Goal: Task Accomplishment & Management: Complete application form

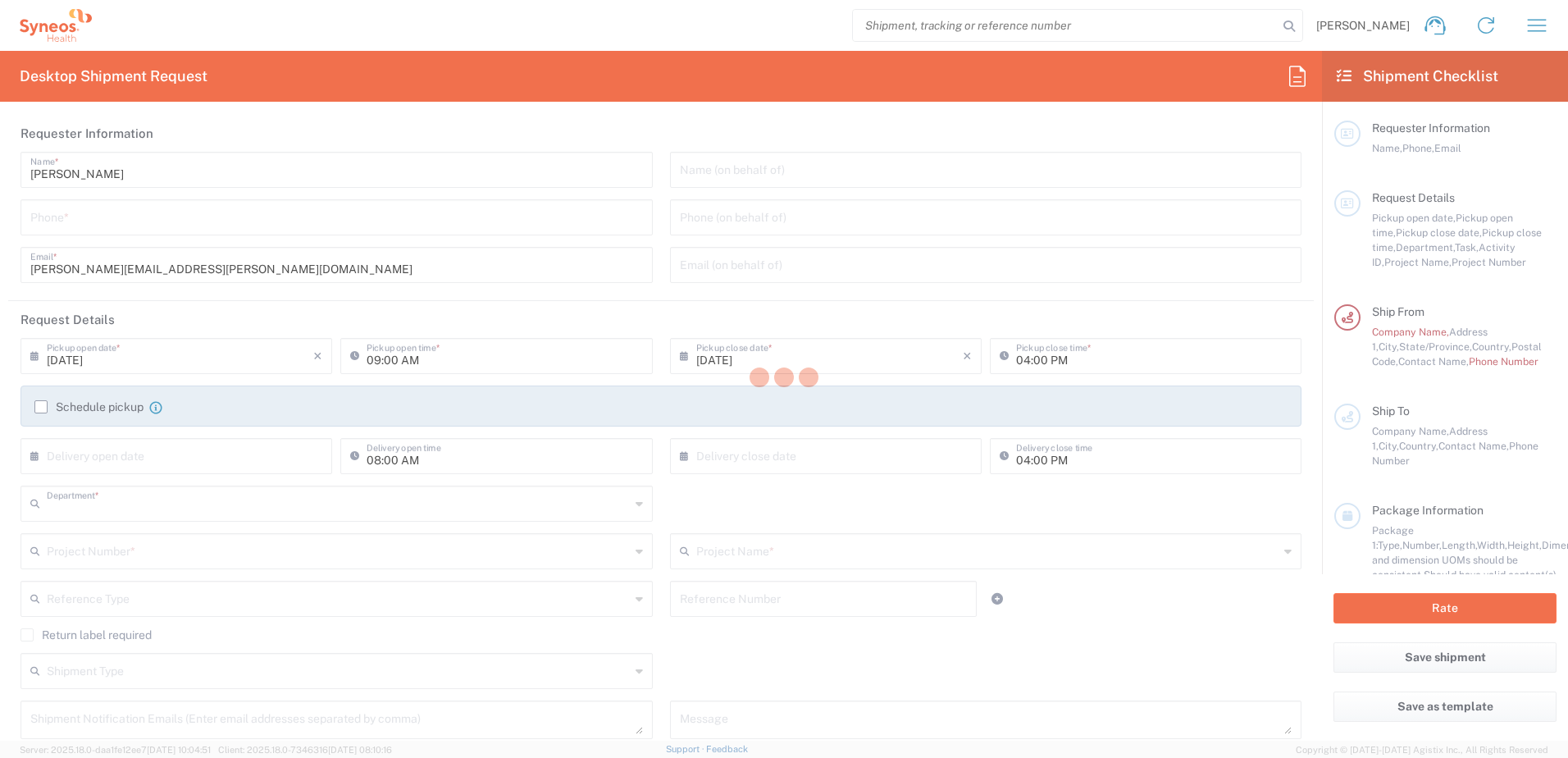
type input "3229"
type input "[US_STATE]"
type input "[GEOGRAPHIC_DATA]"
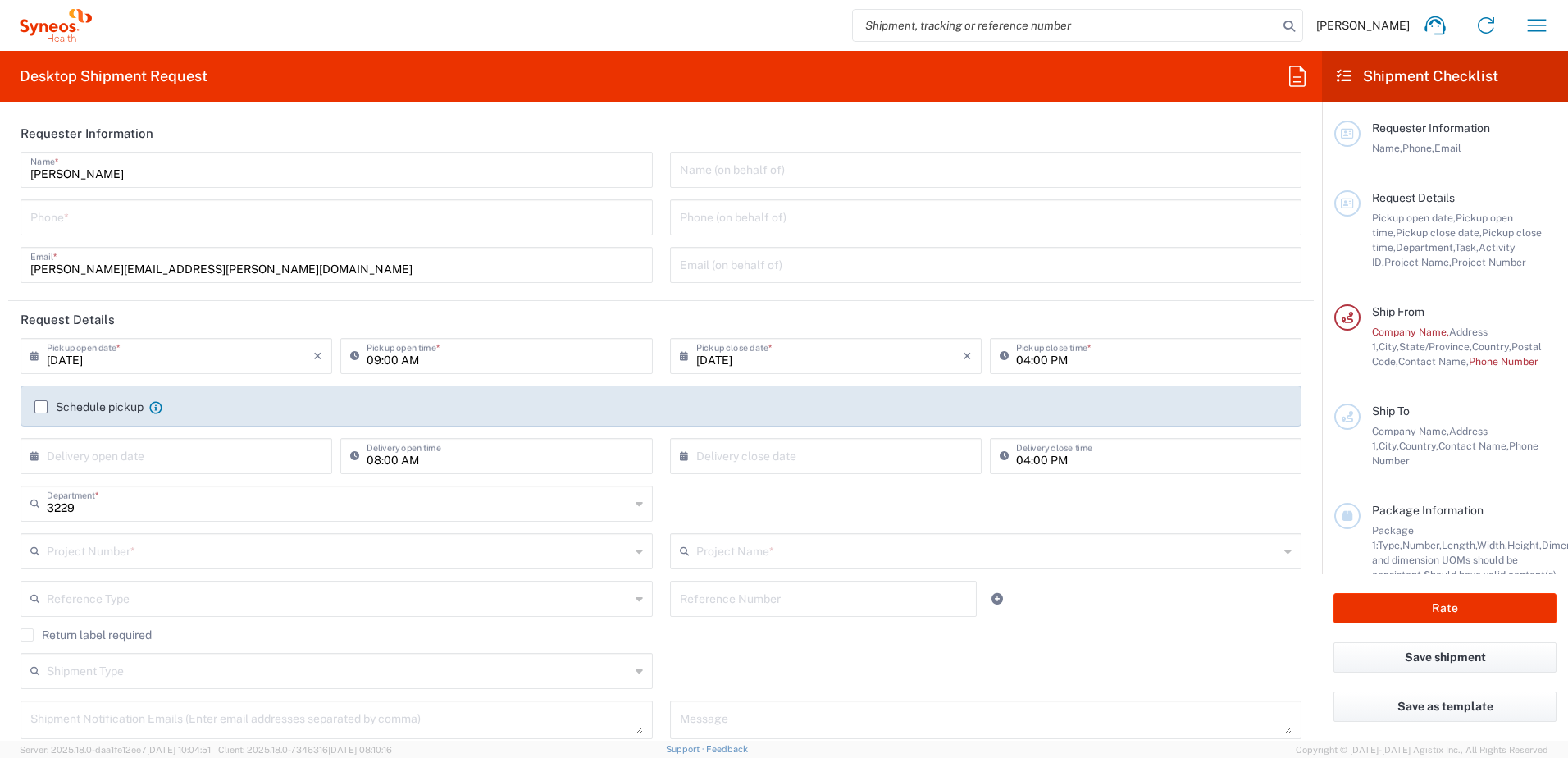
type input "Syneos Health, LLC-[GEOGRAPHIC_DATA] [GEOGRAPHIC_DATA] [GEOGRAPHIC_DATA]"
drag, startPoint x: 283, startPoint y: 225, endPoint x: 403, endPoint y: 457, distance: 261.2
click at [284, 224] on input "tel" at bounding box center [336, 216] width 613 height 29
type input "2104501553"
click at [723, 190] on div "Name (on behalf of) Phone (on behalf of) Email (on behalf of)" at bounding box center [986, 222] width 649 height 143
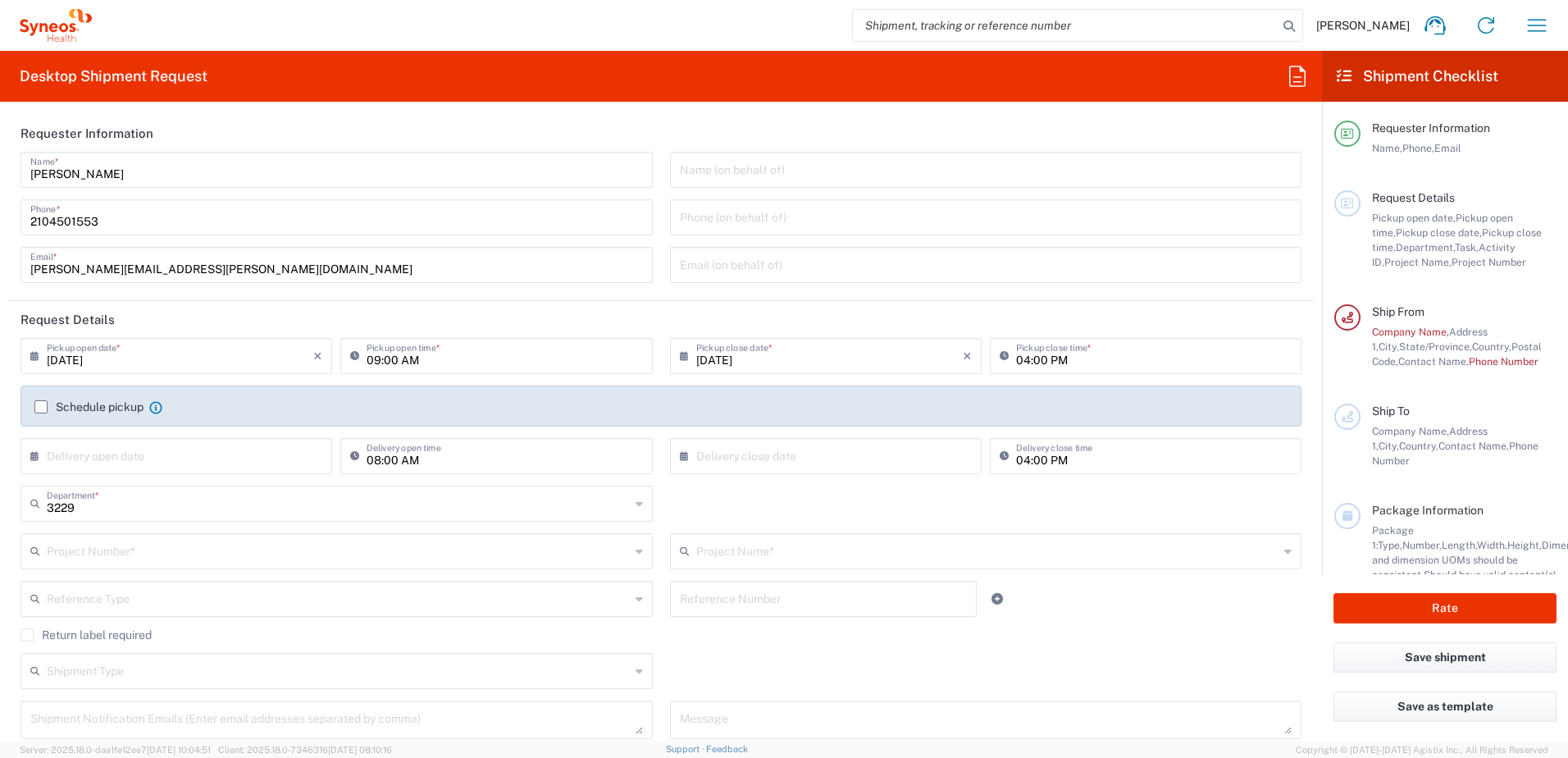
click at [718, 177] on input "text" at bounding box center [986, 169] width 613 height 29
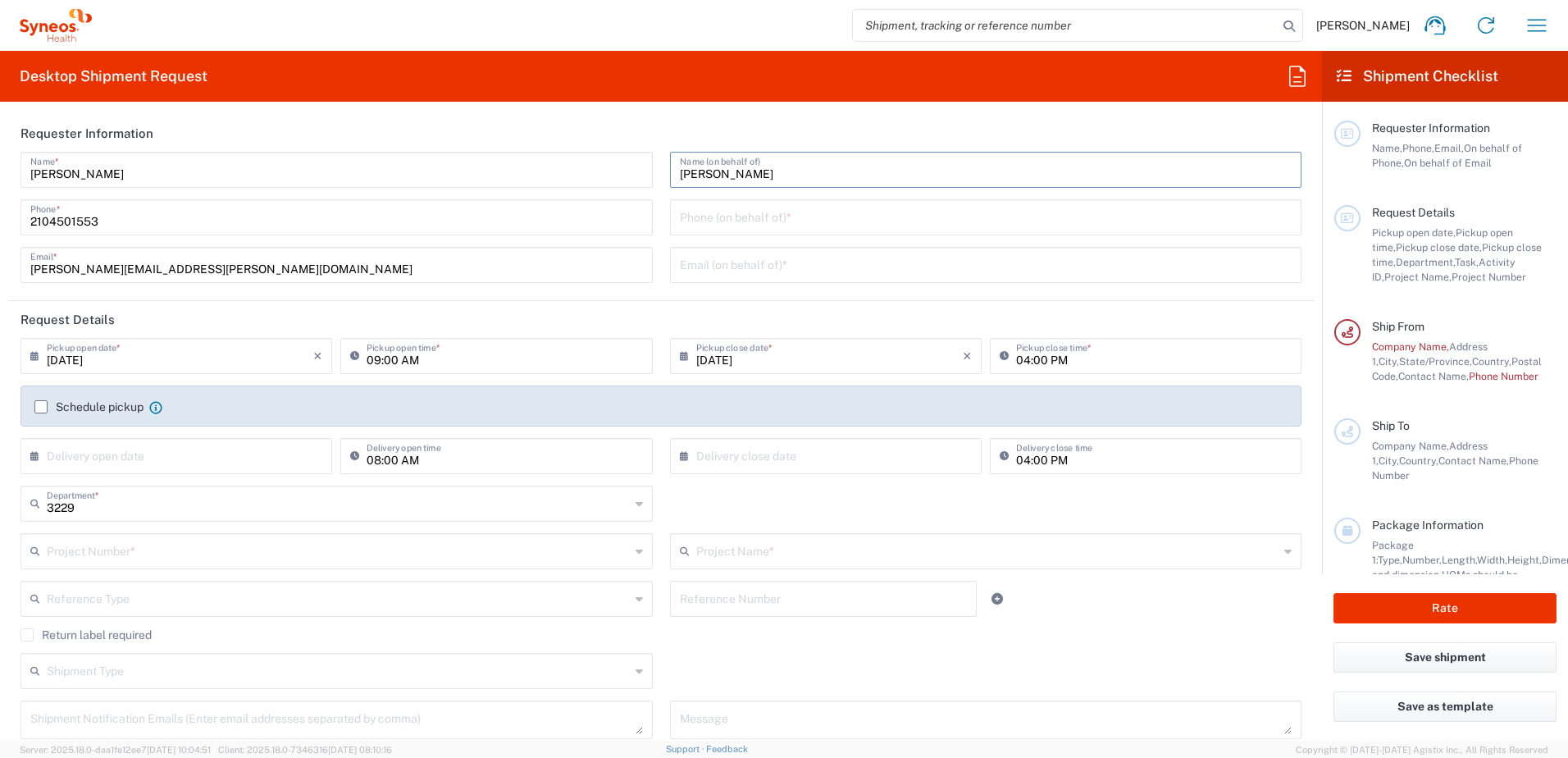
type input "[PERSON_NAME]"
click at [164, 224] on input "2104501553" at bounding box center [336, 216] width 613 height 29
type input "2"
click at [119, 217] on input "tel" at bounding box center [336, 216] width 613 height 29
click at [56, 225] on input "tel" at bounding box center [336, 216] width 613 height 29
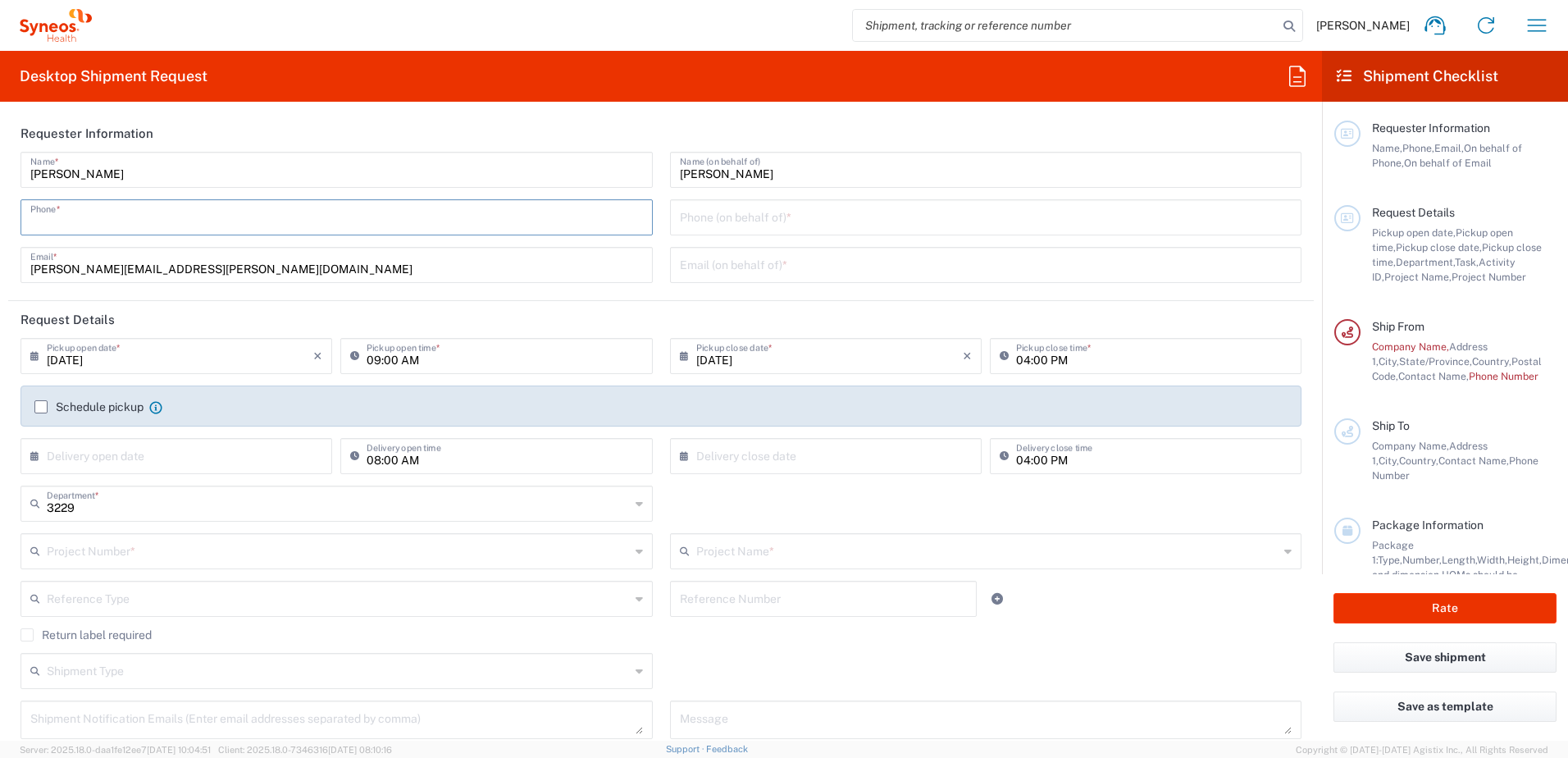
click at [56, 225] on input "tel" at bounding box center [336, 216] width 613 height 29
click at [56, 216] on input "tel" at bounding box center [336, 216] width 613 height 29
type input "9134856983"
click at [747, 214] on input "tel" at bounding box center [986, 216] width 613 height 29
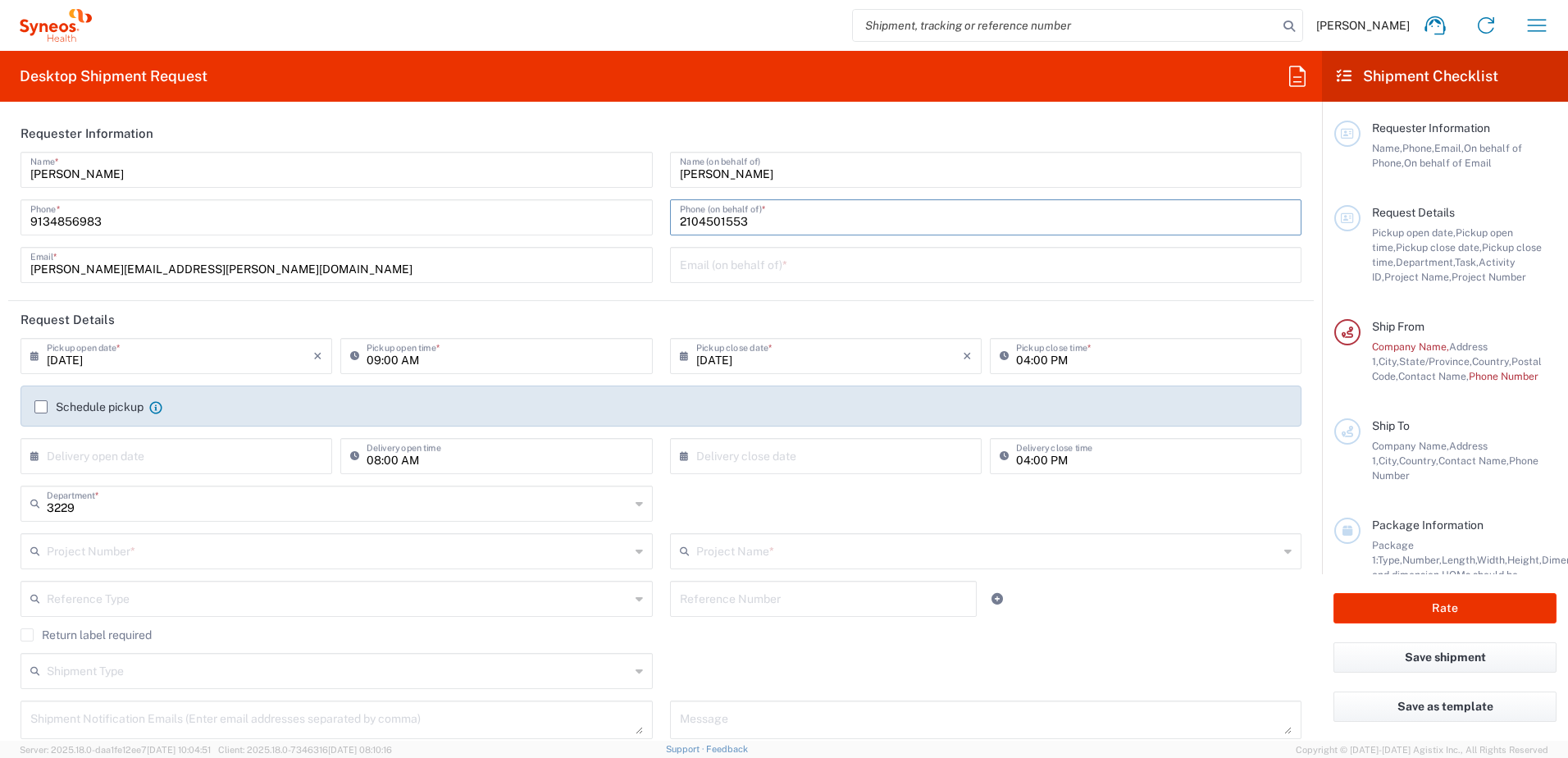
drag, startPoint x: 746, startPoint y: 222, endPoint x: 627, endPoint y: 210, distance: 119.6
click at [639, 212] on div "Jeremy Shouse Name * 9134856983 Phone * jeremy.shouse@syneoshealth.com Email * …" at bounding box center [661, 222] width 1298 height 143
type input "9134856983"
click at [680, 262] on input "text" at bounding box center [986, 264] width 613 height 29
type input "[PERSON_NAME][EMAIL_ADDRESS][PERSON_NAME][DOMAIN_NAME]"
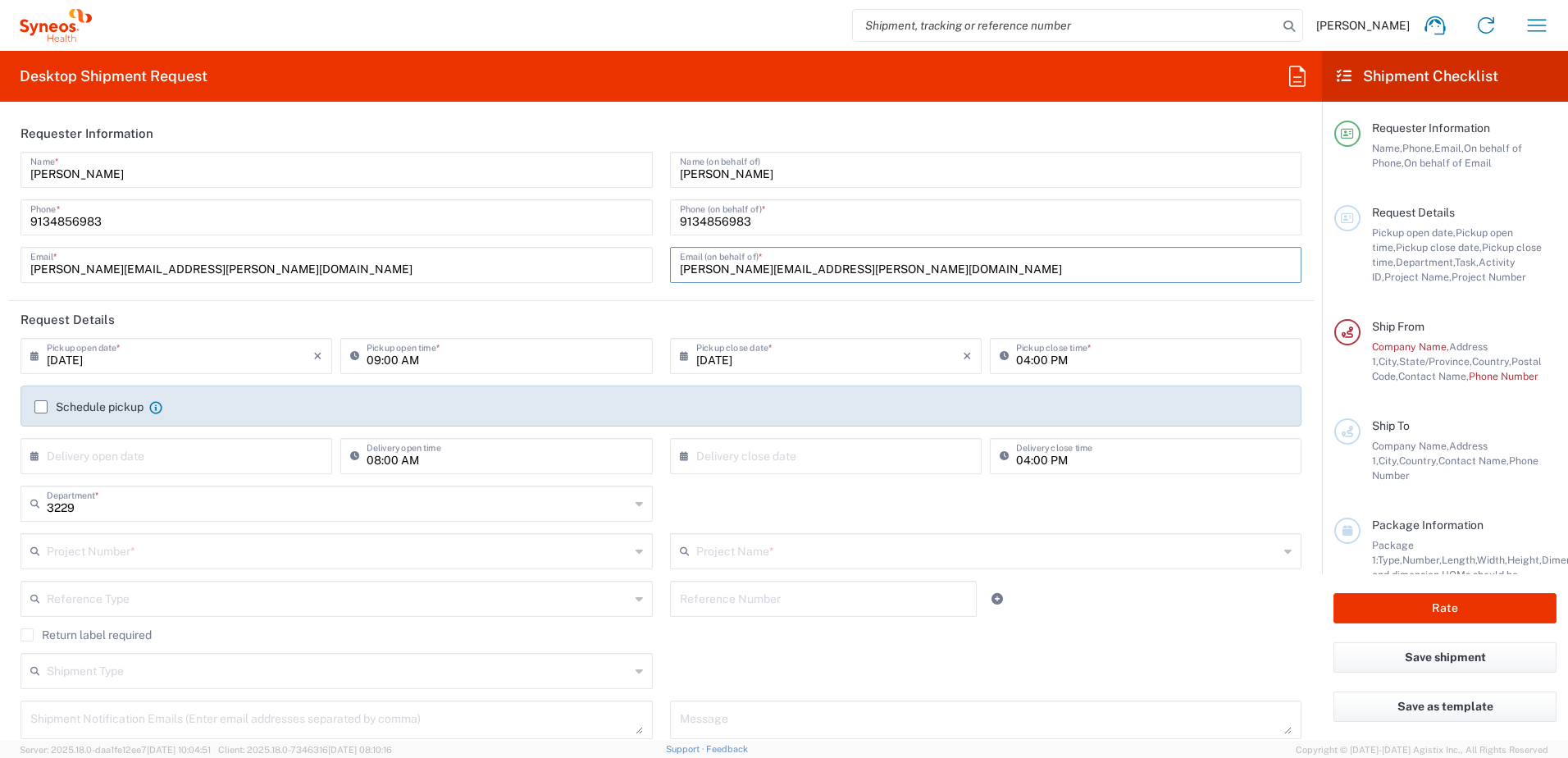
click at [597, 313] on header "Request Details" at bounding box center [660, 318] width 1305 height 37
click at [81, 358] on input "0[DATE]" at bounding box center [179, 354] width 266 height 29
click at [205, 431] on span "4" at bounding box center [203, 435] width 24 height 23
type input "0[DATE]"
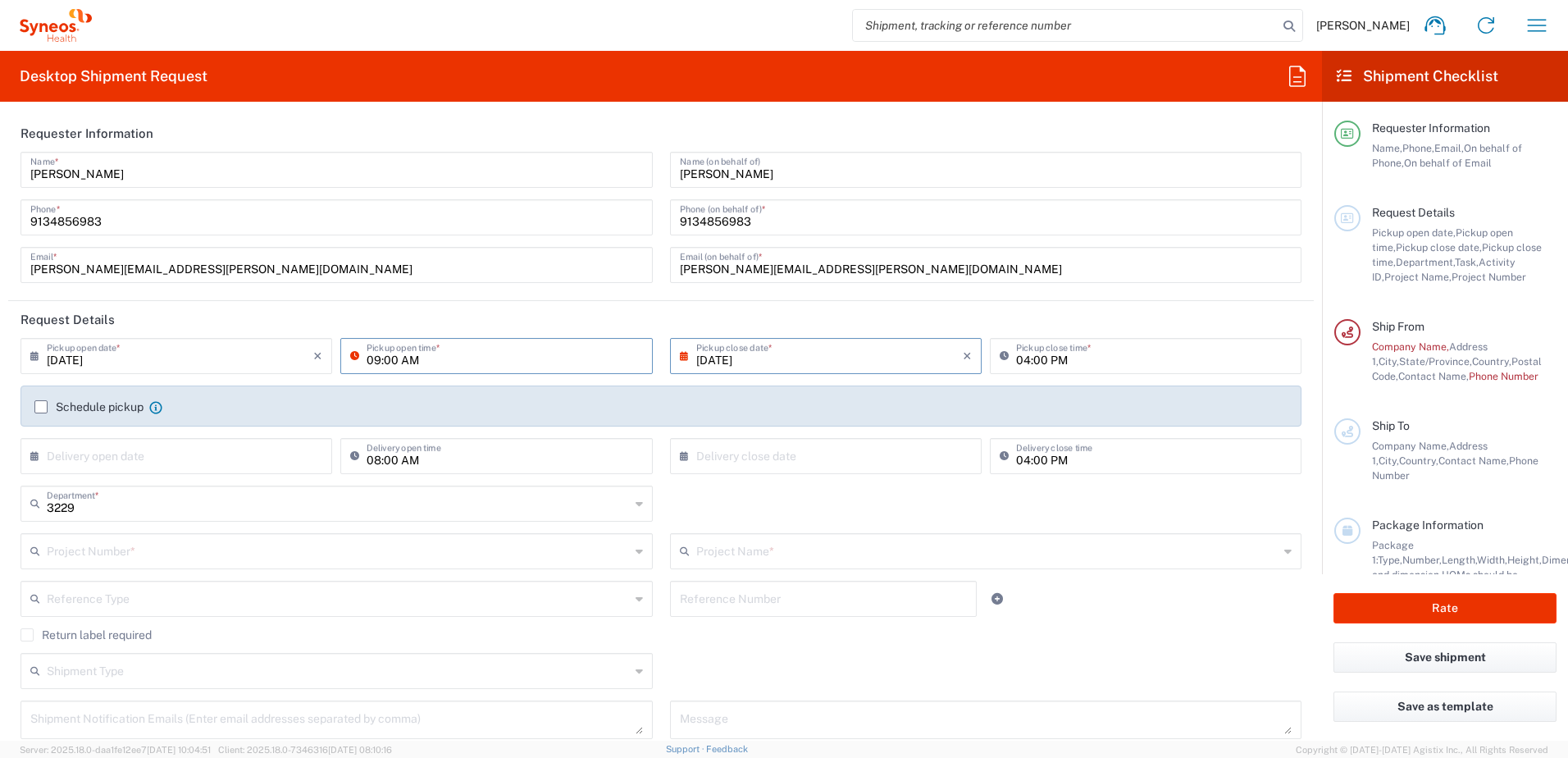
click at [457, 358] on input "09:00 AM" at bounding box center [504, 354] width 275 height 29
click at [421, 362] on input "09:00 AM" at bounding box center [504, 354] width 275 height 29
click at [405, 361] on input "09:00 AM" at bounding box center [504, 354] width 275 height 29
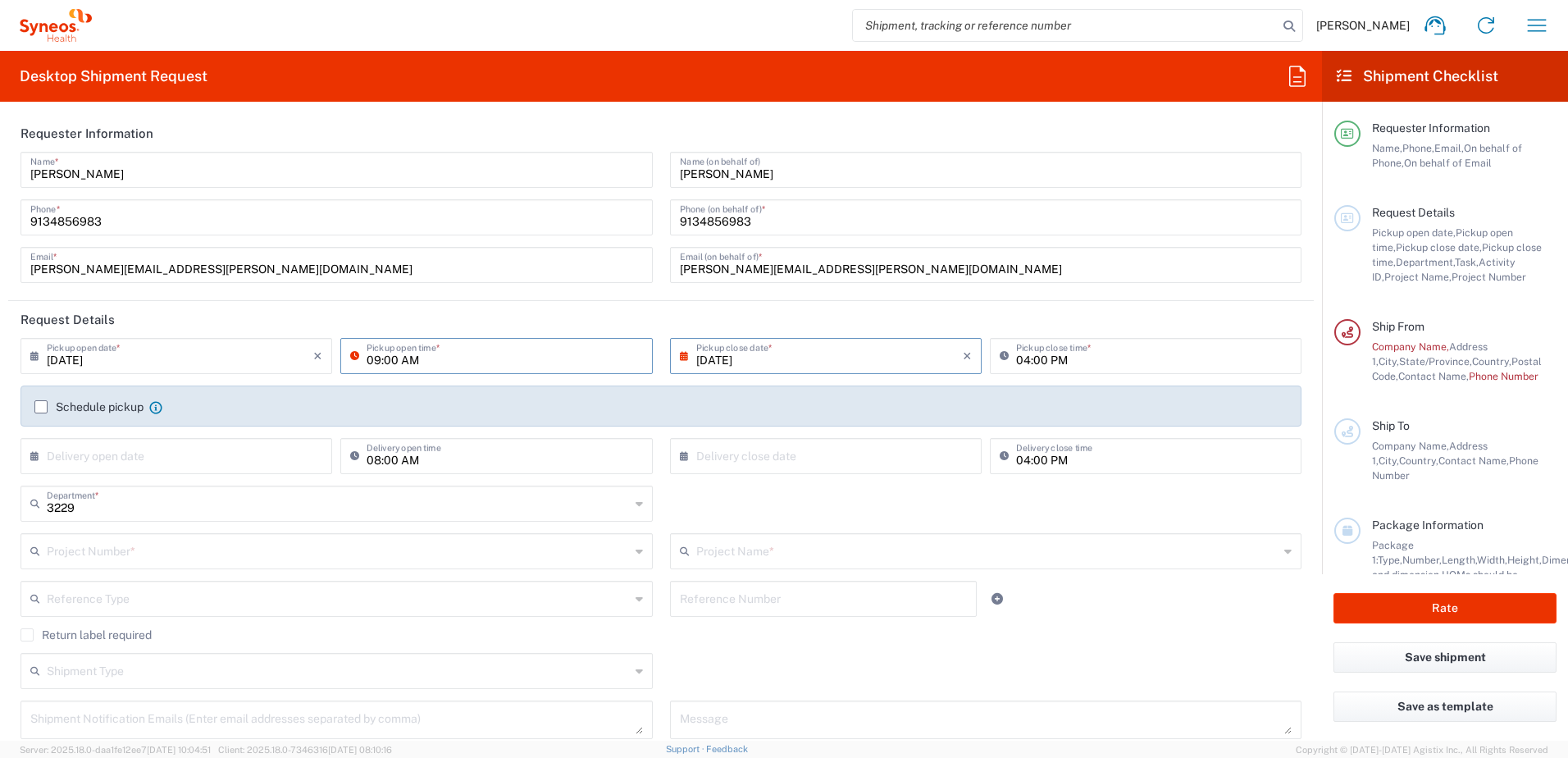
click at [405, 361] on input "09:00 AM" at bounding box center [504, 354] width 275 height 29
type input "11:00 AM"
click at [1036, 360] on input "04:00 PM" at bounding box center [1153, 354] width 275 height 29
click at [37, 408] on label "Schedule pickup" at bounding box center [89, 406] width 109 height 13
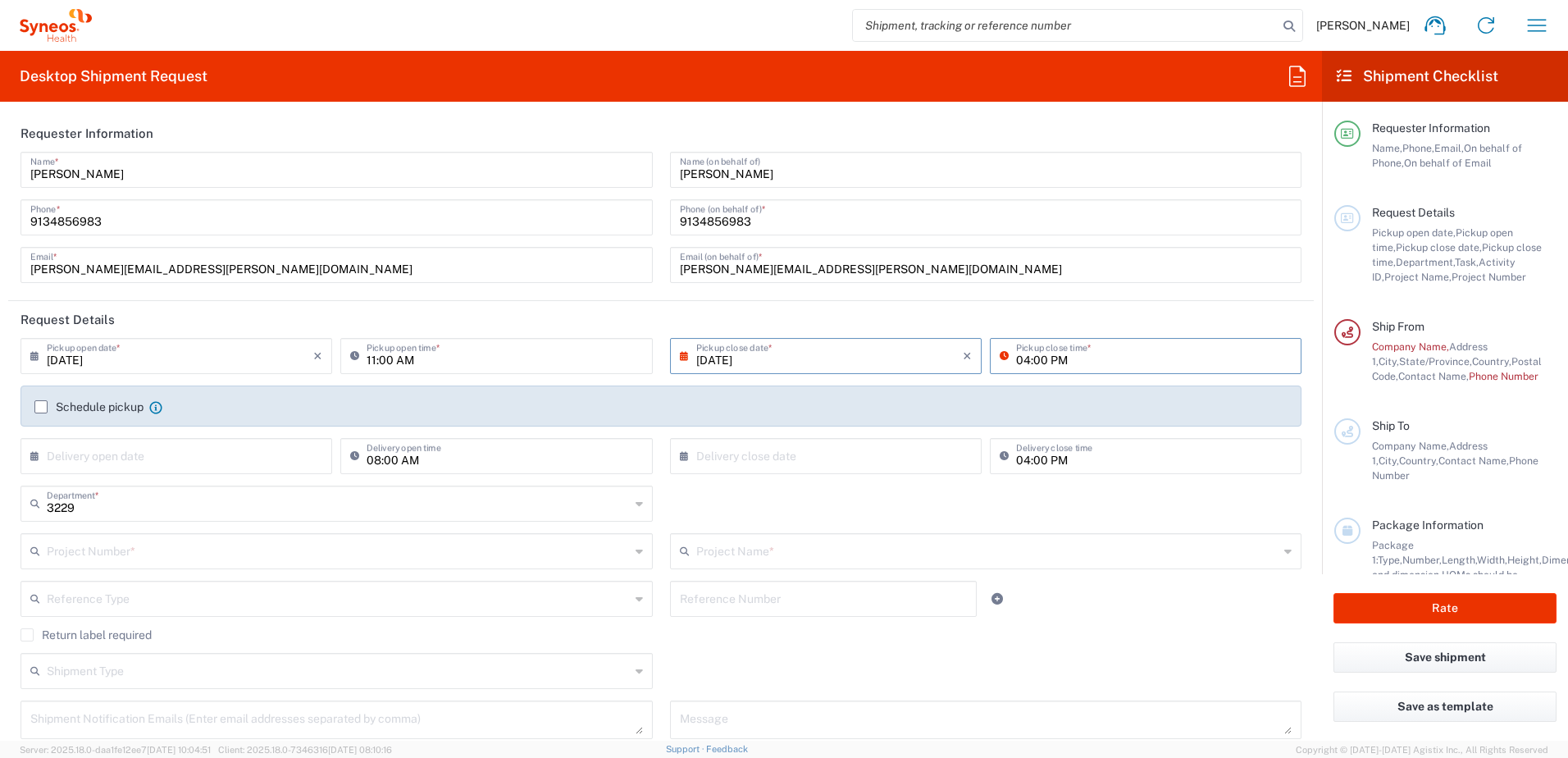
click at [41, 406] on input "Schedule pickup" at bounding box center [41, 406] width 0 height 0
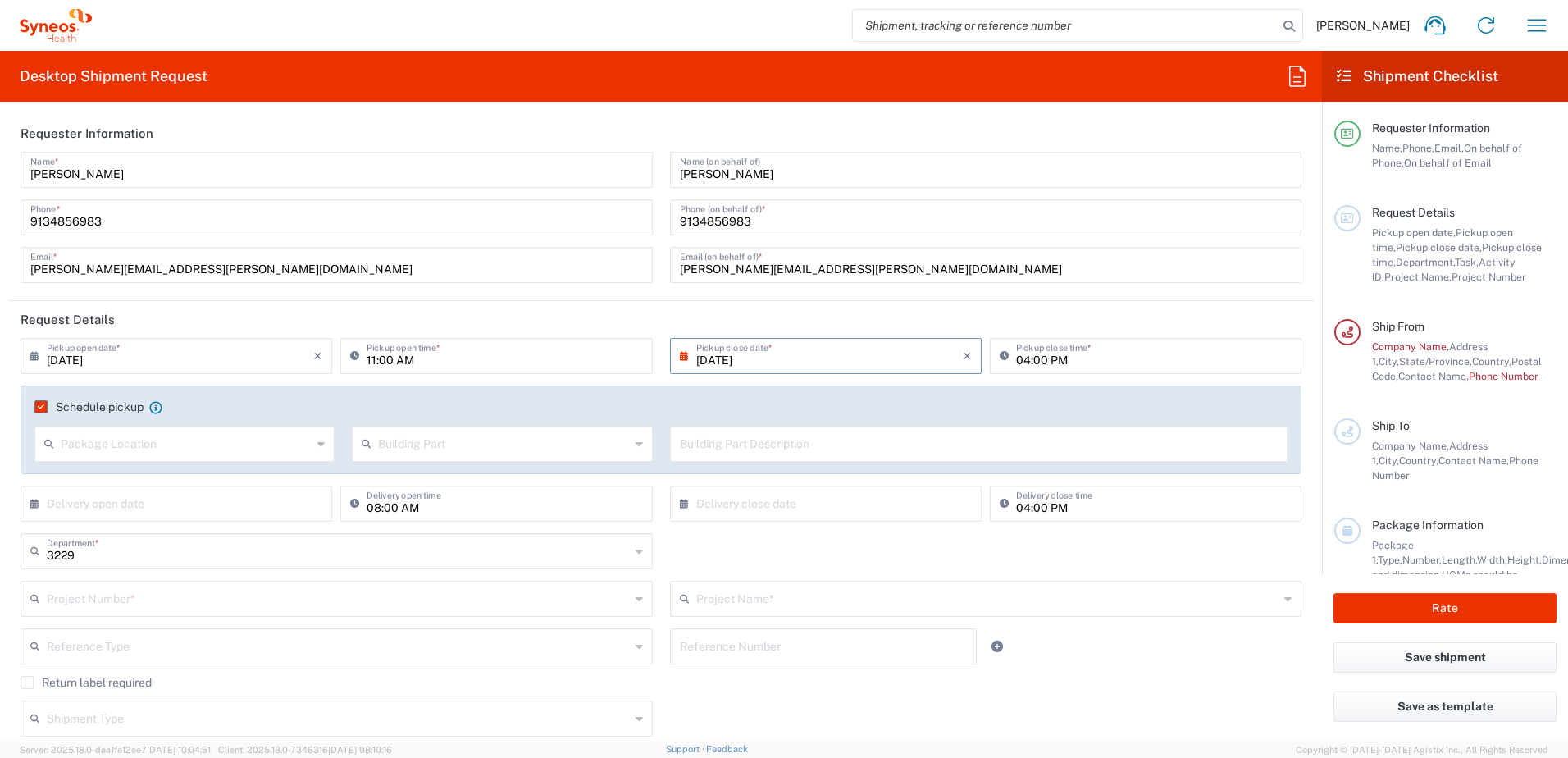
click at [623, 605] on input "text" at bounding box center [338, 597] width 583 height 29
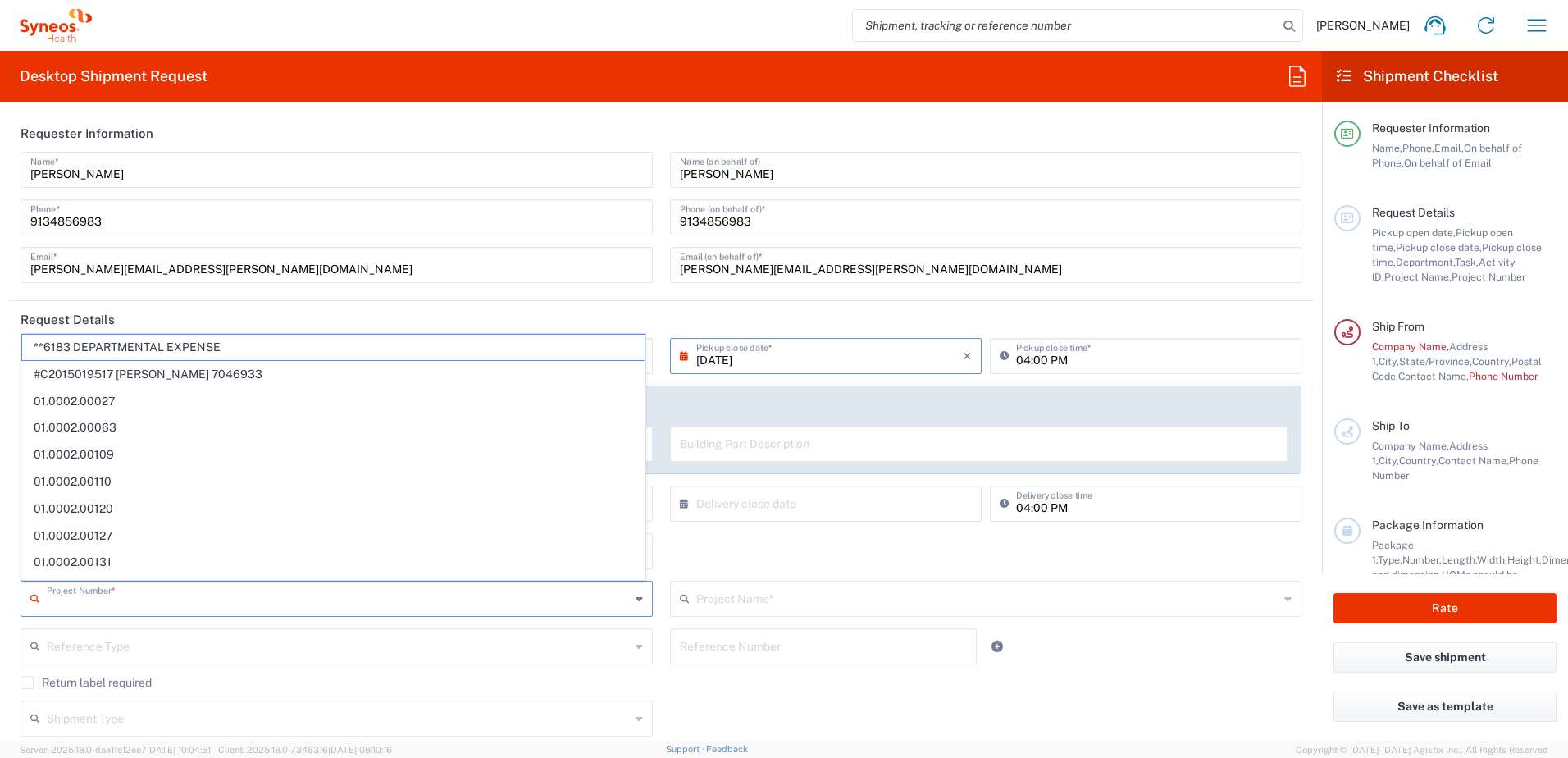
type input "B"
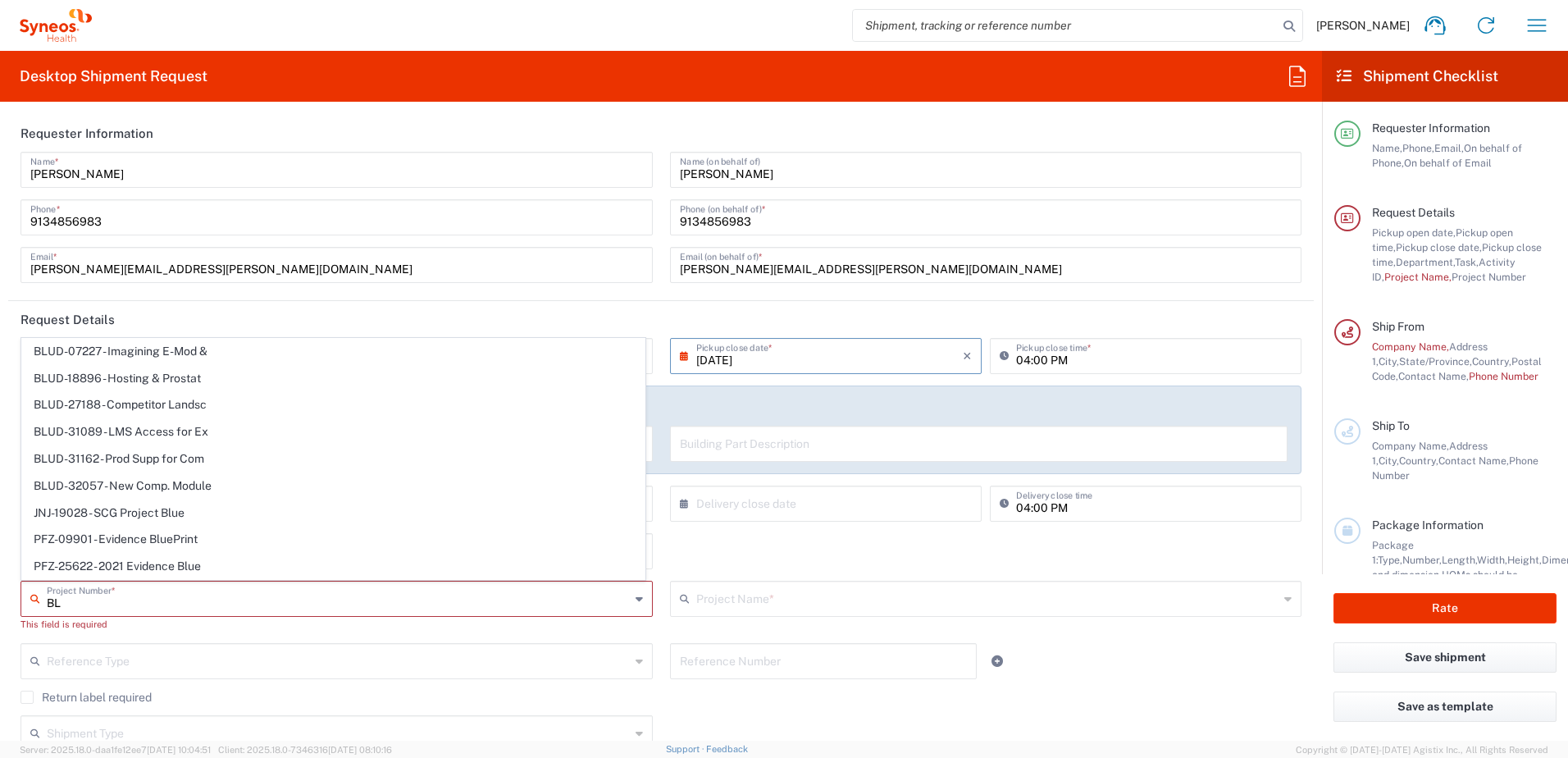
type input "B"
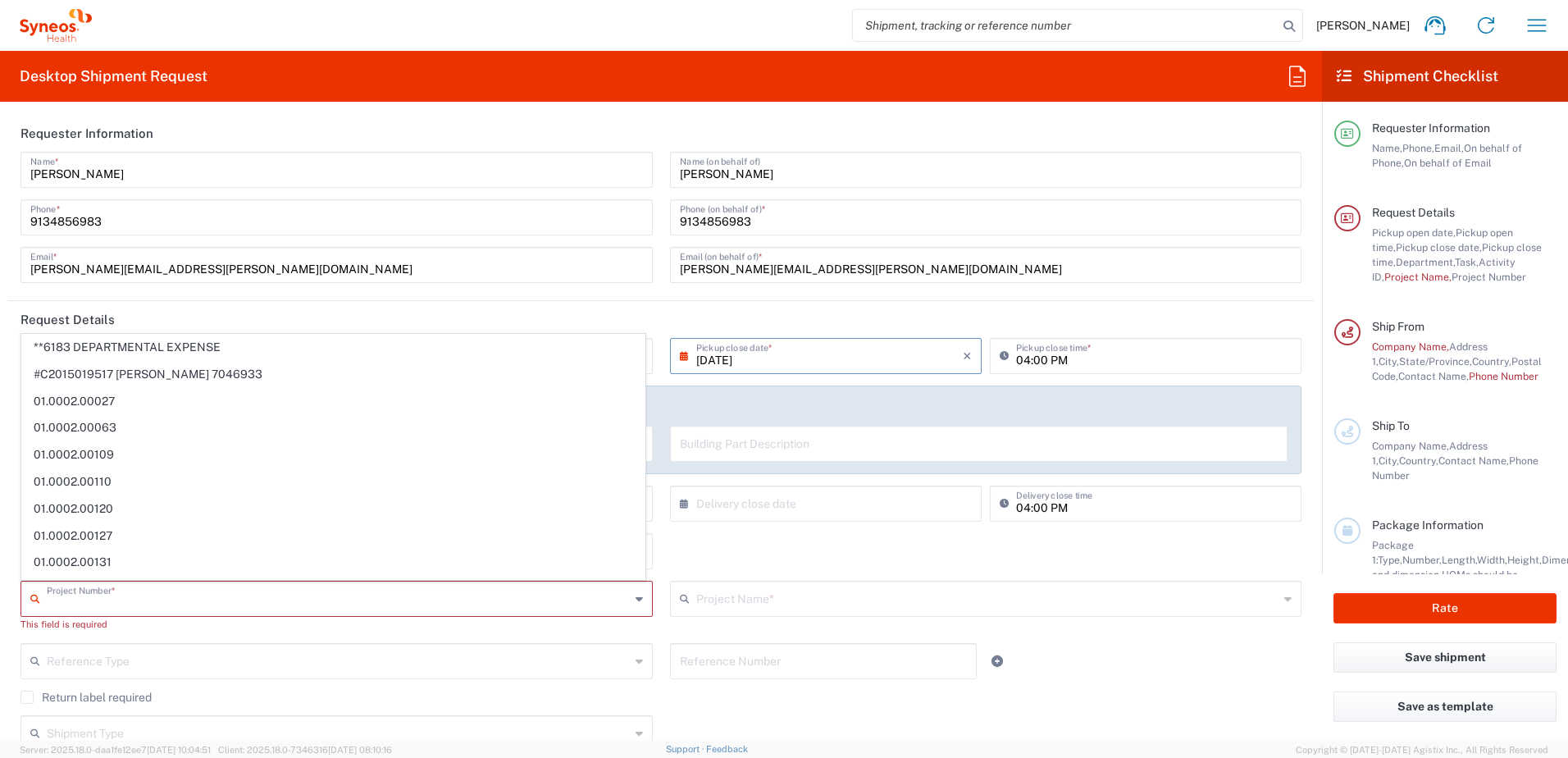
click at [799, 566] on div "3229 Department * 3229 3000 3100 3109 3110 3111 3112 3125 3130 3135 3136 3150 3…" at bounding box center [661, 556] width 1298 height 48
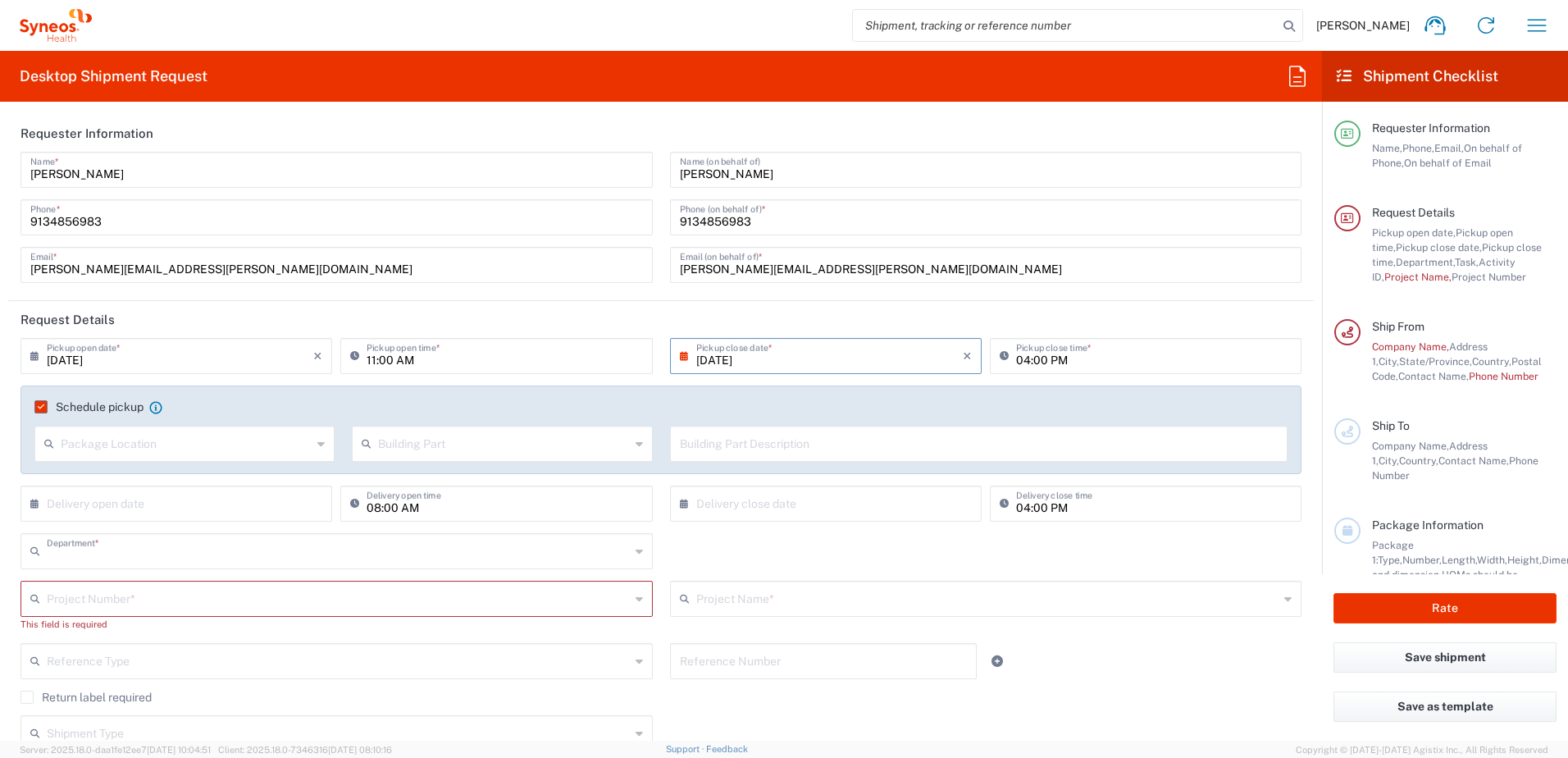
click at [339, 536] on input "text" at bounding box center [338, 550] width 583 height 29
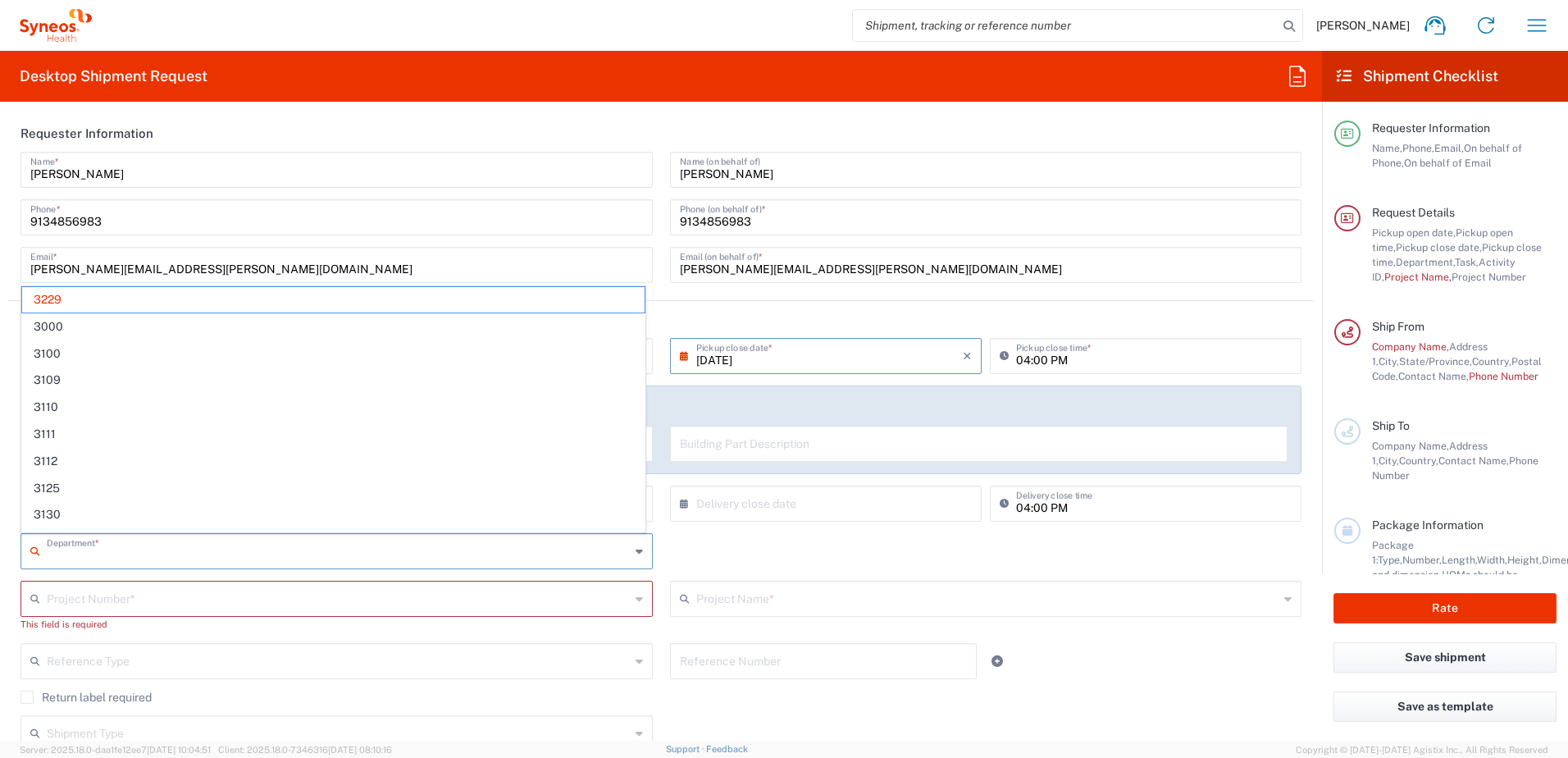
drag, startPoint x: 39, startPoint y: 300, endPoint x: 507, endPoint y: 415, distance: 481.9
click at [39, 300] on span "3229" at bounding box center [334, 300] width 623 height 25
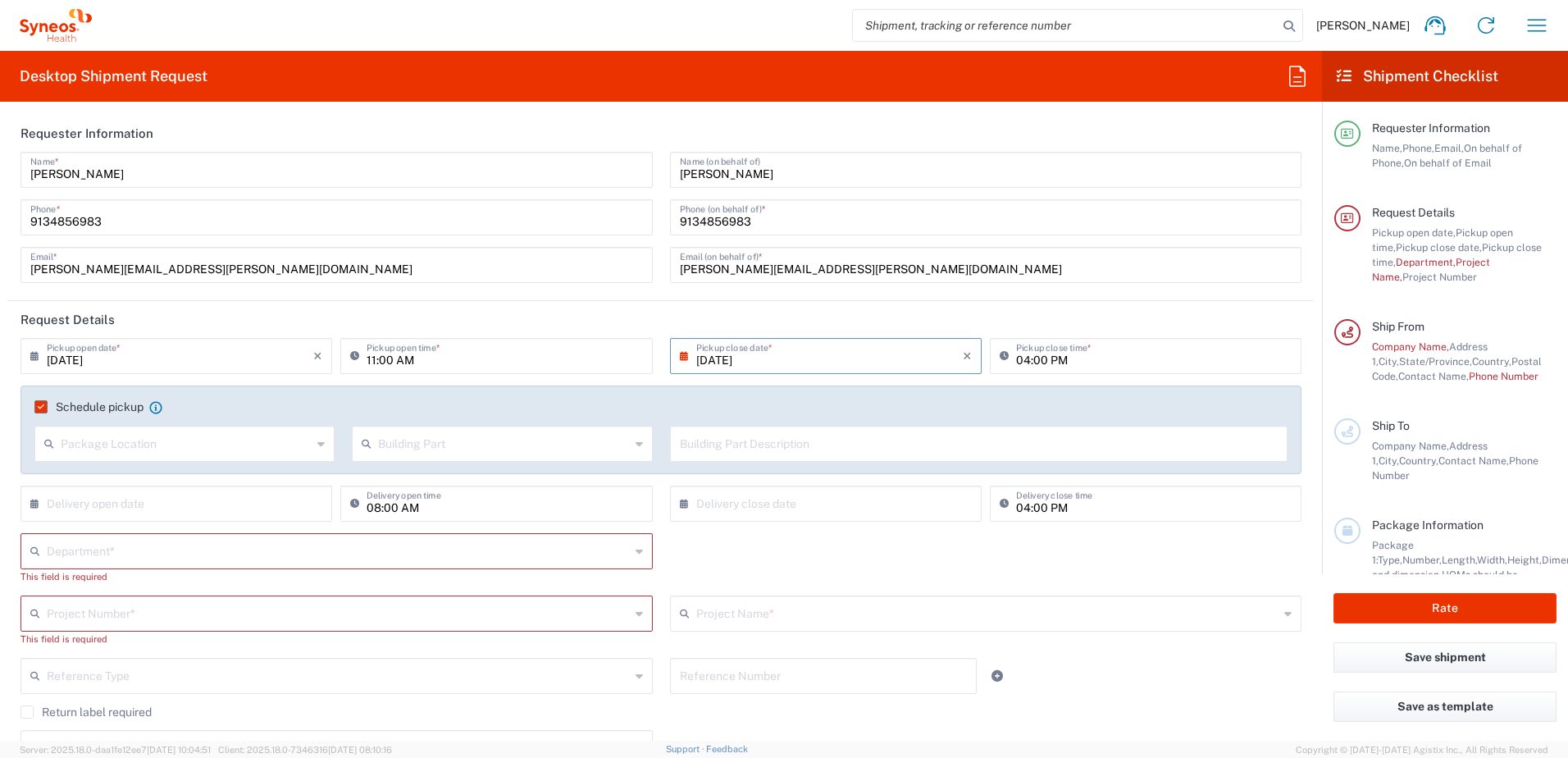
drag, startPoint x: 774, startPoint y: 560, endPoint x: 832, endPoint y: 573, distance: 59.4
click at [777, 559] on div "Department * 3229 3000 3100 3109 3110 3111 3112 3125 3130 3135 3136 3150 3155 3…" at bounding box center [661, 563] width 1298 height 62
click at [383, 538] on input "text" at bounding box center [338, 550] width 583 height 29
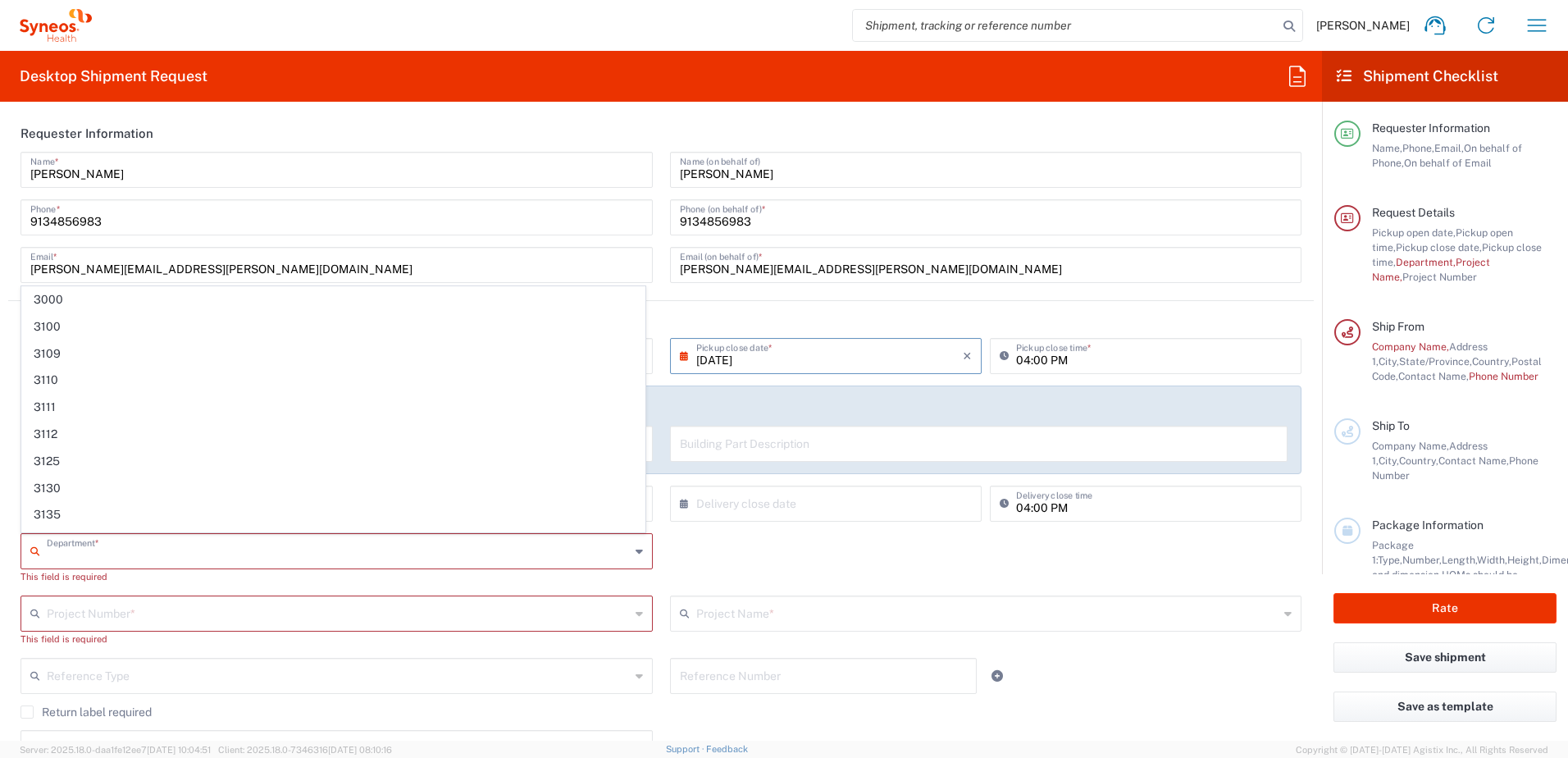
click at [727, 570] on div "Department * 3000 3100 3109 3110 3111 3112 3125 3130 3135 3136 3150 3155 3165 3…" at bounding box center [661, 563] width 1298 height 62
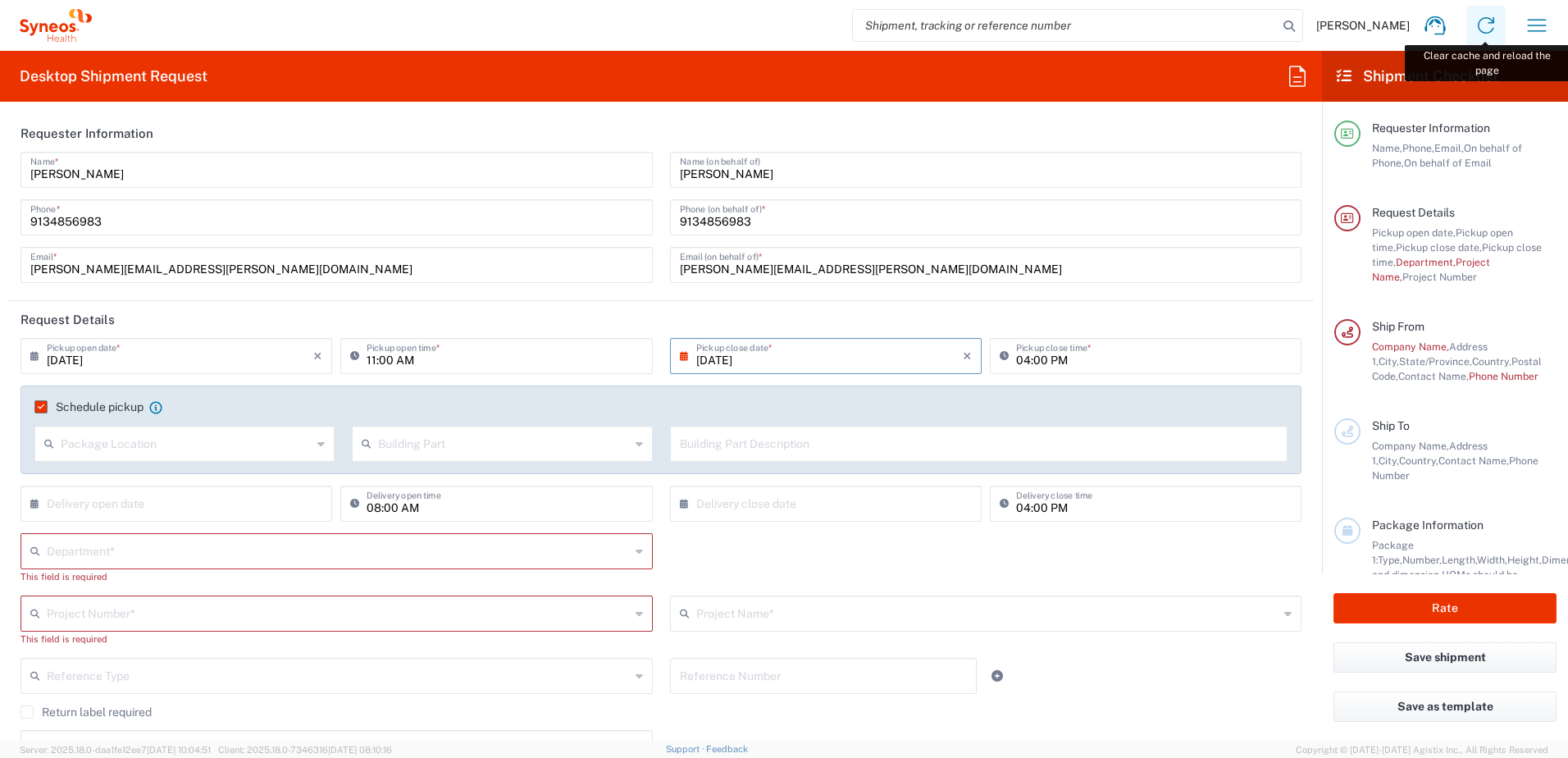
click at [1478, 29] on icon at bounding box center [1485, 25] width 16 height 16
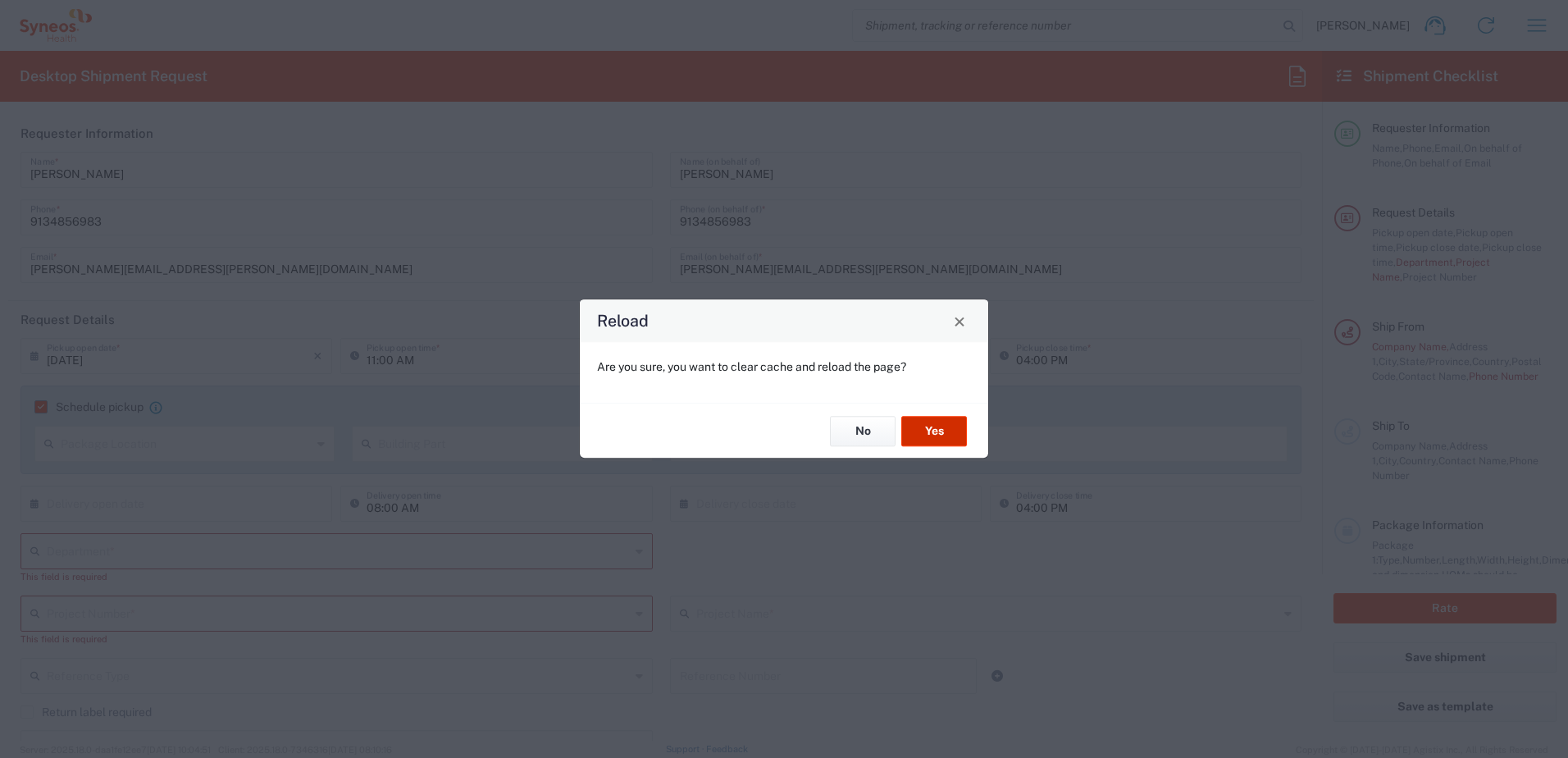
click at [935, 435] on button "Yes" at bounding box center [933, 431] width 65 height 30
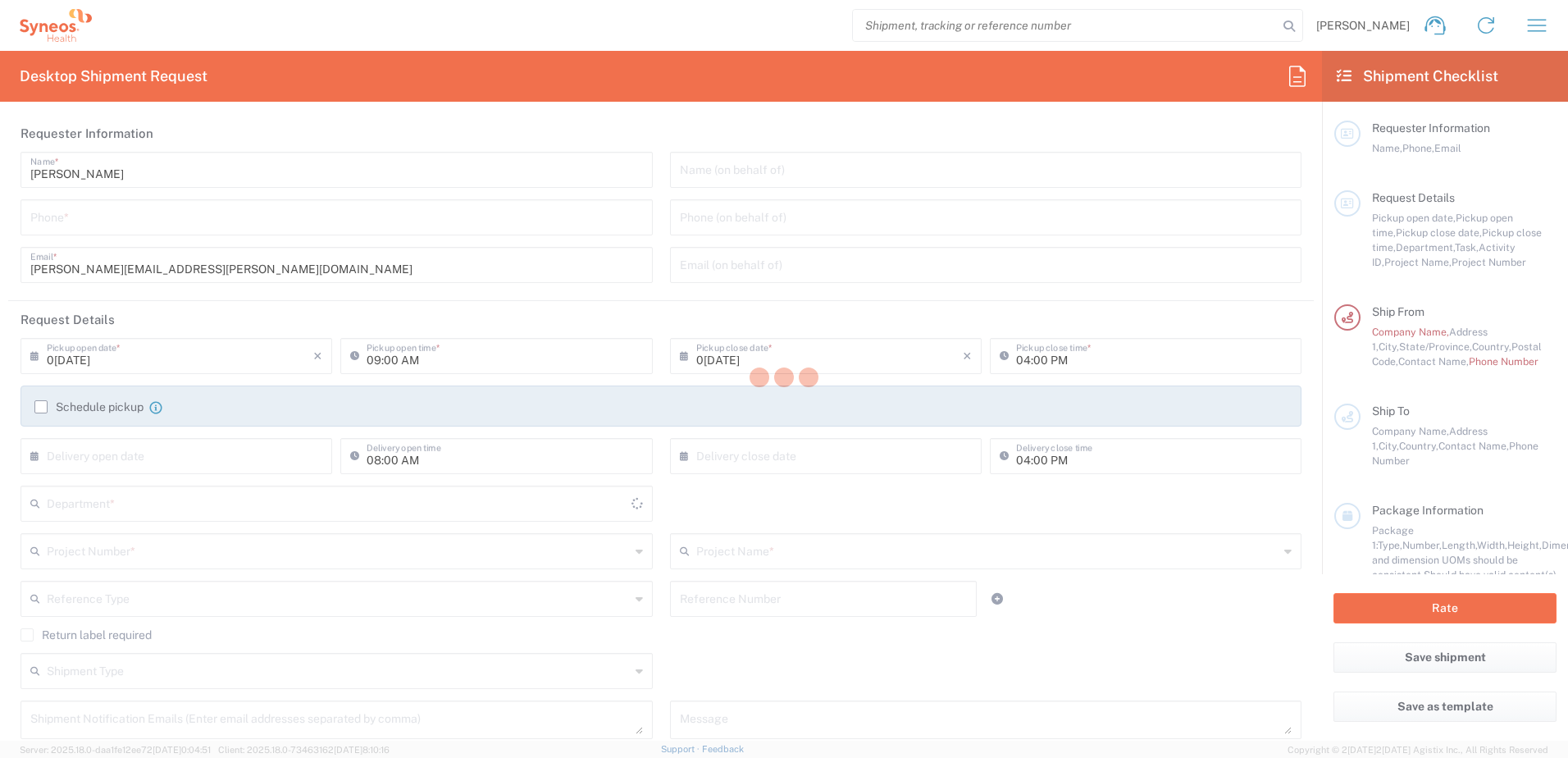
type input "[US_STATE]"
type input "[GEOGRAPHIC_DATA]"
type input "3229"
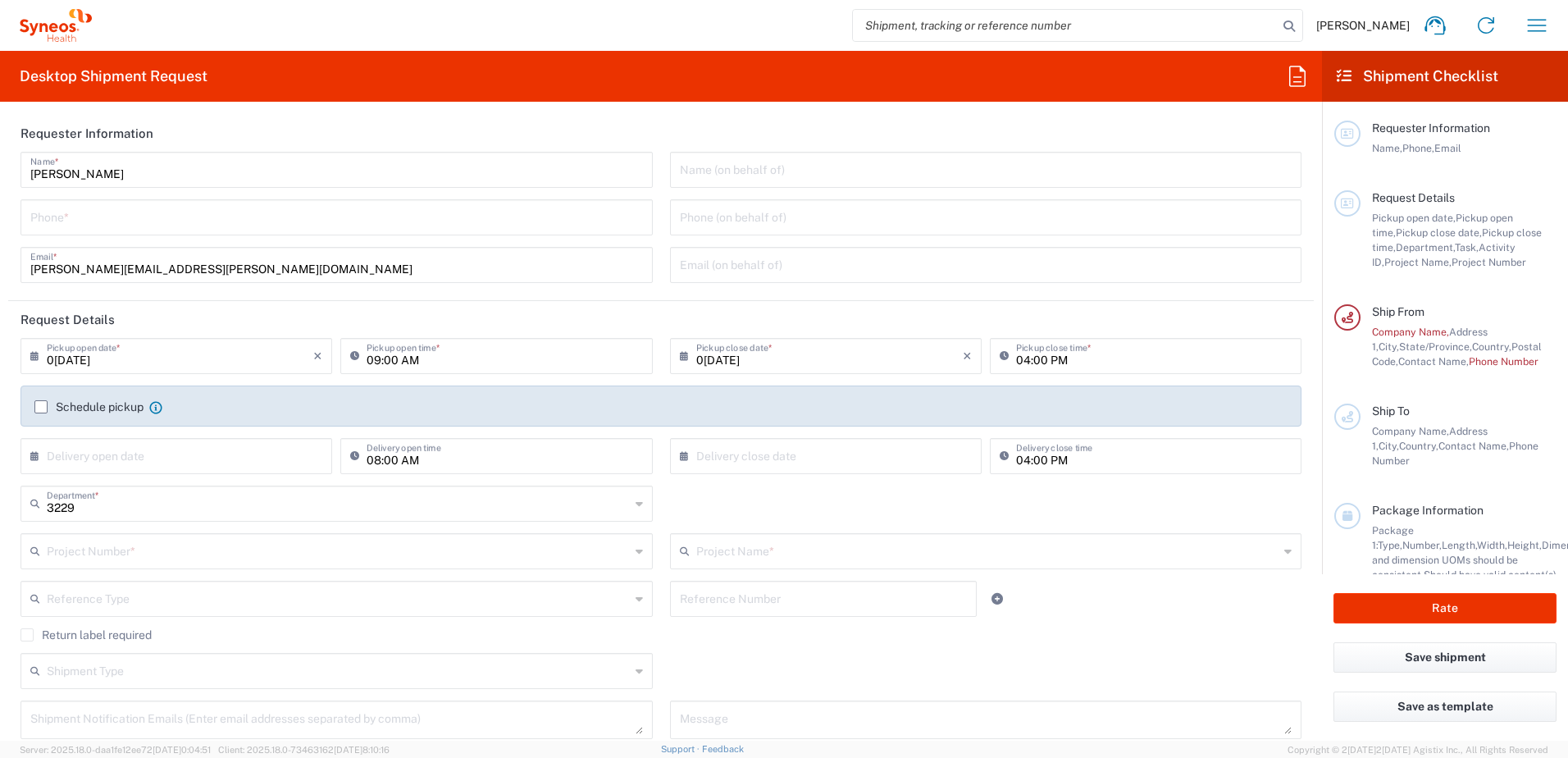
type input "Syneos Health, LLC-[GEOGRAPHIC_DATA] [GEOGRAPHIC_DATA] [GEOGRAPHIC_DATA]"
click at [100, 227] on input "tel" at bounding box center [336, 216] width 613 height 29
type input "9134856983"
click at [740, 173] on input "text" at bounding box center [986, 169] width 613 height 29
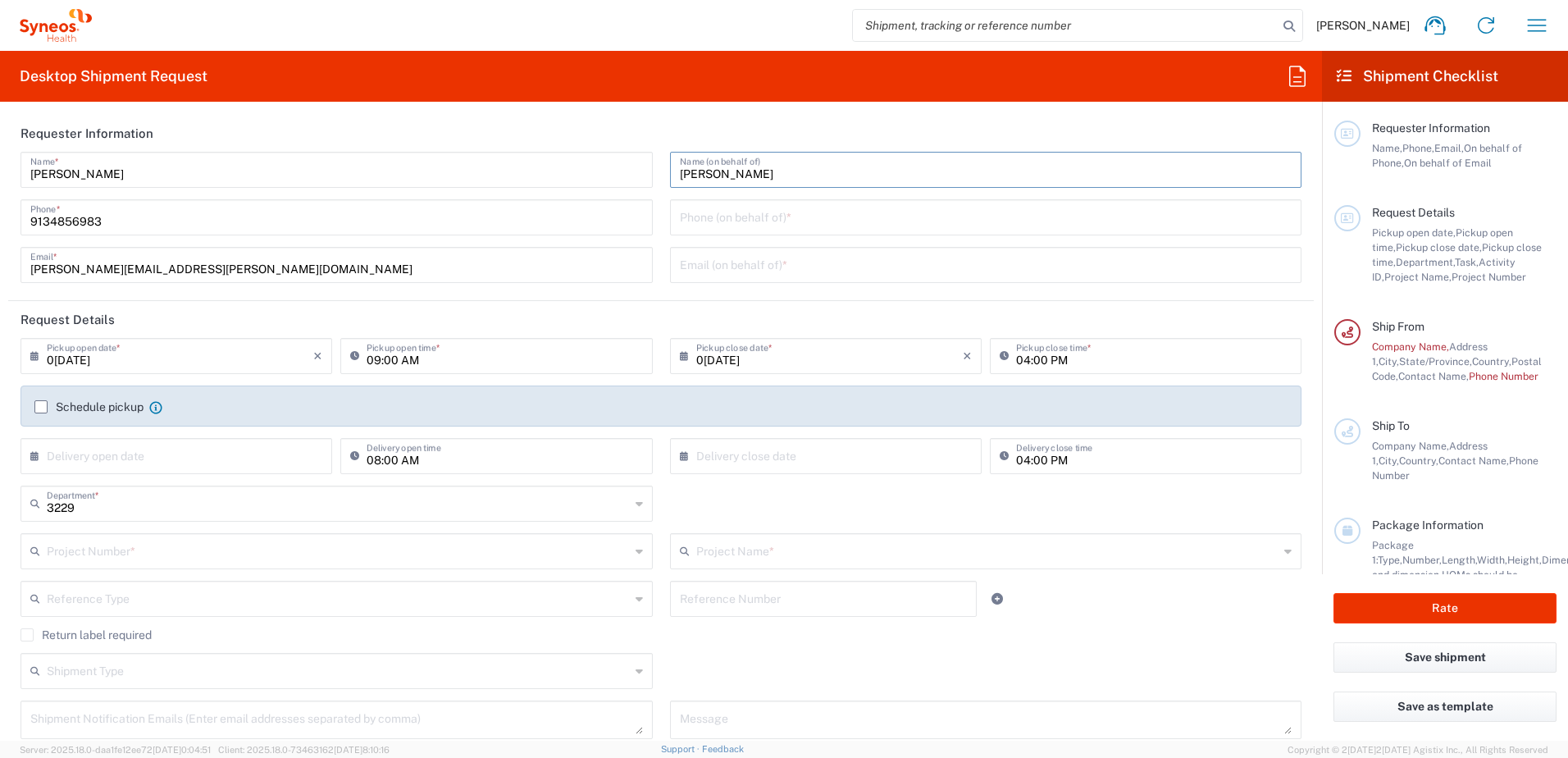
type input "[PERSON_NAME]"
drag, startPoint x: 716, startPoint y: 214, endPoint x: 743, endPoint y: 223, distance: 28.5
click at [716, 214] on input "tel" at bounding box center [986, 216] width 613 height 29
type input "9134856983"
type input "[PERSON_NAME][EMAIL_ADDRESS][PERSON_NAME][DOMAIN_NAME]"
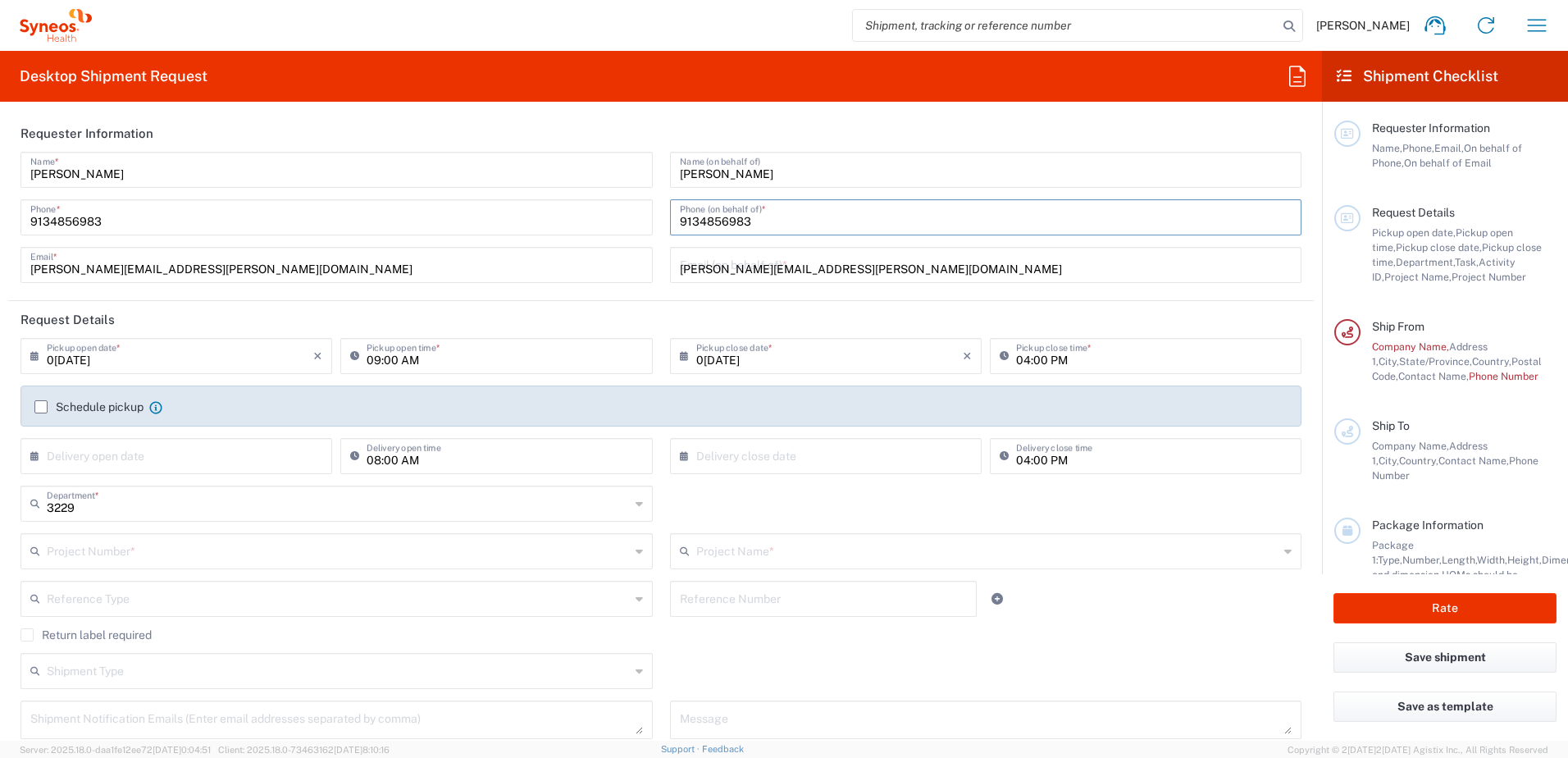
click at [886, 314] on header "Request Details" at bounding box center [660, 318] width 1305 height 37
click at [180, 355] on input "0[DATE]" at bounding box center [179, 354] width 266 height 29
click at [81, 352] on input "0[DATE]" at bounding box center [179, 354] width 266 height 29
click at [78, 360] on input "0[DATE]" at bounding box center [179, 354] width 266 height 29
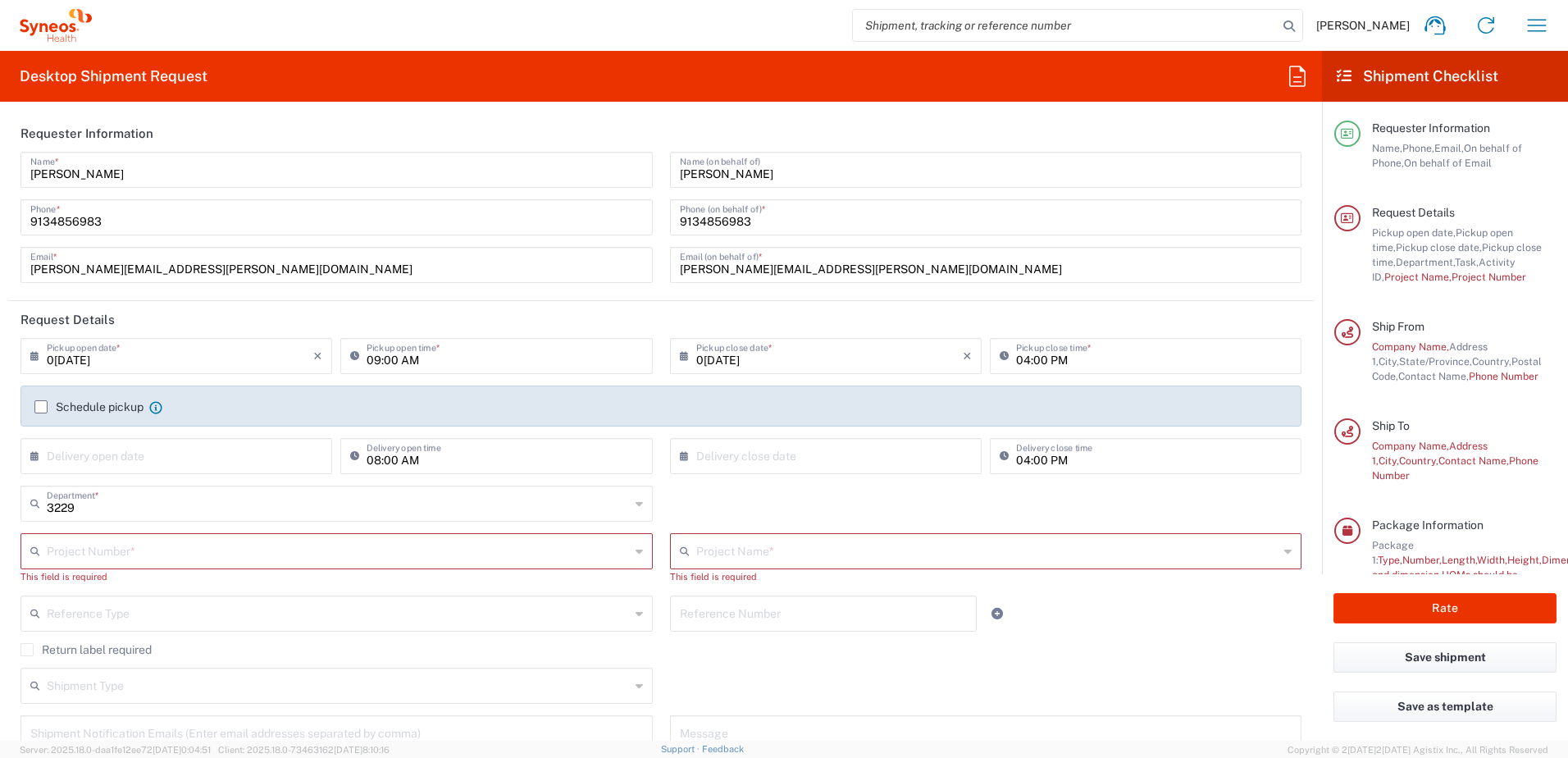
type input "0[DATE]"
click at [370, 362] on input "09:00 AM" at bounding box center [504, 354] width 275 height 29
type input "0[DATE]"
click at [370, 362] on input "09:00 AM" at bounding box center [504, 354] width 275 height 29
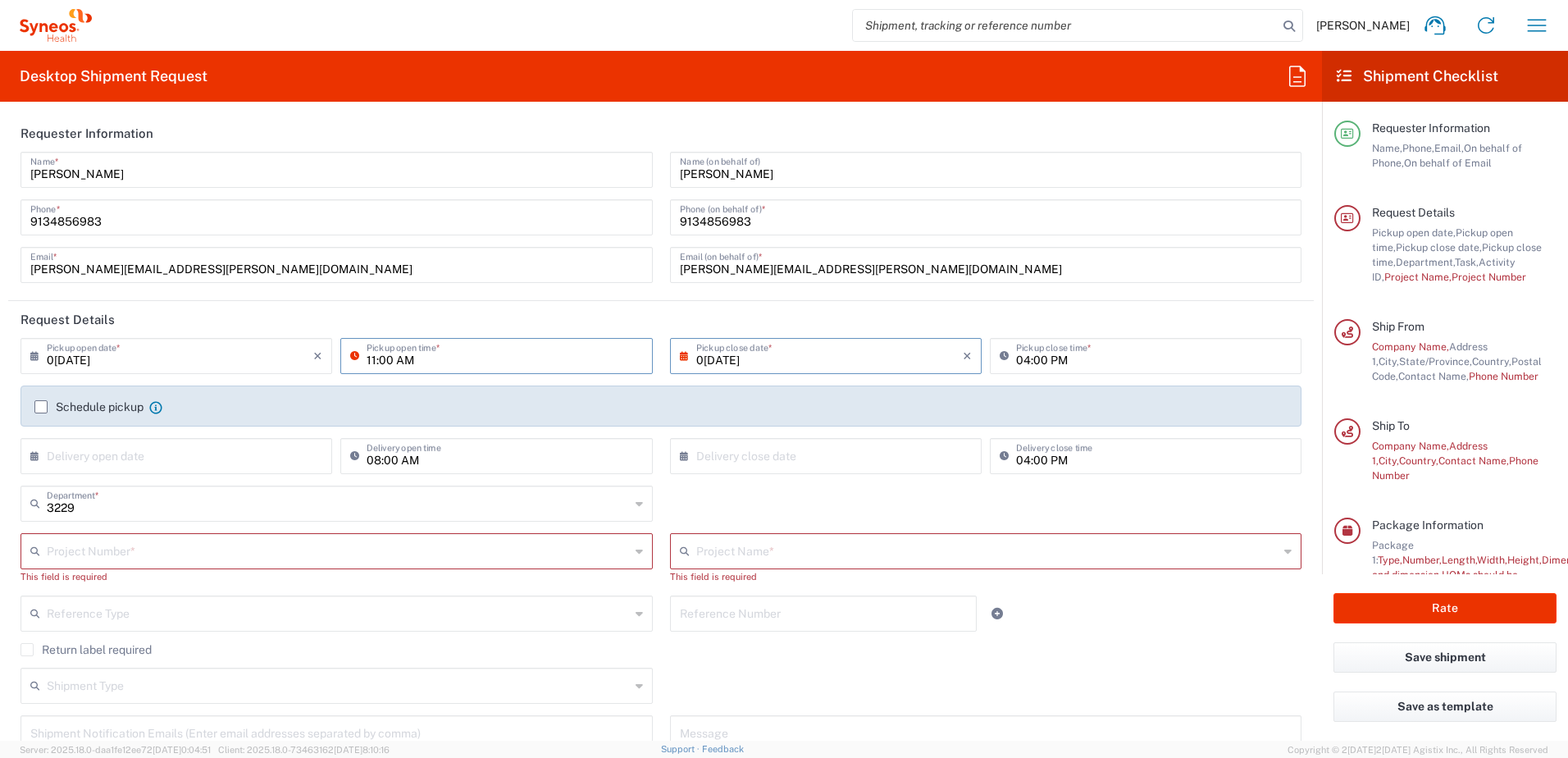
type input "11:00 AM"
click at [39, 408] on label "Schedule pickup" at bounding box center [89, 406] width 109 height 13
click at [41, 406] on input "Schedule pickup" at bounding box center [41, 406] width 0 height 0
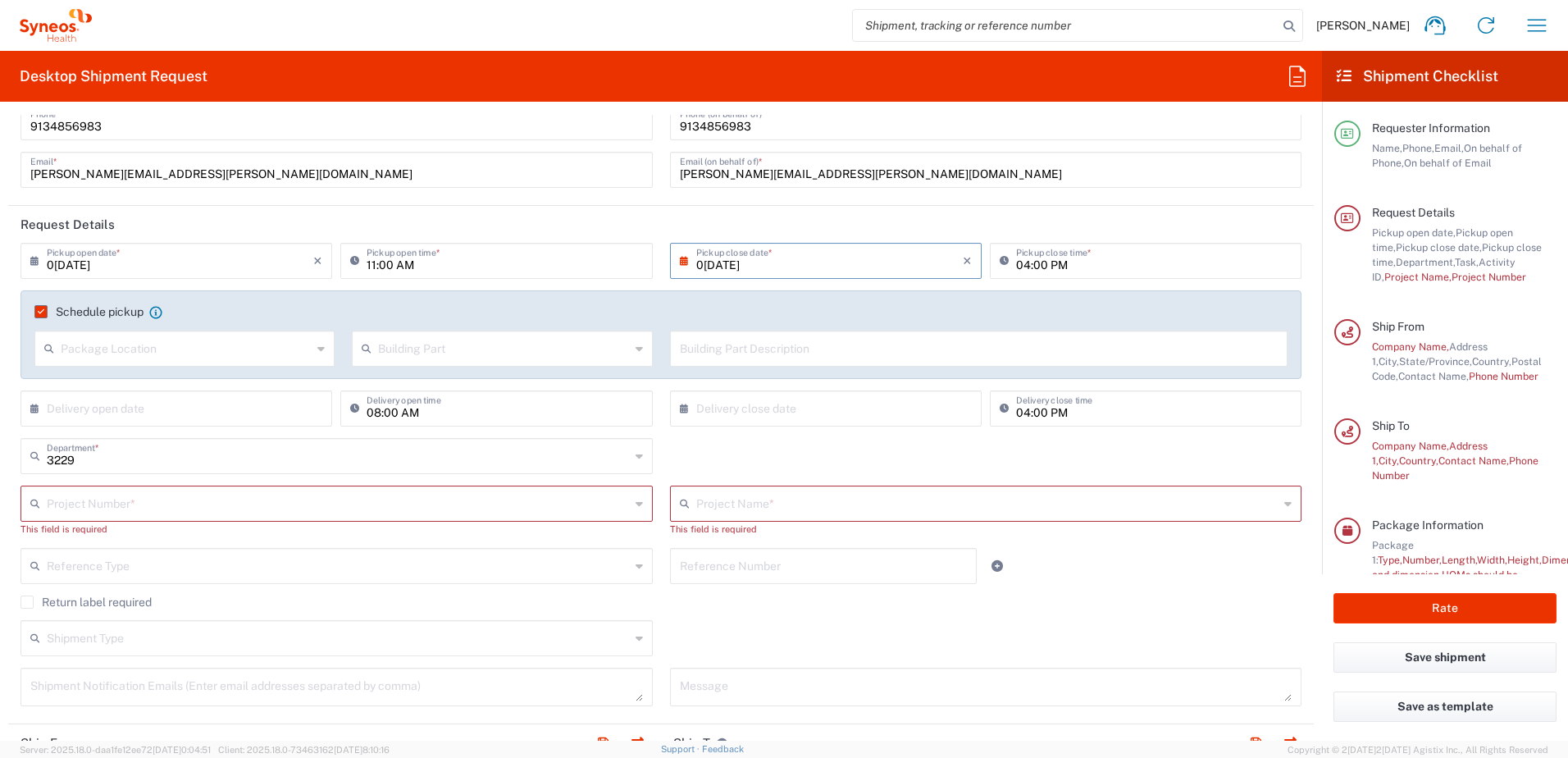
scroll to position [82, 0]
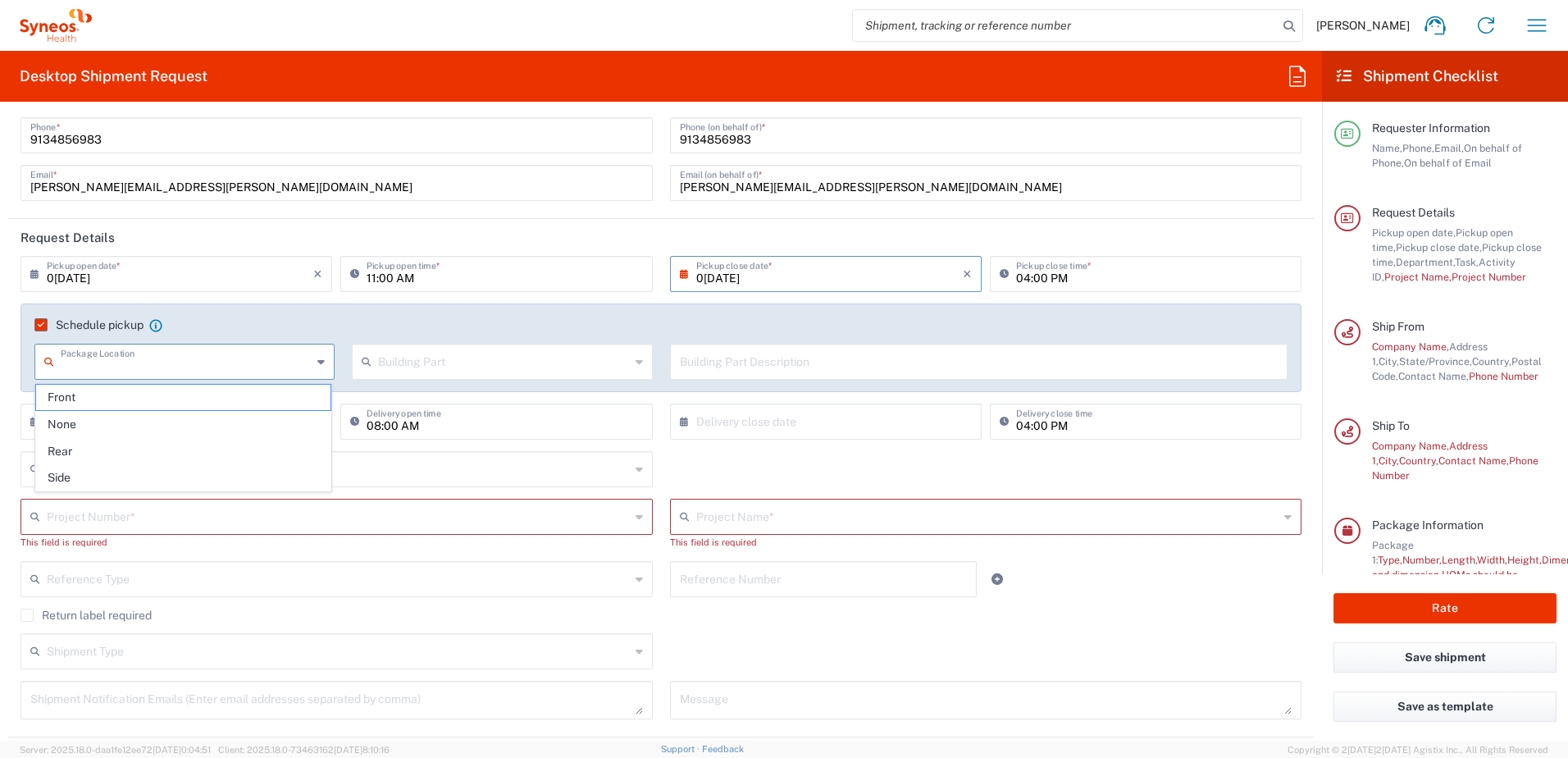
click at [135, 363] on input "text" at bounding box center [187, 361] width 251 height 29
click at [69, 393] on span "Front" at bounding box center [183, 397] width 294 height 25
type input "Front"
click at [490, 360] on input "text" at bounding box center [503, 361] width 251 height 29
click at [393, 428] on span "Building" at bounding box center [498, 424] width 294 height 25
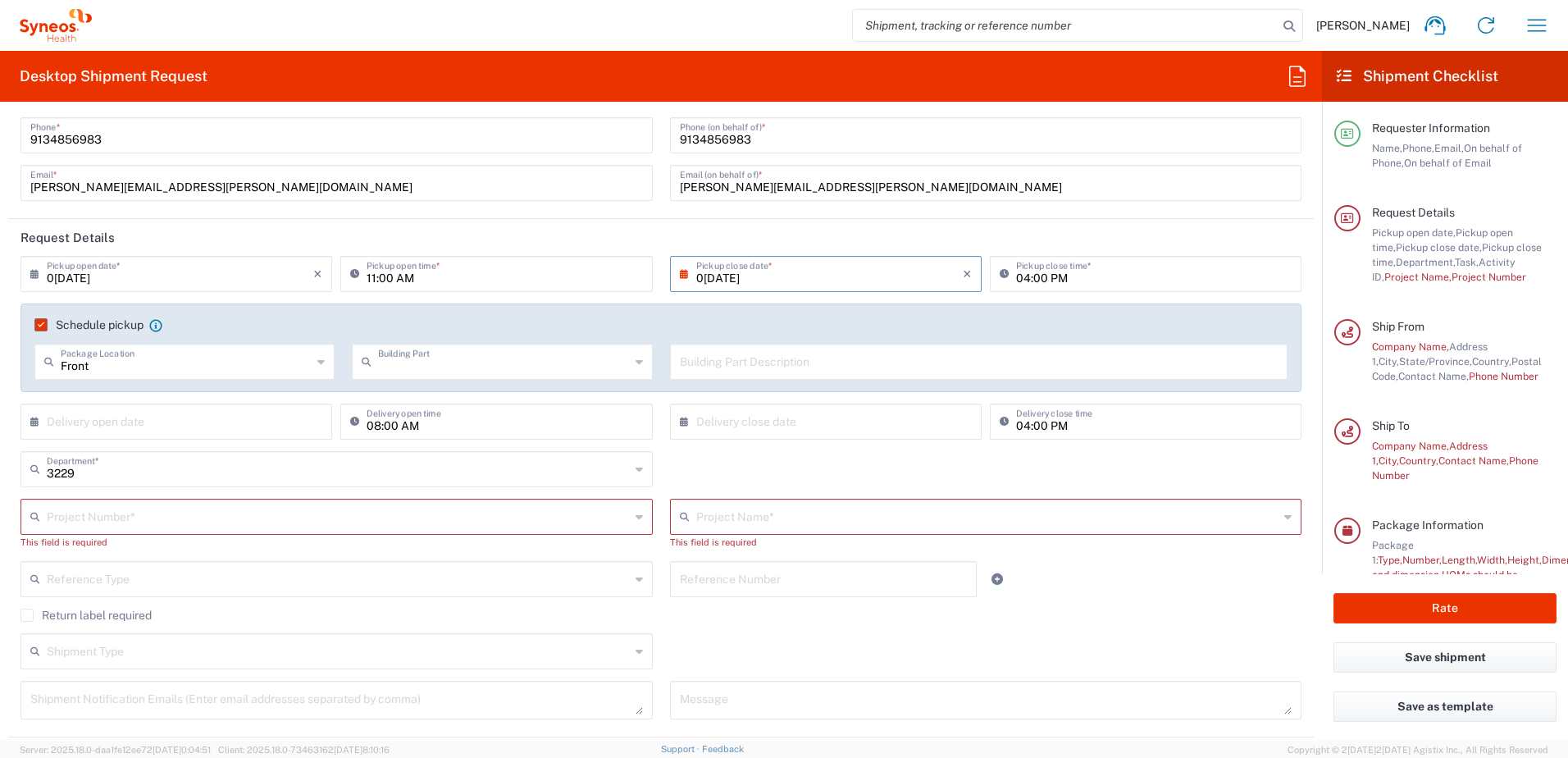
type input "Building"
click at [751, 362] on input "text" at bounding box center [979, 361] width 598 height 29
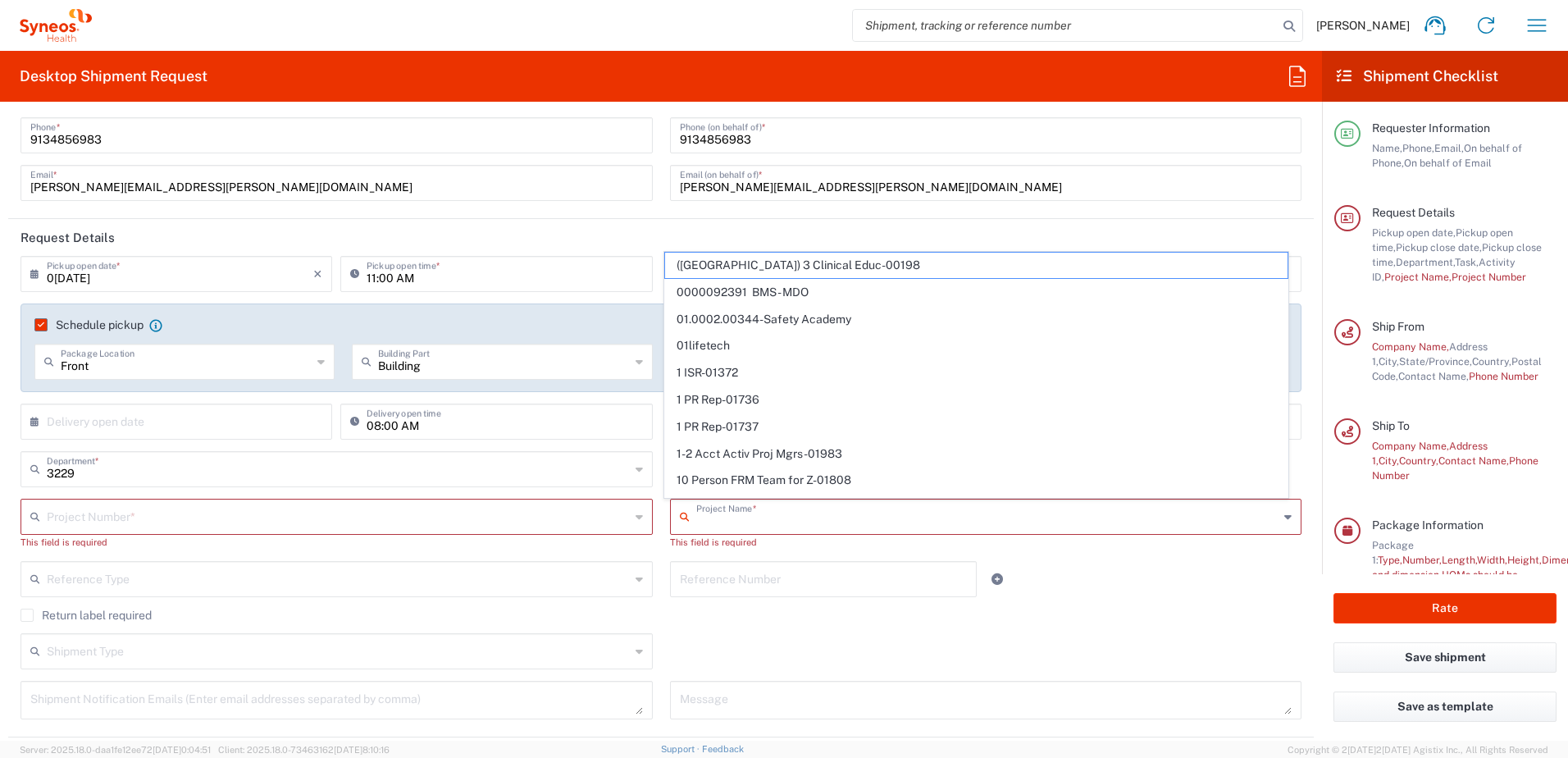
click at [844, 501] on input "text" at bounding box center [988, 515] width 583 height 29
click at [627, 236] on header "Request Details" at bounding box center [660, 237] width 1305 height 37
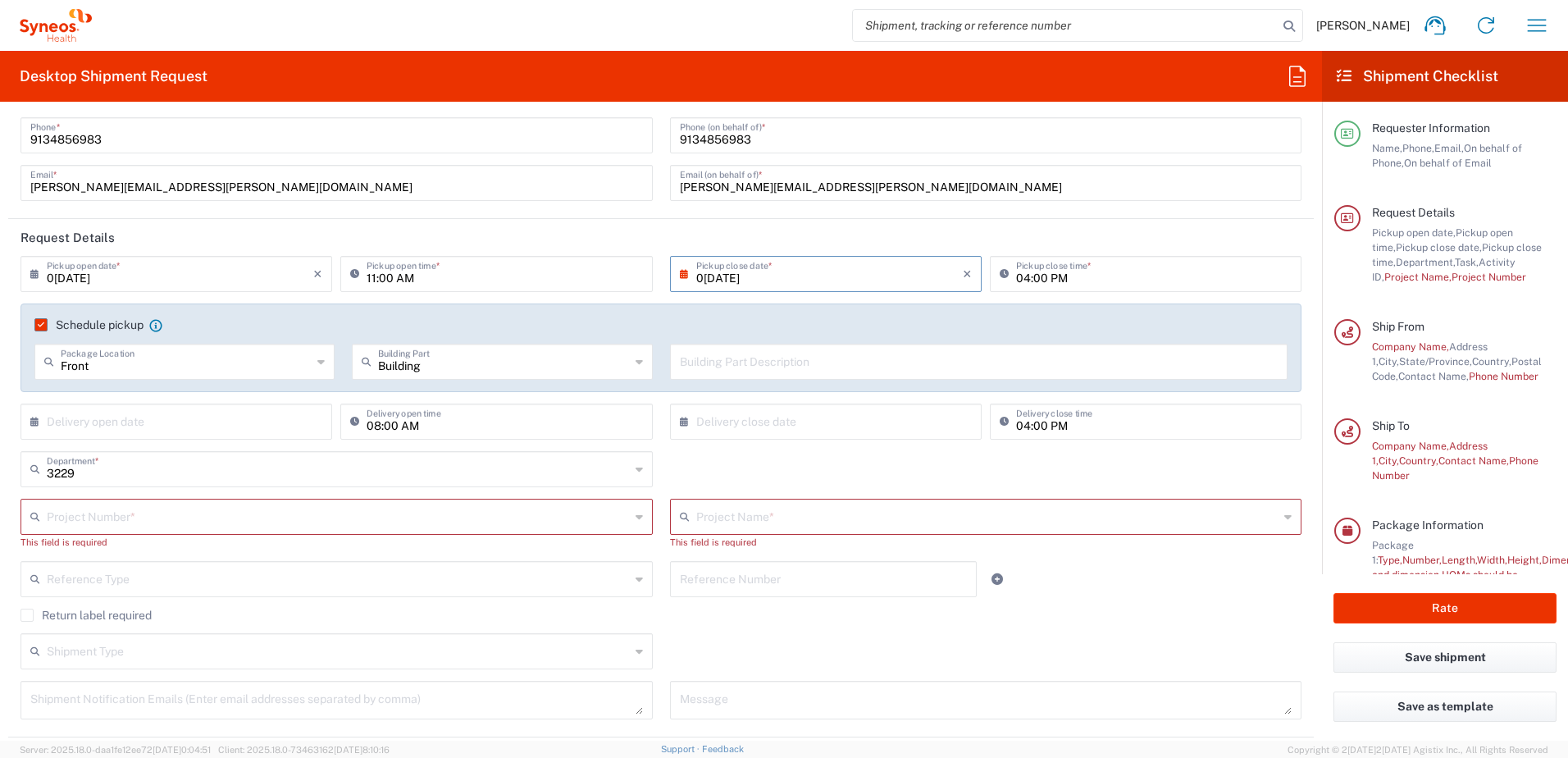
click at [627, 236] on header "Request Details" at bounding box center [660, 237] width 1305 height 37
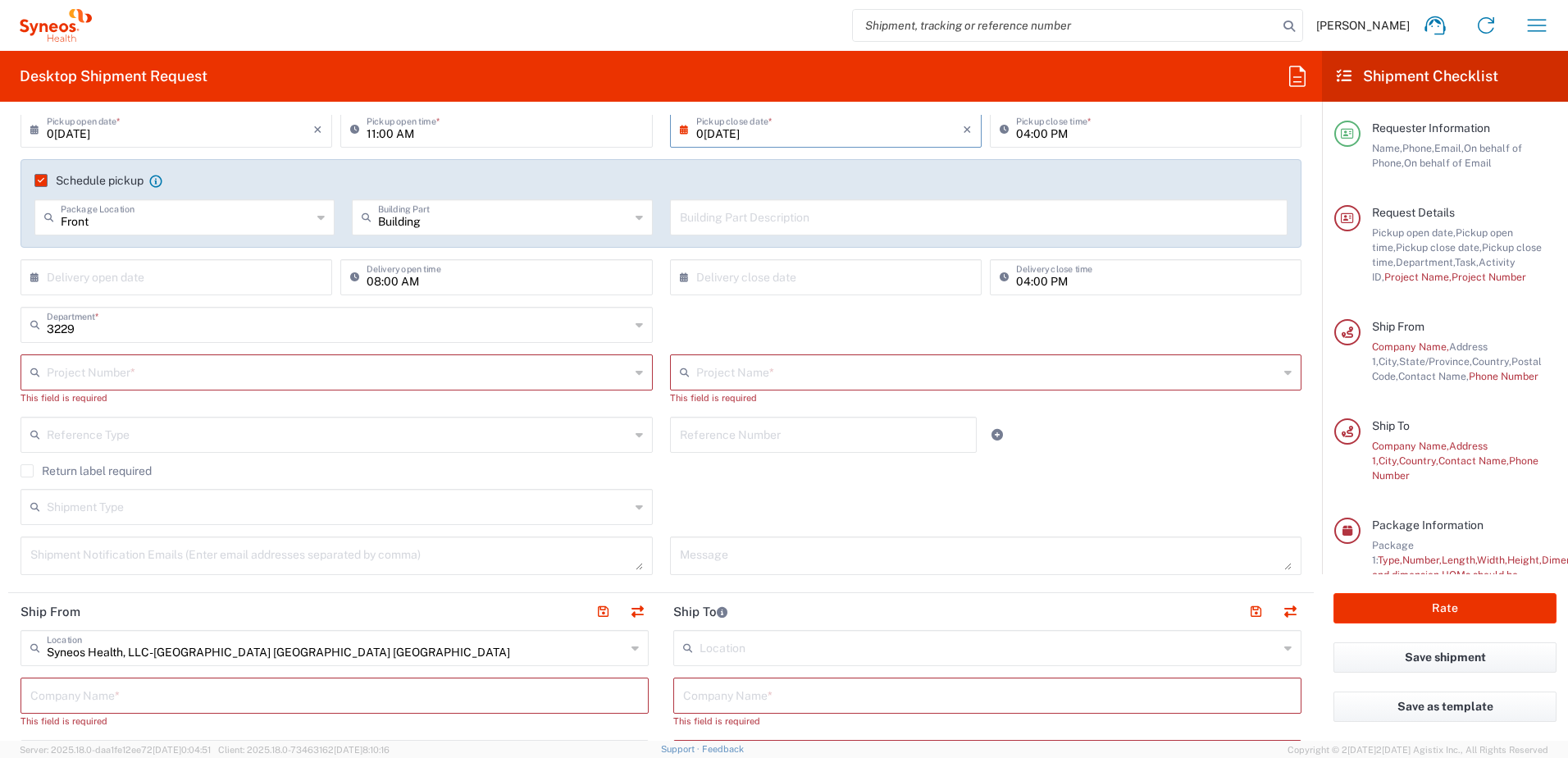
scroll to position [164, 0]
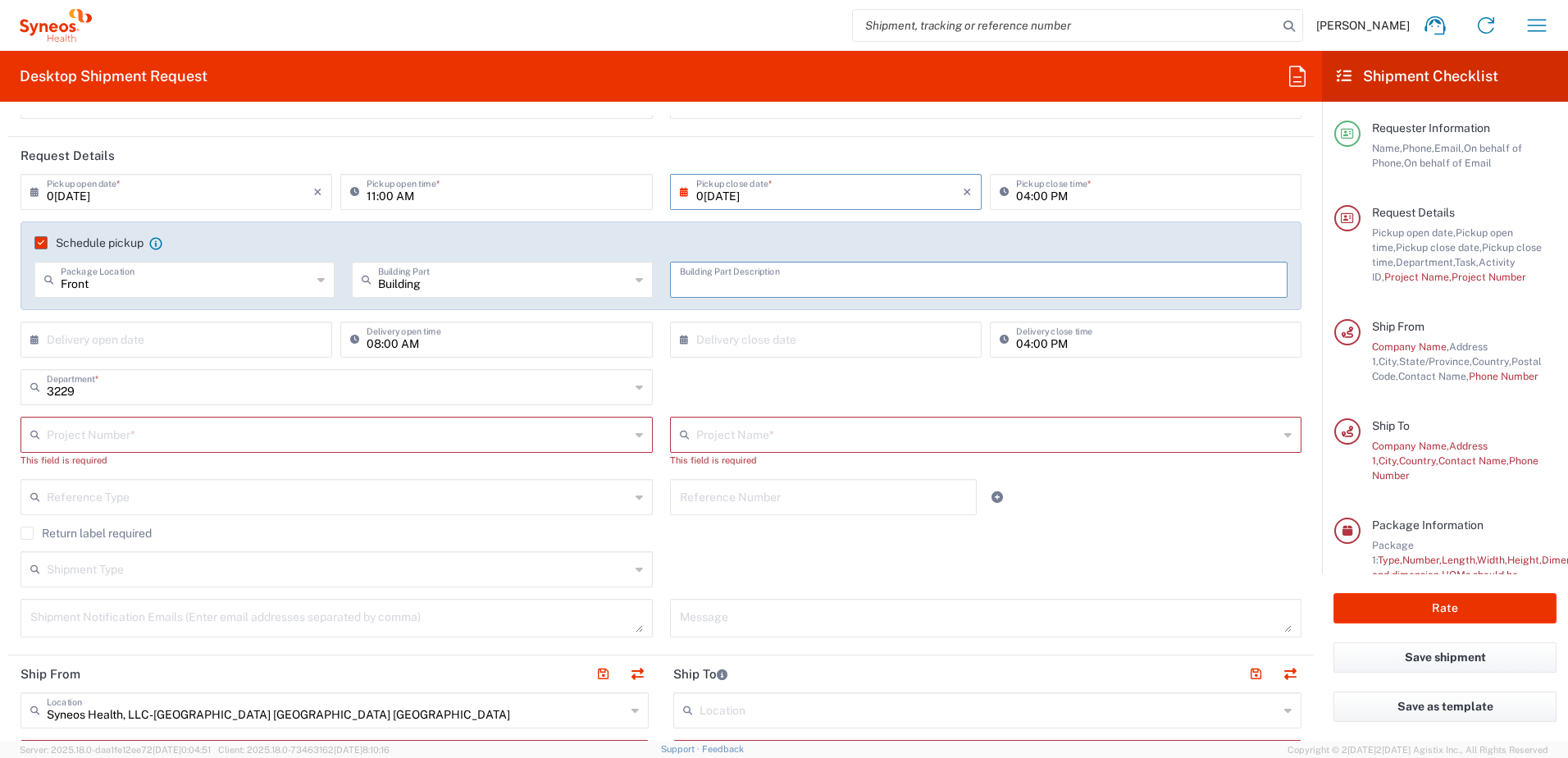
click at [743, 285] on input "text" at bounding box center [979, 278] width 598 height 29
type input "Home Address"
click at [729, 434] on input "text" at bounding box center [988, 433] width 583 height 29
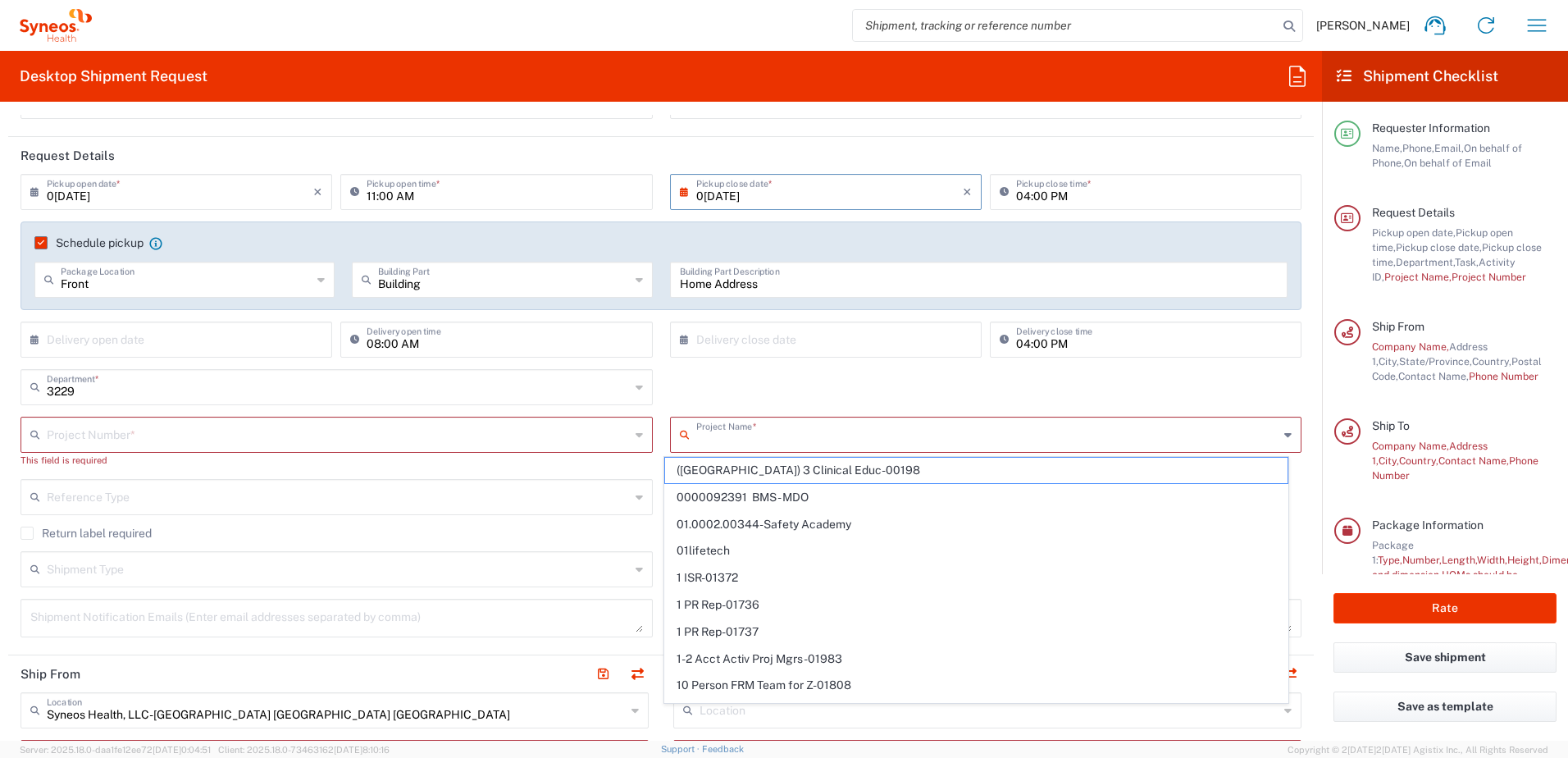
click at [625, 483] on div "Reference Type" at bounding box center [336, 497] width 632 height 36
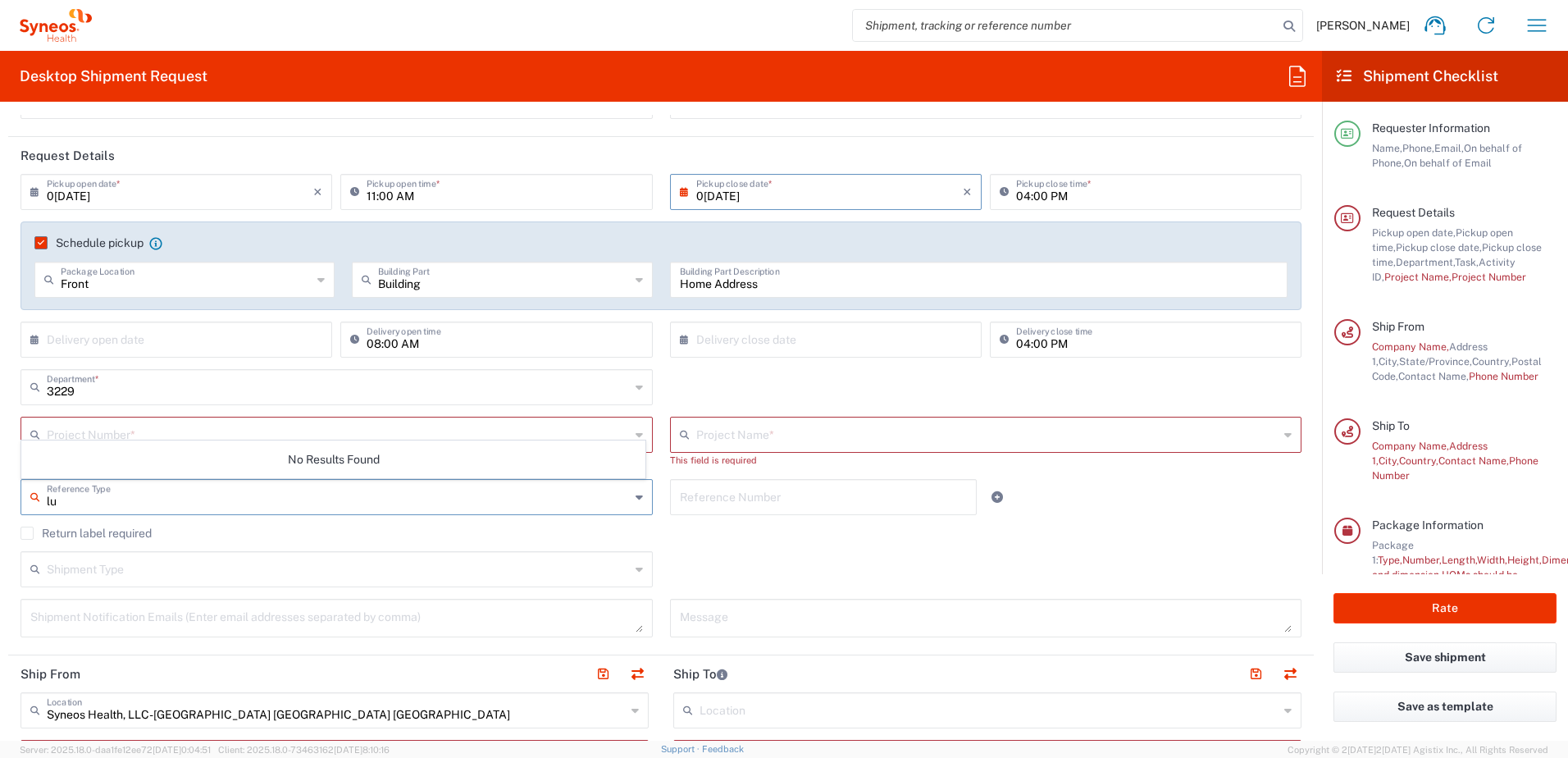
type input "l"
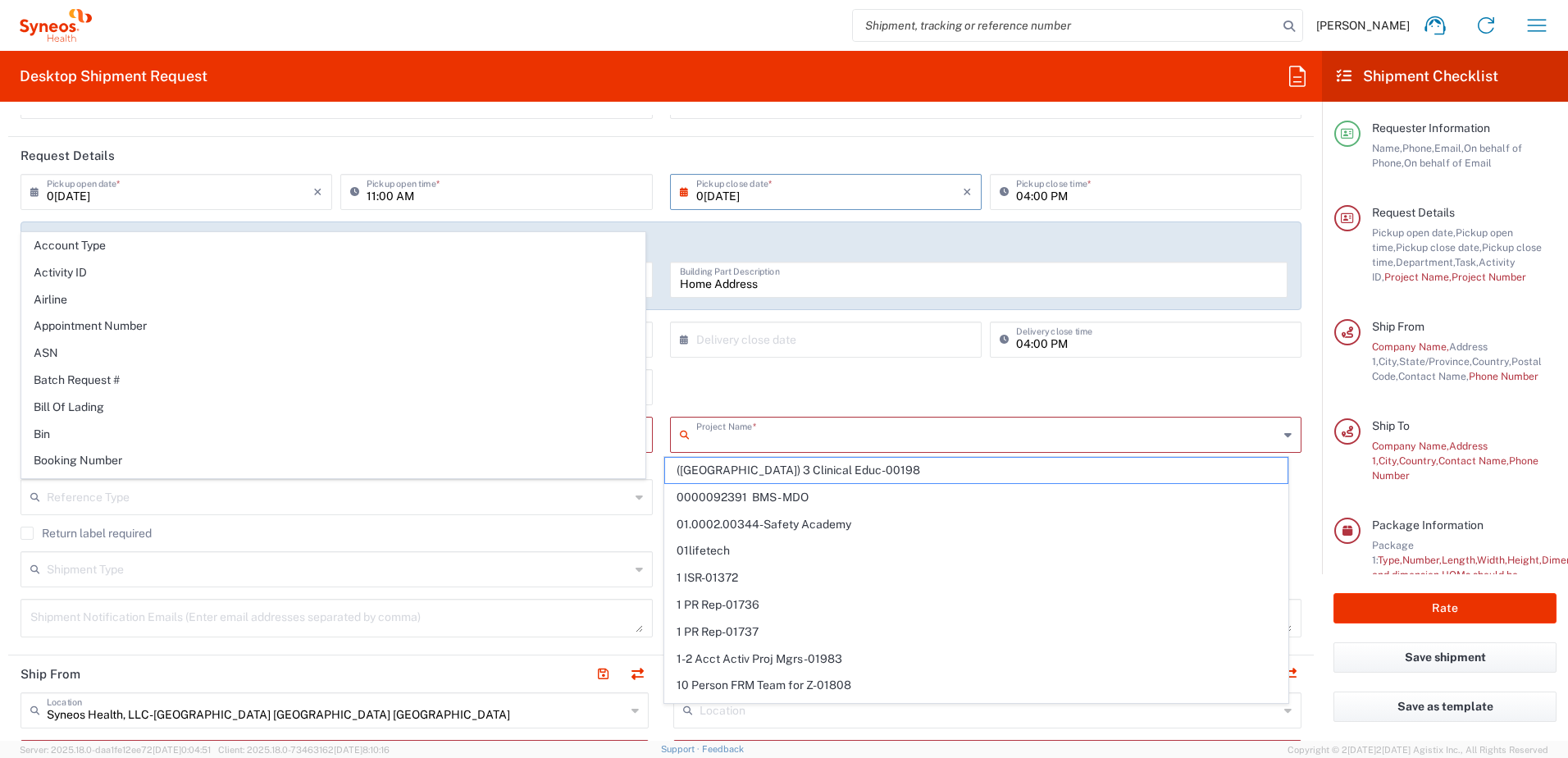
click at [736, 431] on input "text" at bounding box center [988, 433] width 583 height 29
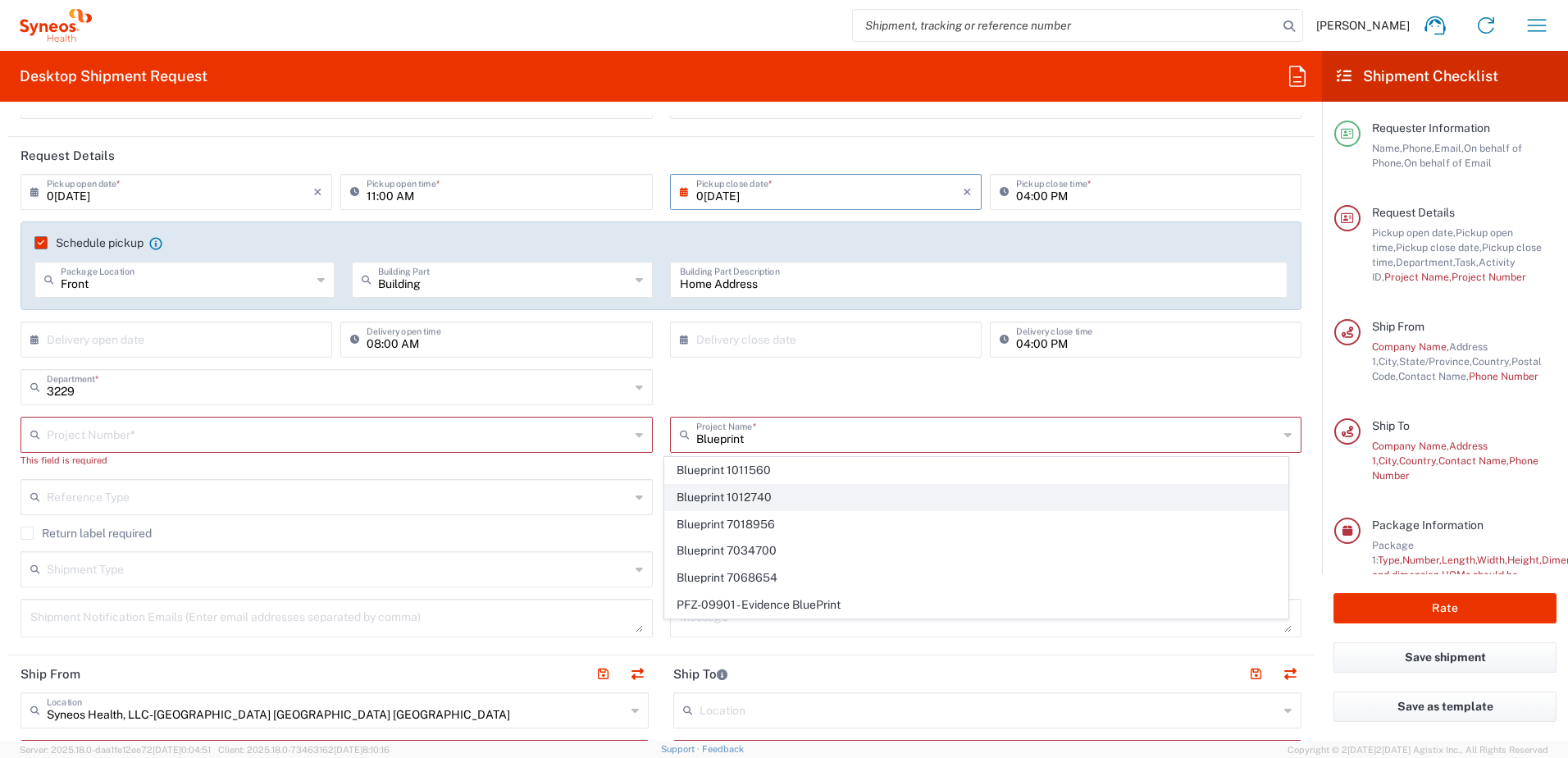
click at [738, 498] on span "Blueprint 1012740" at bounding box center [976, 497] width 623 height 25
type input "Blueprint 1012740"
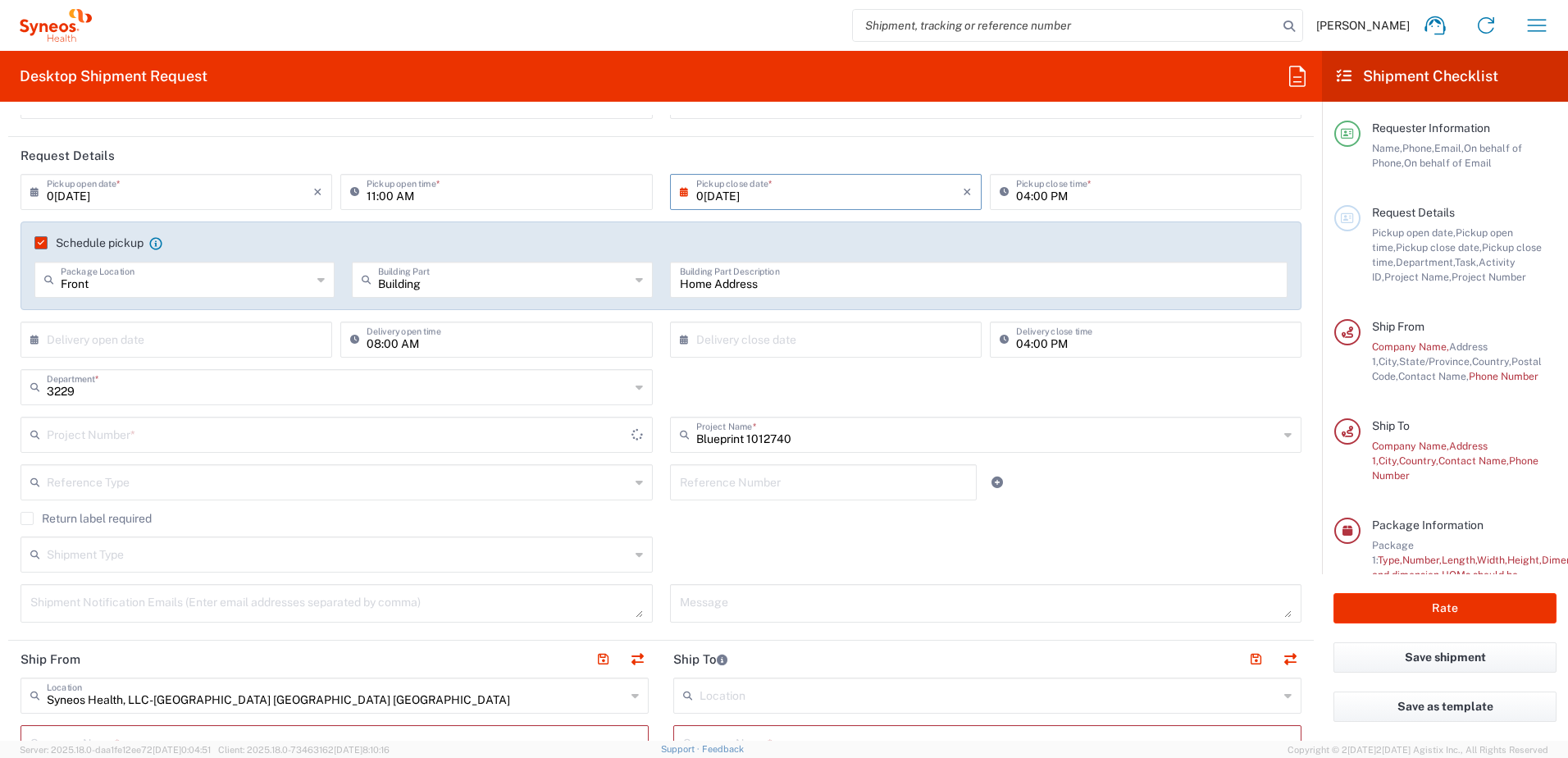
type input "1012740"
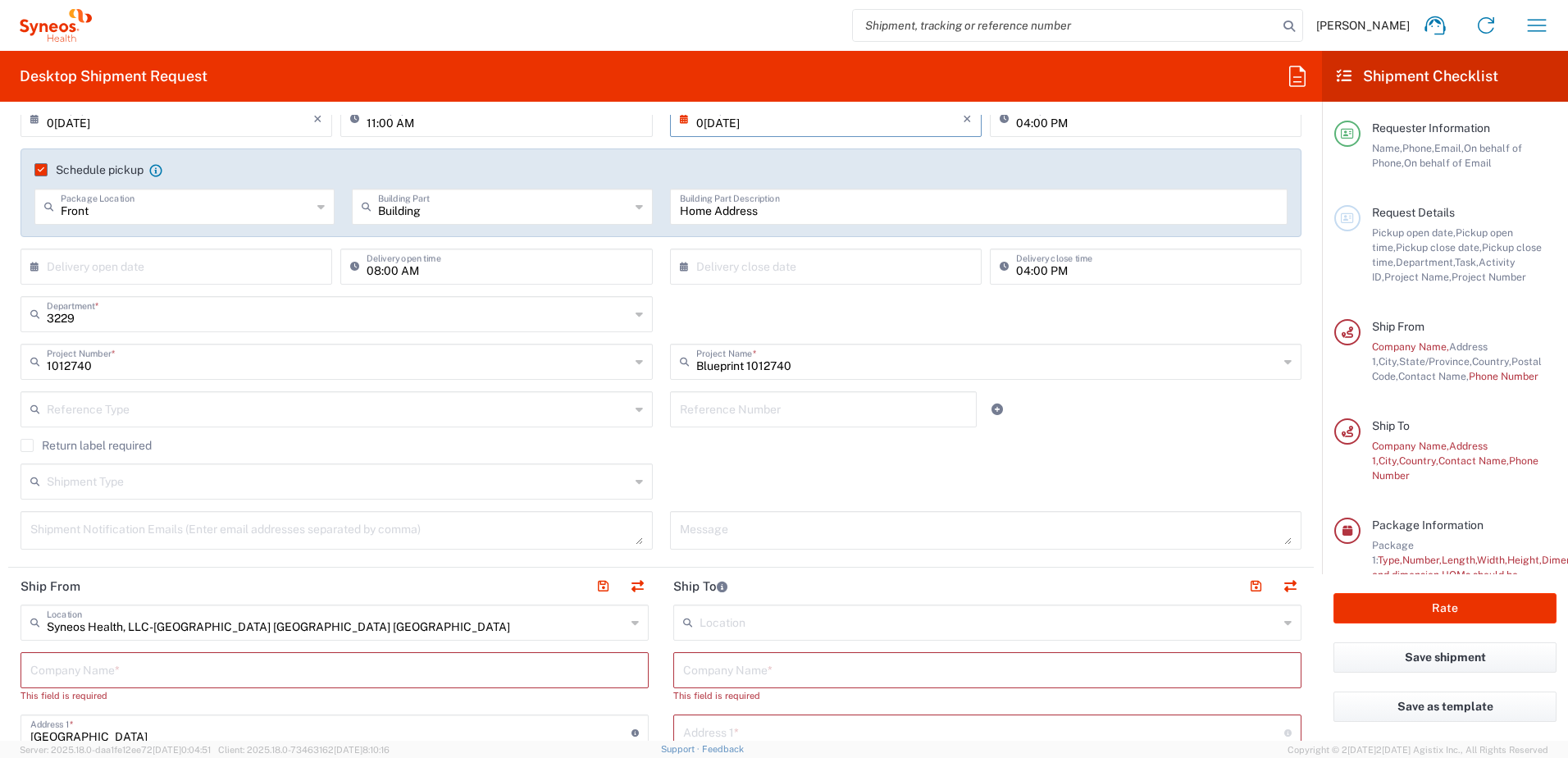
scroll to position [492, 0]
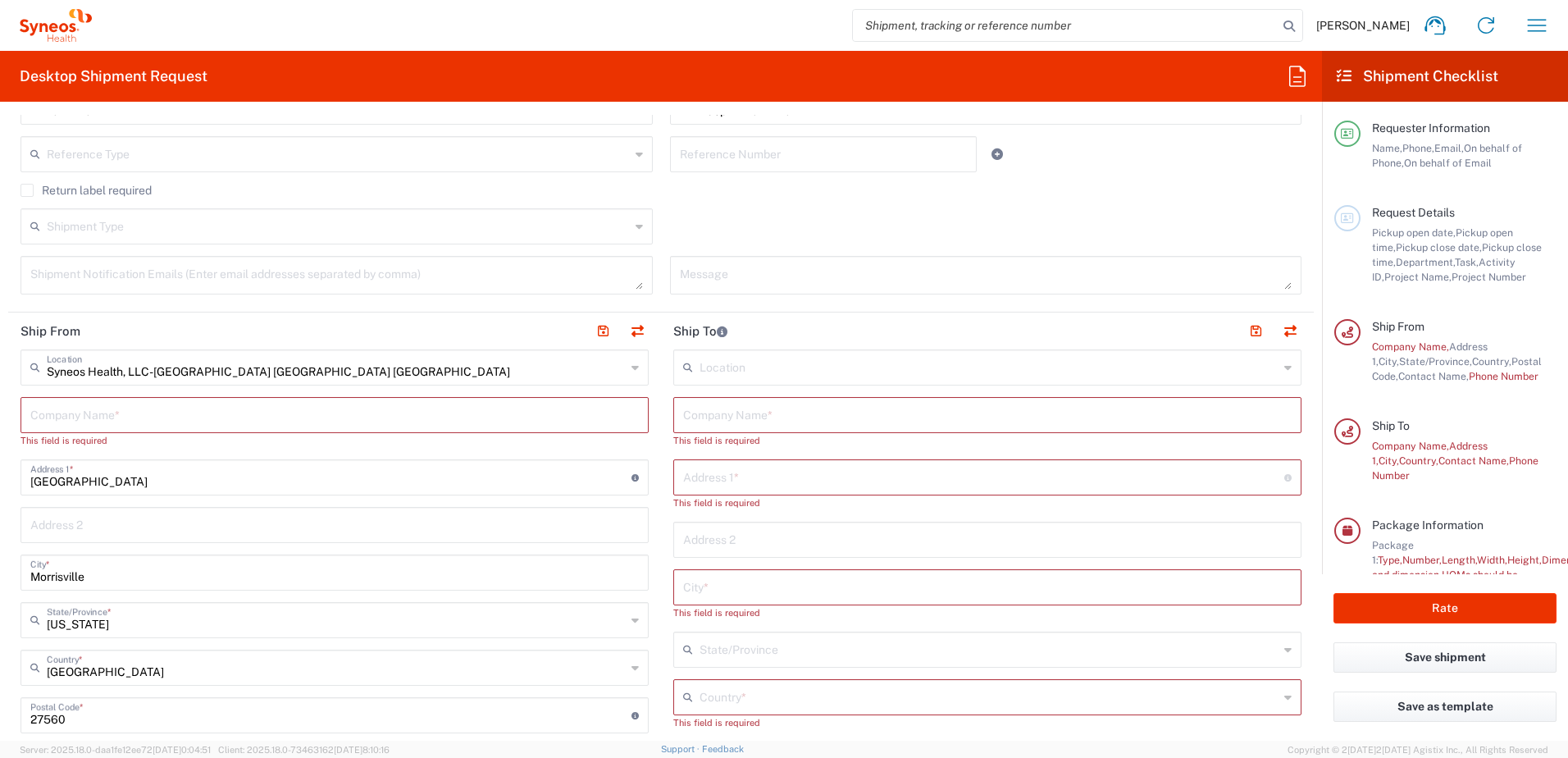
click at [309, 372] on input "Syneos Health, LLC-[GEOGRAPHIC_DATA] [GEOGRAPHIC_DATA] [GEOGRAPHIC_DATA]" at bounding box center [335, 366] width 579 height 29
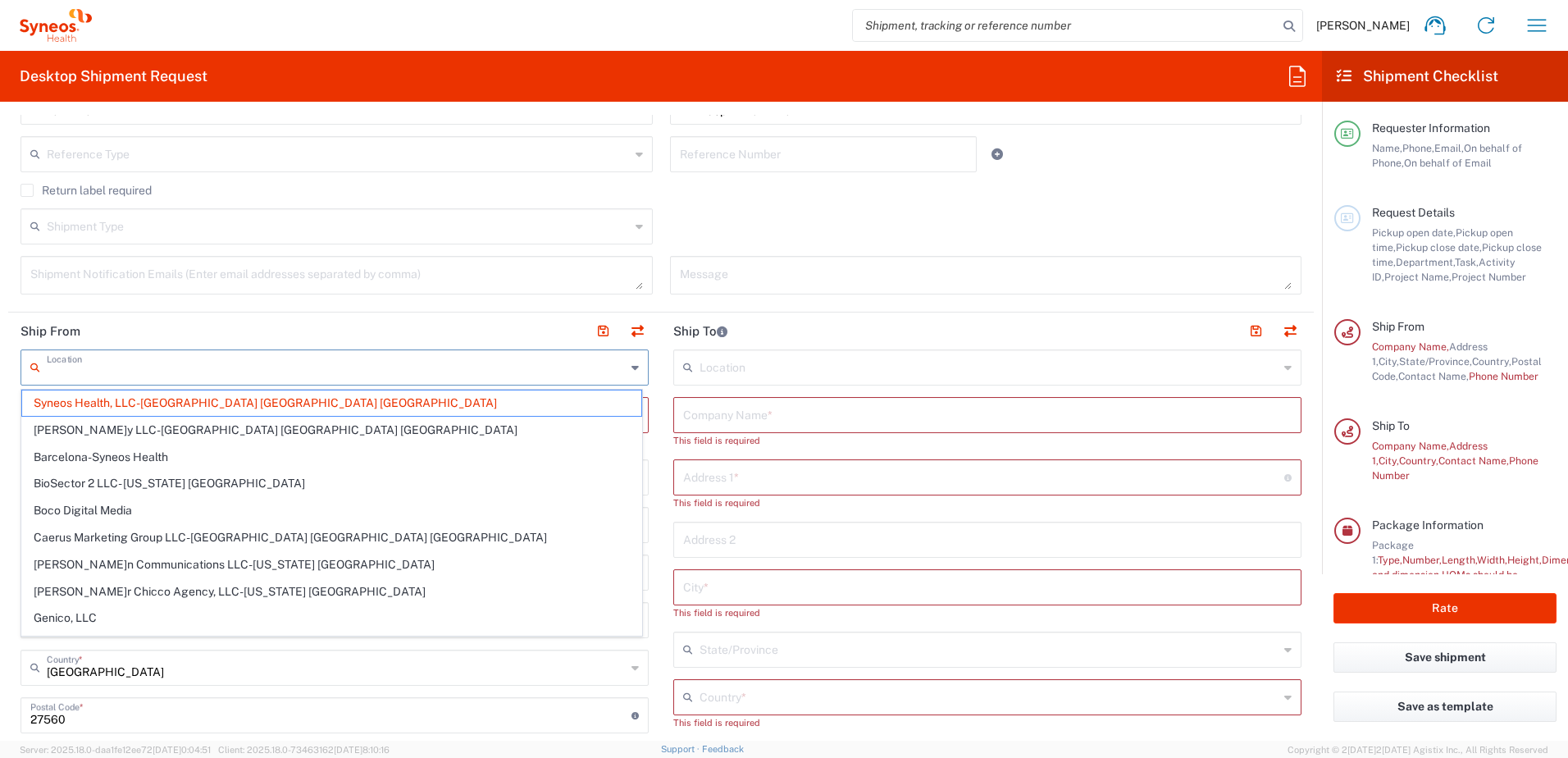
type input "Syneos Health, LLC-[GEOGRAPHIC_DATA] [GEOGRAPHIC_DATA] [GEOGRAPHIC_DATA]"
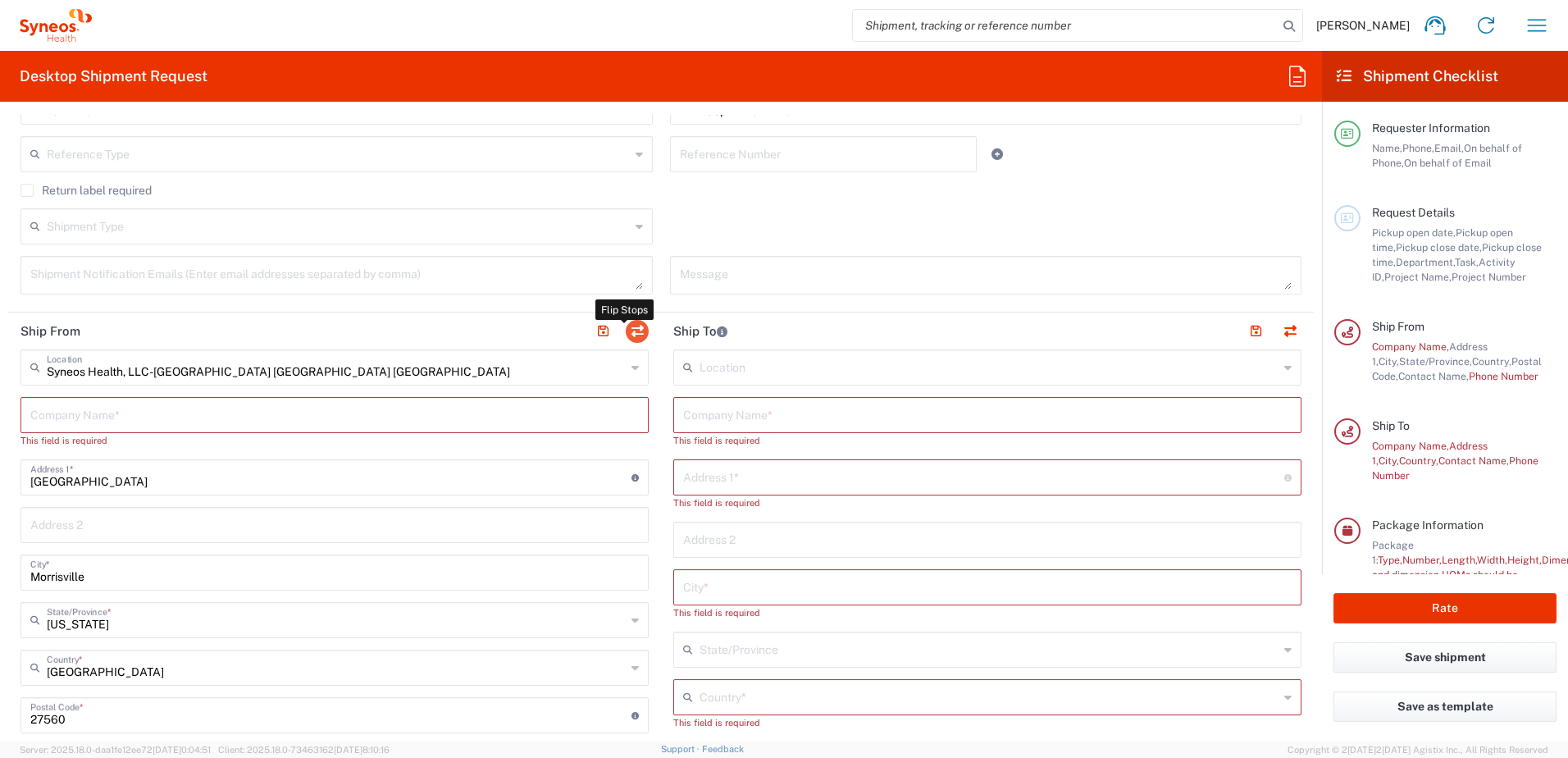
click at [632, 328] on button "button" at bounding box center [637, 331] width 23 height 23
type input "Syneos Health, LLC-[GEOGRAPHIC_DATA] [GEOGRAPHIC_DATA] [GEOGRAPHIC_DATA]"
type input "[GEOGRAPHIC_DATA]"
type input "Morrisville"
type input "[GEOGRAPHIC_DATA]"
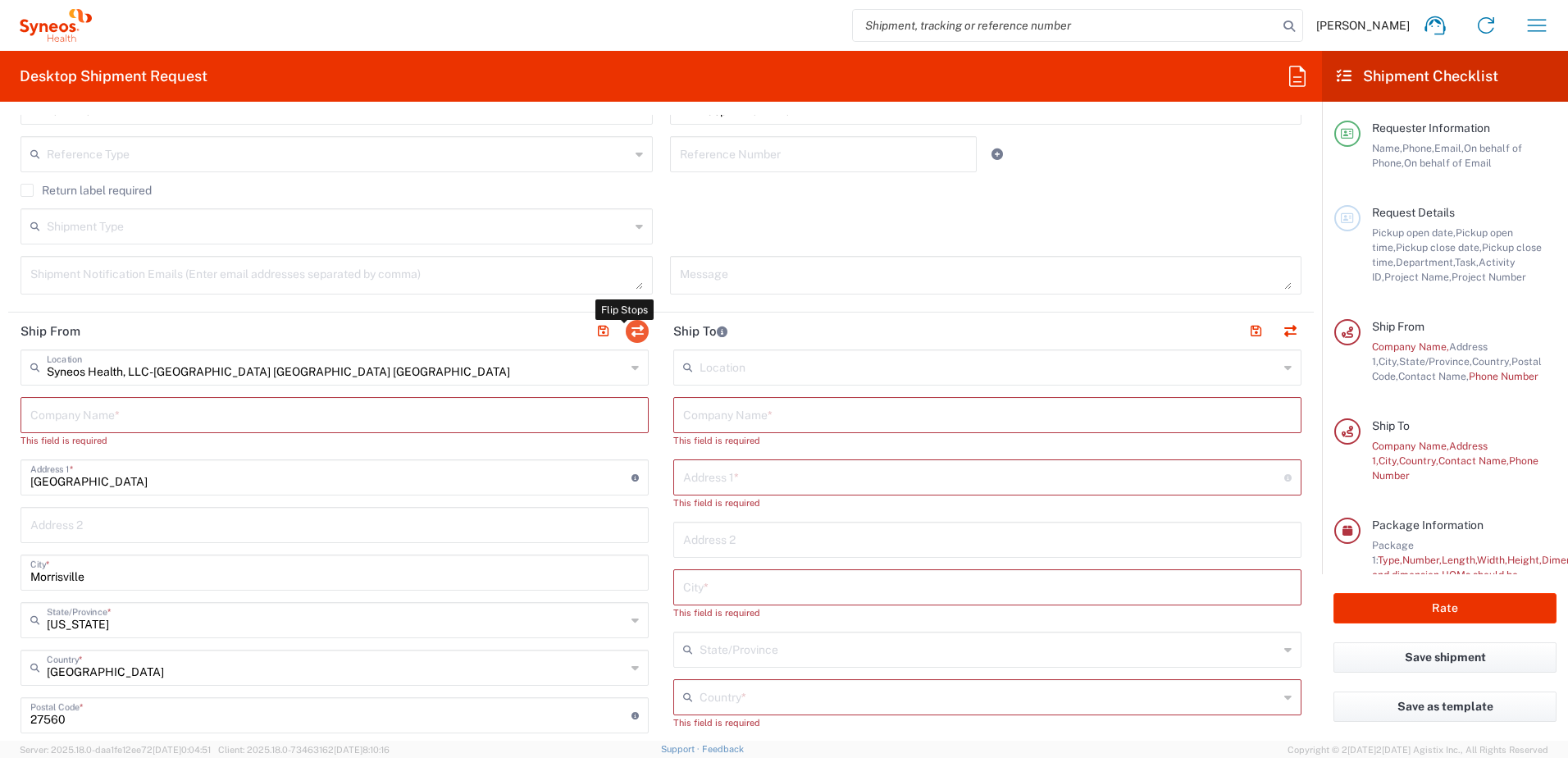
type input "27560"
type input "[PERSON_NAME]"
type input "[PERSON_NAME][EMAIL_ADDRESS][PERSON_NAME][DOMAIN_NAME]"
type input "EORI"
type input "TIN"
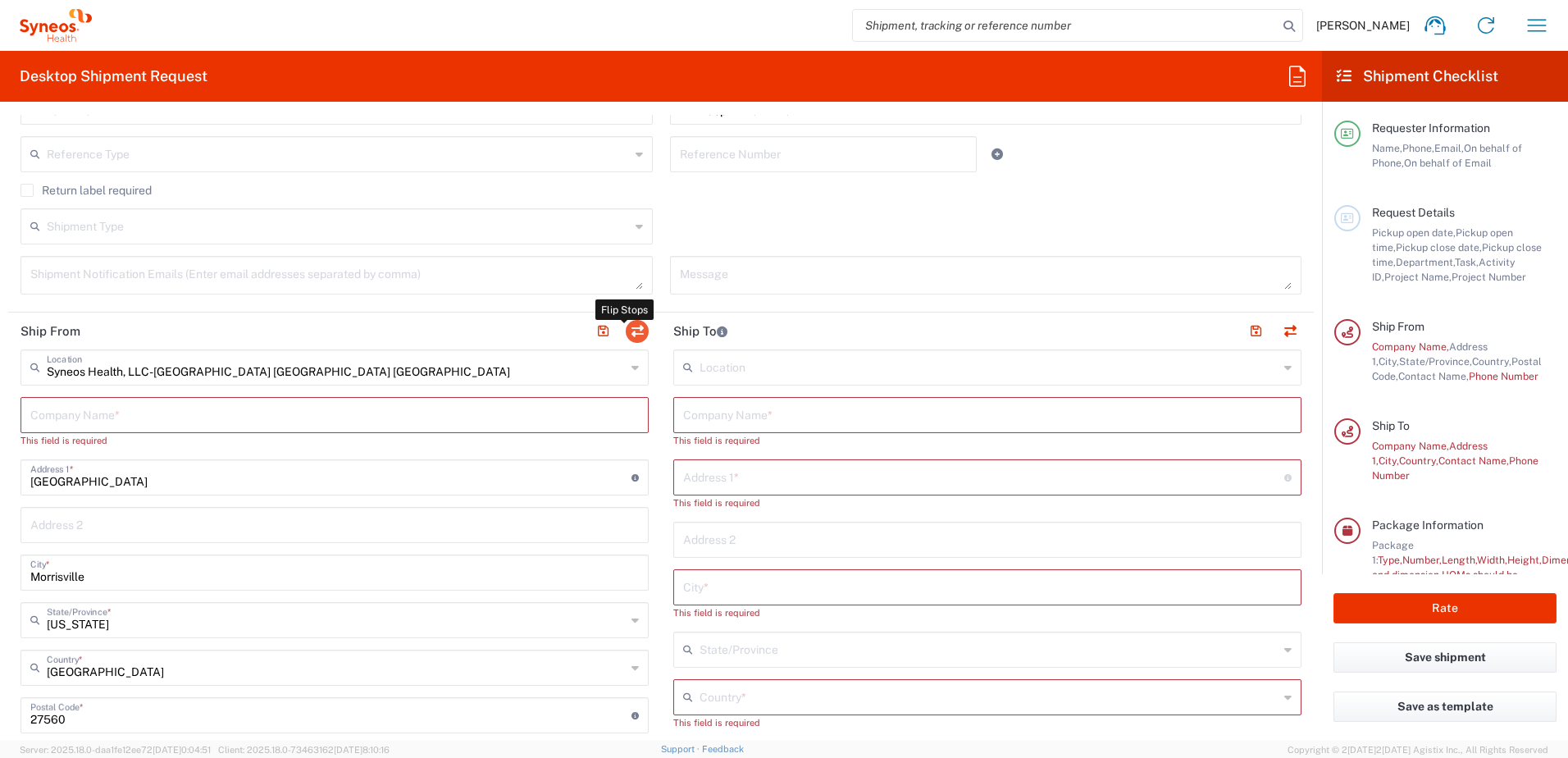
type input "592407464"
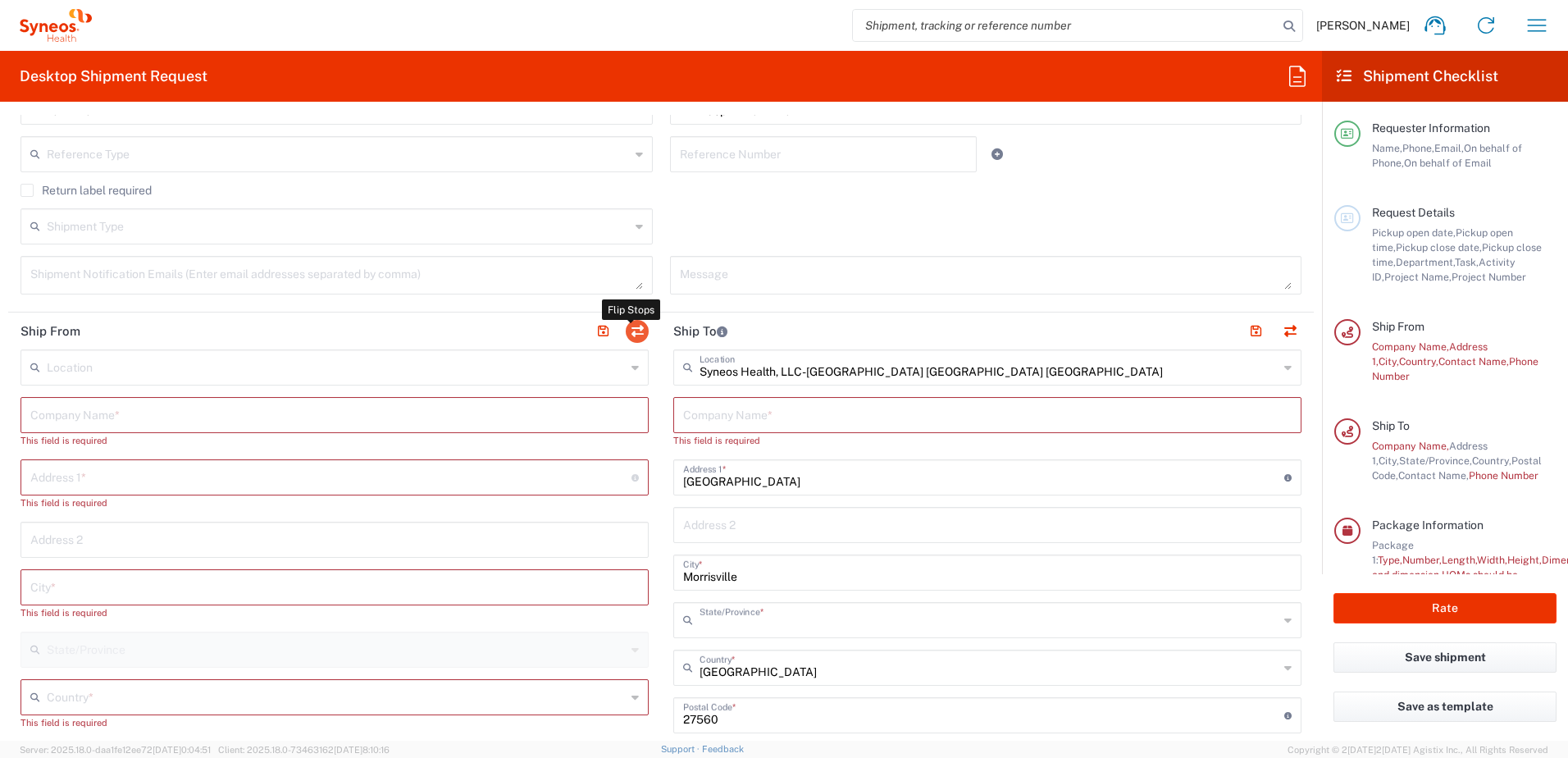
type input "[US_STATE]"
click at [81, 367] on input "text" at bounding box center [335, 366] width 579 height 29
type input "J"
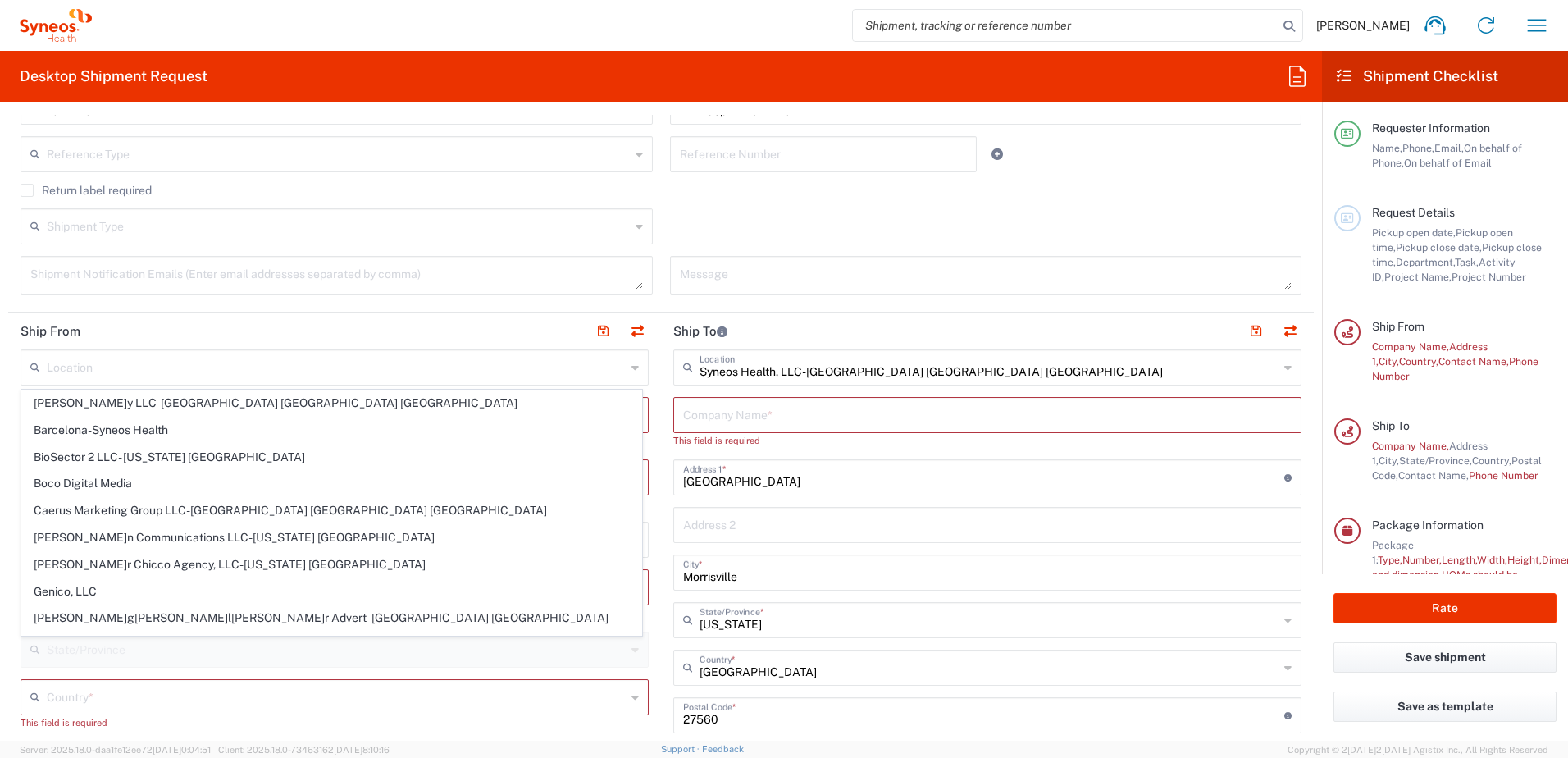
click at [353, 338] on header "Ship From" at bounding box center [335, 330] width 653 height 37
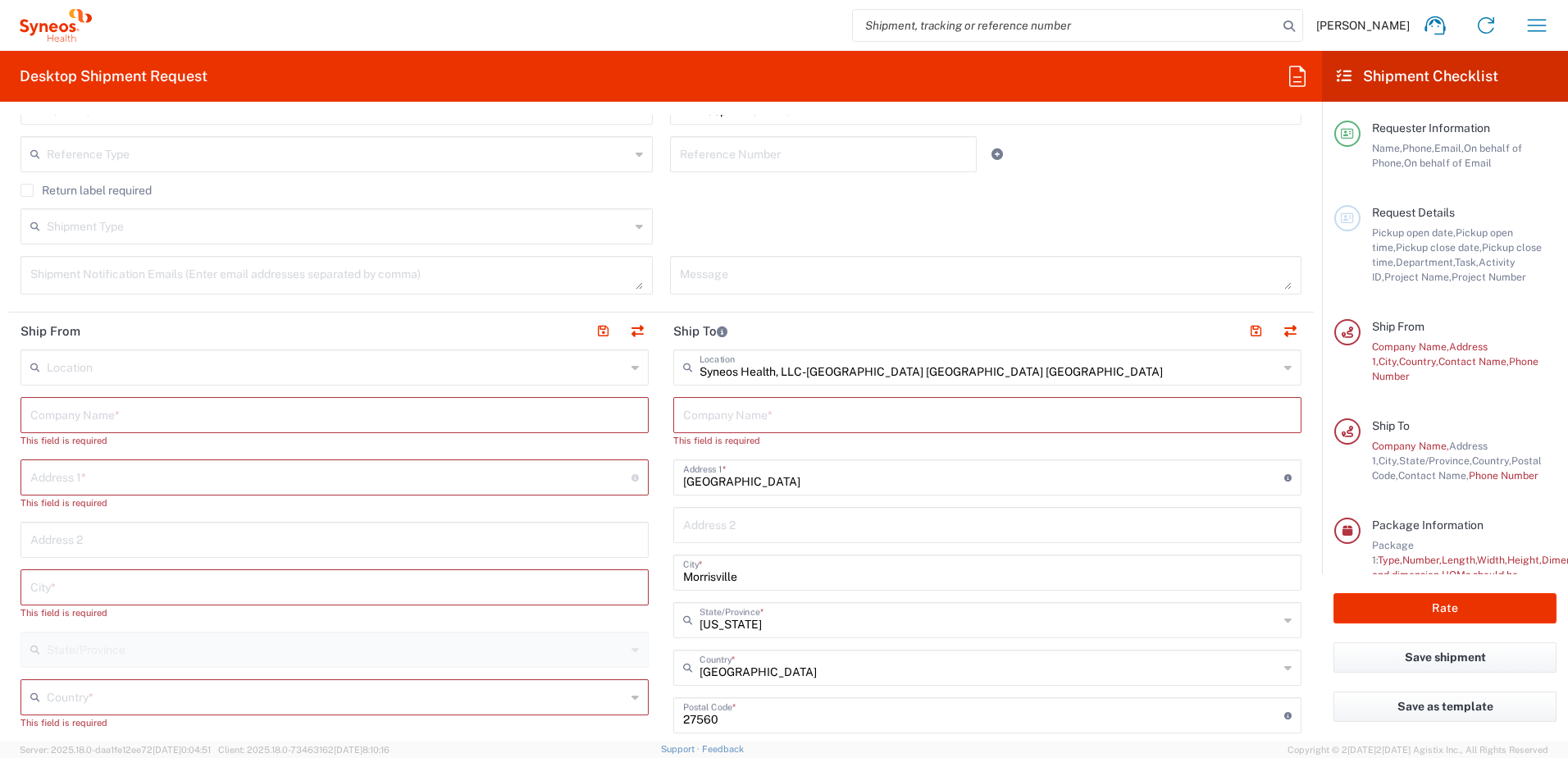
click at [88, 414] on input "text" at bounding box center [335, 414] width 608 height 29
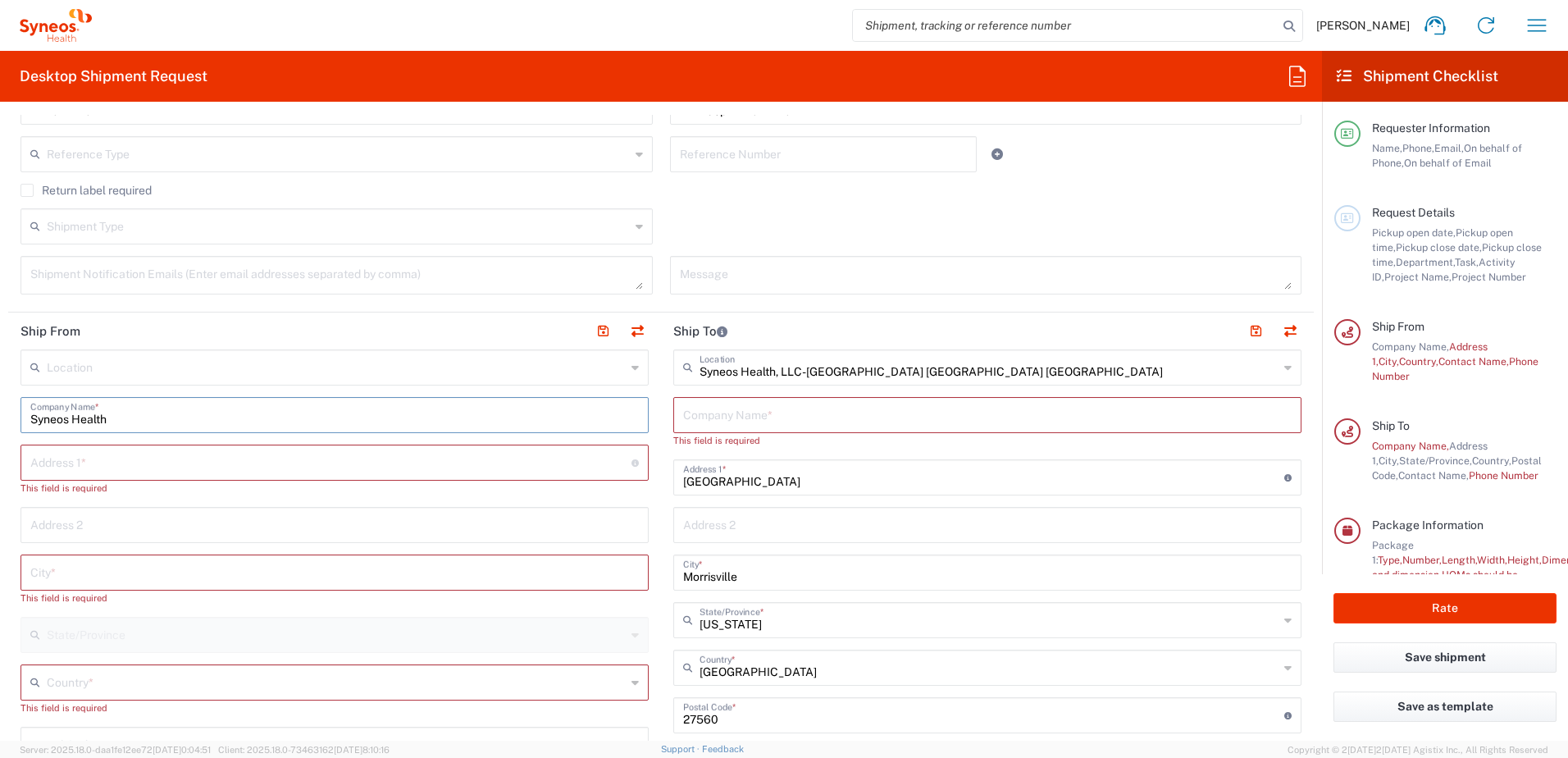
type input "Syneos Health"
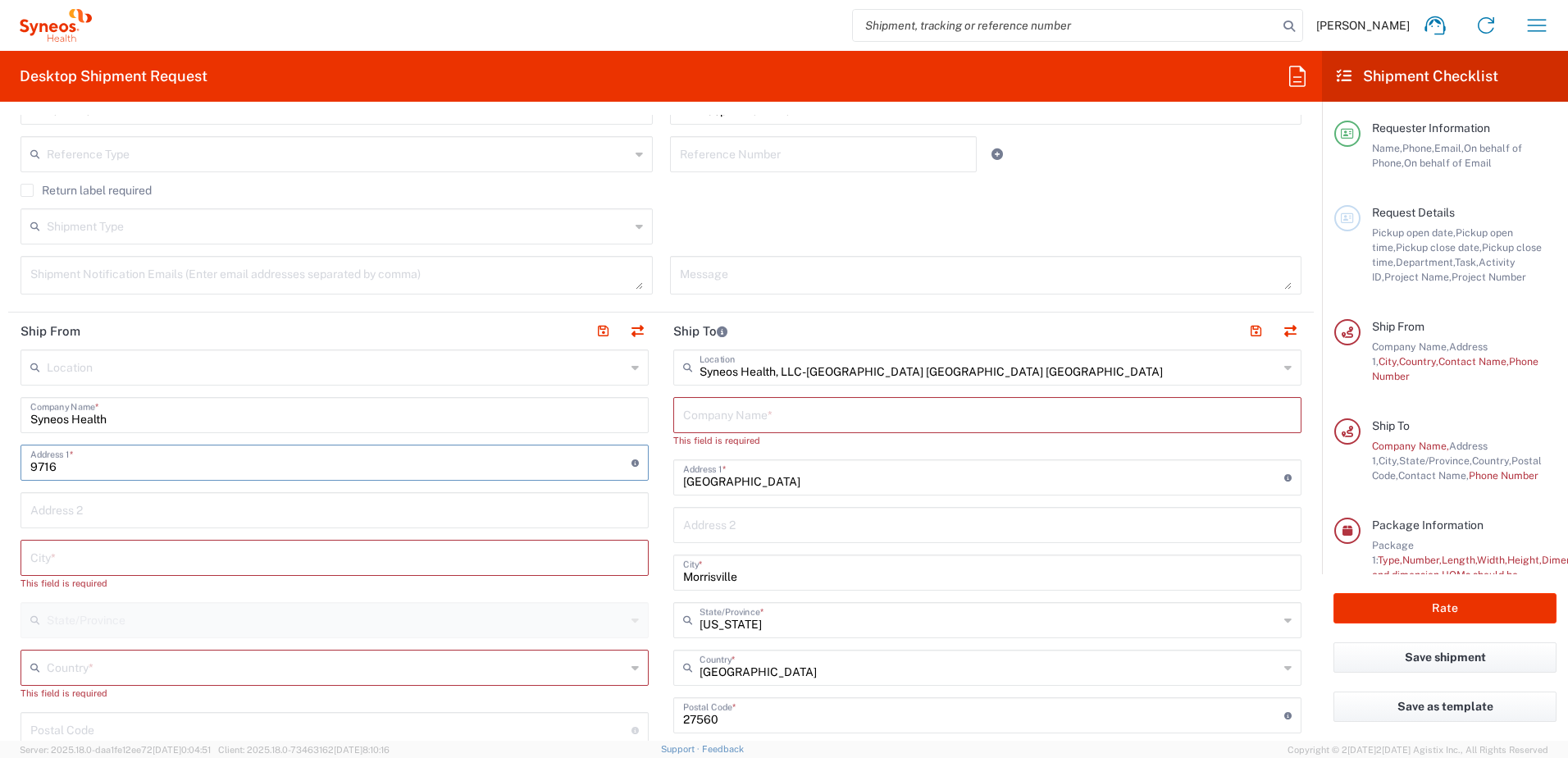
type input "[STREET_ADDRESS][PERSON_NAME]"
type input "[GEOGRAPHIC_DATA]"
type input "9134856983"
type input "Syneos Health"
type input "9134856983"
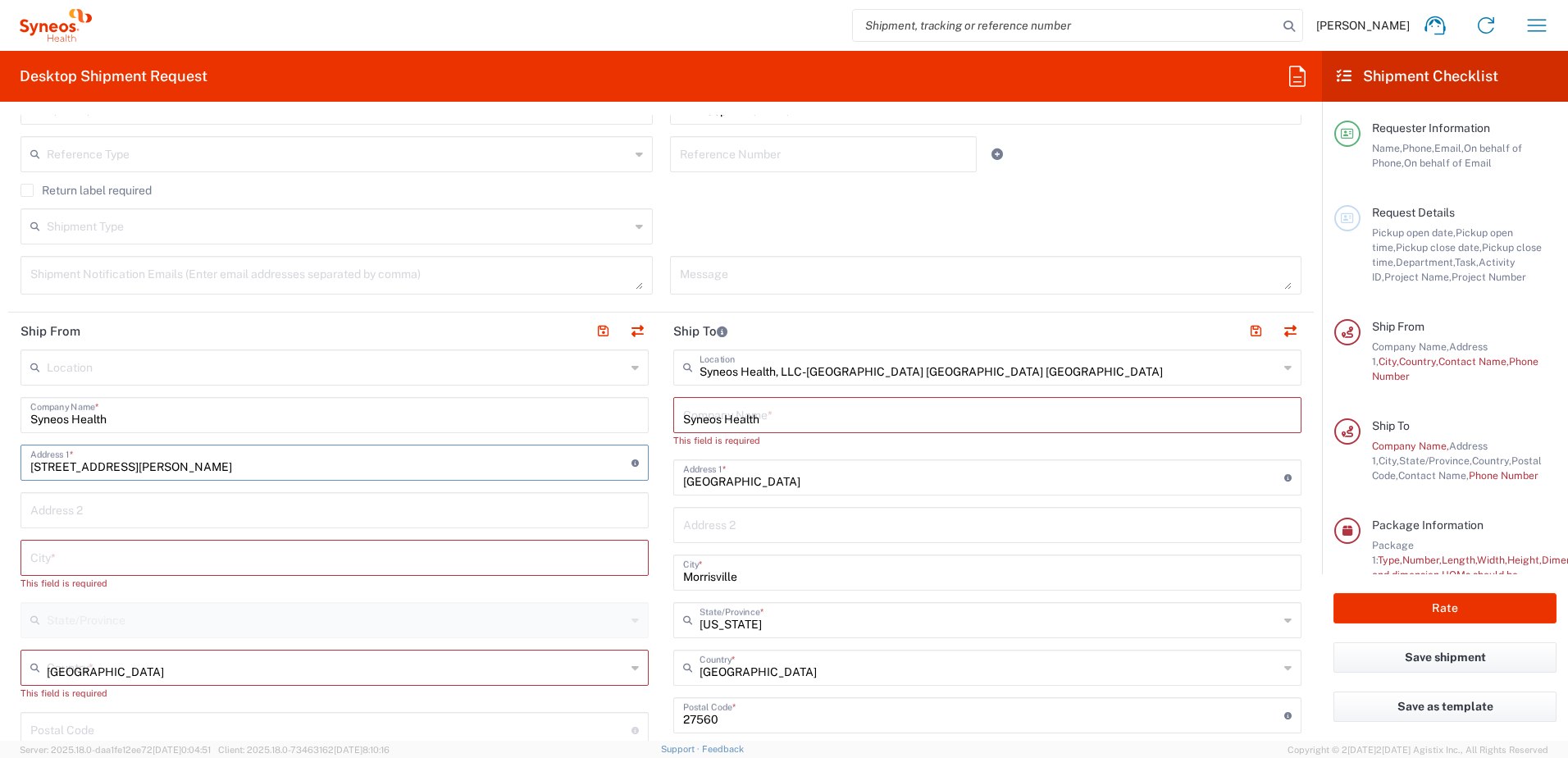
type input "[PERSON_NAME]"
click at [0, 0] on span "[PERSON_NAME]r Chicco Agency, LLC-[US_STATE] [GEOGRAPHIC_DATA]" at bounding box center [0, 0] width 0 height 0
click at [77, 562] on input "text" at bounding box center [335, 556] width 608 height 29
click at [119, 460] on input "[STREET_ADDRESS][PERSON_NAME]" at bounding box center [331, 461] width 601 height 29
type input "[PERSON_NAME]r Chicco Agency, LLC-[US_STATE] [GEOGRAPHIC_DATA]"
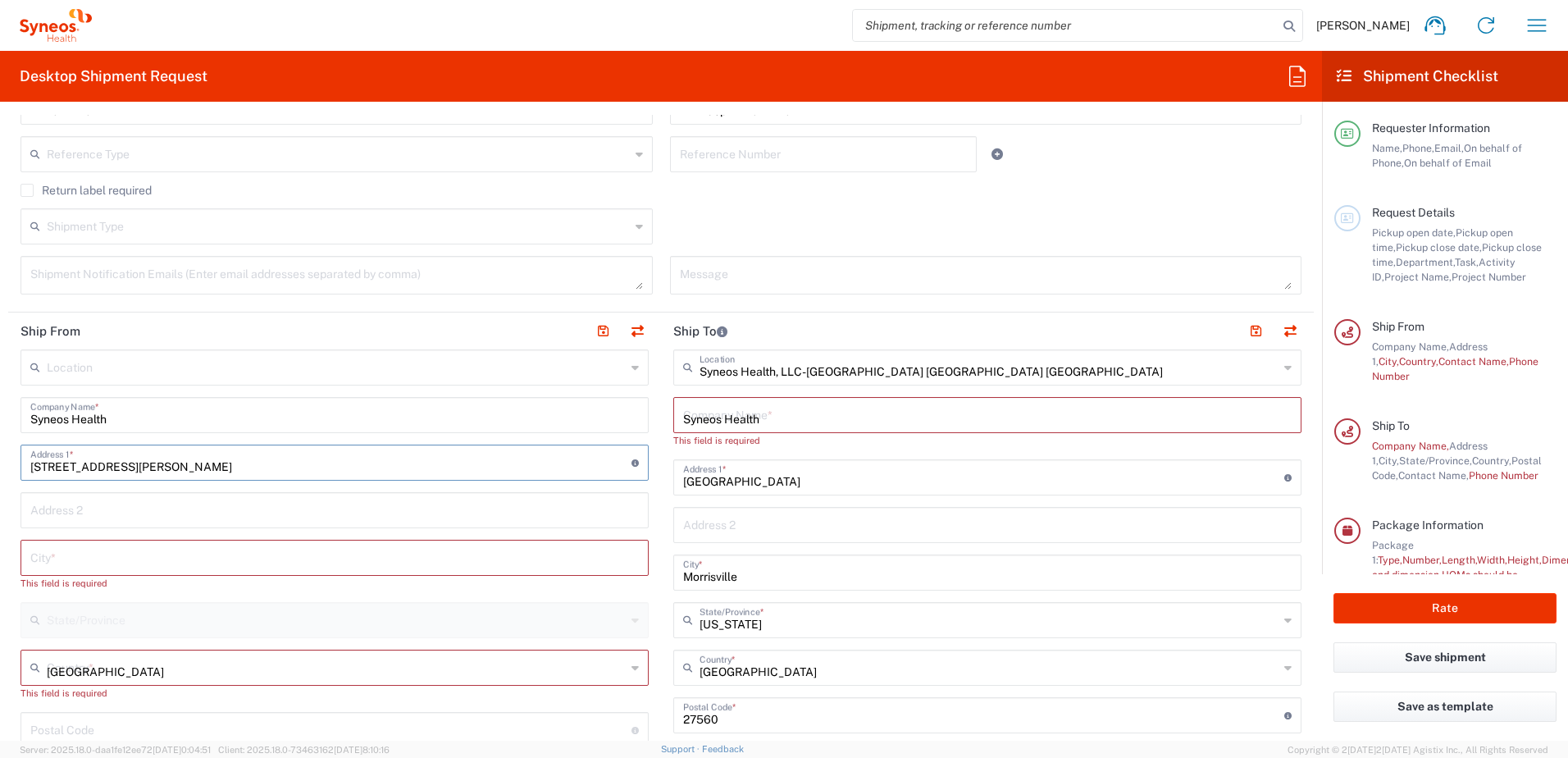
type input "[PERSON_NAME]r Chicco Agency, L.L.C."
type input "[STREET_ADDRESS][PERSON_NAME]"
type input "40th Floor"
type input "[US_STATE]"
type input "[GEOGRAPHIC_DATA]"
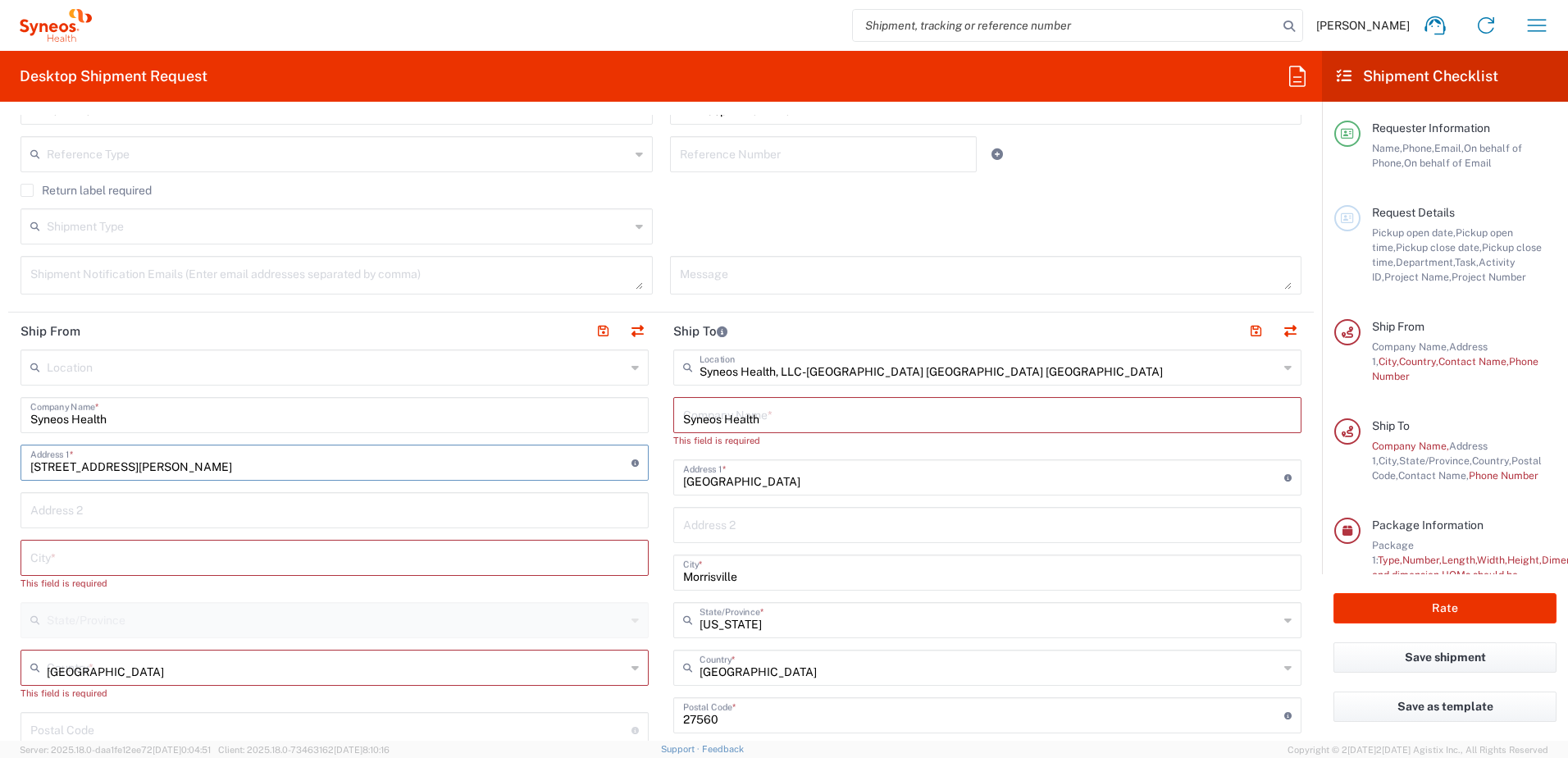
type input "10281"
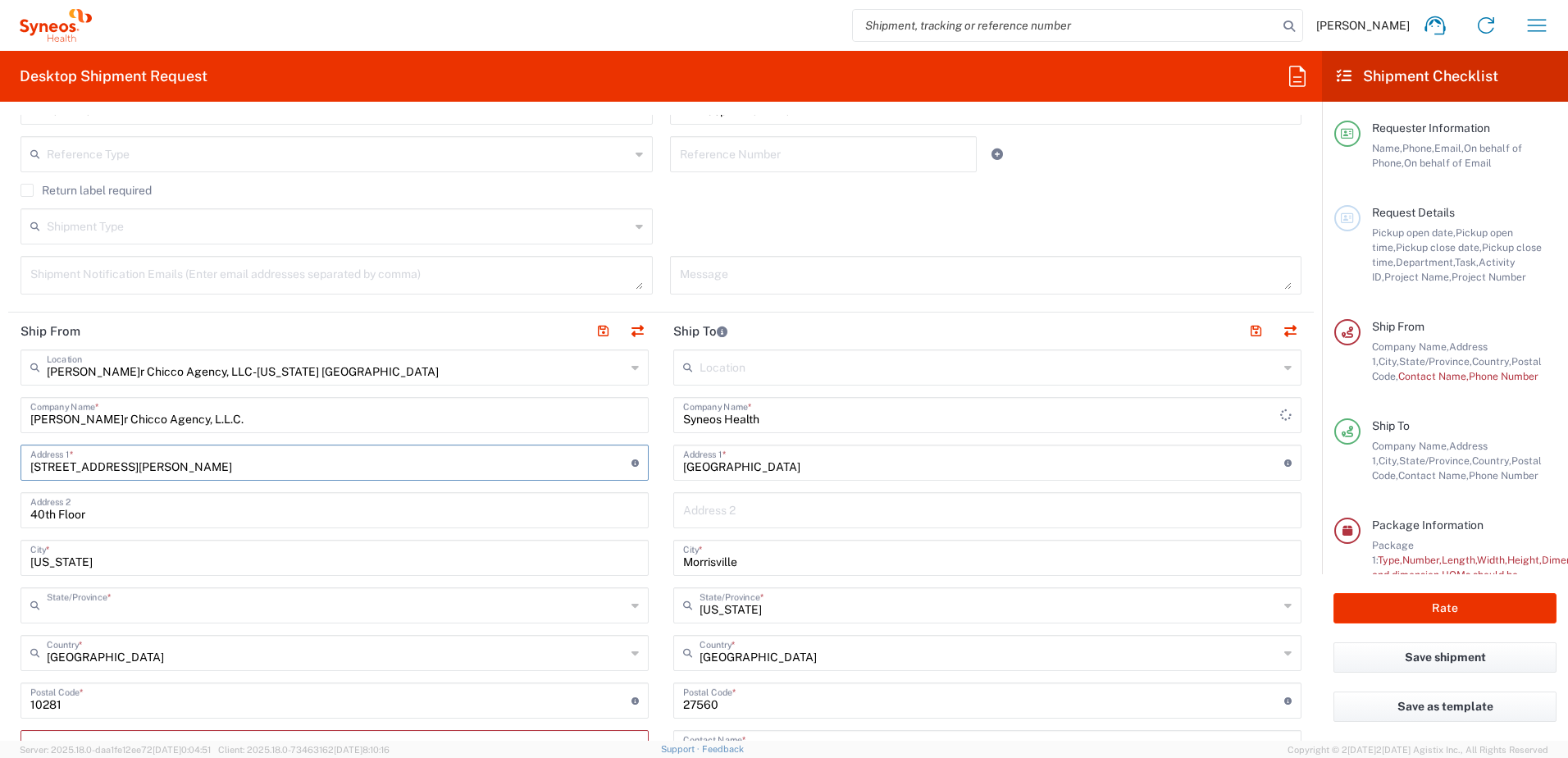
type input "[US_STATE]"
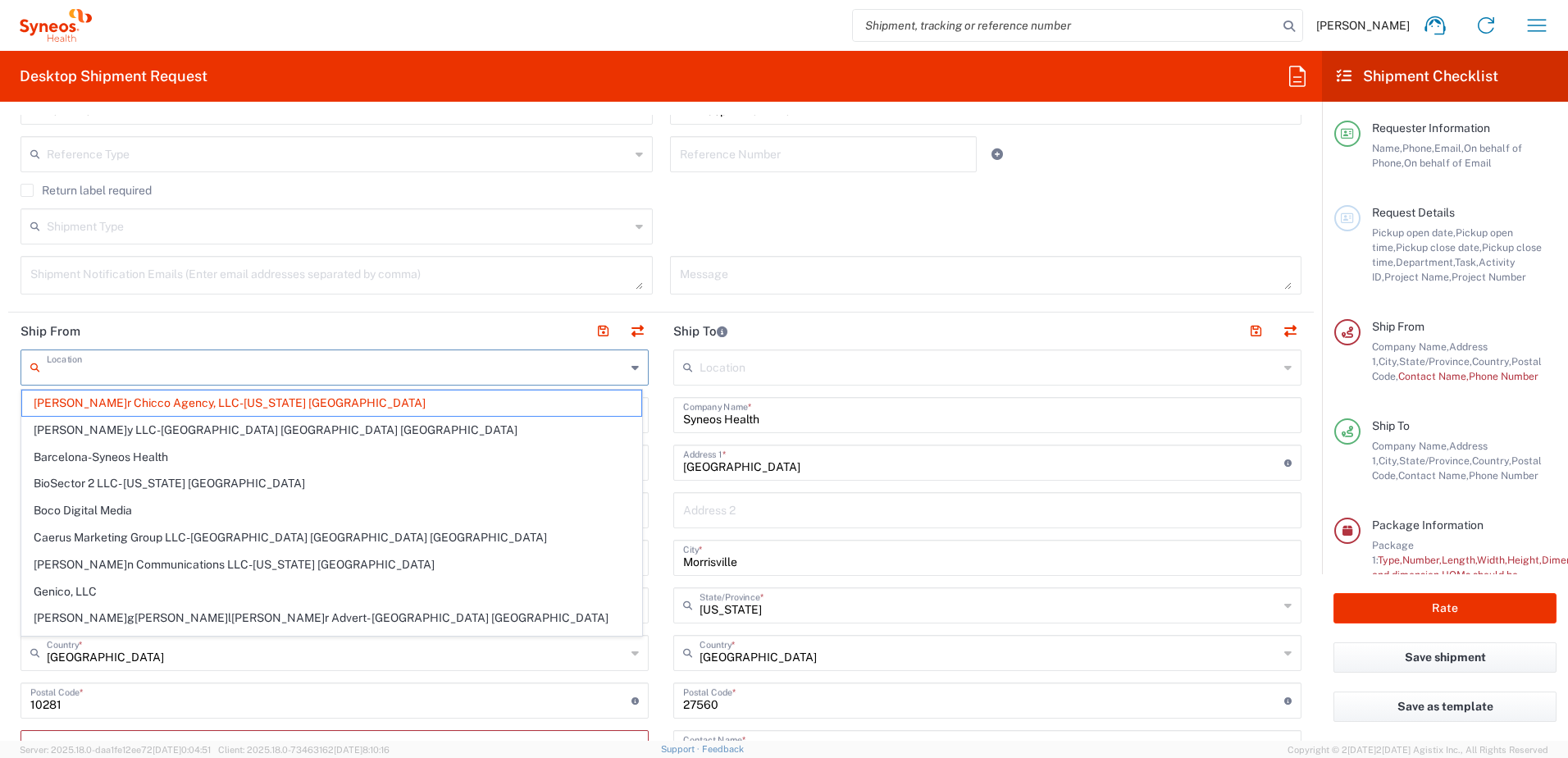
click at [333, 376] on input "text" at bounding box center [335, 366] width 579 height 29
click at [229, 370] on input "text" at bounding box center [335, 366] width 579 height 29
click at [184, 371] on input "text" at bounding box center [335, 366] width 579 height 29
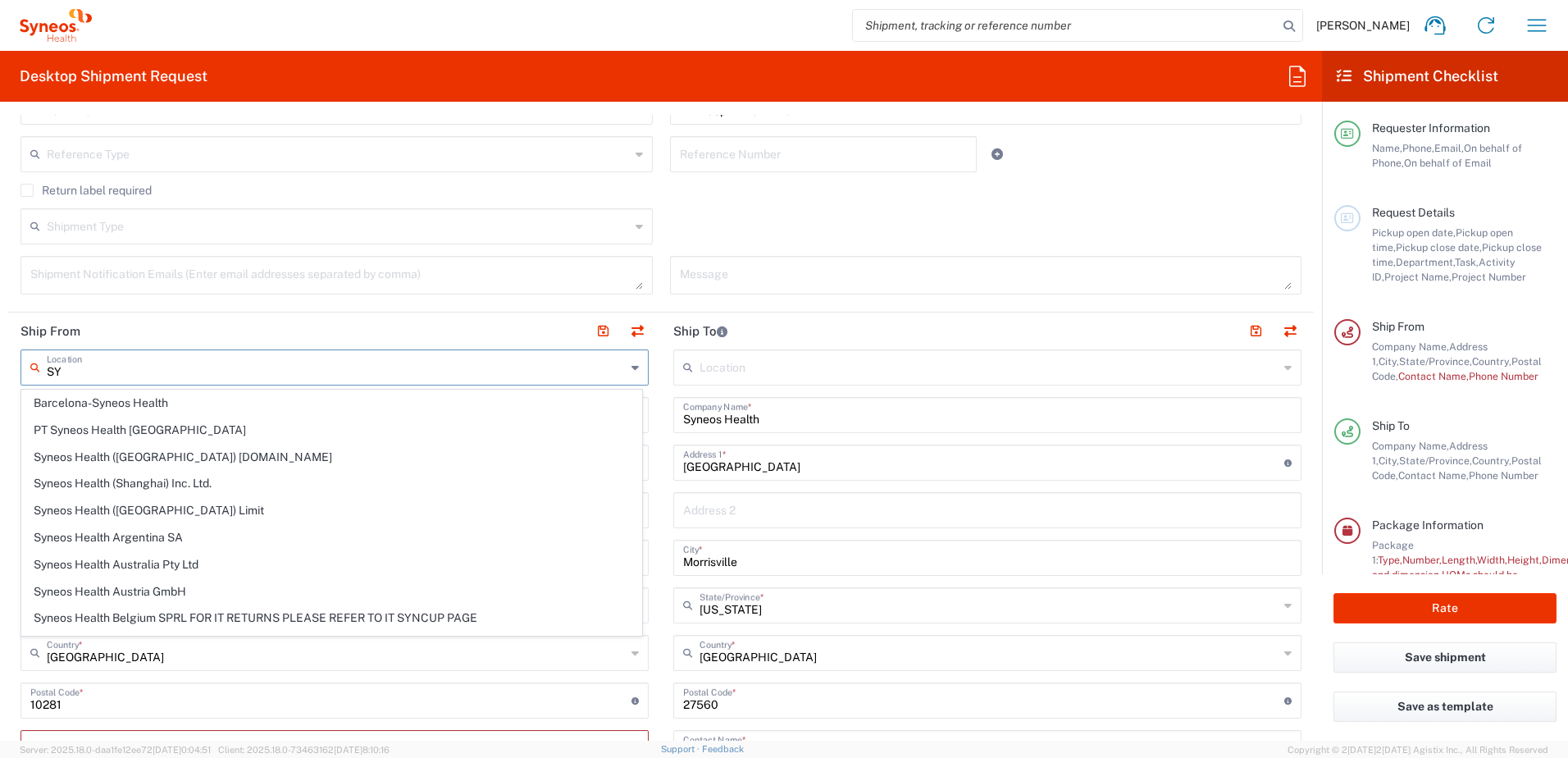
type input "S"
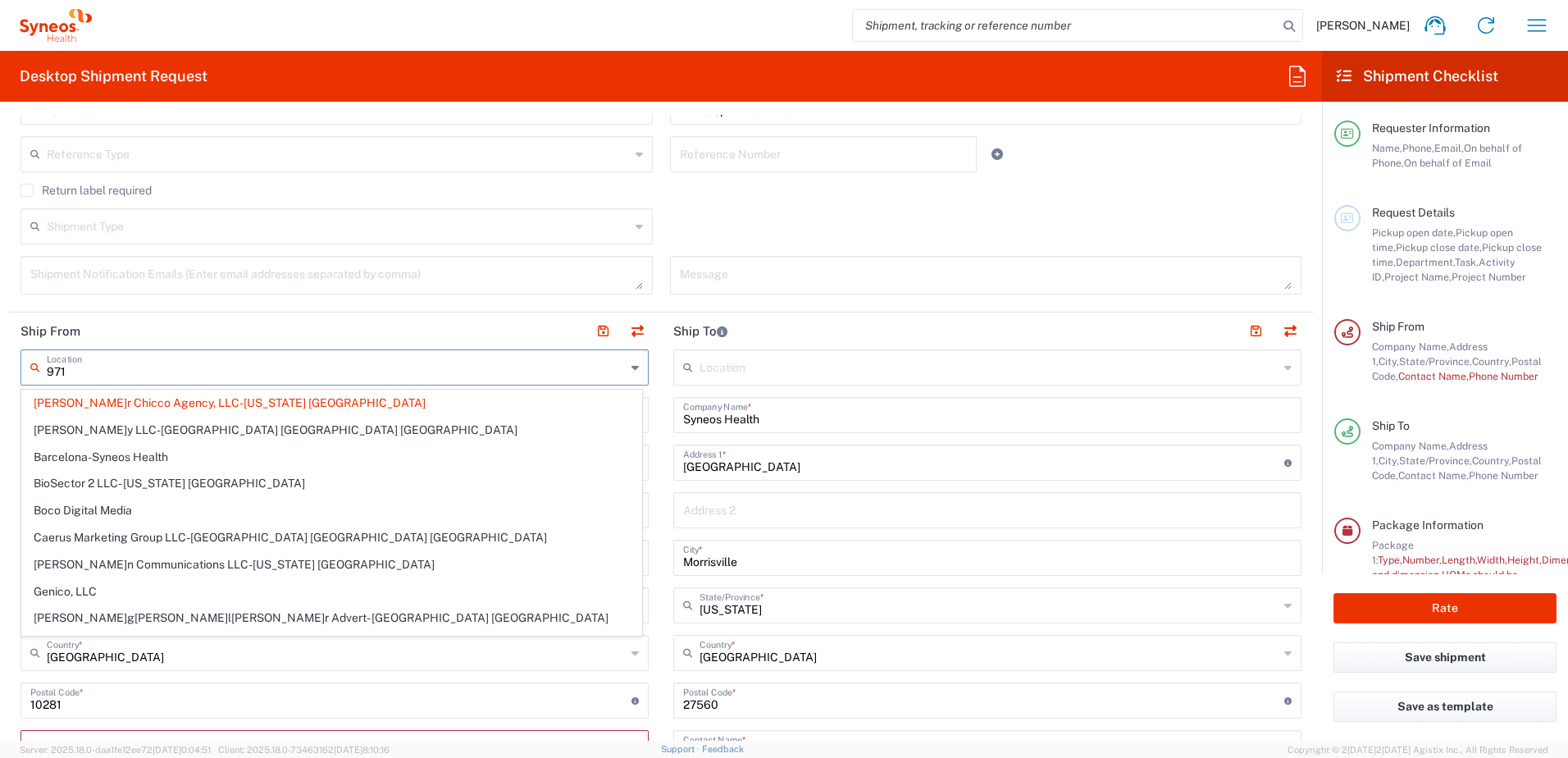
type input "9716"
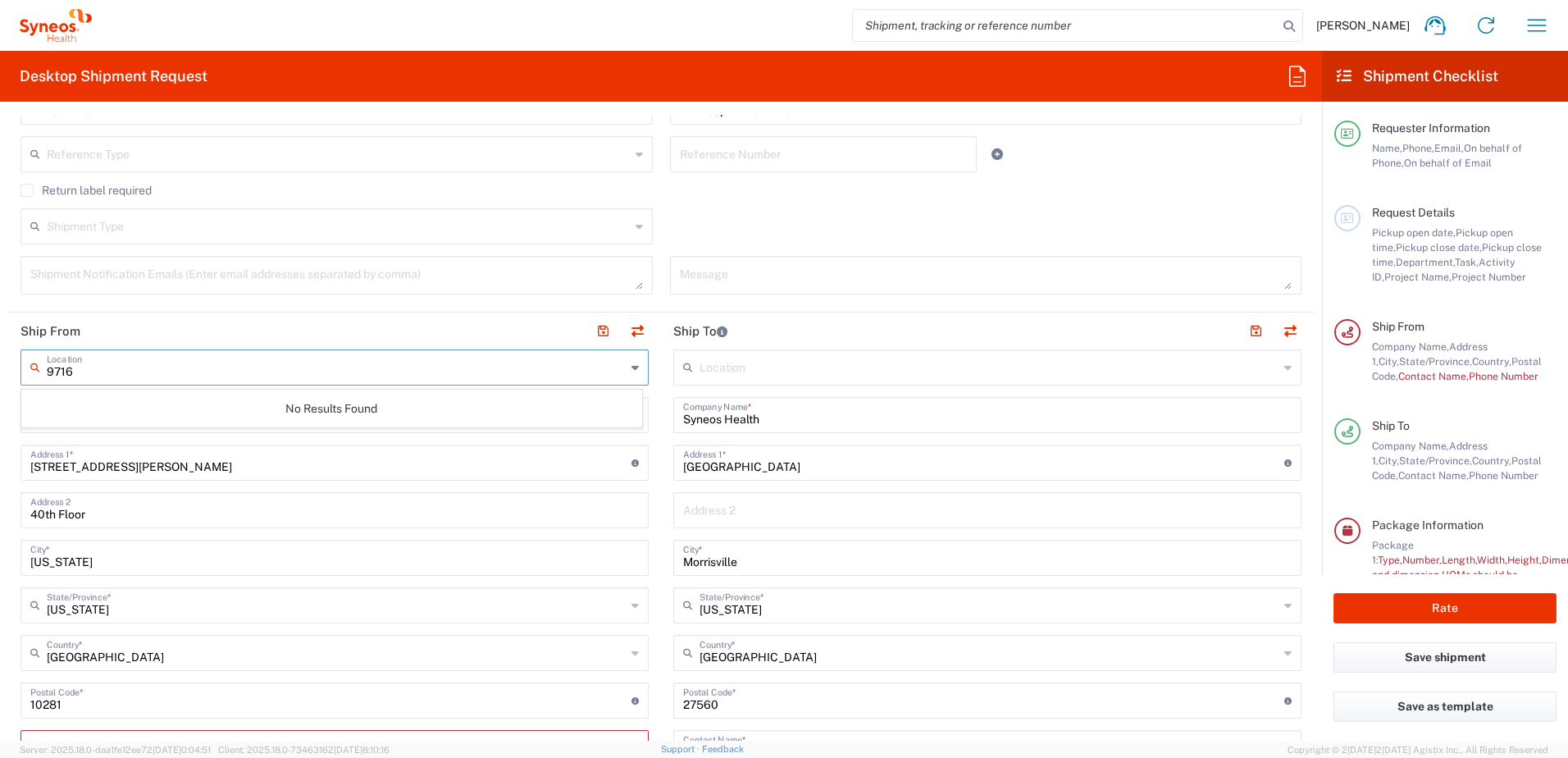
drag, startPoint x: 100, startPoint y: 369, endPoint x: 0, endPoint y: 353, distance: 101.3
click at [22, 361] on div "9716 Location" at bounding box center [335, 367] width 628 height 36
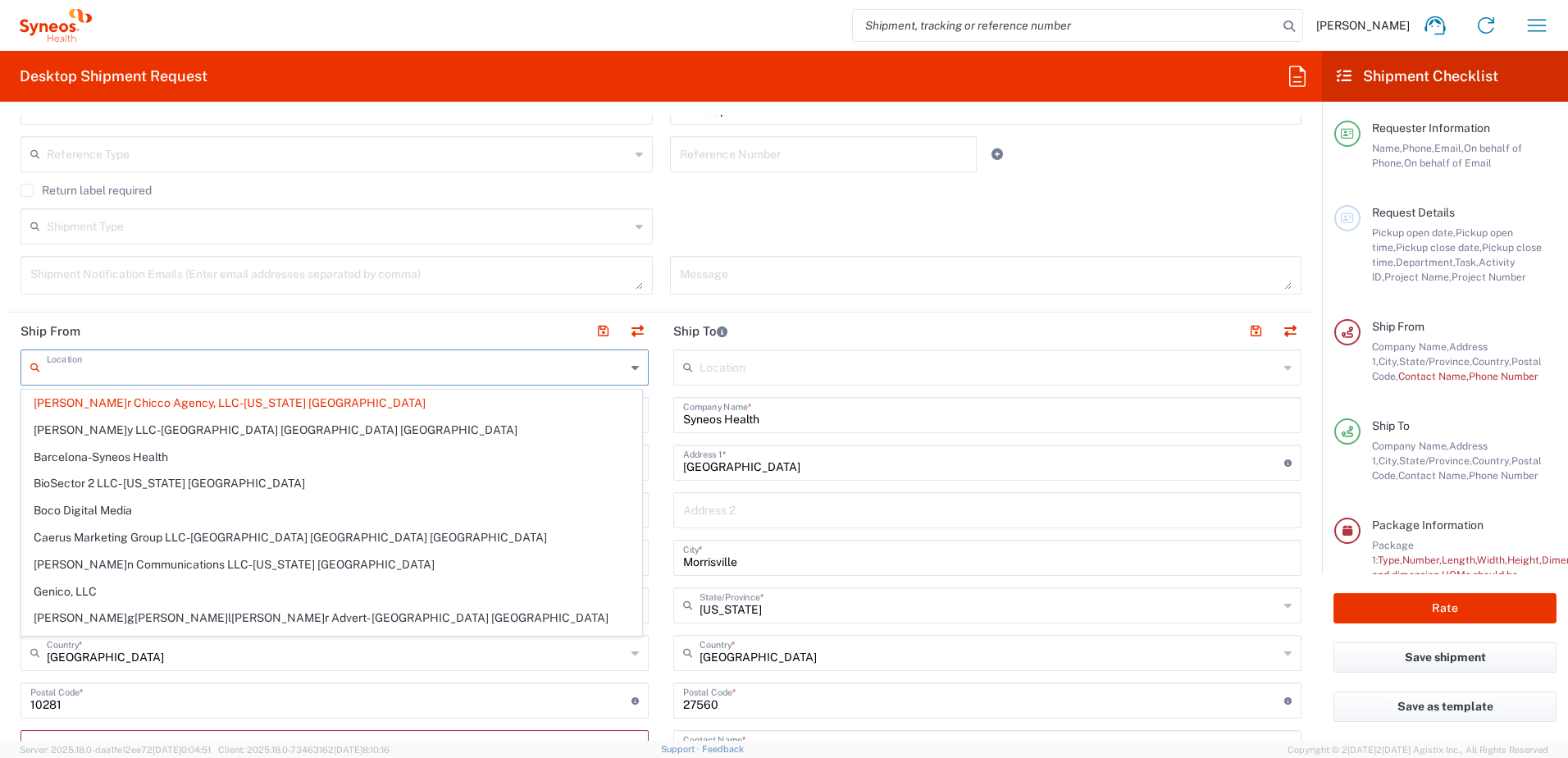
click at [357, 332] on header "Ship From" at bounding box center [335, 330] width 653 height 37
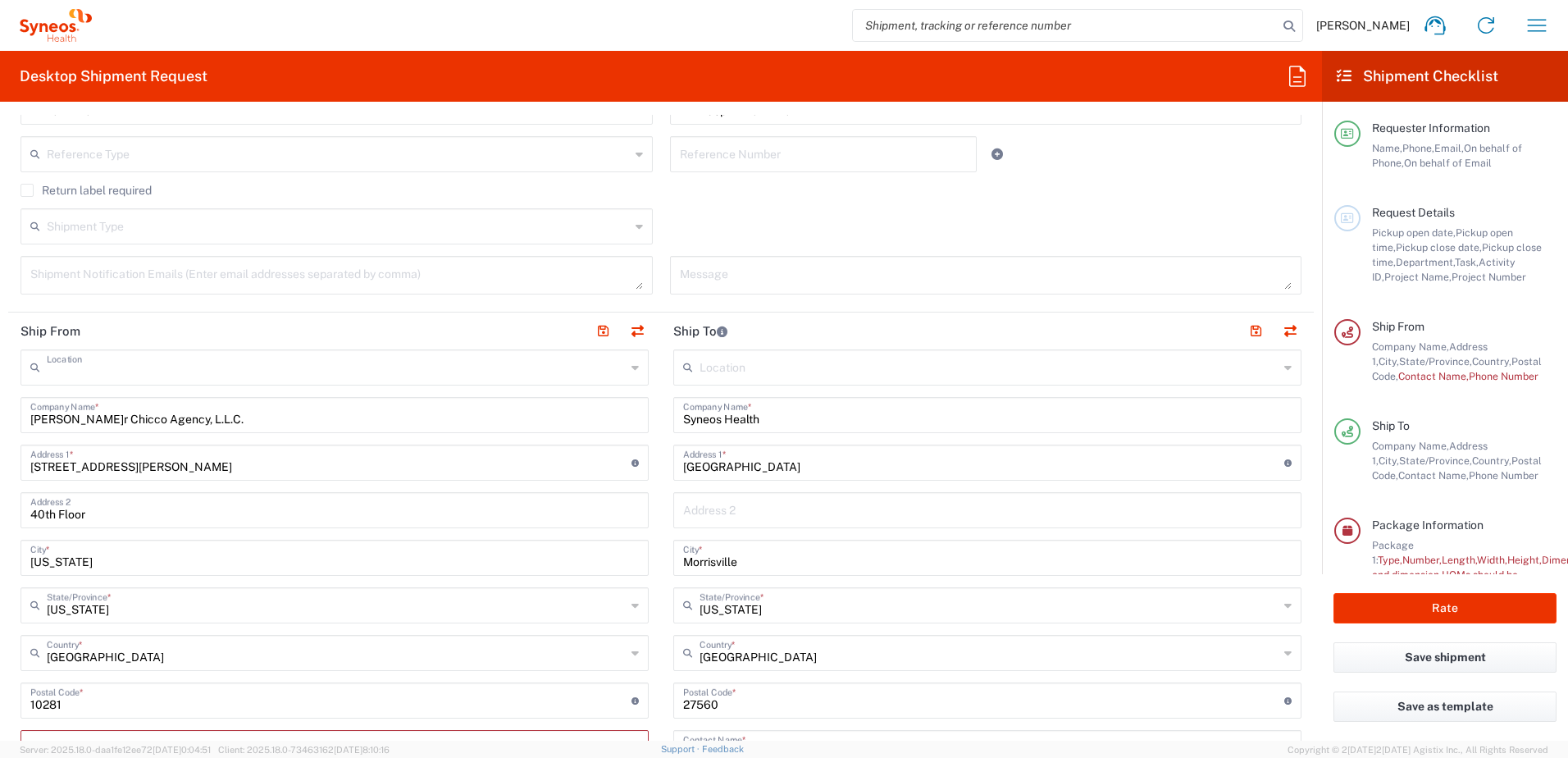
type input "[PERSON_NAME]r Chicco Agency, LLC-[US_STATE] [GEOGRAPHIC_DATA]"
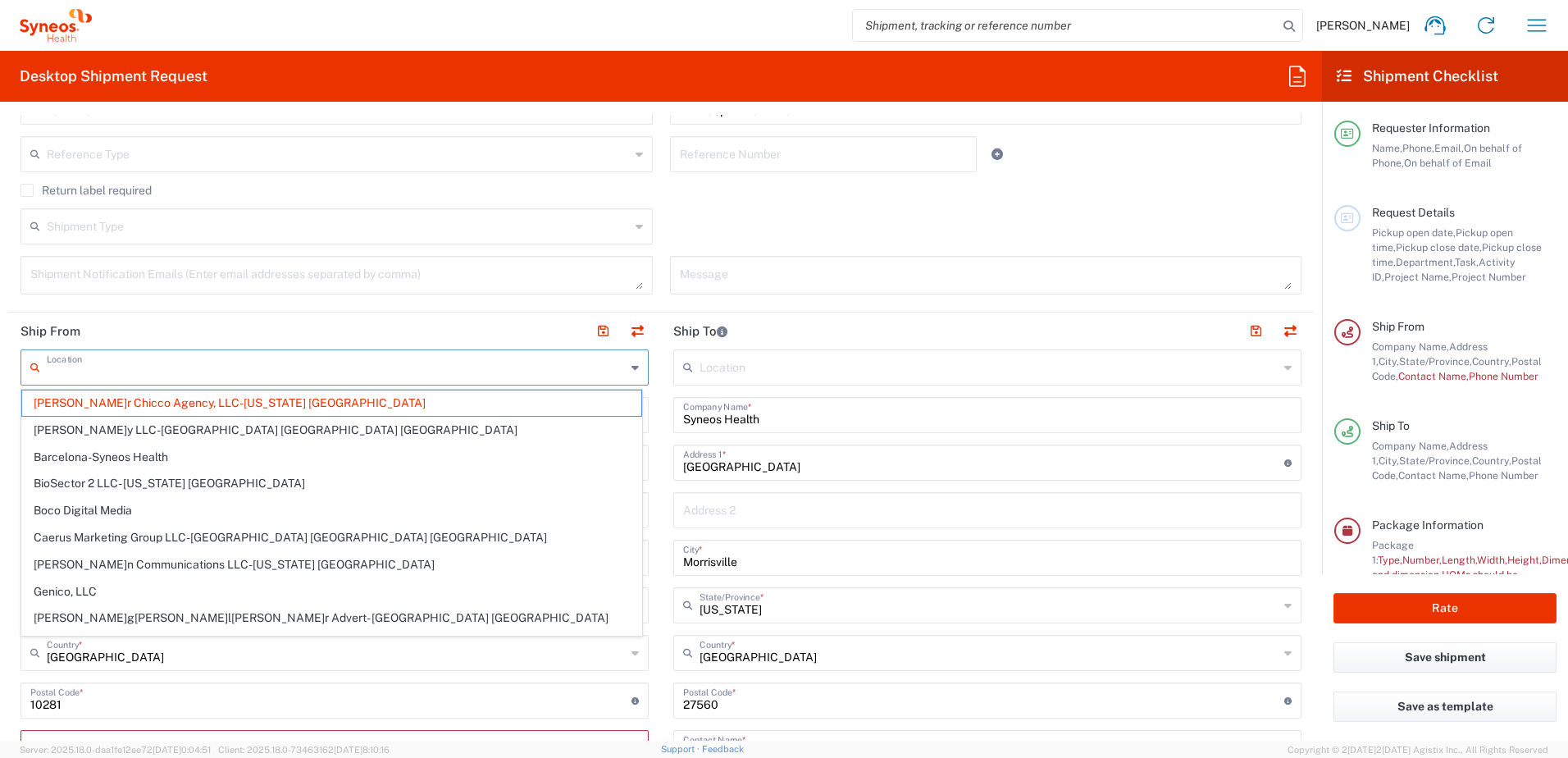
drag, startPoint x: 314, startPoint y: 370, endPoint x: 0, endPoint y: 361, distance: 314.1
click at [0, 361] on html "[PERSON_NAME] Home Shipment estimator Shipment tracking Desktop shipment reques…" at bounding box center [784, 379] width 1568 height 758
type input "[PERSON_NAME]r Chicco Agency, LLC-[US_STATE] [GEOGRAPHIC_DATA]"
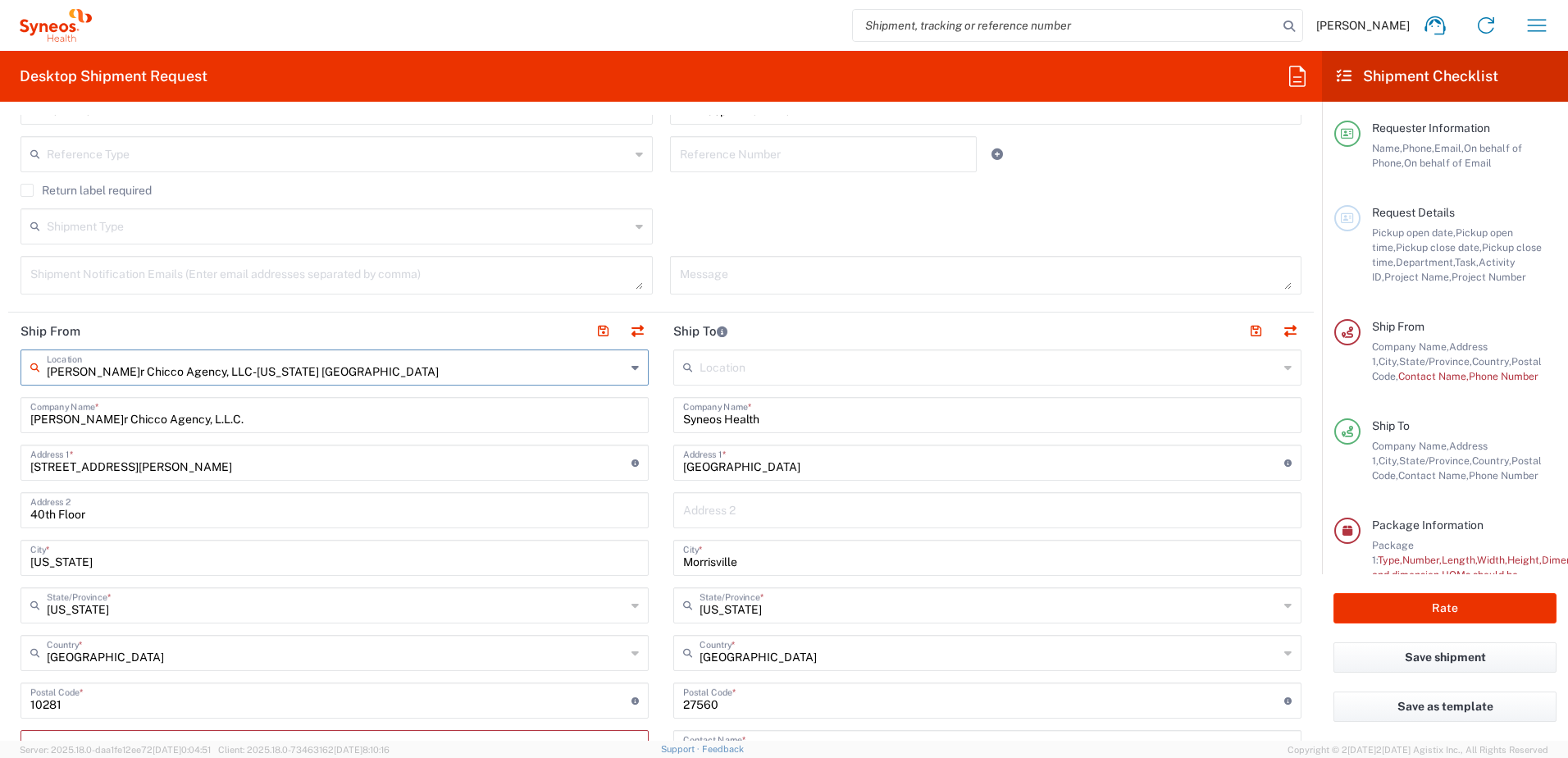
click at [119, 363] on input "[PERSON_NAME]r Chicco Agency, LLC-[US_STATE] [GEOGRAPHIC_DATA]" at bounding box center [335, 366] width 579 height 29
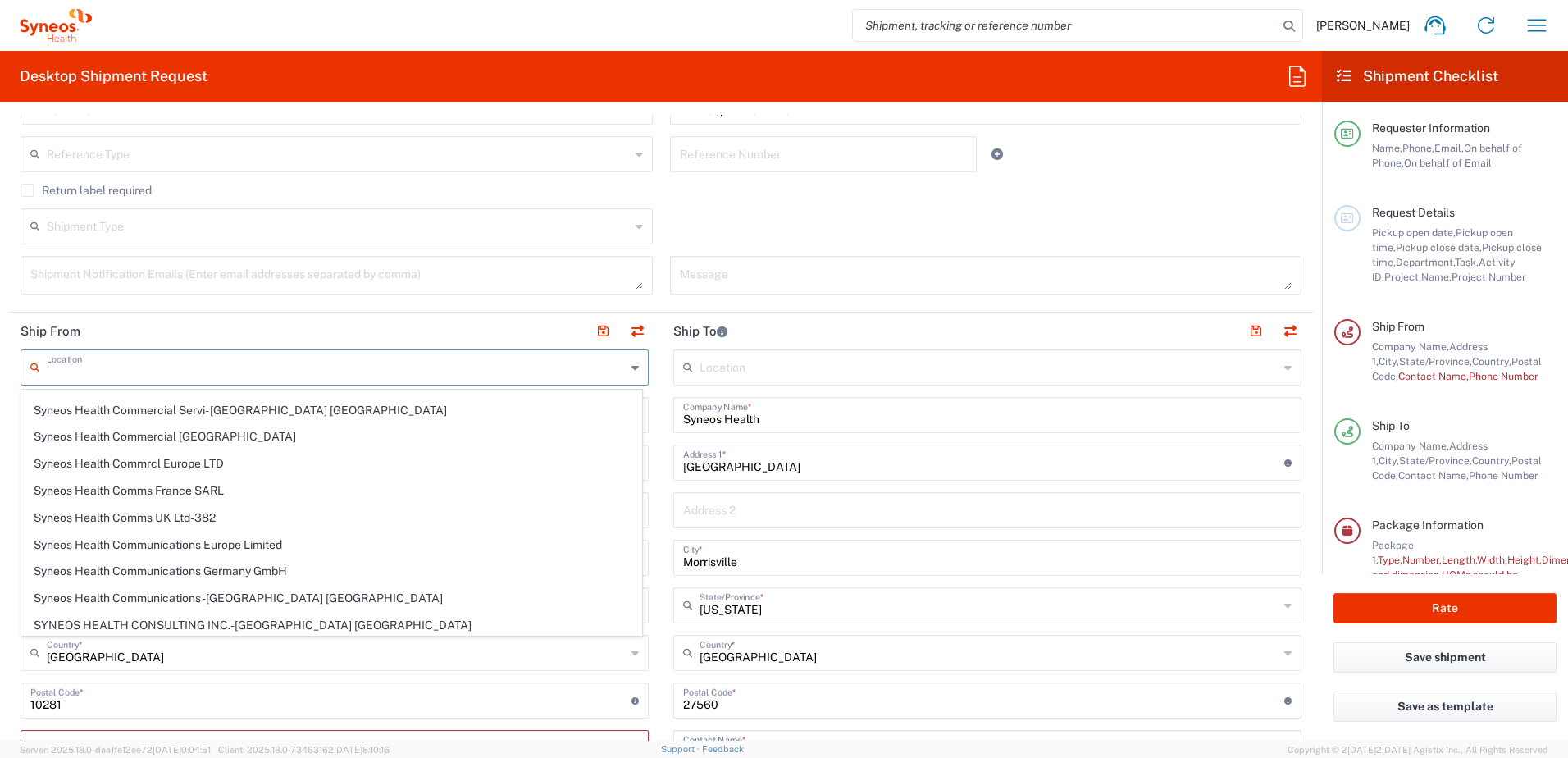
scroll to position [1311, 0]
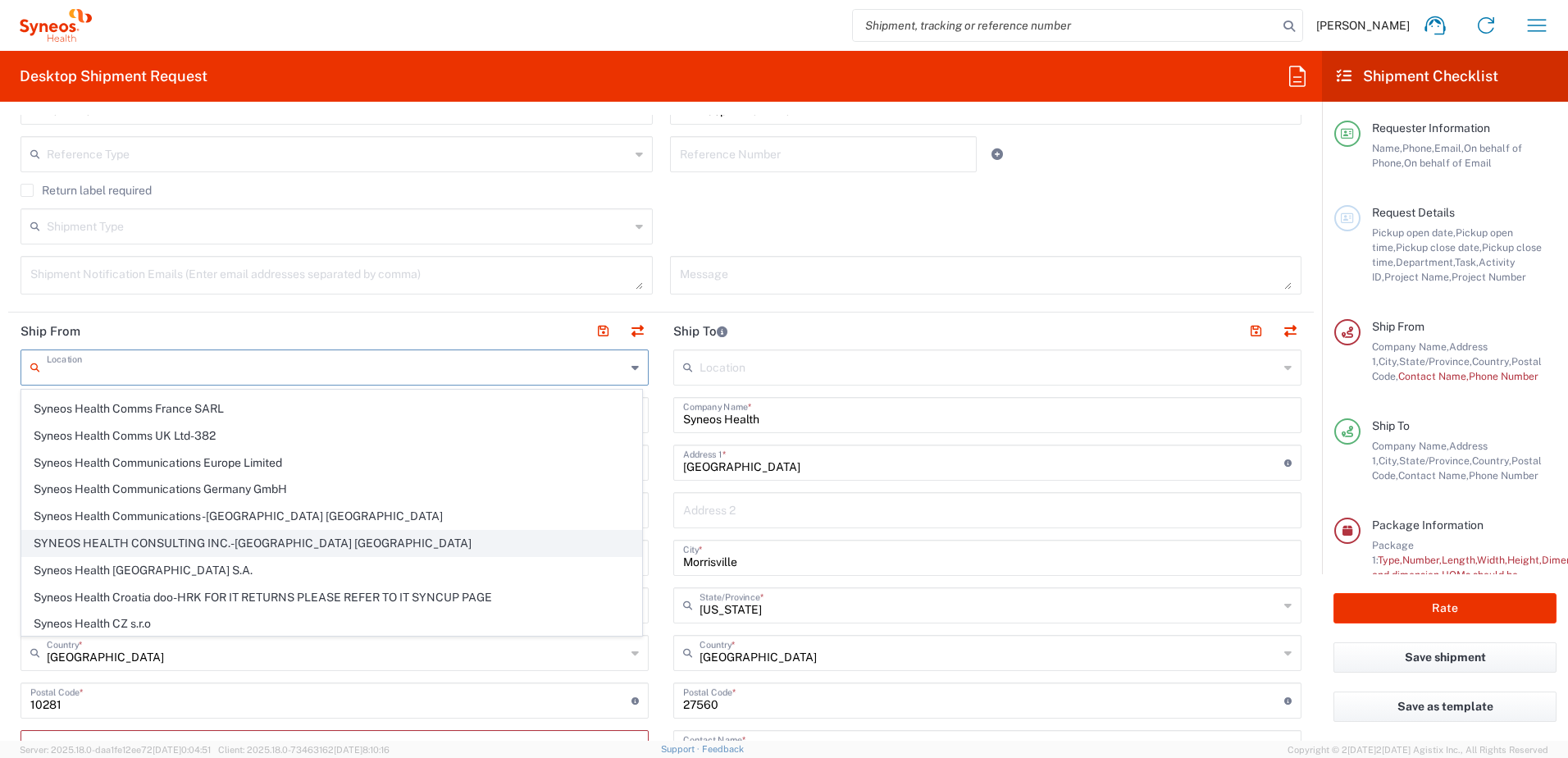
click at [228, 536] on span "SYNEOS HEALTH CONSULTING INC.-[GEOGRAPHIC_DATA] [GEOGRAPHIC_DATA]" at bounding box center [332, 543] width 619 height 25
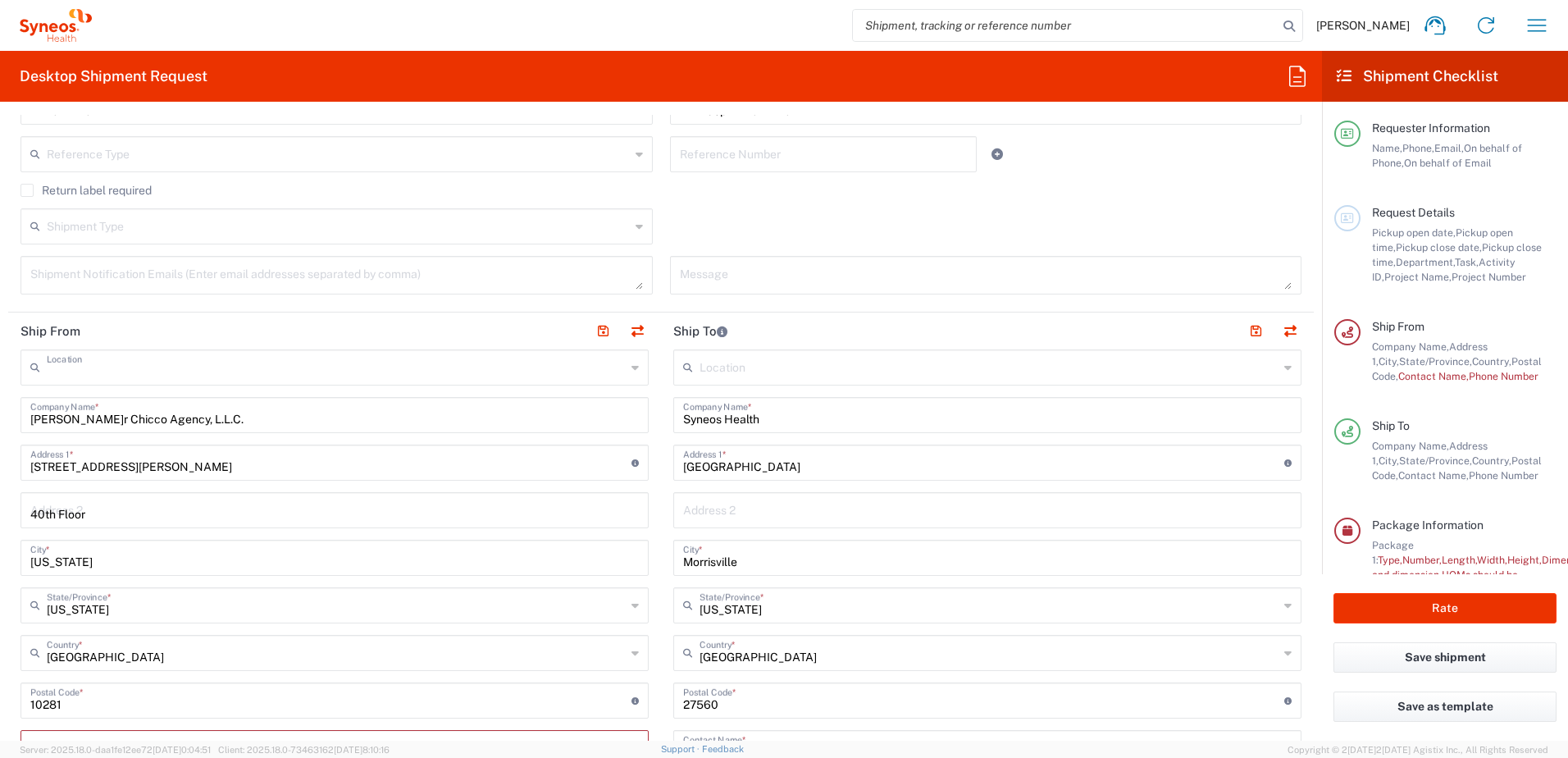
type input "SYNEOS HEALTH CONSULTING INC.-[GEOGRAPHIC_DATA] [GEOGRAPHIC_DATA]"
type input "Syneos Health Consulting Inc."
type input "[GEOGRAPHIC_DATA]"
type input "Morrisville"
type input "[US_STATE]"
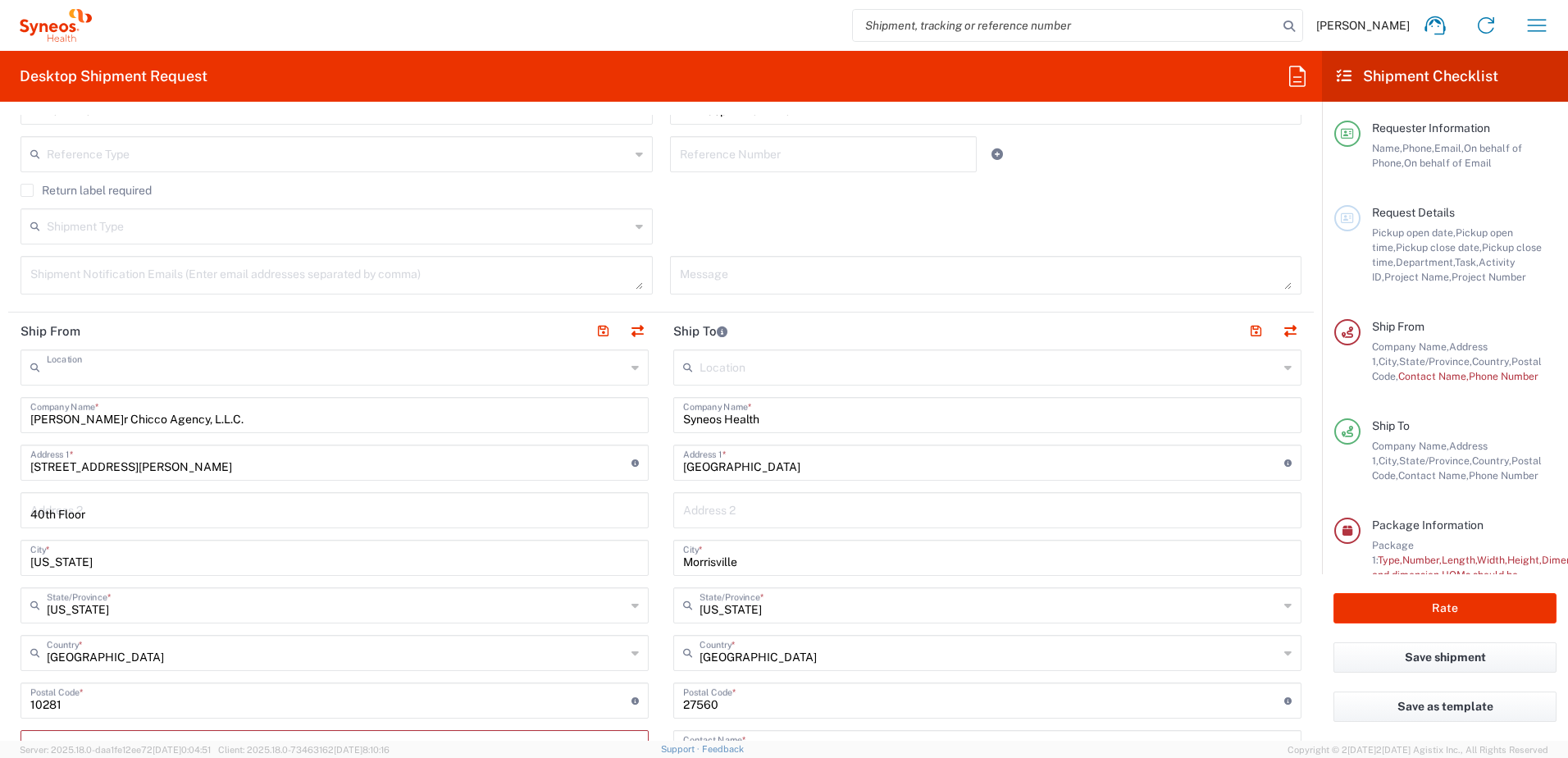
type input "27560"
click at [340, 368] on input "text" at bounding box center [335, 366] width 579 height 29
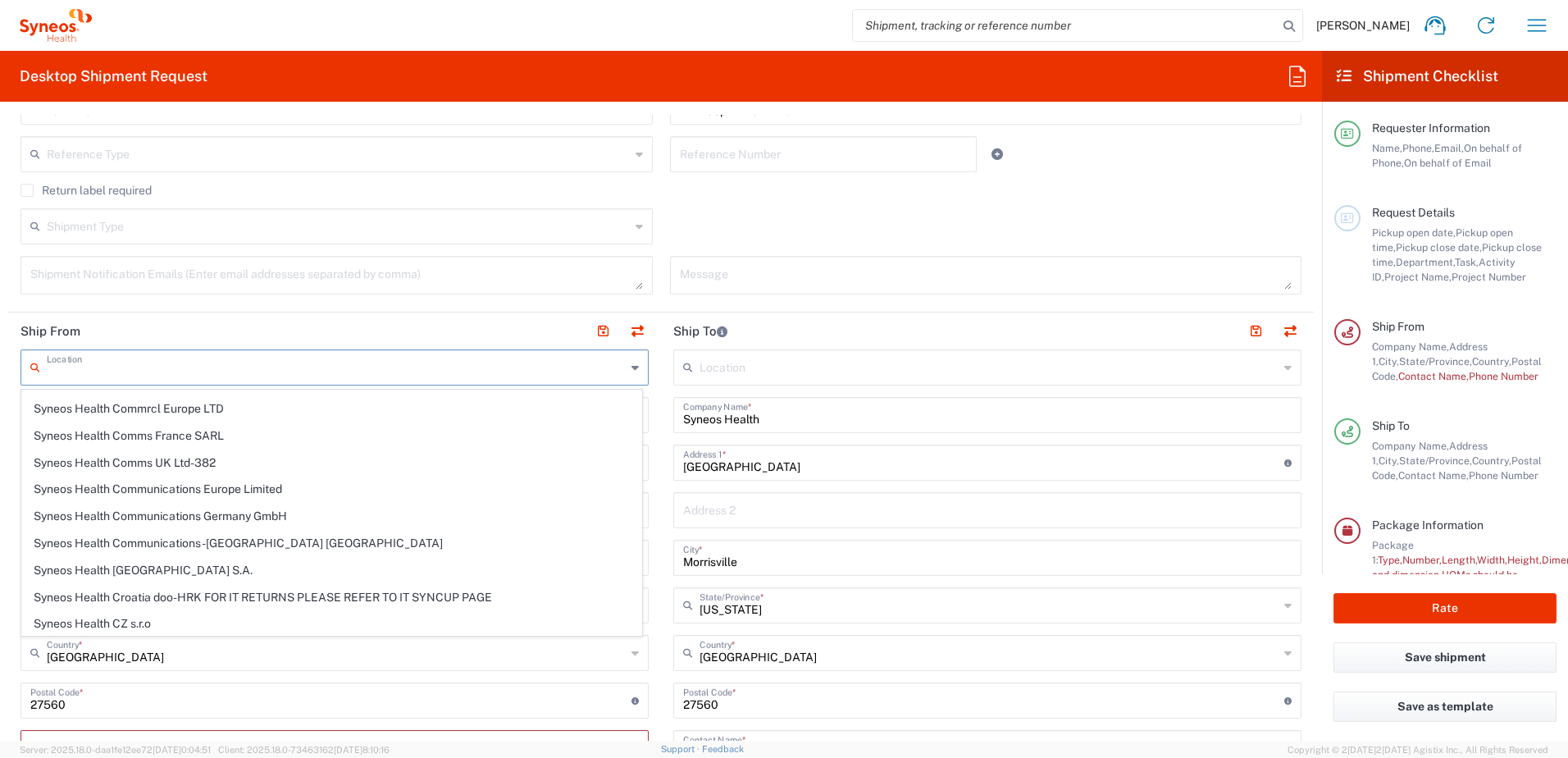
scroll to position [0, 0]
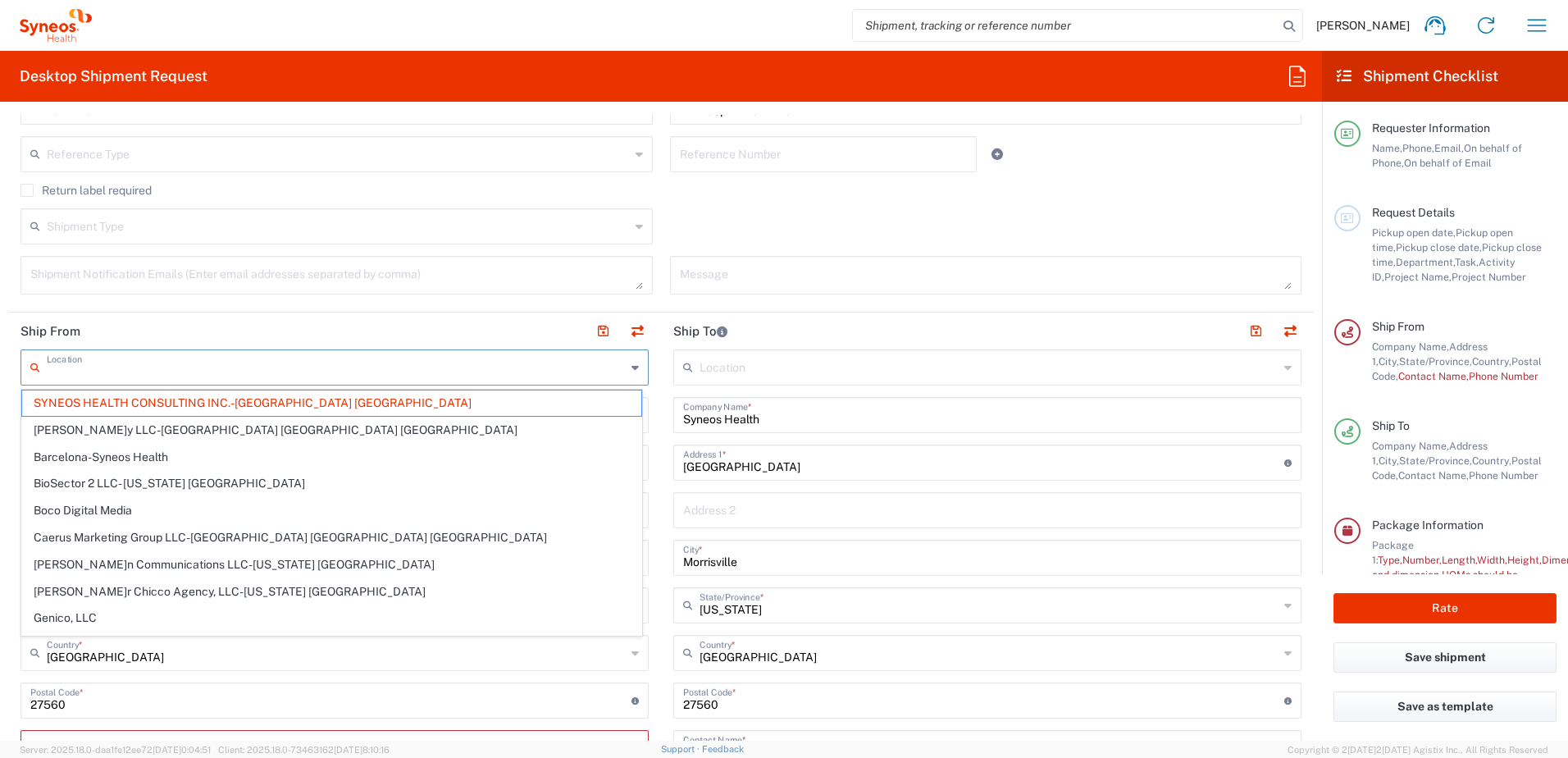
click at [344, 327] on header "Ship From" at bounding box center [335, 330] width 653 height 37
type input "SYNEOS HEALTH CONSULTING INC.-[GEOGRAPHIC_DATA] [GEOGRAPHIC_DATA]"
drag, startPoint x: 323, startPoint y: 370, endPoint x: 163, endPoint y: 373, distance: 160.0
click at [148, 364] on input "text" at bounding box center [335, 366] width 579 height 29
click at [257, 337] on header "Ship From" at bounding box center [335, 330] width 653 height 37
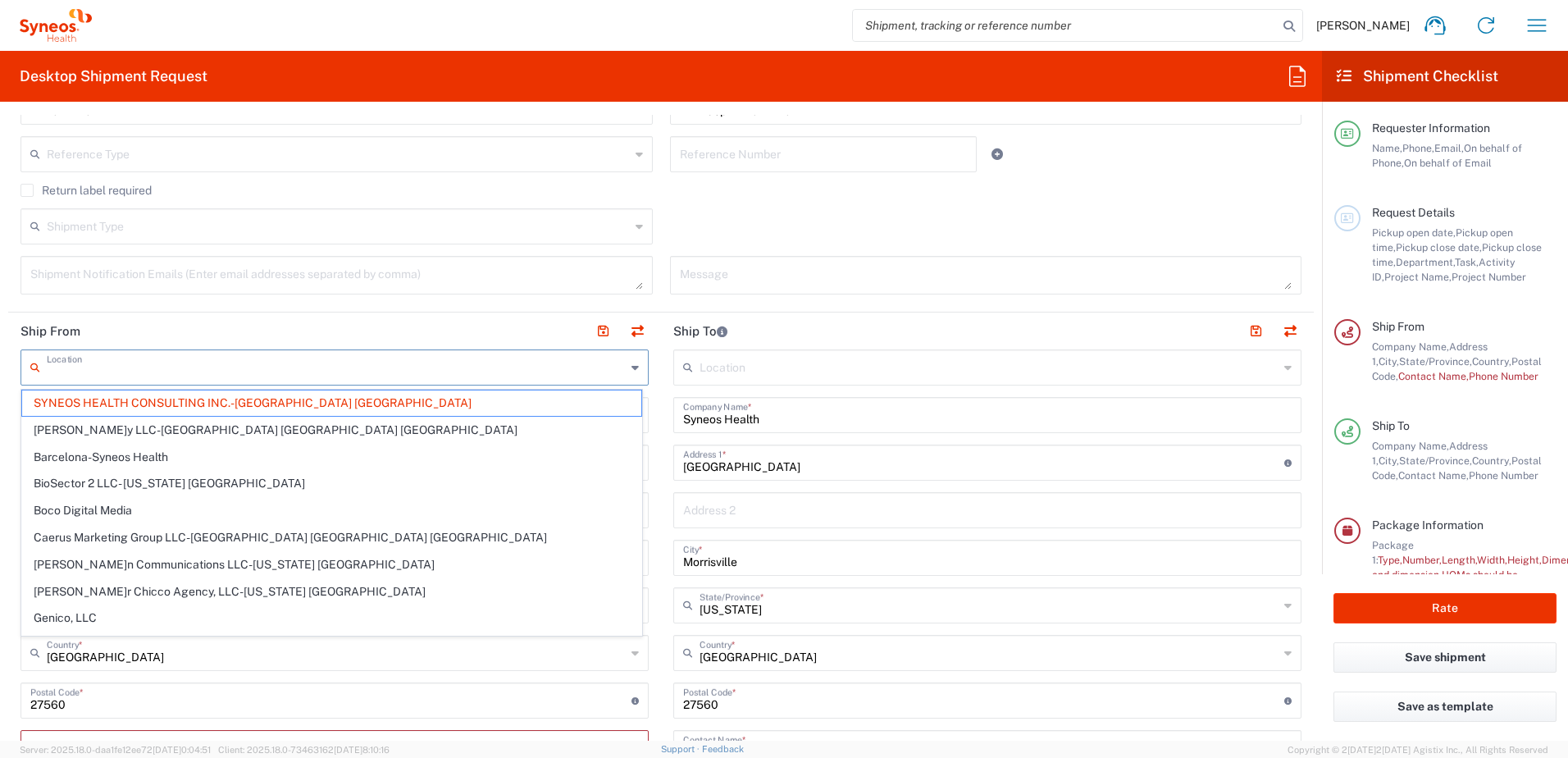
type input "SYNEOS HEALTH CONSULTING INC.-[GEOGRAPHIC_DATA] [GEOGRAPHIC_DATA]"
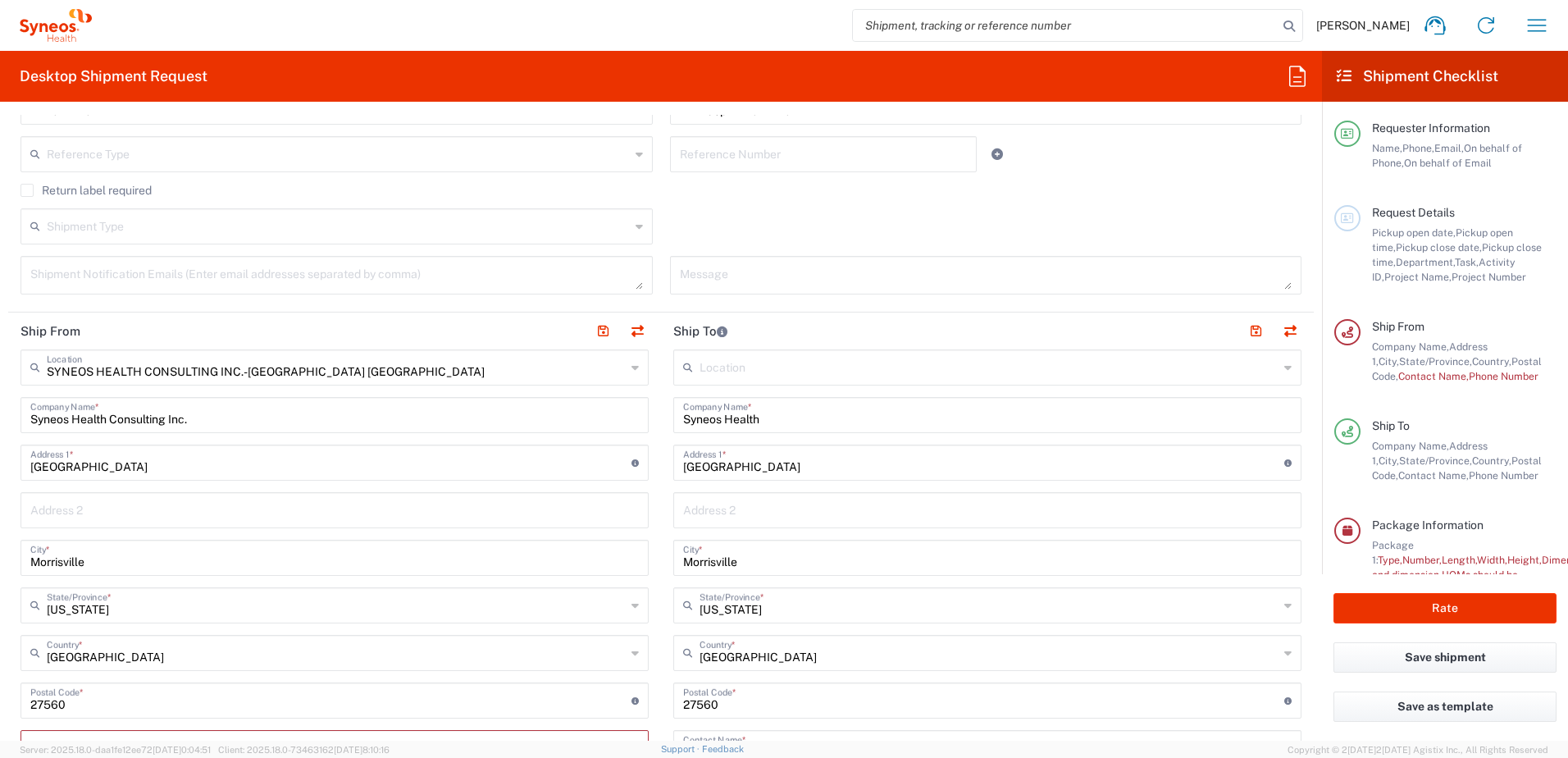
click at [277, 378] on input "SYNEOS HEALTH CONSULTING INC.-[GEOGRAPHIC_DATA] [GEOGRAPHIC_DATA]" at bounding box center [335, 366] width 579 height 29
type input "Home"
click at [240, 334] on header "Ship From" at bounding box center [335, 330] width 653 height 37
click at [138, 420] on input "Syneos Health Consulting Inc." at bounding box center [335, 414] width 608 height 29
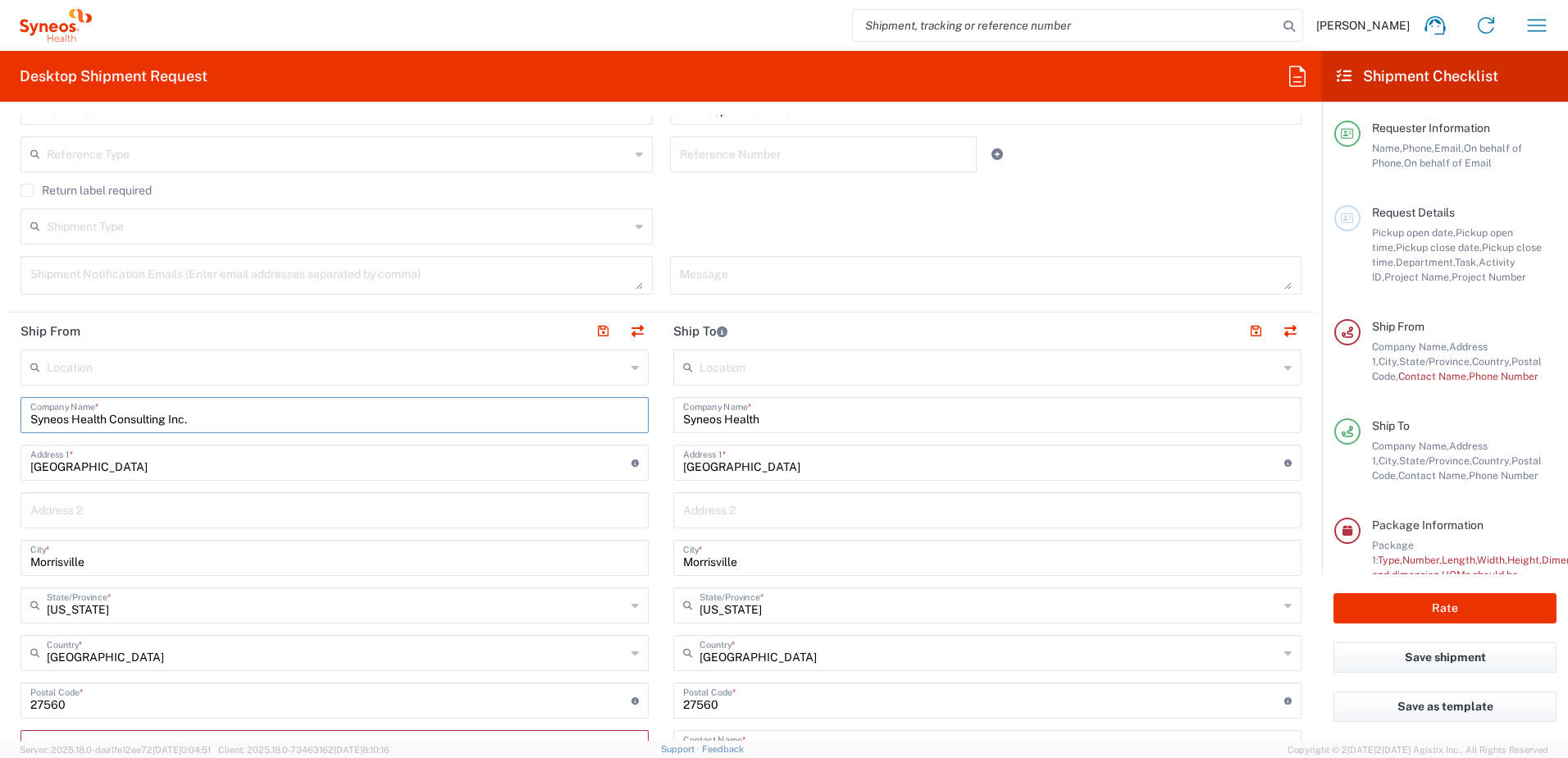
click at [138, 420] on input "Syneos Health Consulting Inc." at bounding box center [335, 414] width 608 height 29
click at [149, 471] on input "[GEOGRAPHIC_DATA]" at bounding box center [331, 461] width 601 height 29
type input "[STREET_ADDRESS][PERSON_NAME]"
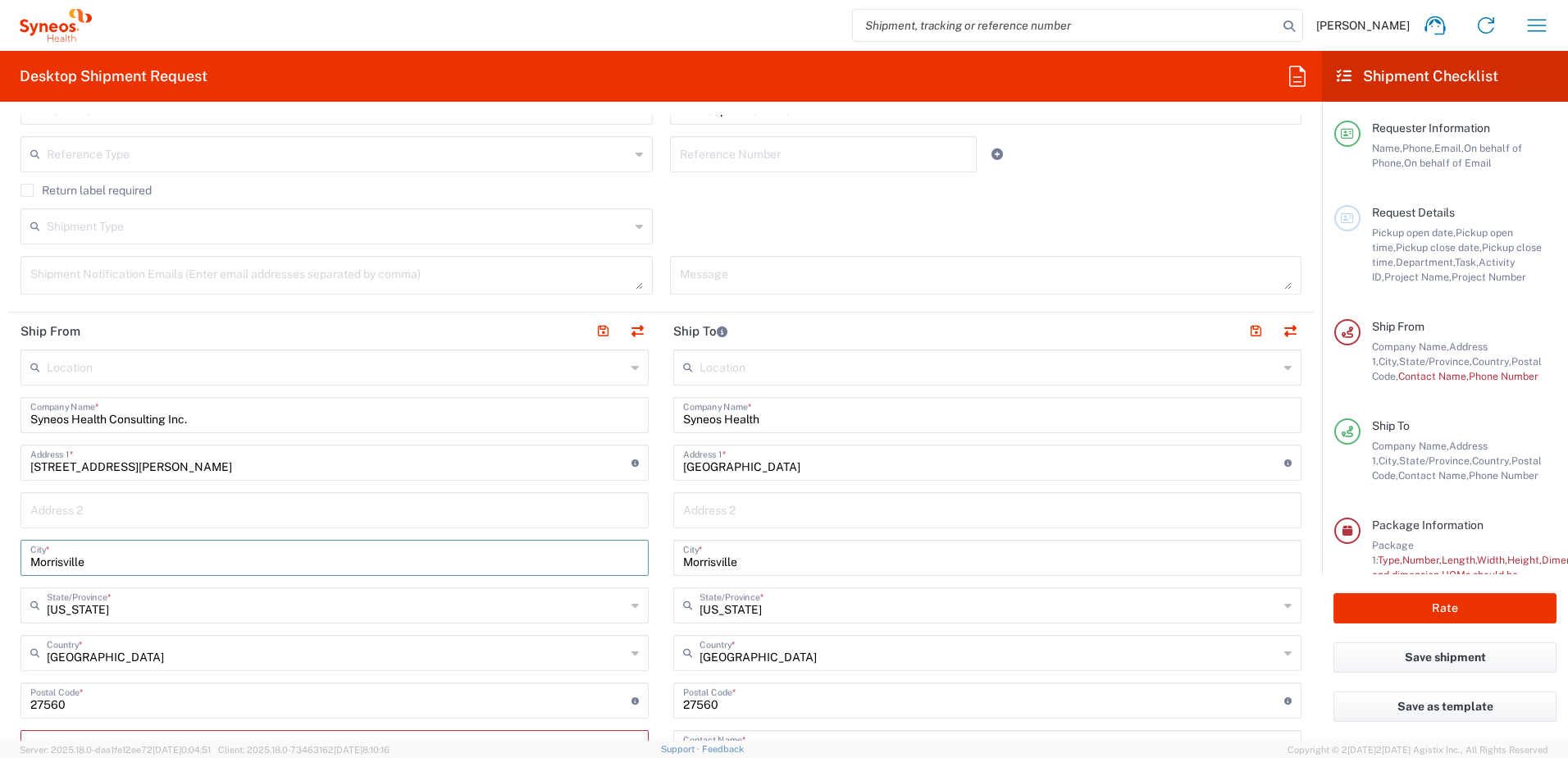
click at [35, 555] on input "Morrisville" at bounding box center [335, 556] width 608 height 29
drag, startPoint x: 99, startPoint y: 558, endPoint x: 0, endPoint y: 554, distance: 99.1
click at [0, 557] on html "[PERSON_NAME] Home Shipment estimator Shipment tracking Desktop shipment reques…" at bounding box center [784, 379] width 1568 height 758
type input "Leawood"
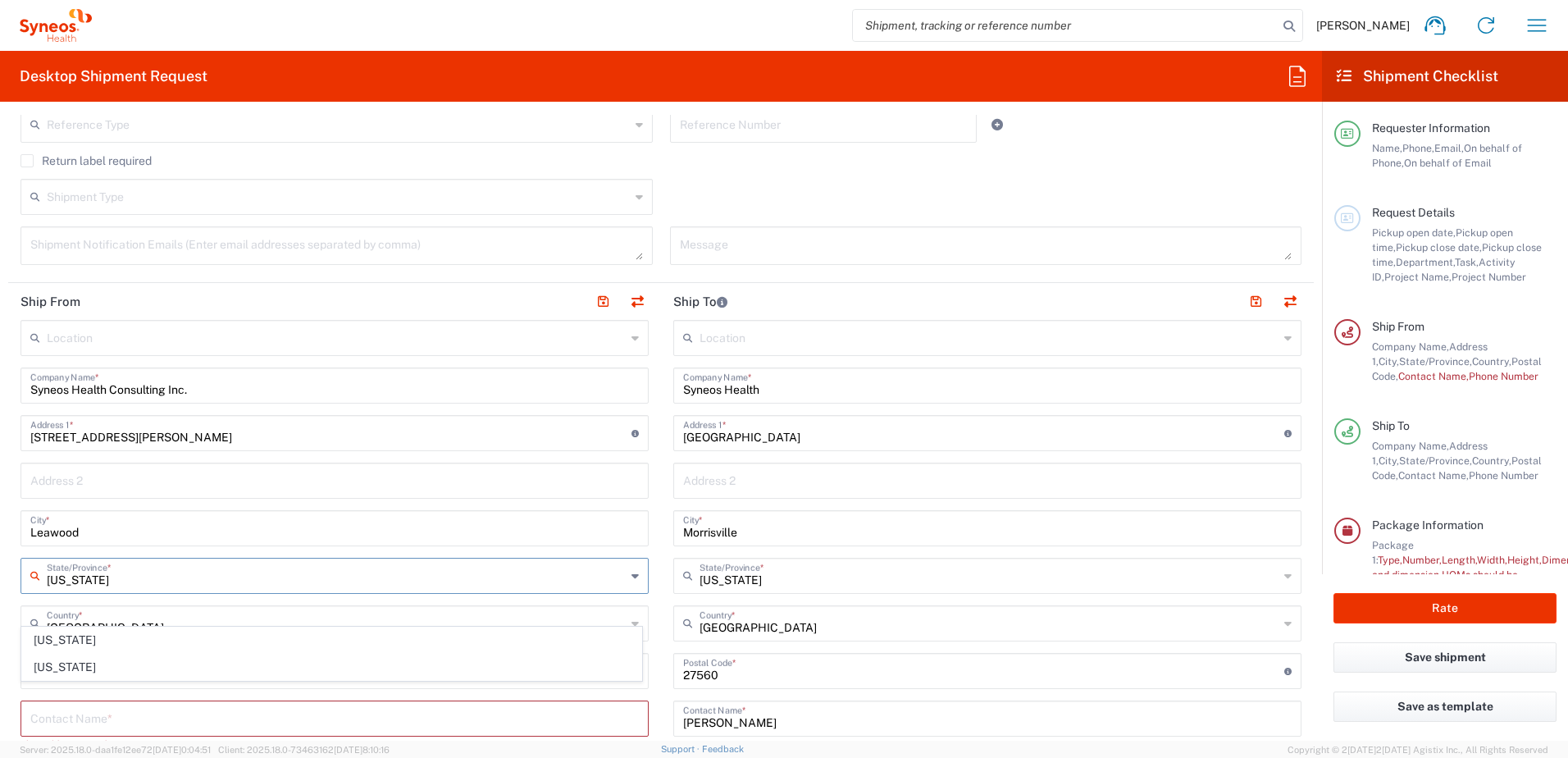
scroll to position [574, 0]
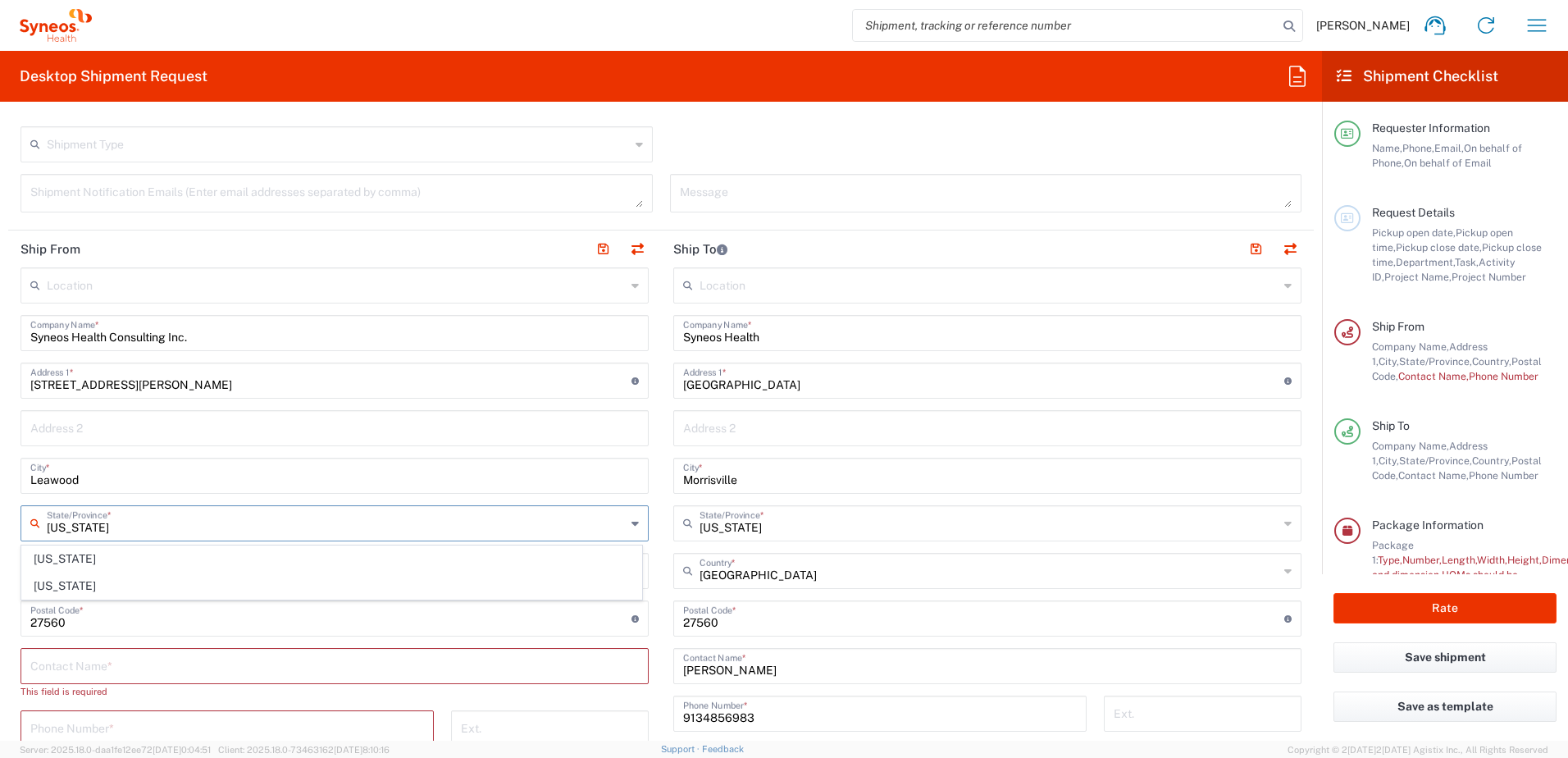
type input "[US_STATE]"
click at [92, 623] on input "undefined" at bounding box center [331, 617] width 601 height 29
click at [91, 623] on input "undefined" at bounding box center [331, 617] width 601 height 29
click at [89, 623] on input "undefined" at bounding box center [331, 617] width 601 height 29
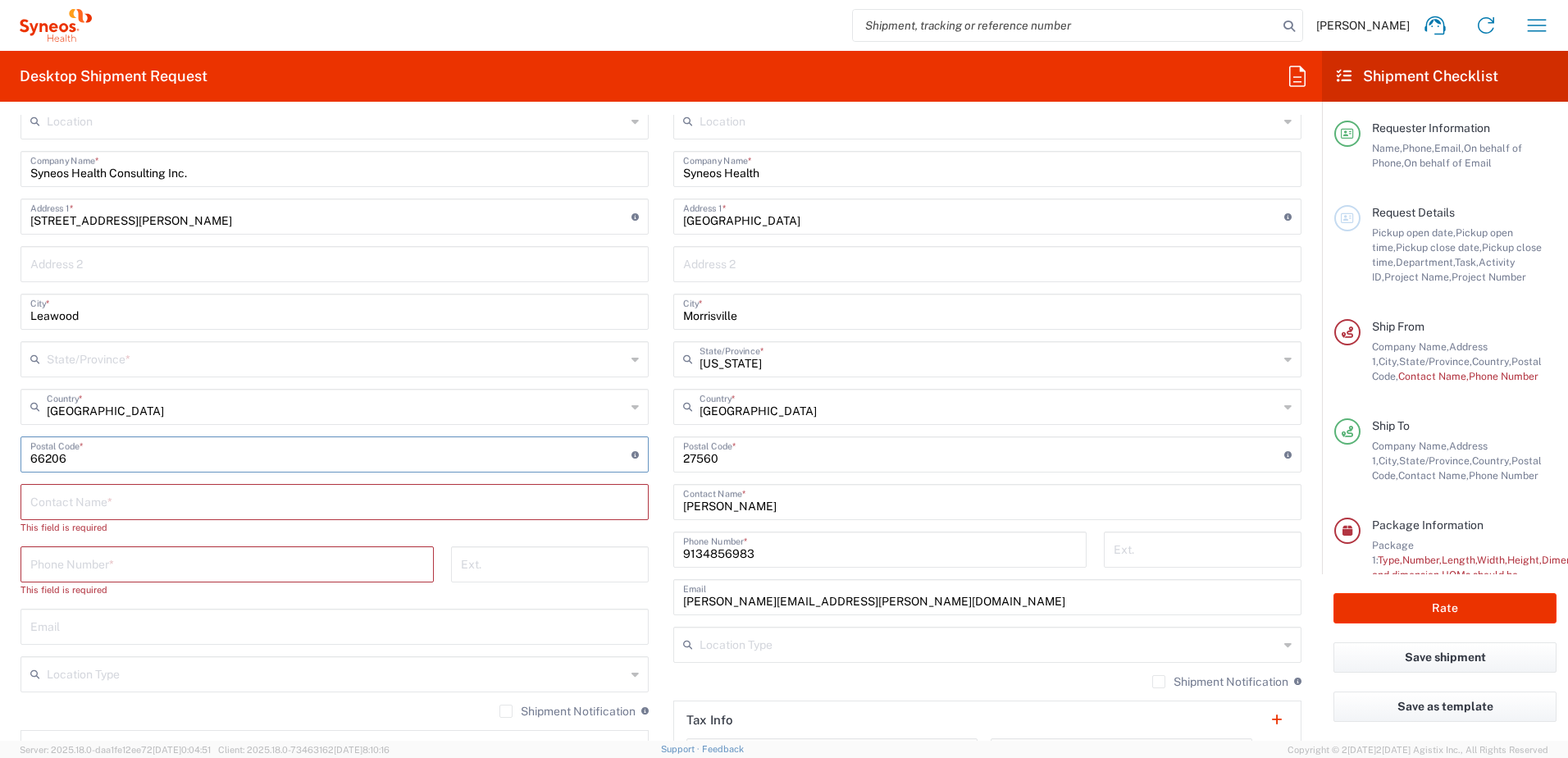
type input "66206"
drag, startPoint x: 381, startPoint y: 491, endPoint x: 374, endPoint y: 500, distance: 11.4
click at [381, 491] on input "text" at bounding box center [335, 501] width 608 height 29
type input "[PERSON_NAME]"
click at [102, 550] on input "tel" at bounding box center [227, 548] width 394 height 29
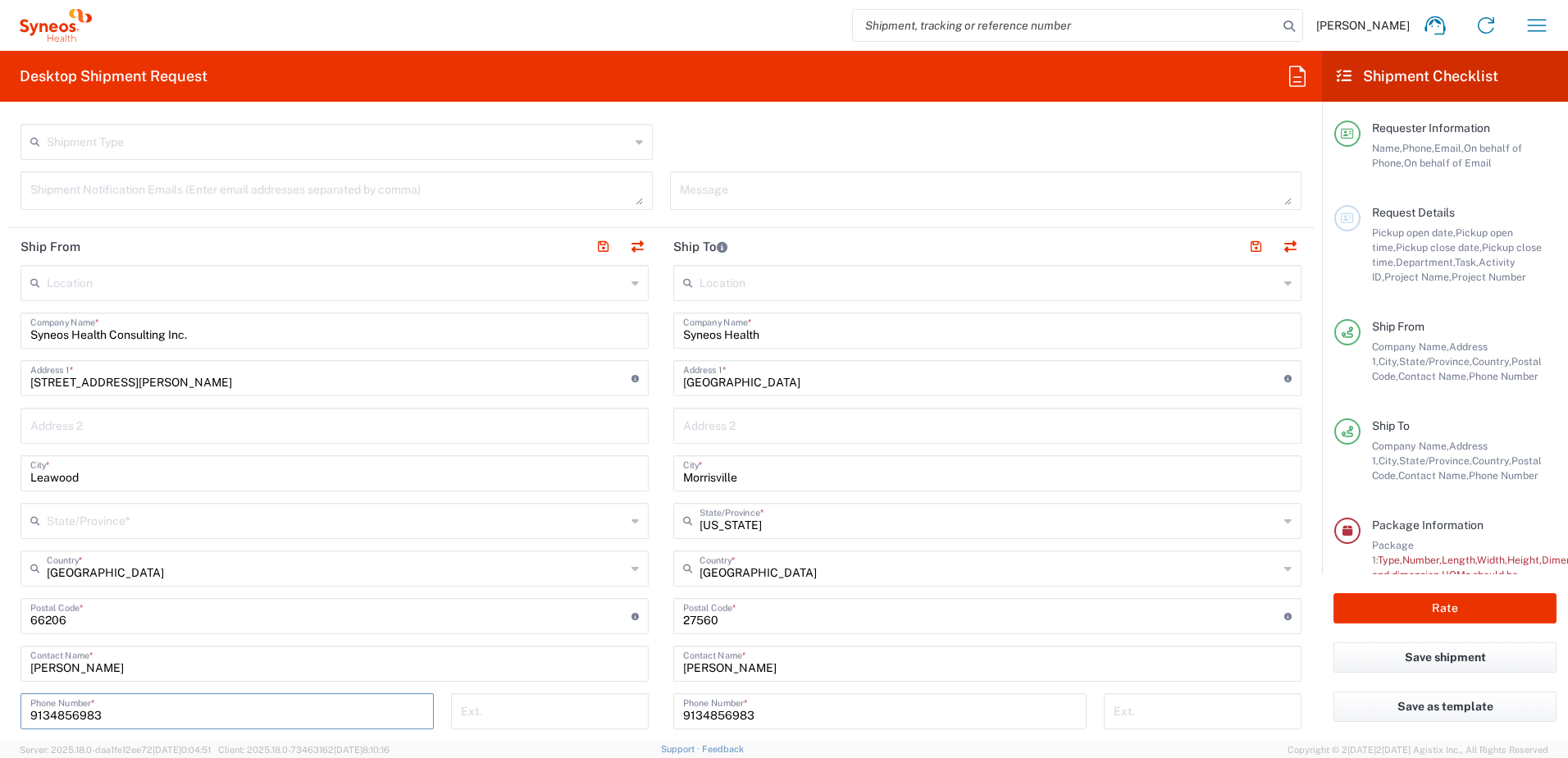
scroll to position [574, 0]
type input "9134856983"
click at [504, 476] on input "Leawood" at bounding box center [335, 475] width 608 height 29
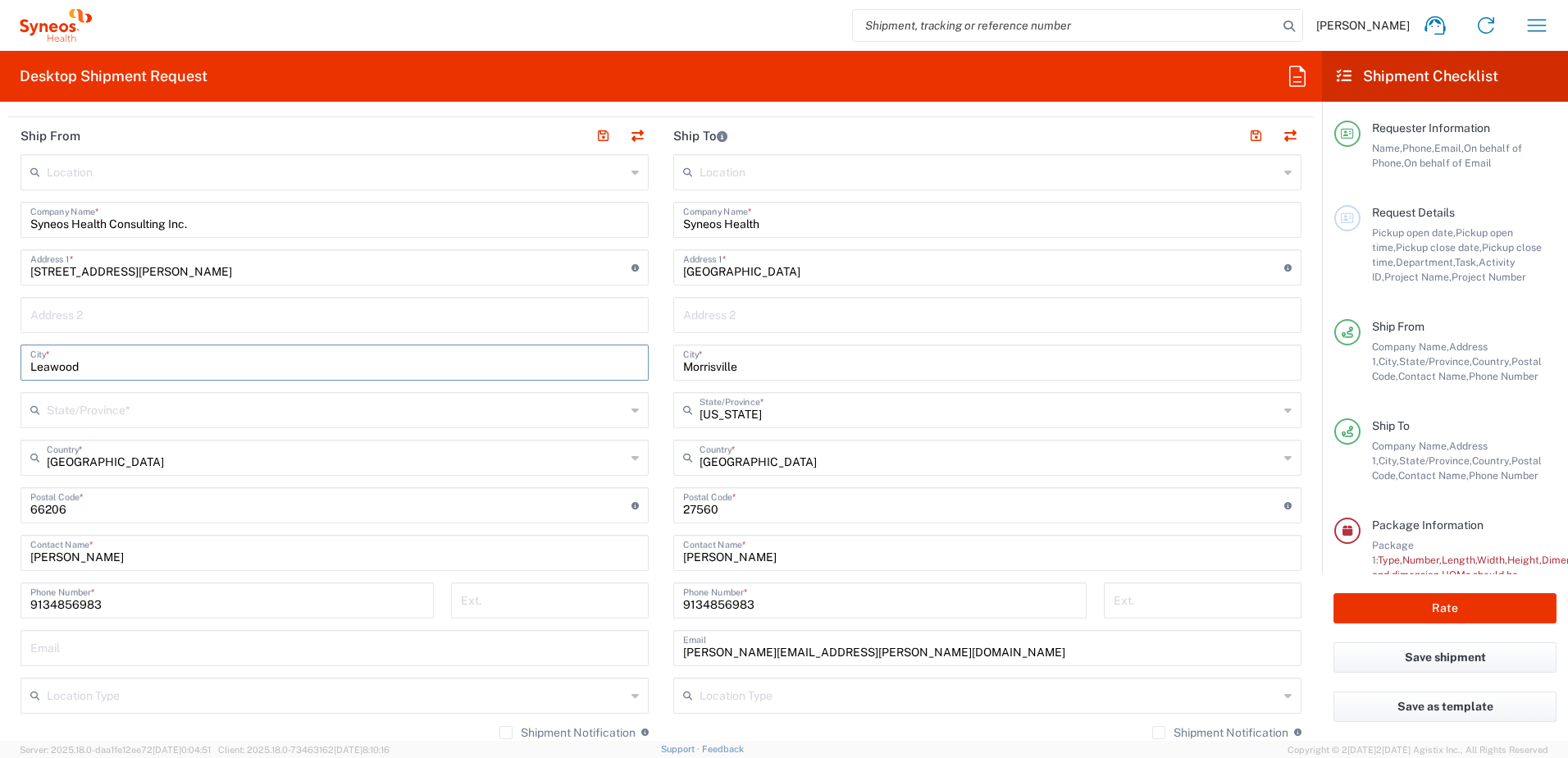
scroll to position [738, 0]
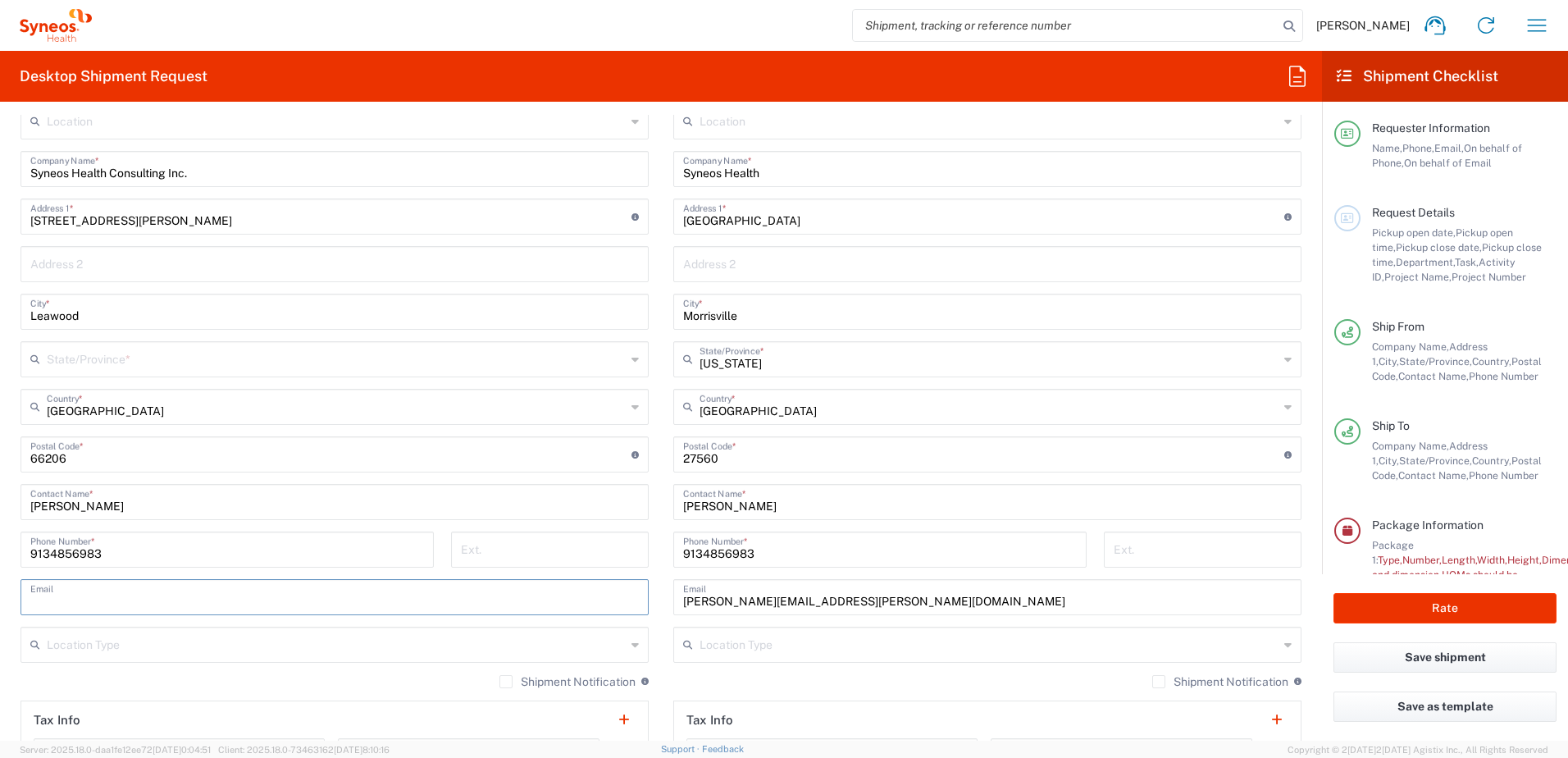
drag, startPoint x: 150, startPoint y: 587, endPoint x: 164, endPoint y: 591, distance: 14.6
click at [149, 587] on input "text" at bounding box center [335, 596] width 608 height 29
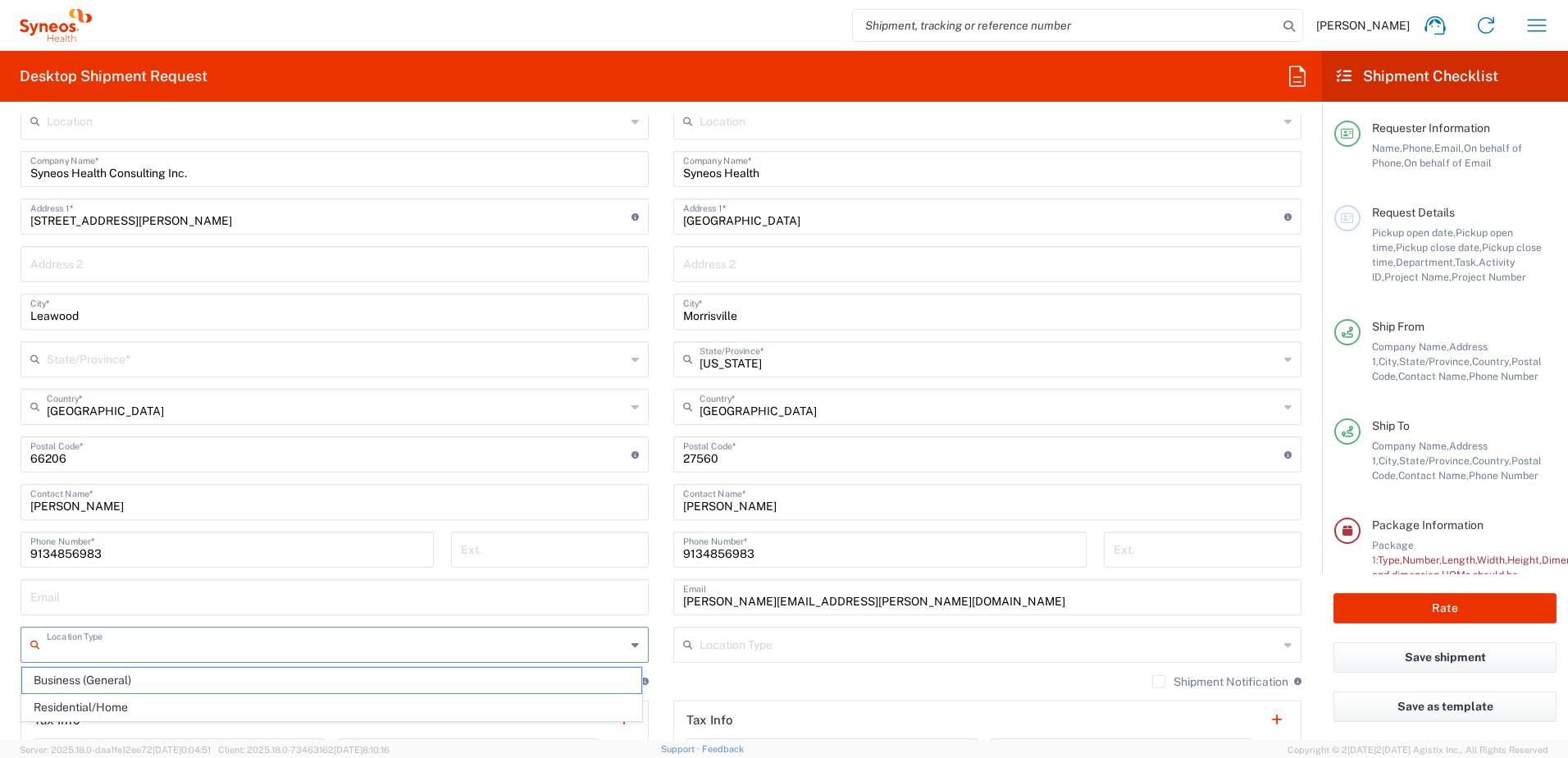
click at [413, 639] on input "text" at bounding box center [335, 643] width 579 height 29
click at [652, 623] on main "Location [PERSON_NAME]y LLC-[GEOGRAPHIC_DATA] [GEOGRAPHIC_DATA] [GEOGRAPHIC_DAT…" at bounding box center [335, 448] width 653 height 689
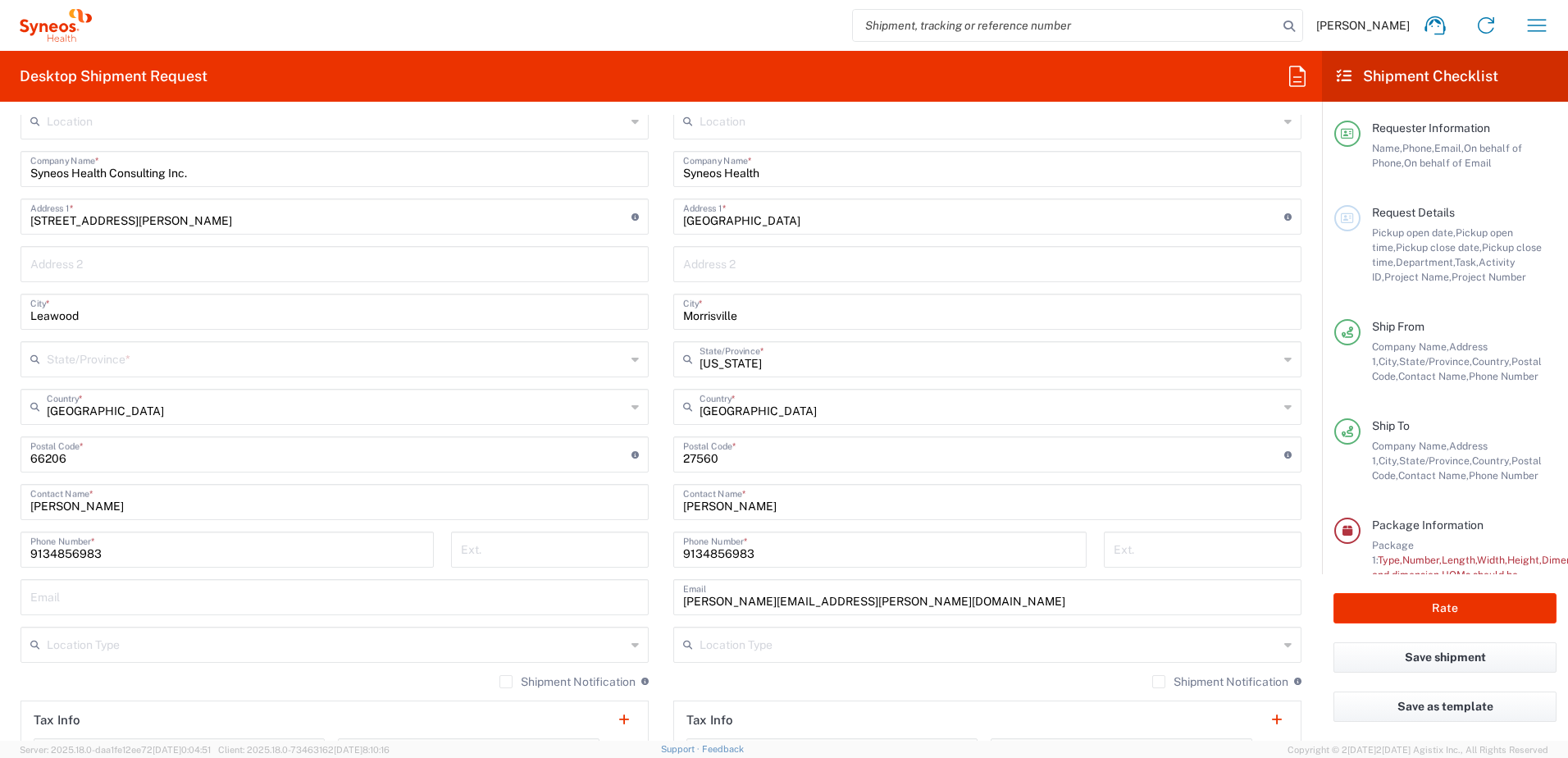
click at [652, 623] on main "Location [PERSON_NAME]y LLC-[GEOGRAPHIC_DATA] [GEOGRAPHIC_DATA] [GEOGRAPHIC_DAT…" at bounding box center [335, 448] width 653 height 689
click at [632, 642] on icon at bounding box center [635, 644] width 7 height 26
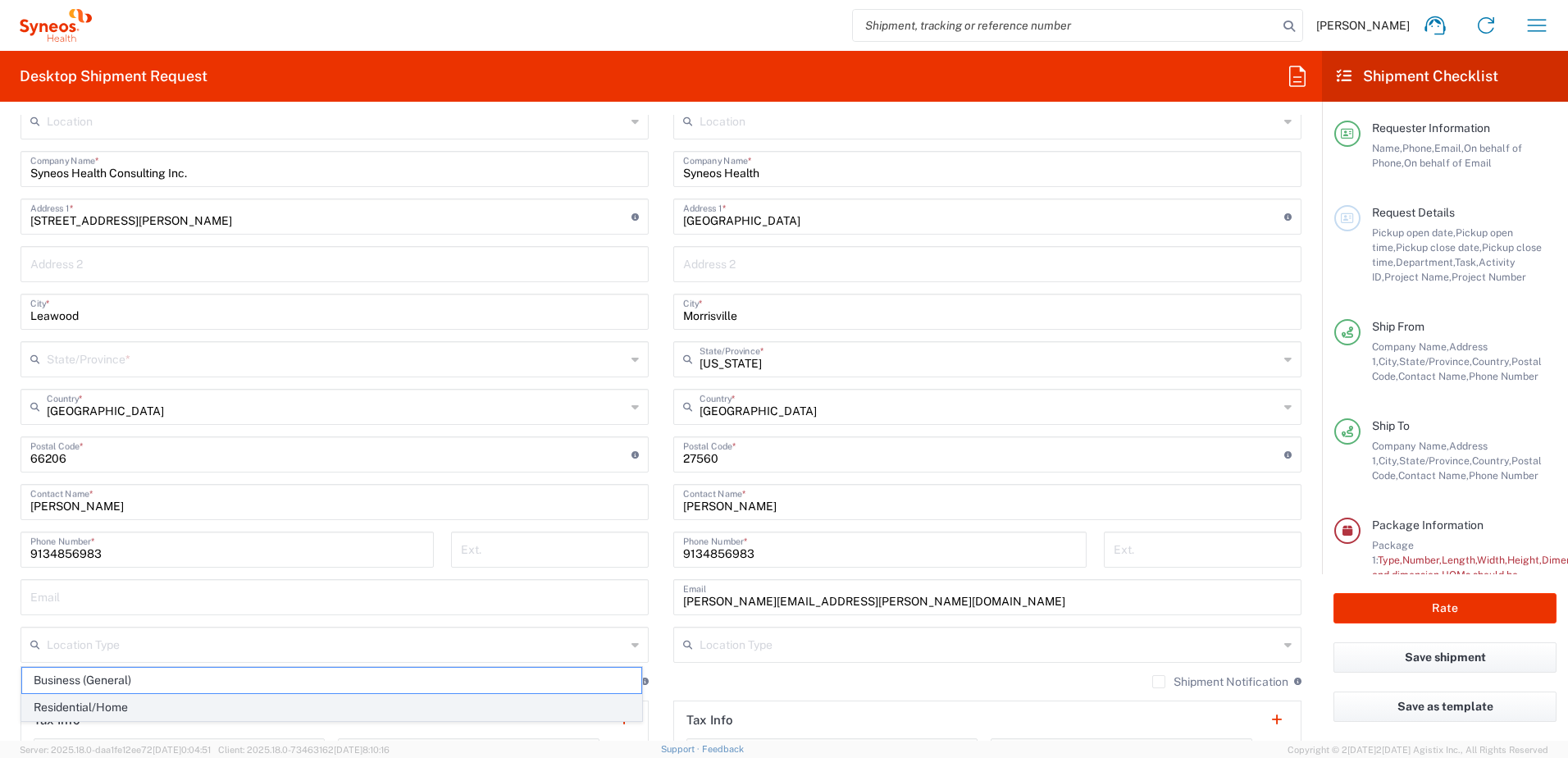
click at [105, 703] on span "Residential/Home" at bounding box center [332, 707] width 619 height 25
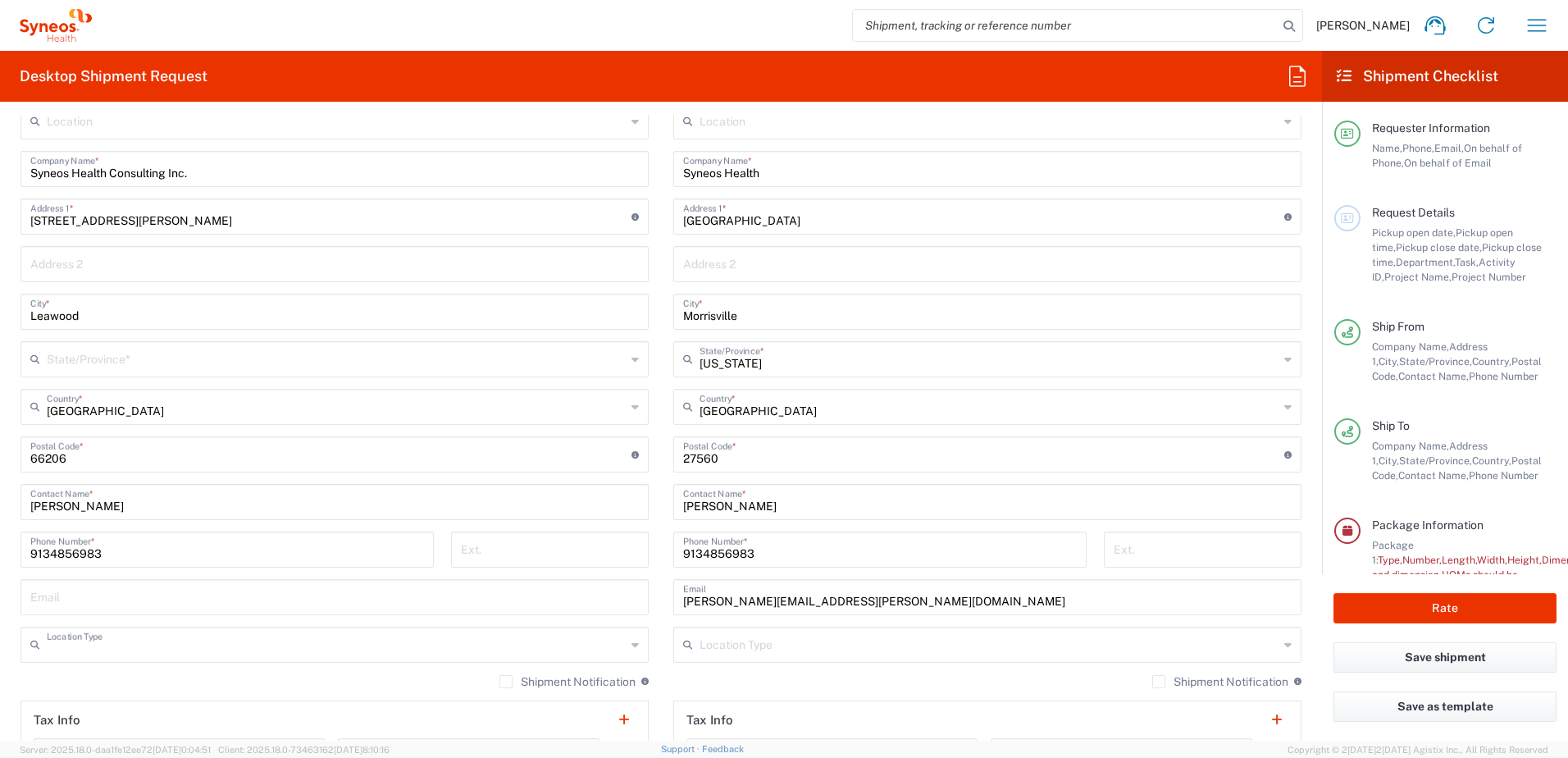
type input "Residential/Home"
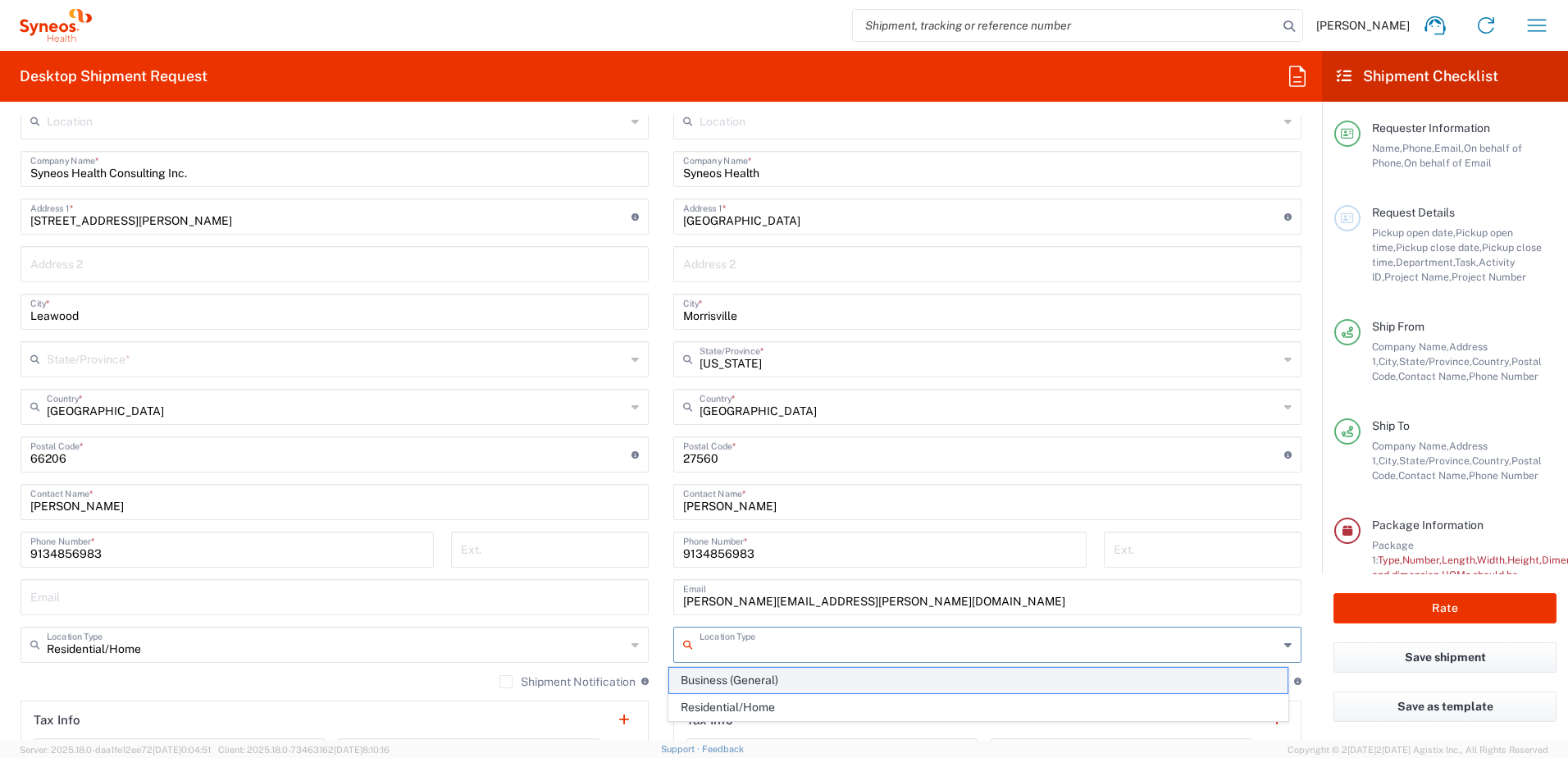
drag, startPoint x: 879, startPoint y: 643, endPoint x: 780, endPoint y: 667, distance: 101.9
click at [880, 643] on input "text" at bounding box center [989, 643] width 579 height 29
click at [736, 683] on span "Business (General)" at bounding box center [979, 680] width 619 height 25
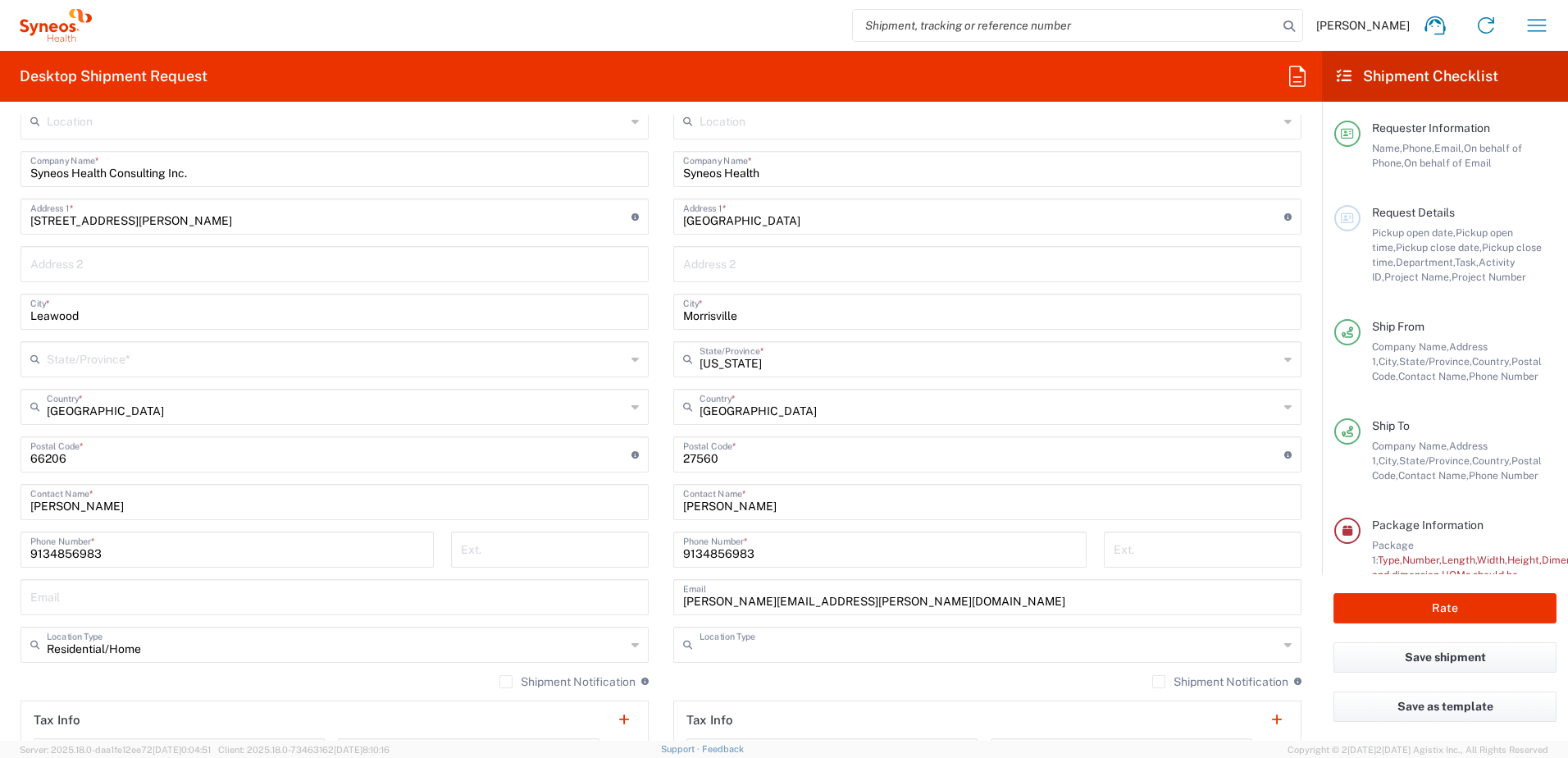
type input "Business (General)"
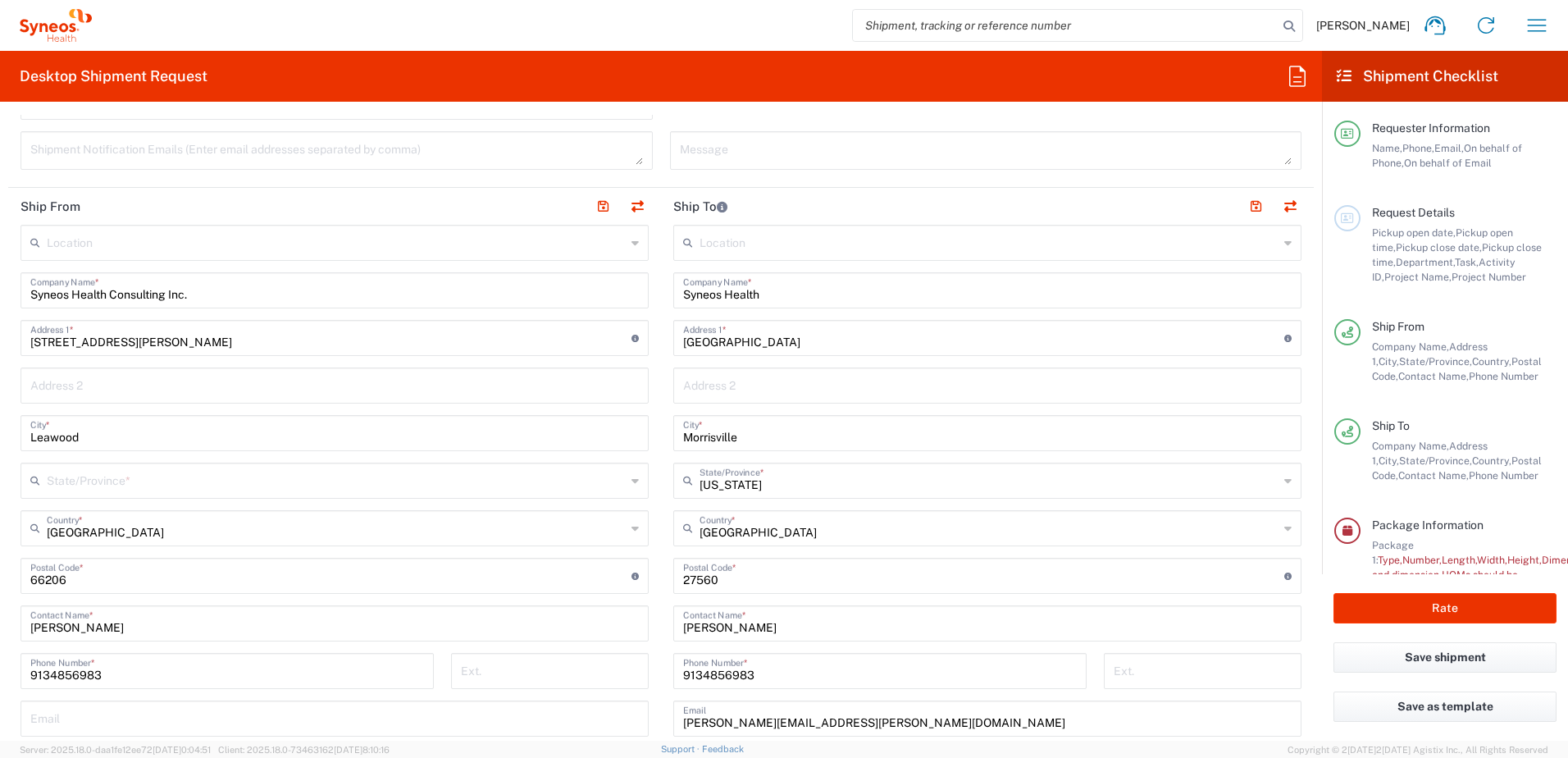
scroll to position [656, 0]
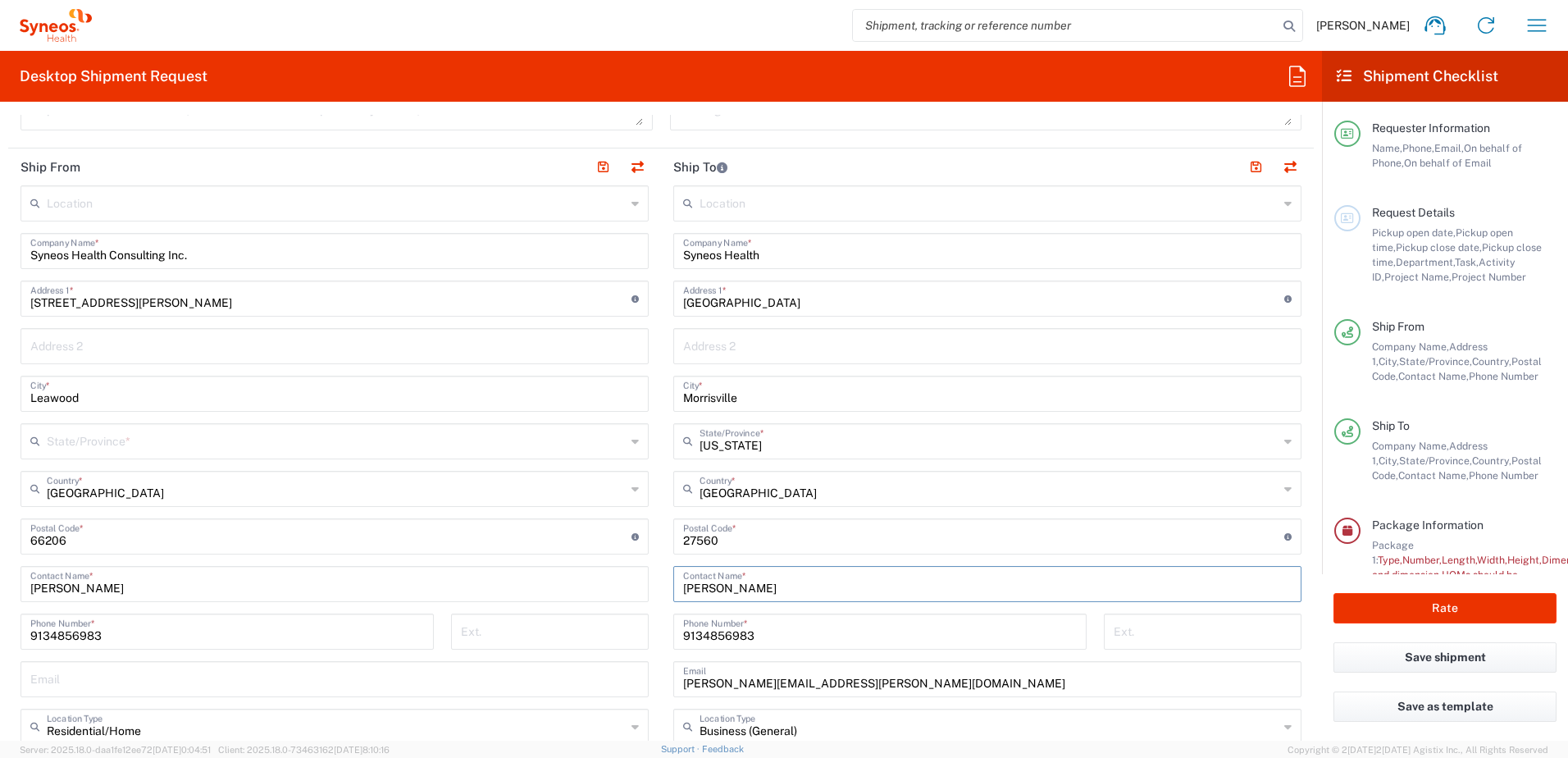
click at [719, 590] on input "[PERSON_NAME]" at bounding box center [987, 582] width 608 height 29
click at [768, 589] on input "[PERSON_NAME]" at bounding box center [987, 582] width 608 height 29
click at [763, 591] on input "[PERSON_NAME]" at bounding box center [987, 582] width 608 height 29
drag, startPoint x: 741, startPoint y: 343, endPoint x: 777, endPoint y: 349, distance: 36.5
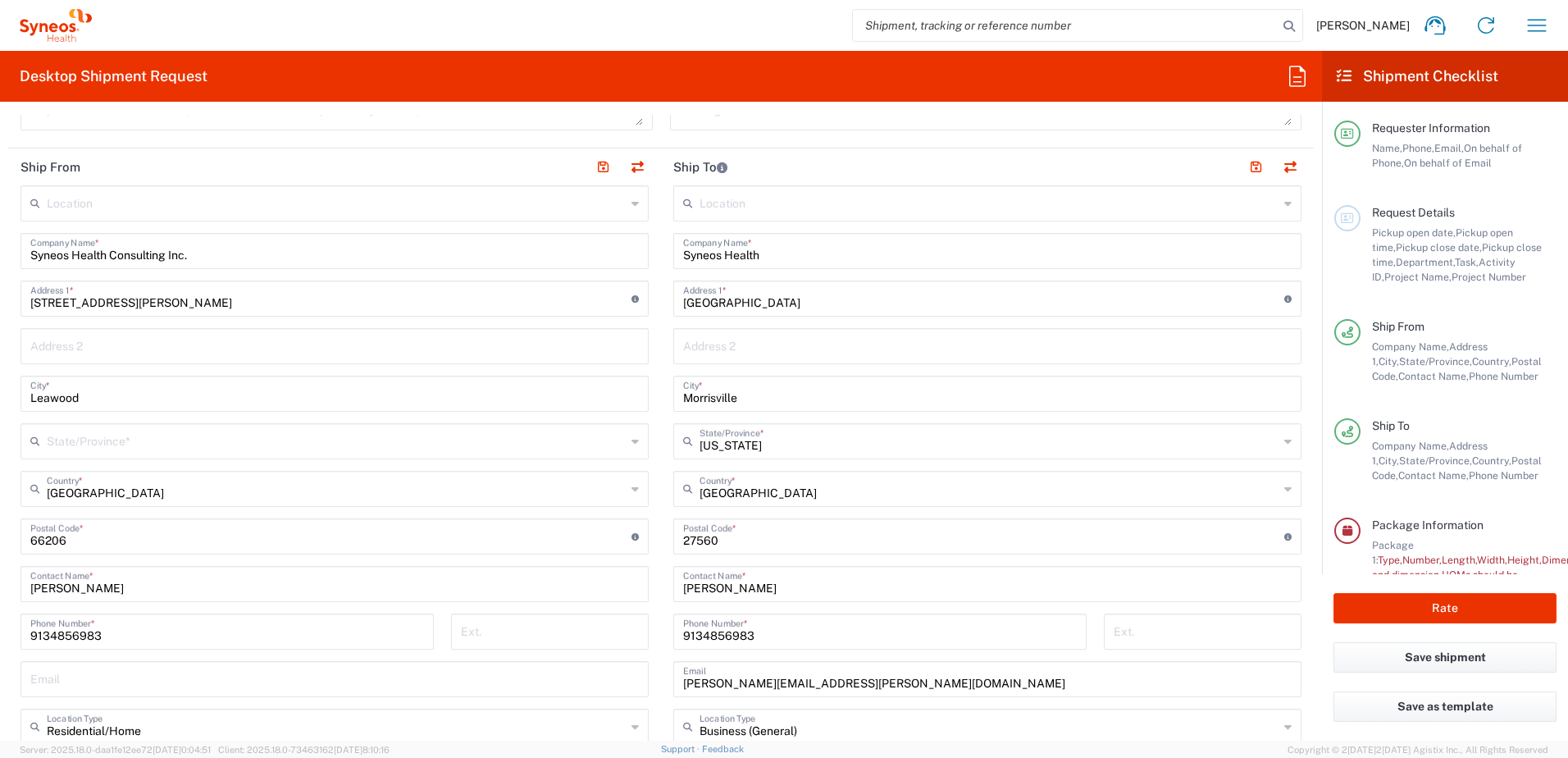
click at [742, 343] on input "text" at bounding box center [987, 344] width 608 height 29
type input "A"
click at [715, 348] on input "IT Assest Management" at bounding box center [987, 344] width 608 height 29
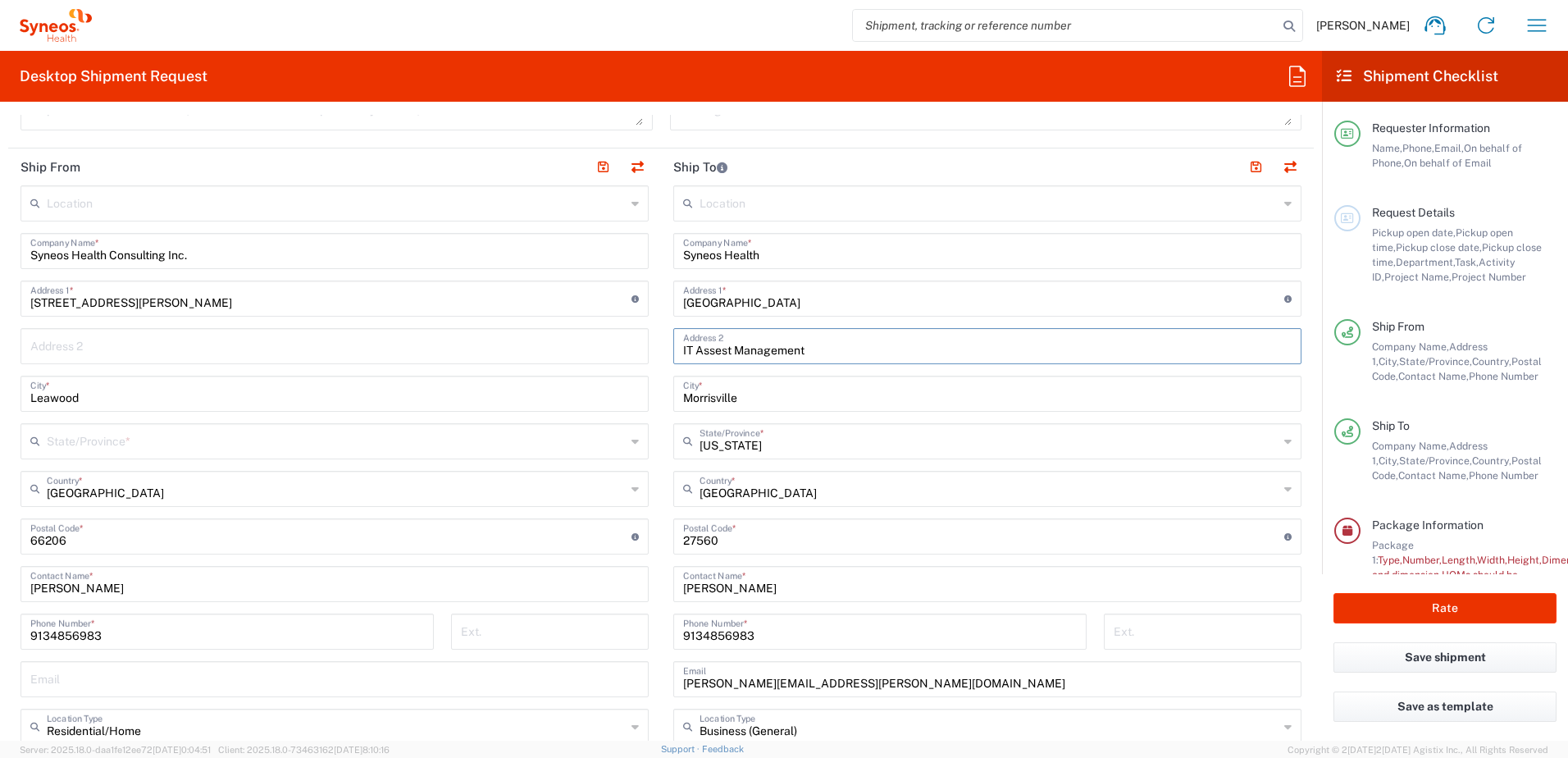
type input "IT Assest Management"
click at [713, 588] on input "[PERSON_NAME]" at bounding box center [987, 582] width 608 height 29
paste input "IT Assest Management"
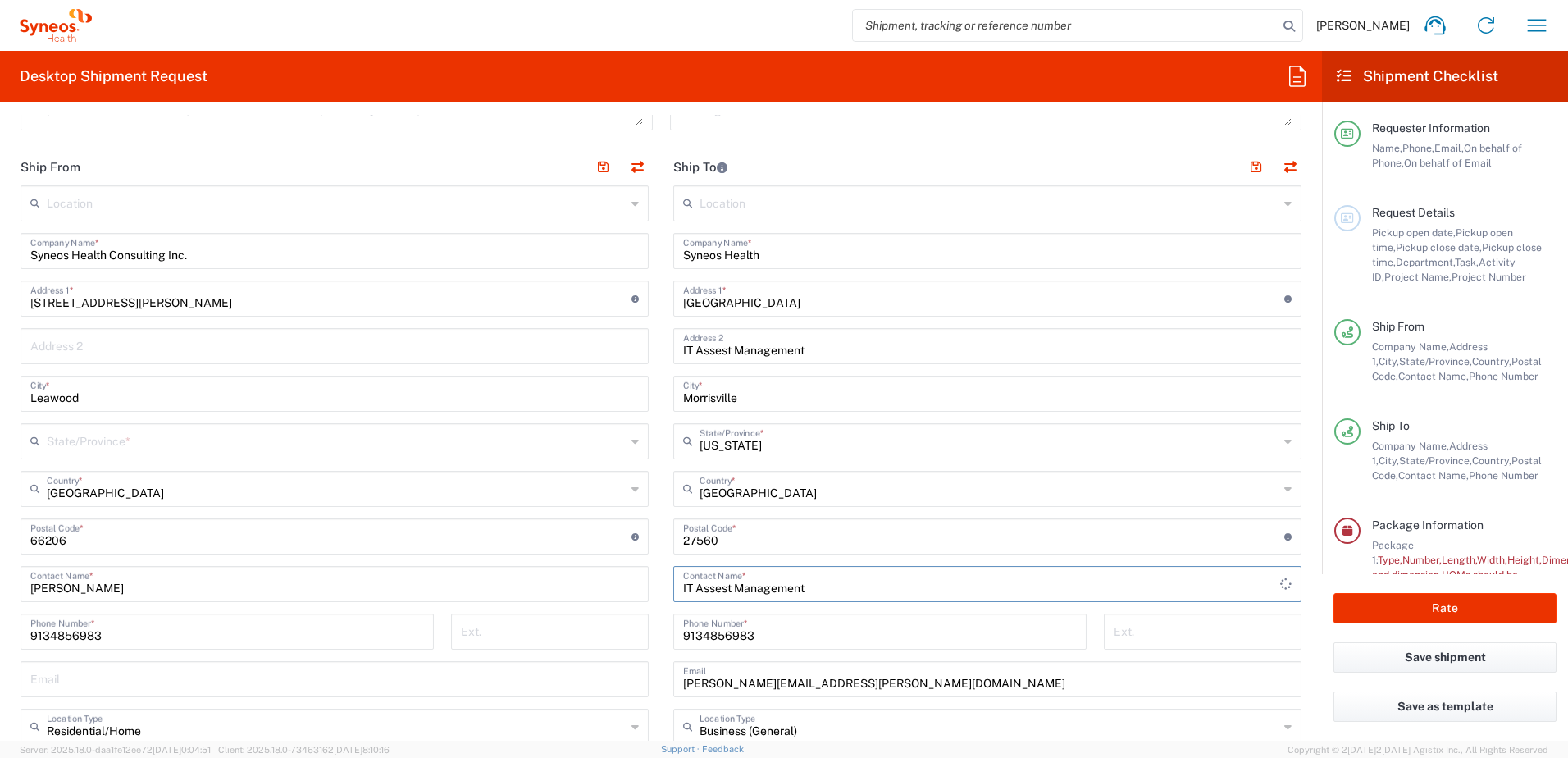
type input "IT Assest Management"
click at [901, 632] on input "9134856983" at bounding box center [879, 630] width 394 height 29
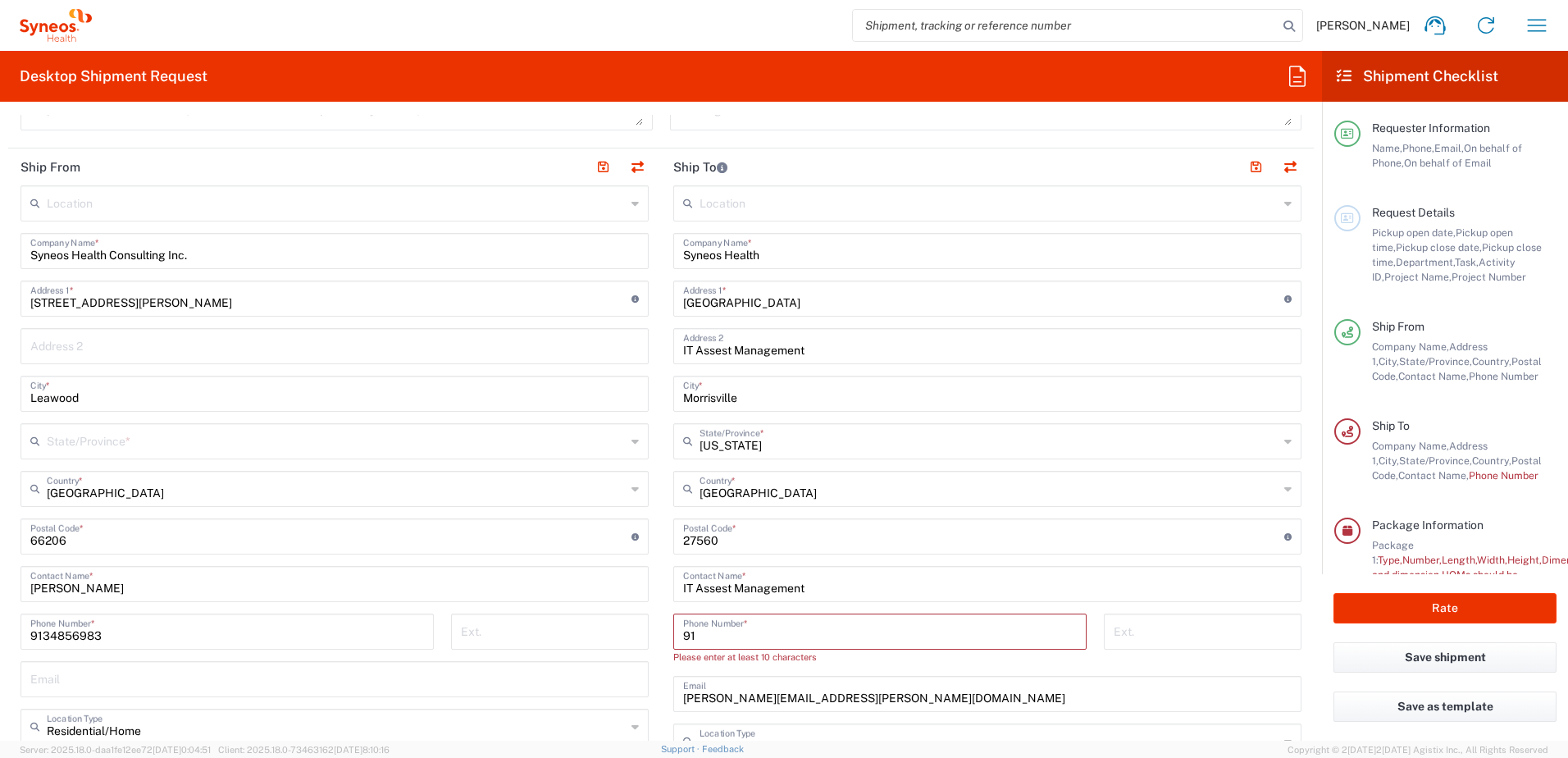
type input "9"
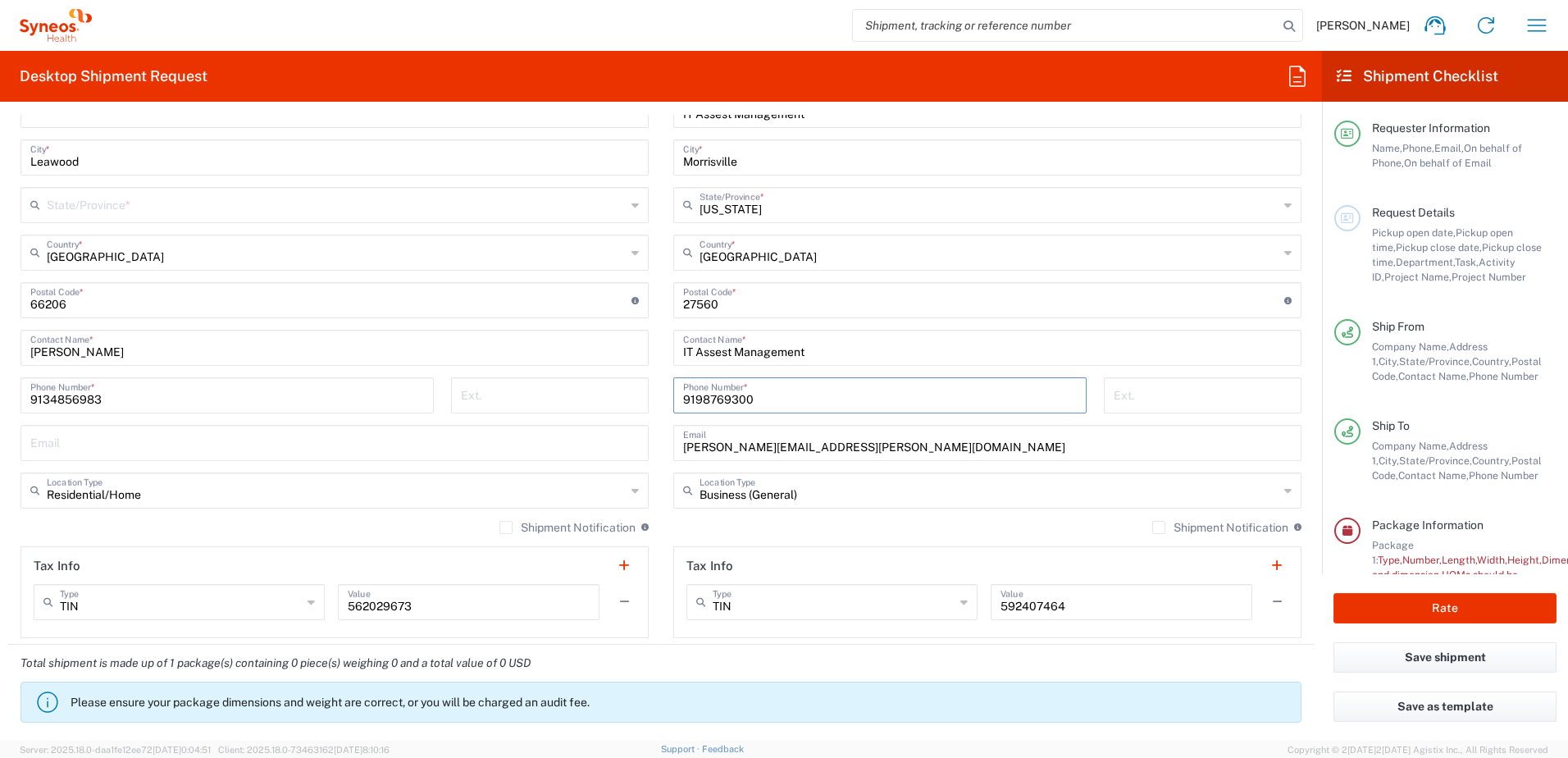
scroll to position [902, 0]
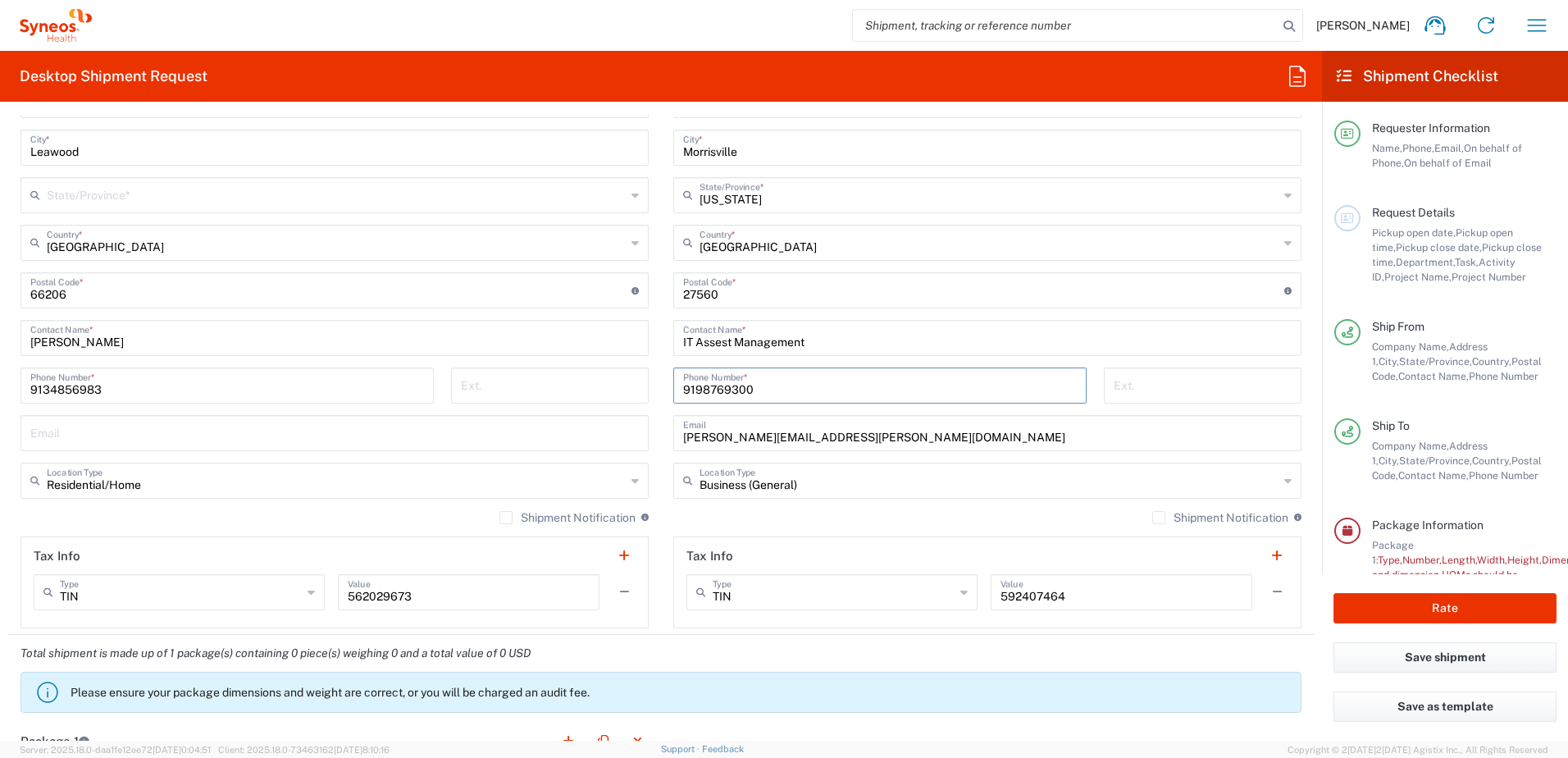
type input "9198769300"
click at [1152, 519] on label "Shipment Notification" at bounding box center [1220, 517] width 136 height 13
click at [1158, 518] on input "Shipment Notification" at bounding box center [1158, 518] width 0 height 0
click at [880, 438] on input "[PERSON_NAME][EMAIL_ADDRESS][PERSON_NAME][DOMAIN_NAME]" at bounding box center [987, 431] width 608 height 29
drag, startPoint x: 880, startPoint y: 438, endPoint x: 869, endPoint y: 436, distance: 11.2
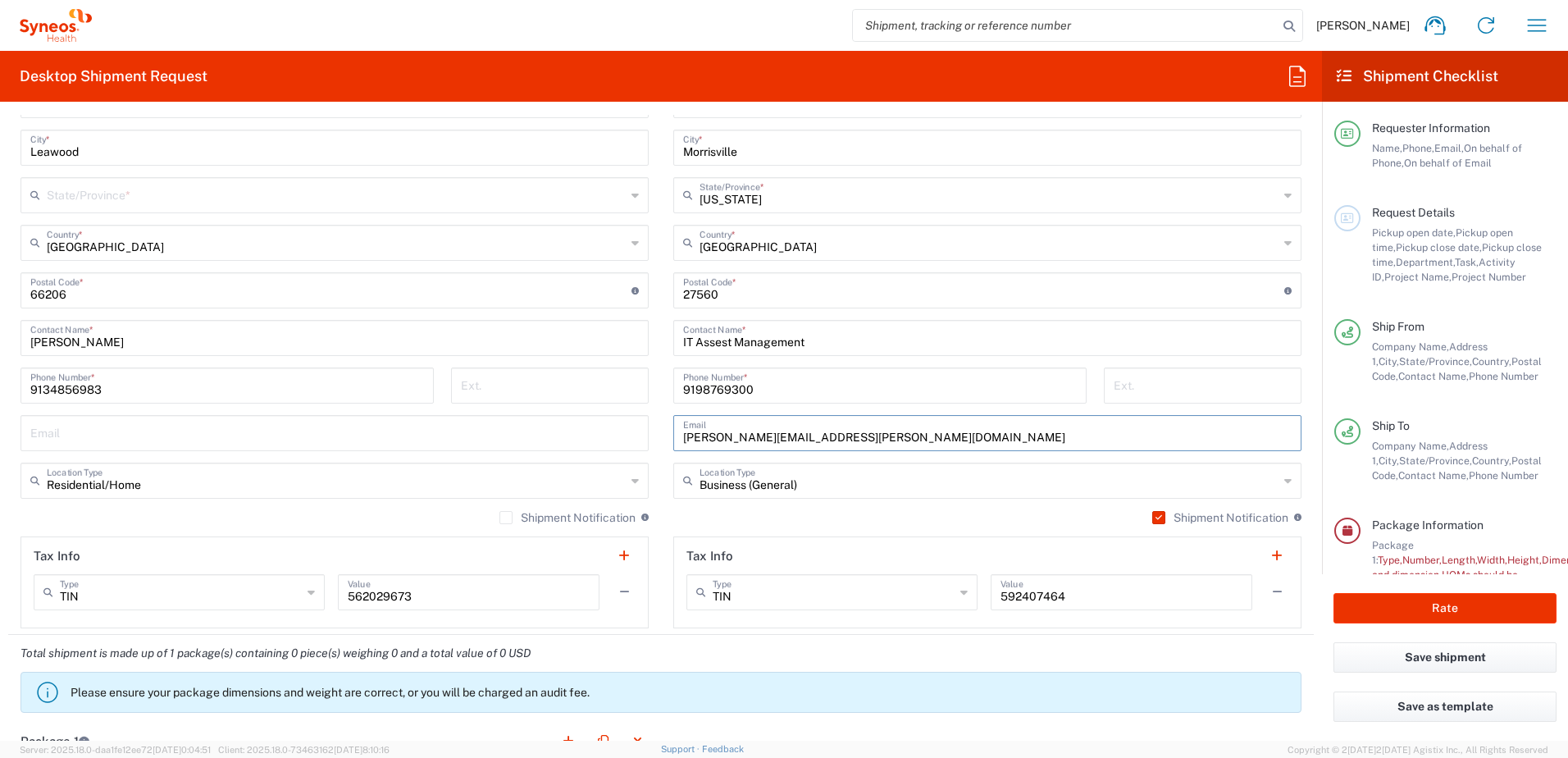
click at [880, 438] on input "[PERSON_NAME][EMAIL_ADDRESS][PERSON_NAME][DOMAIN_NAME]" at bounding box center [987, 431] width 608 height 29
click at [868, 435] on input "[PERSON_NAME][EMAIL_ADDRESS][PERSON_NAME][DOMAIN_NAME]" at bounding box center [987, 431] width 608 height 29
click at [886, 434] on input "[PERSON_NAME][EMAIL_ADDRESS][PERSON_NAME][DOMAIN_NAME]" at bounding box center [987, 431] width 608 height 29
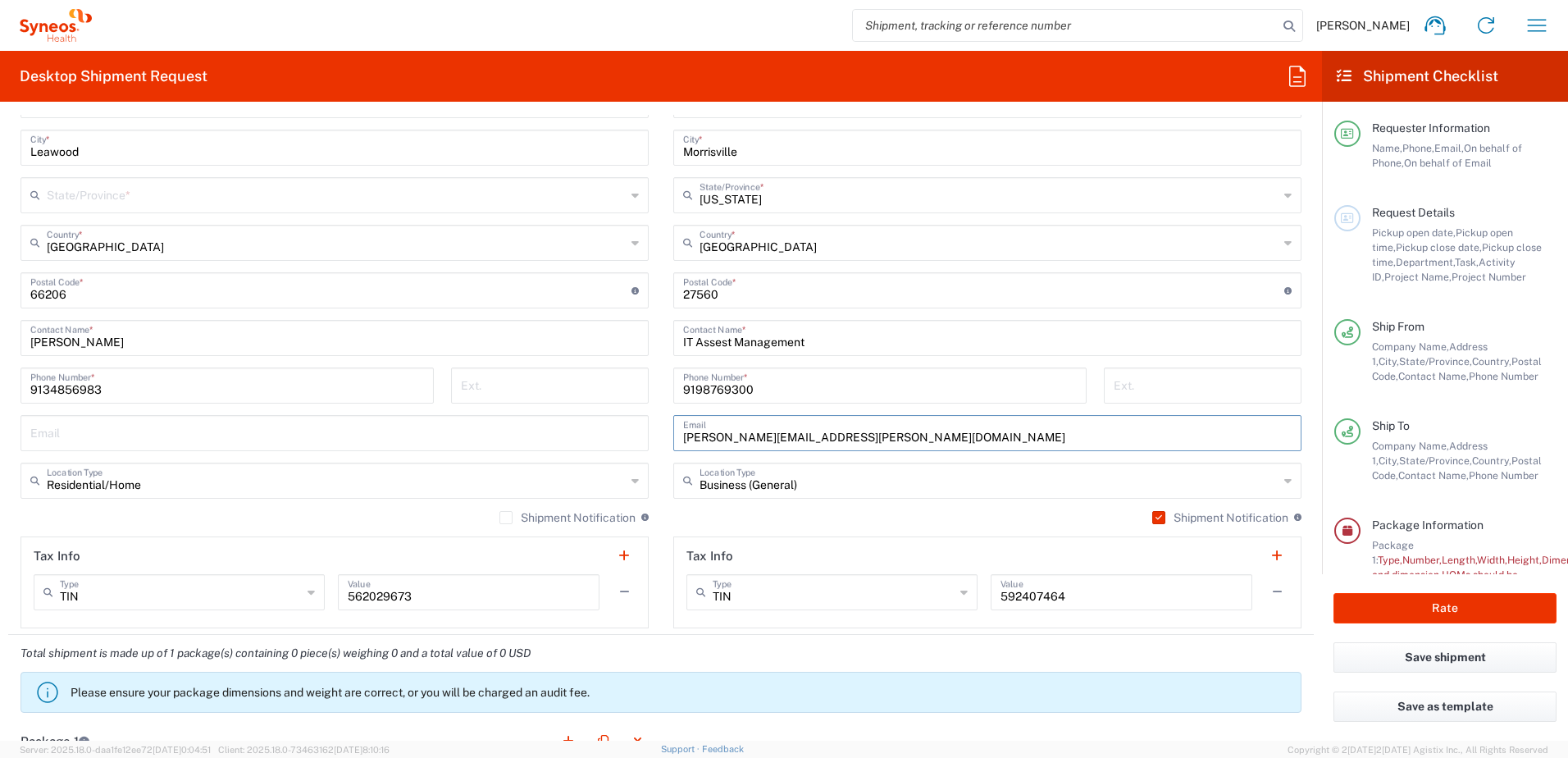
click at [777, 437] on input "[PERSON_NAME][EMAIL_ADDRESS][PERSON_NAME][DOMAIN_NAME]" at bounding box center [987, 431] width 608 height 29
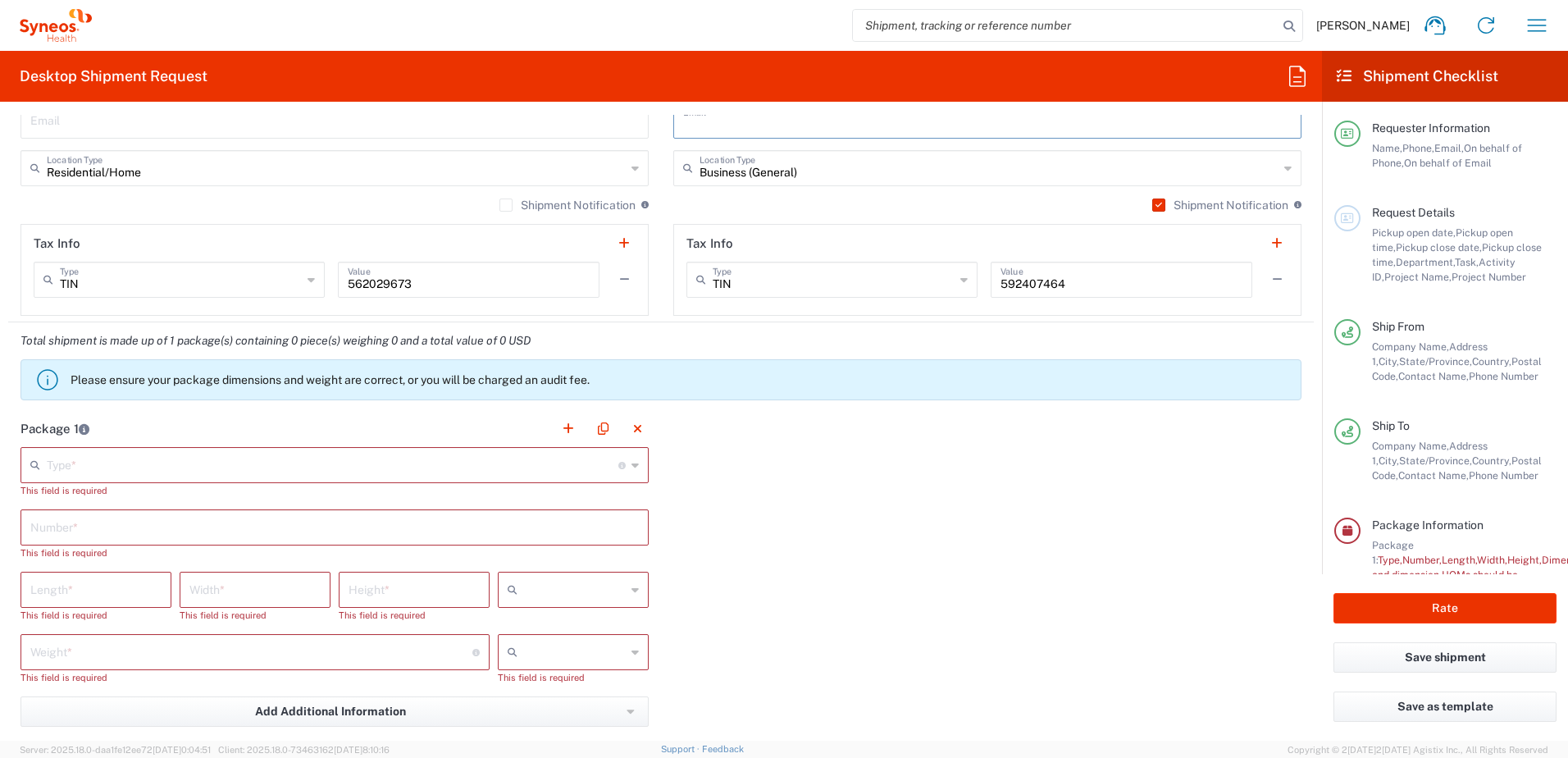
scroll to position [1230, 0]
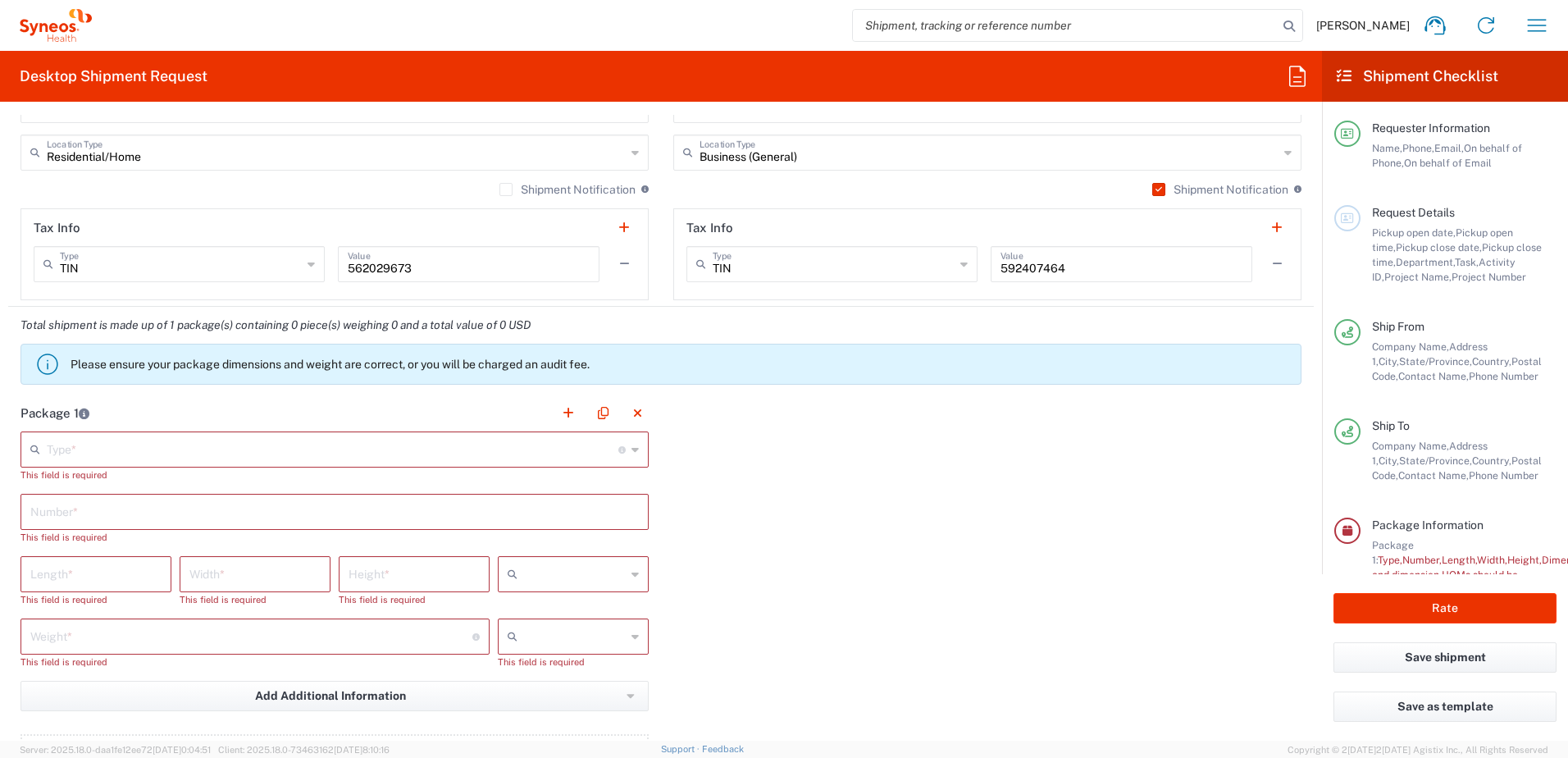
click at [501, 188] on label "Shipment Notification" at bounding box center [568, 189] width 136 height 13
click at [506, 189] on input "Shipment Notification" at bounding box center [506, 189] width 0 height 0
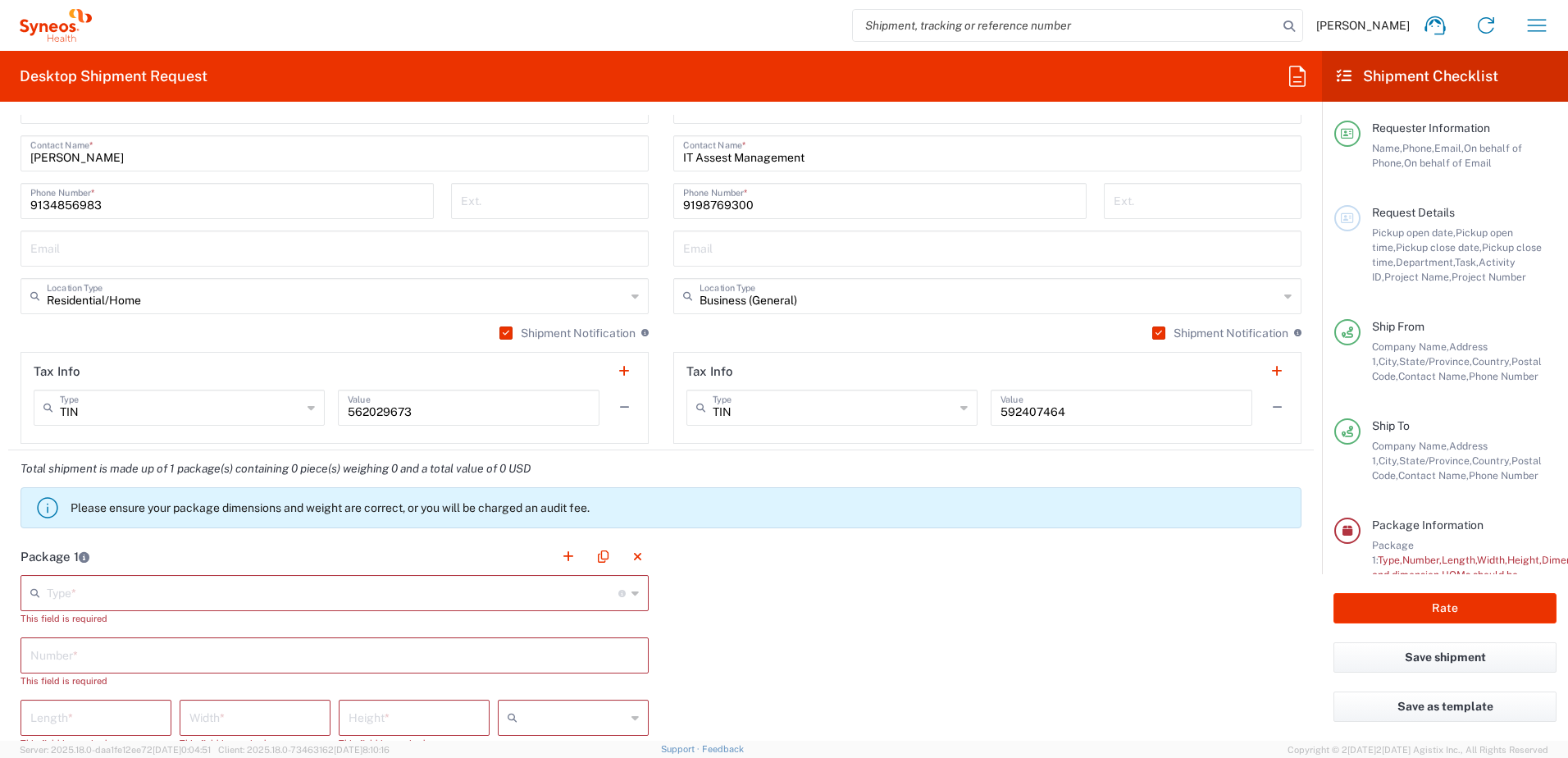
scroll to position [1066, 0]
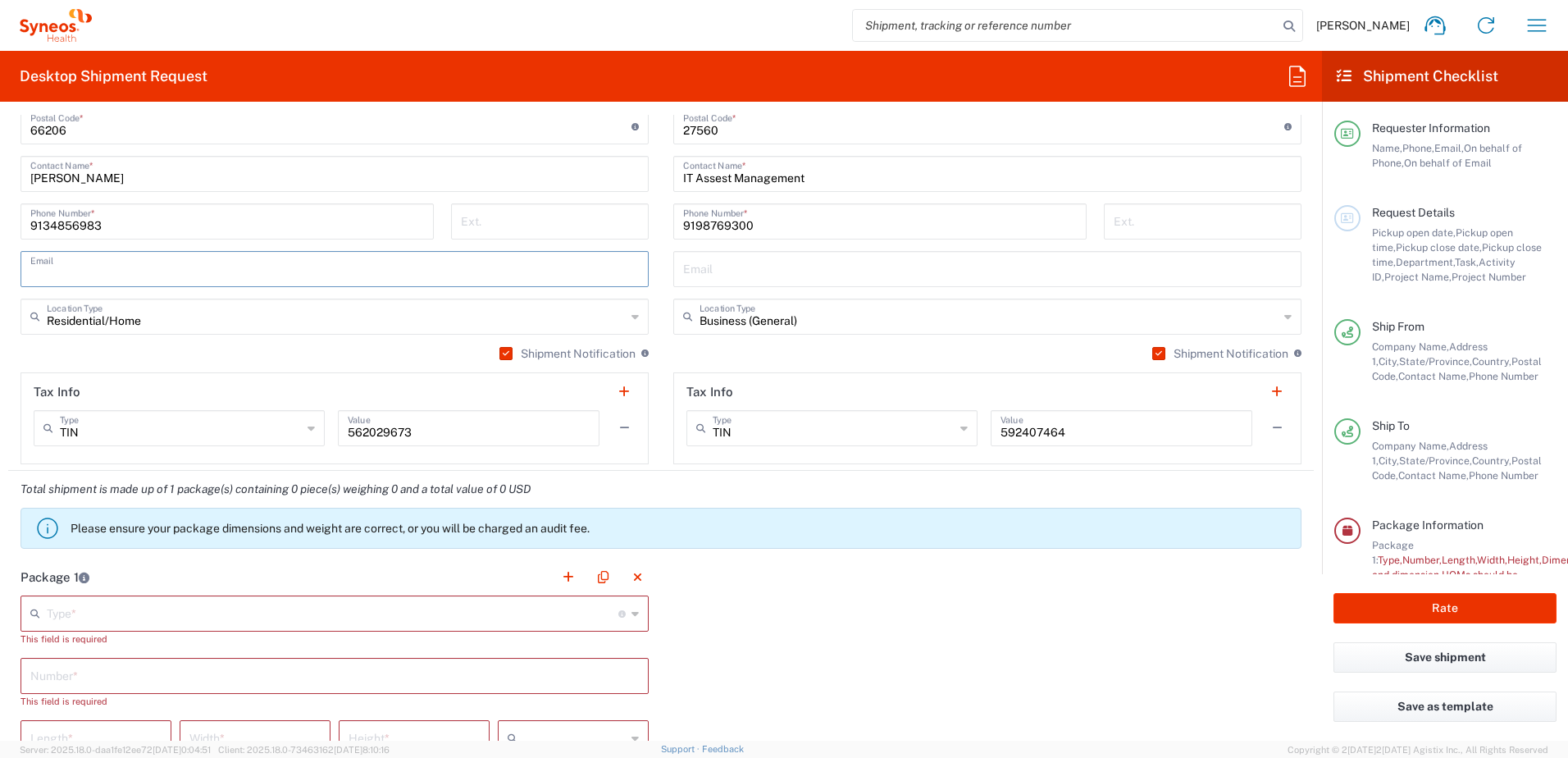
click at [74, 272] on input "text" at bounding box center [335, 267] width 608 height 29
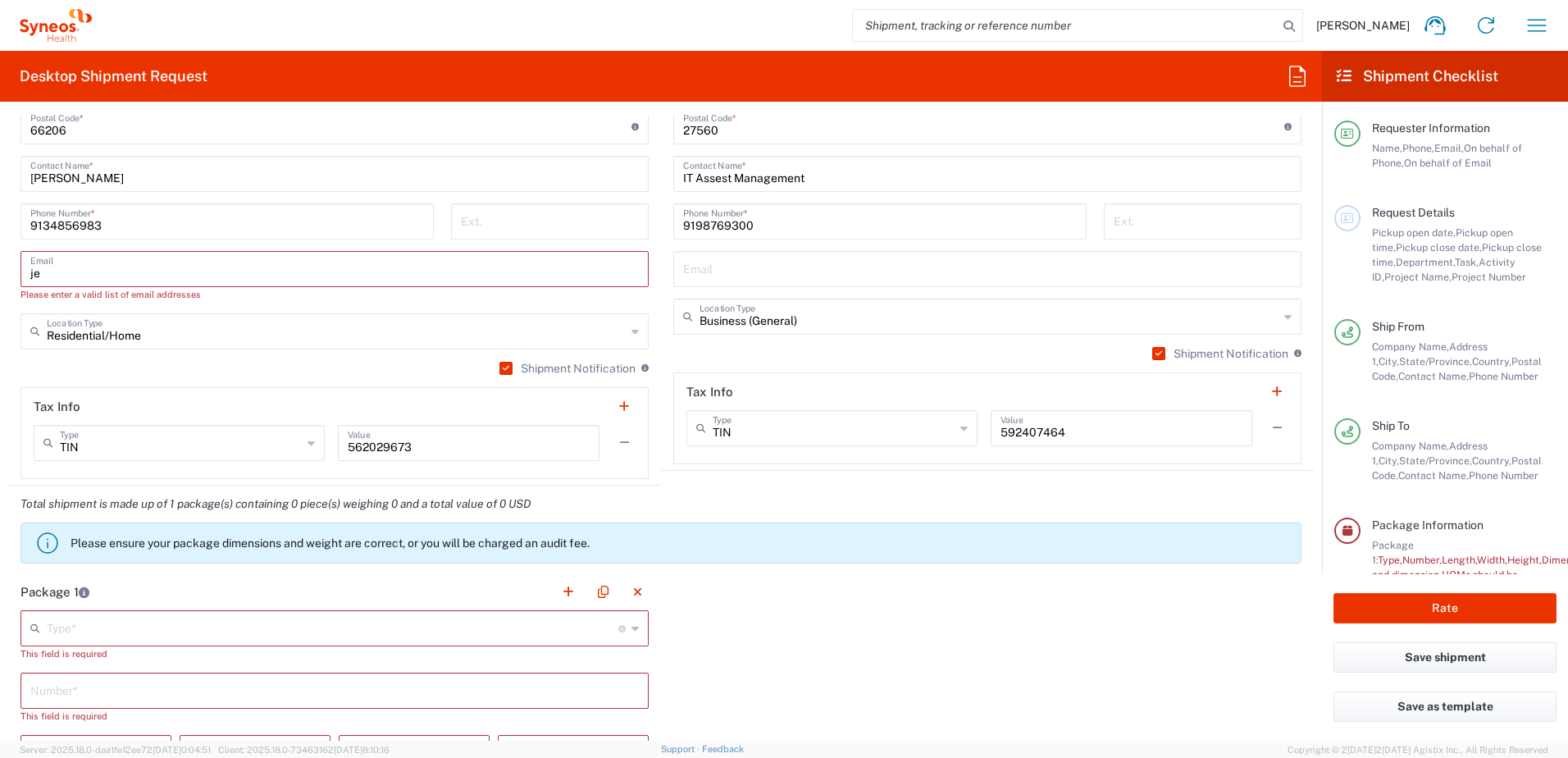
type input "j"
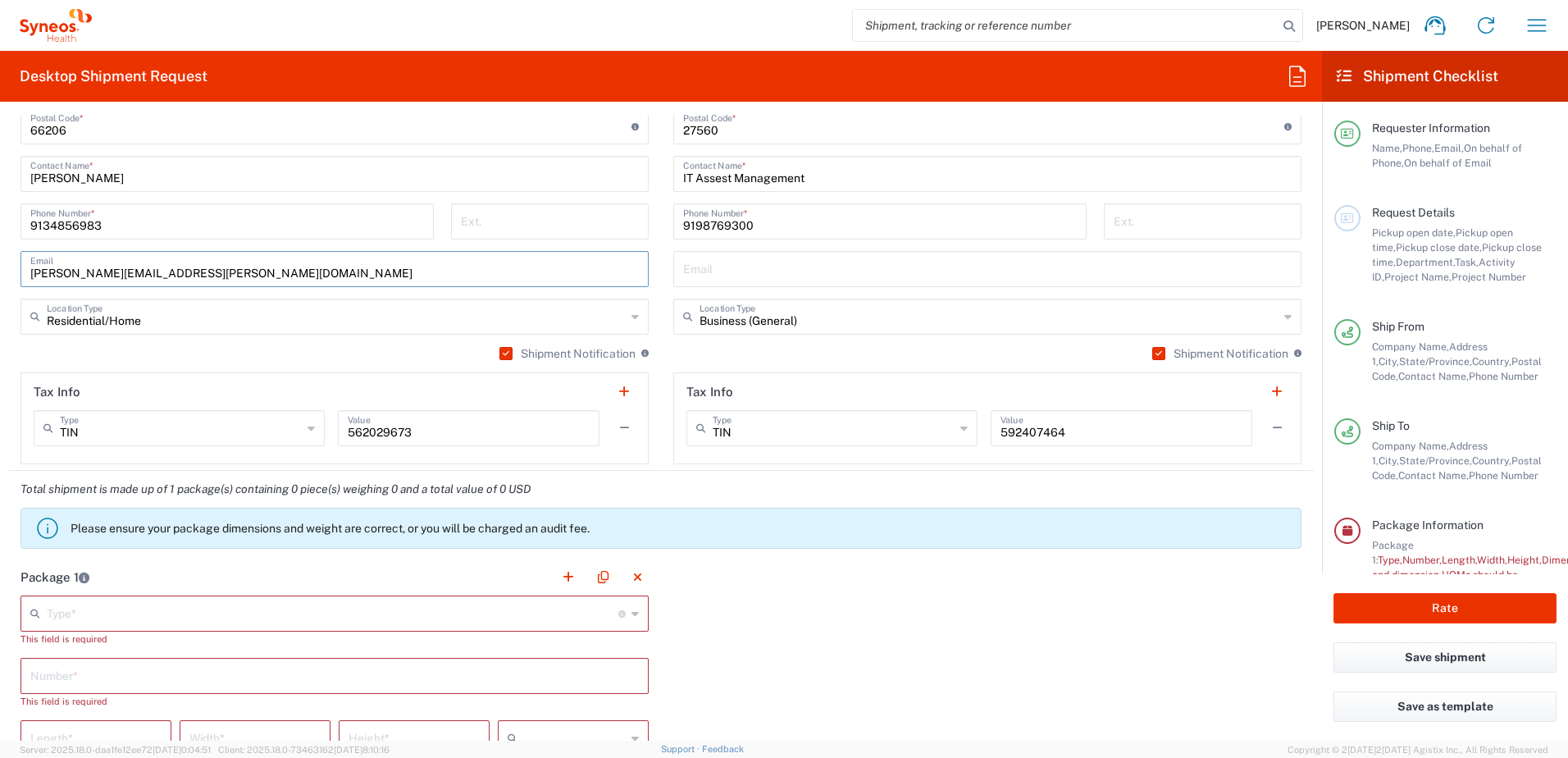
type input "[PERSON_NAME][EMAIL_ADDRESS][PERSON_NAME][DOMAIN_NAME]"
click at [852, 671] on div "Package 1 Type * Material used to package goods Envelope Large Box Medium Box P…" at bounding box center [660, 767] width 1305 height 419
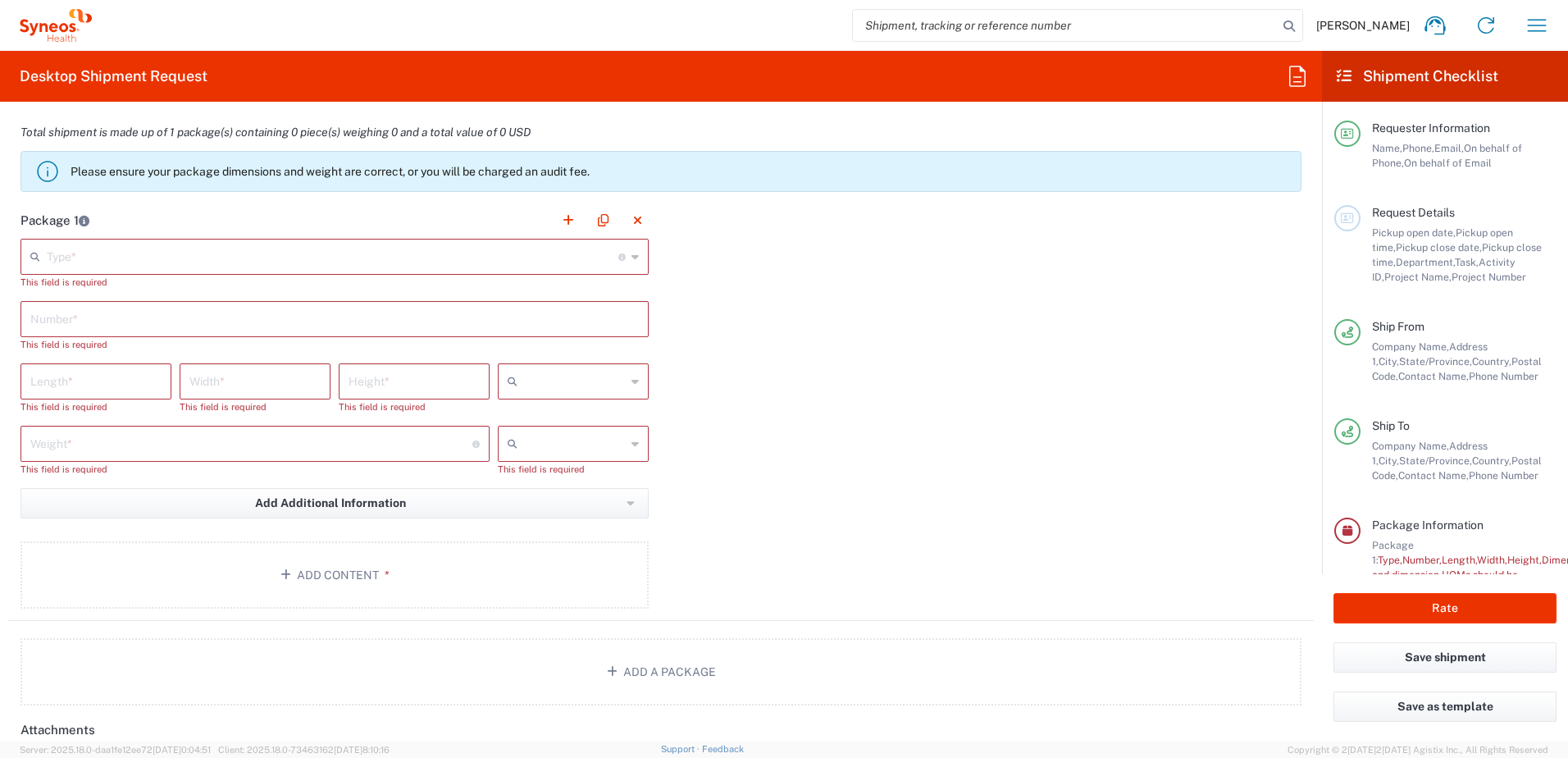
scroll to position [1394, 0]
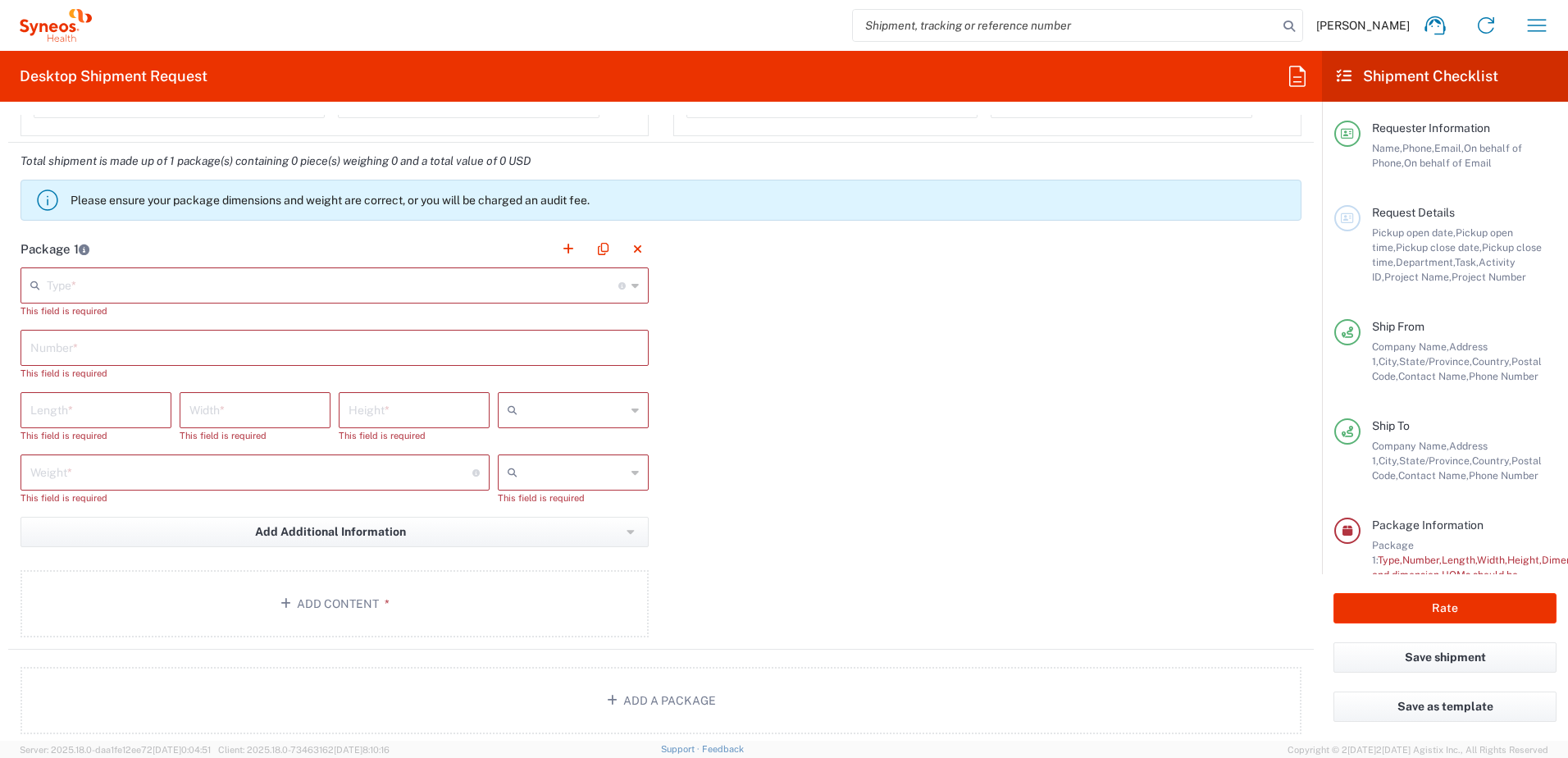
click at [632, 290] on icon at bounding box center [635, 284] width 7 height 26
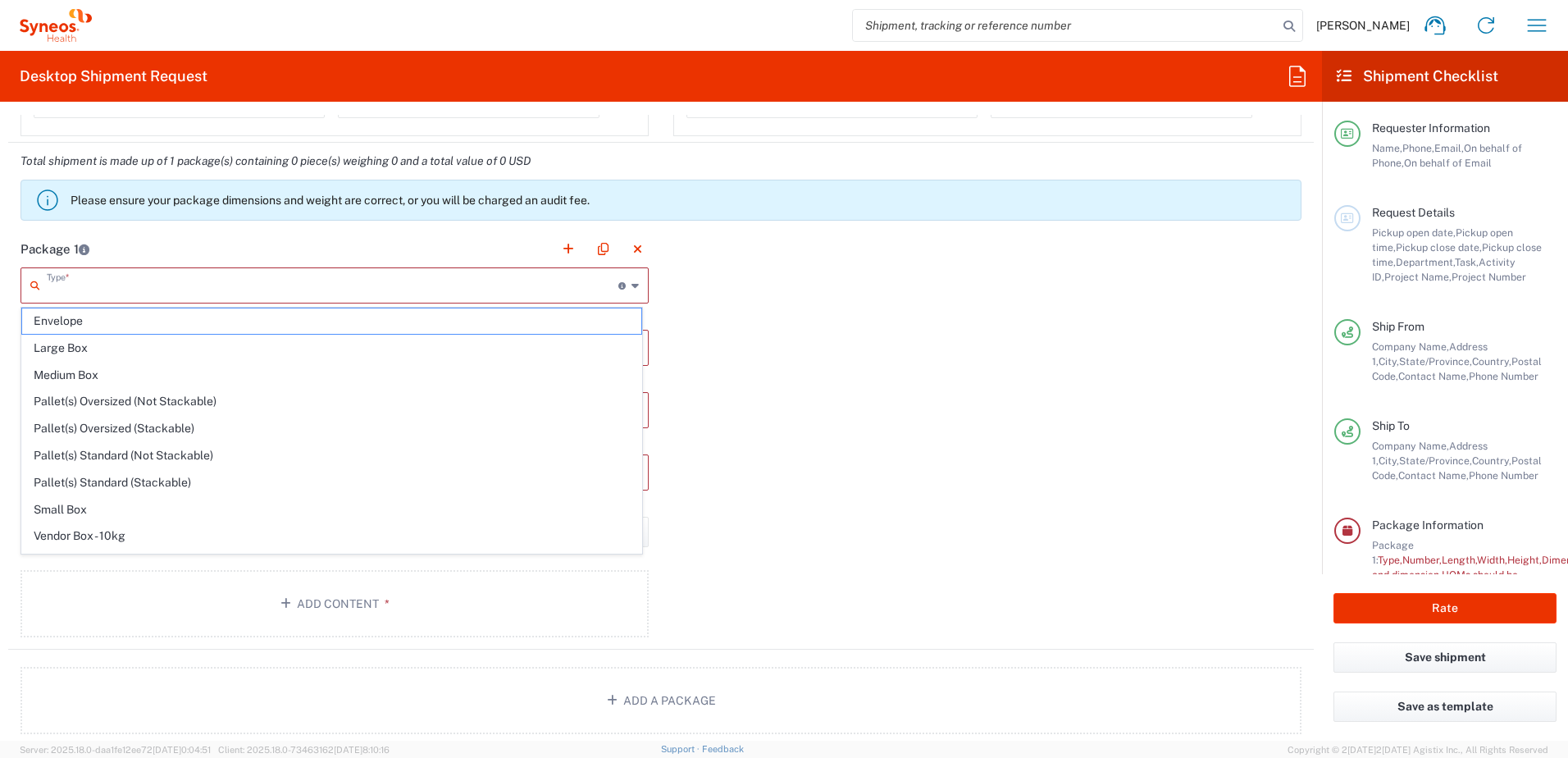
click at [893, 459] on div "Package 1 Type * Material used to package goods Envelope Large Box Medium Box P…" at bounding box center [660, 440] width 1305 height 419
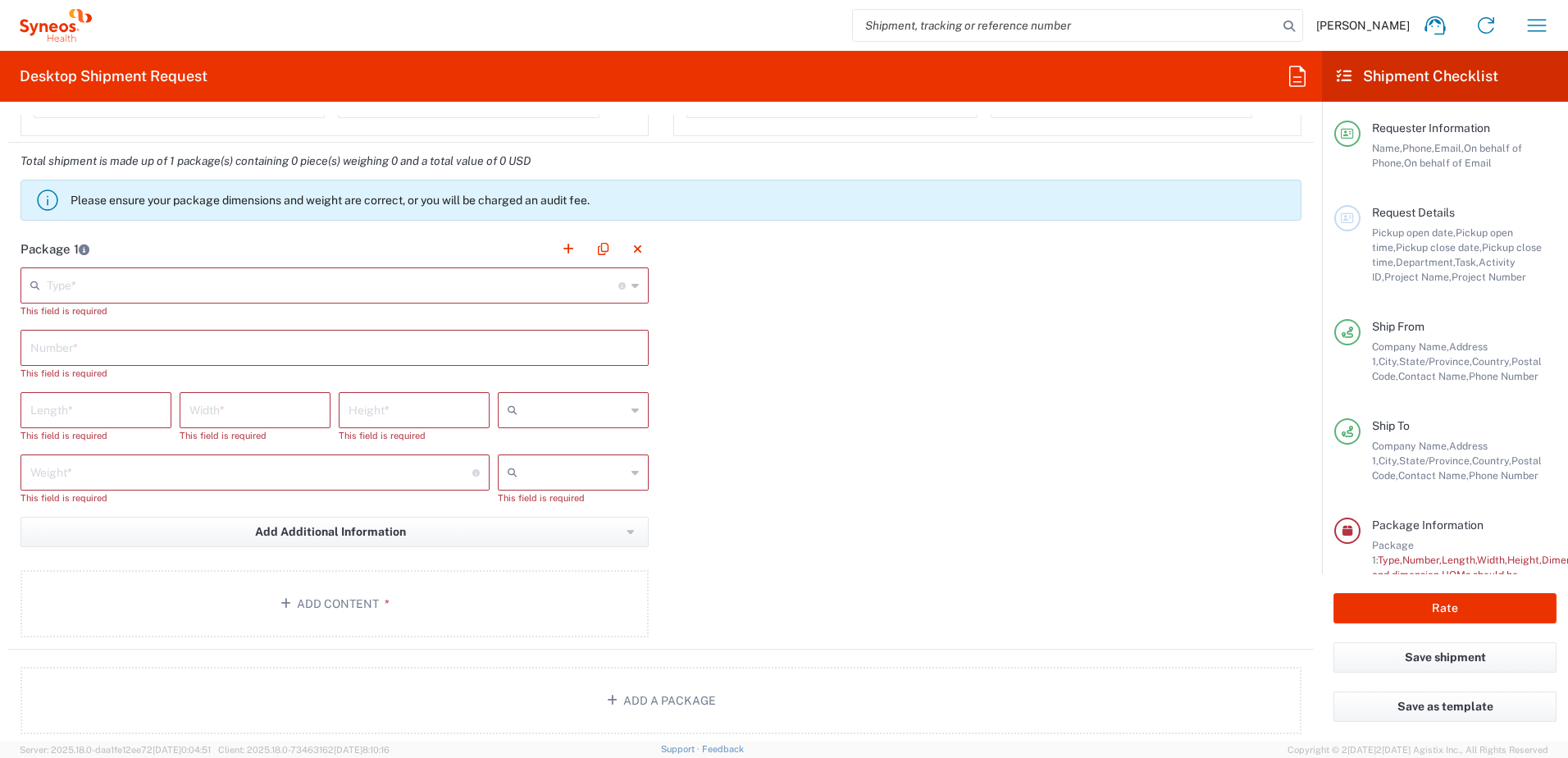
click at [549, 286] on input "text" at bounding box center [332, 284] width 571 height 29
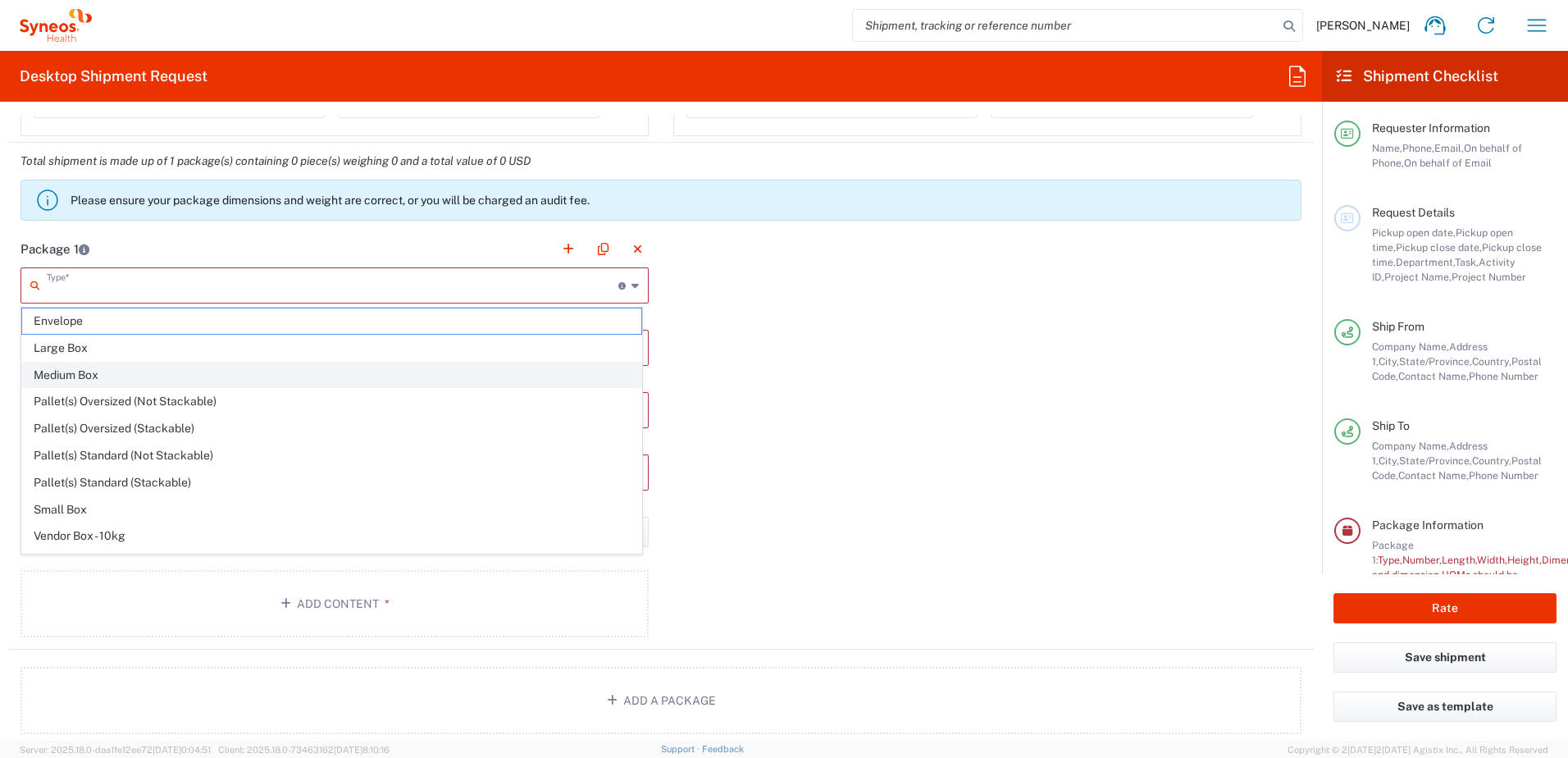
click at [126, 371] on span "Medium Box" at bounding box center [332, 375] width 619 height 25
type input "Medium Box"
type input "13"
type input "11.5"
type input "2.5"
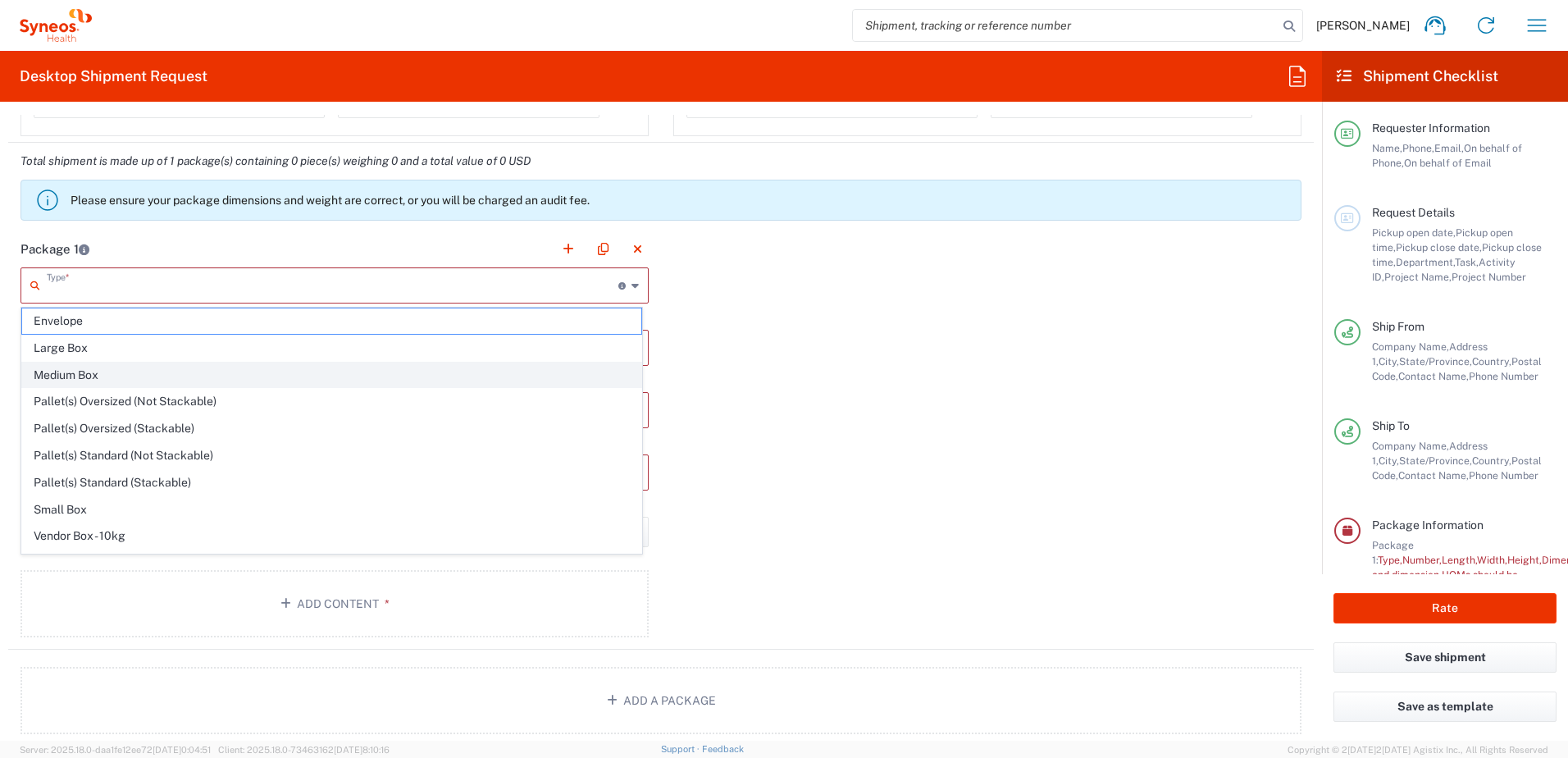
type input "in"
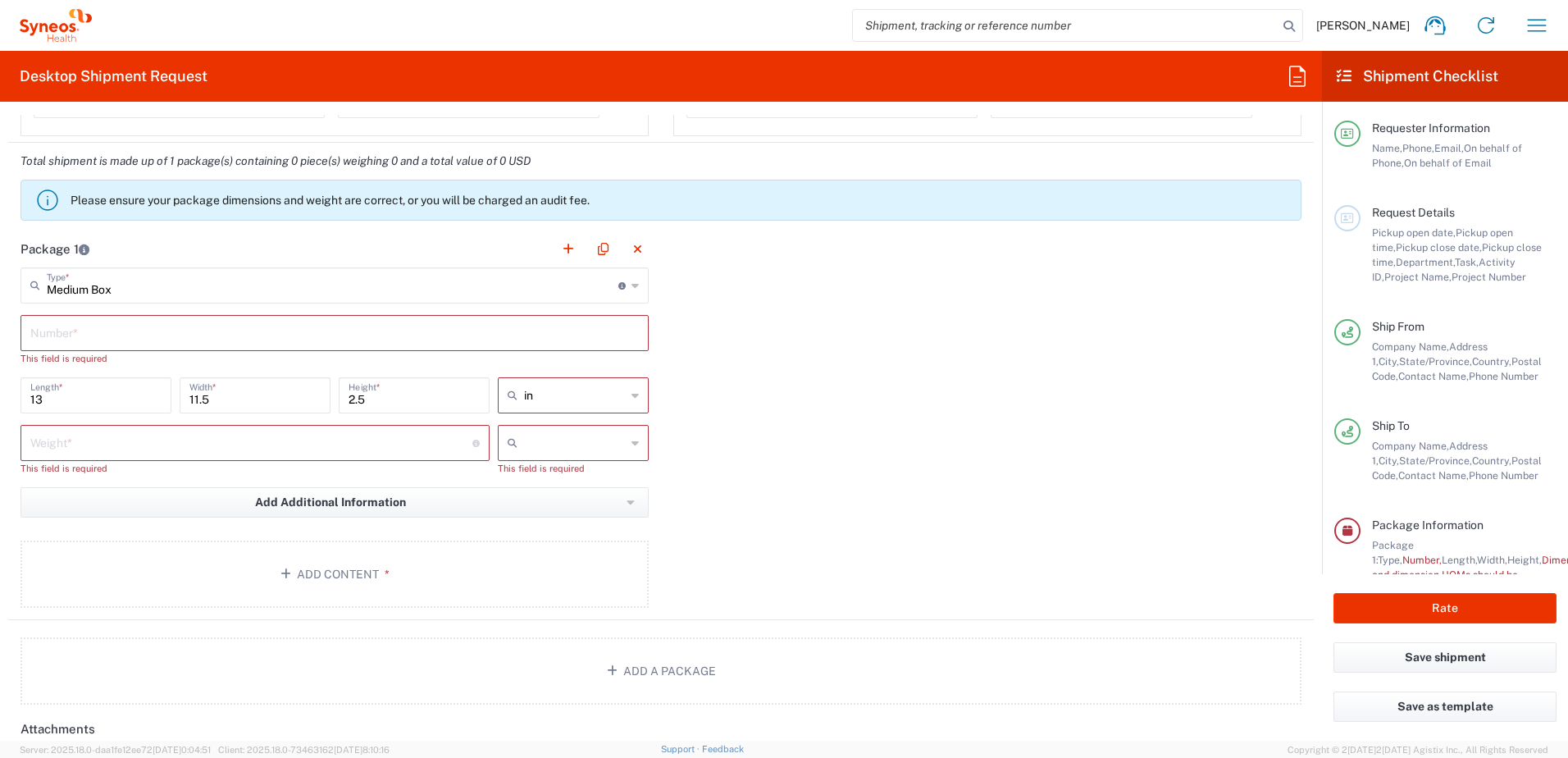
click at [214, 334] on input "text" at bounding box center [335, 332] width 608 height 29
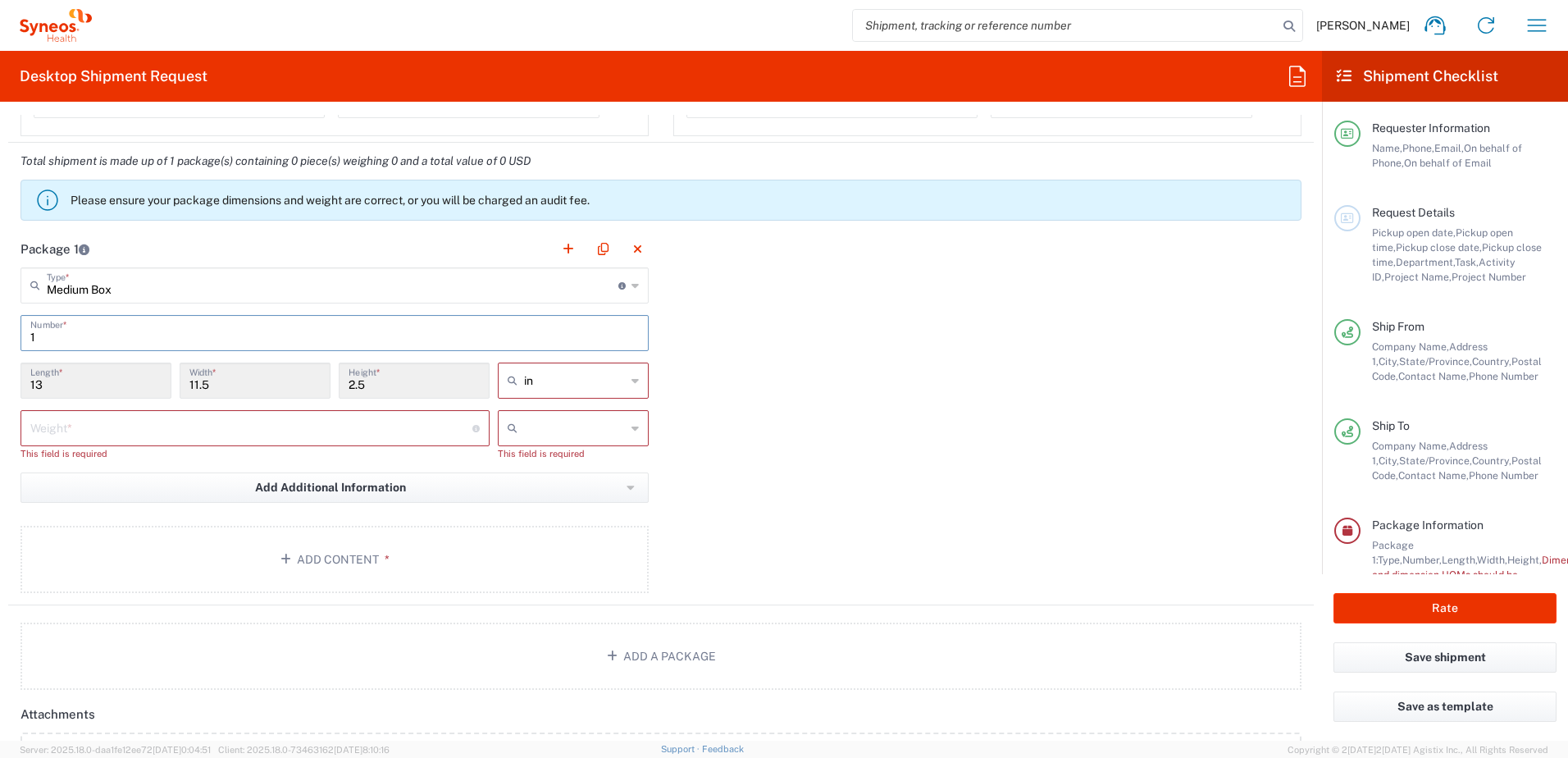
type input "1"
click at [90, 390] on input "13" at bounding box center [96, 379] width 131 height 29
click at [56, 381] on input "13" at bounding box center [96, 379] width 131 height 29
click at [69, 384] on input "13" at bounding box center [96, 379] width 131 height 29
drag, startPoint x: 69, startPoint y: 384, endPoint x: 84, endPoint y: 384, distance: 15.0
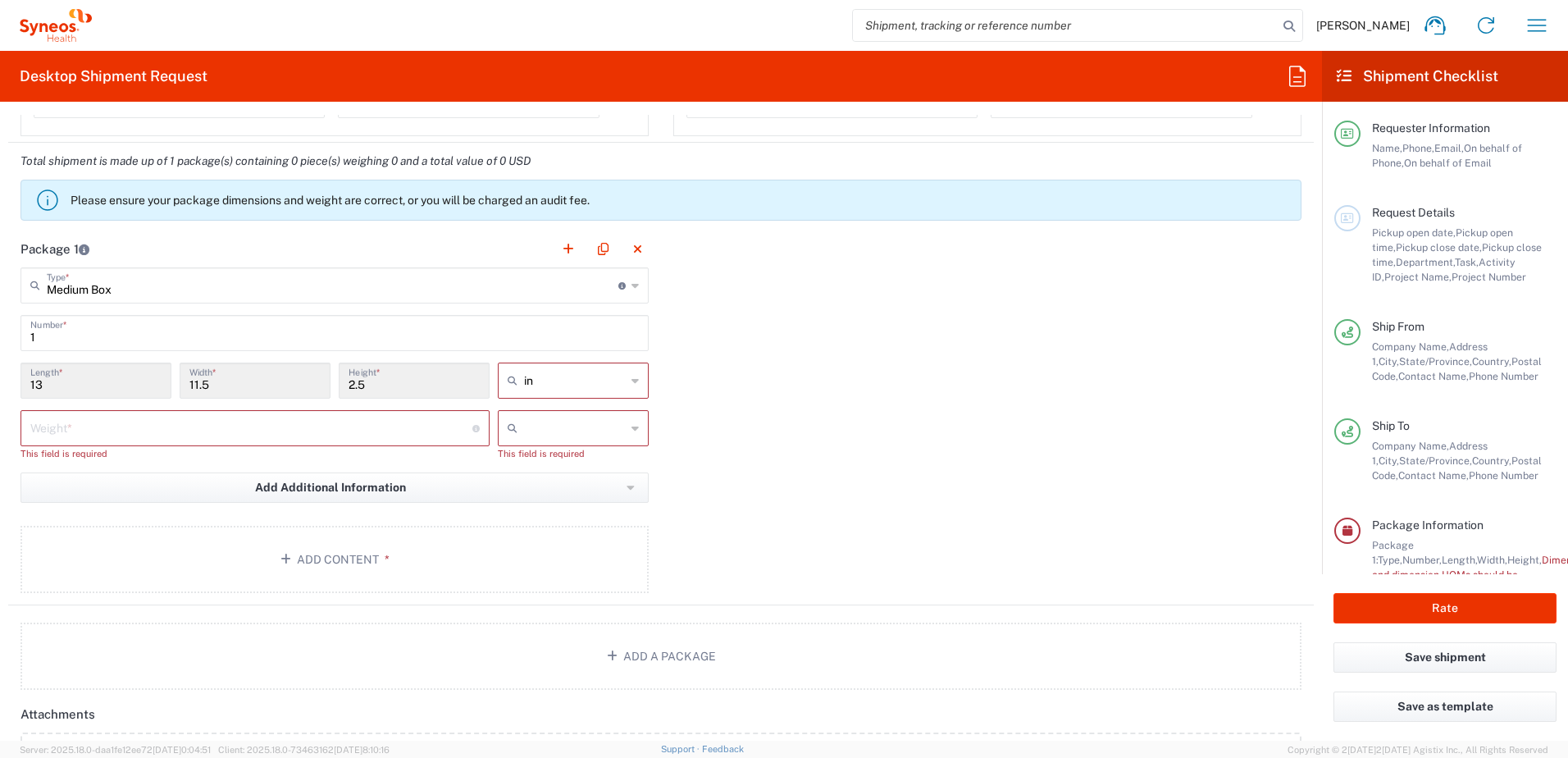
click at [71, 384] on input "13" at bounding box center [96, 379] width 131 height 29
click at [824, 408] on div "Package 1 Medium Box Type * Material used to package goods Envelope Large Box M…" at bounding box center [660, 418] width 1305 height 375
click at [632, 285] on icon at bounding box center [635, 284] width 7 height 26
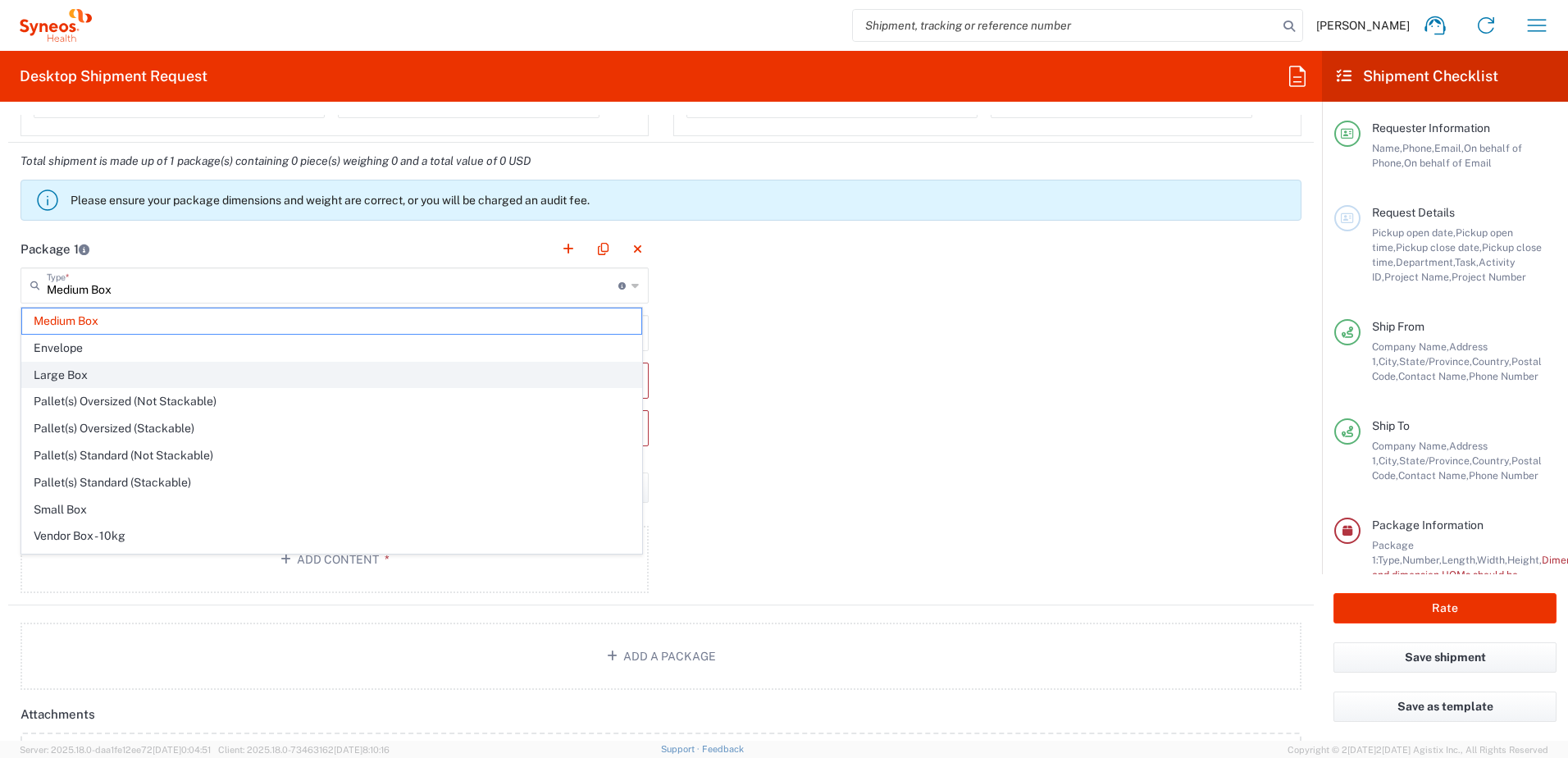
click at [79, 370] on span "Large Box" at bounding box center [332, 375] width 619 height 25
type input "Large Box"
type input "17.5"
type input "12.5"
type input "3"
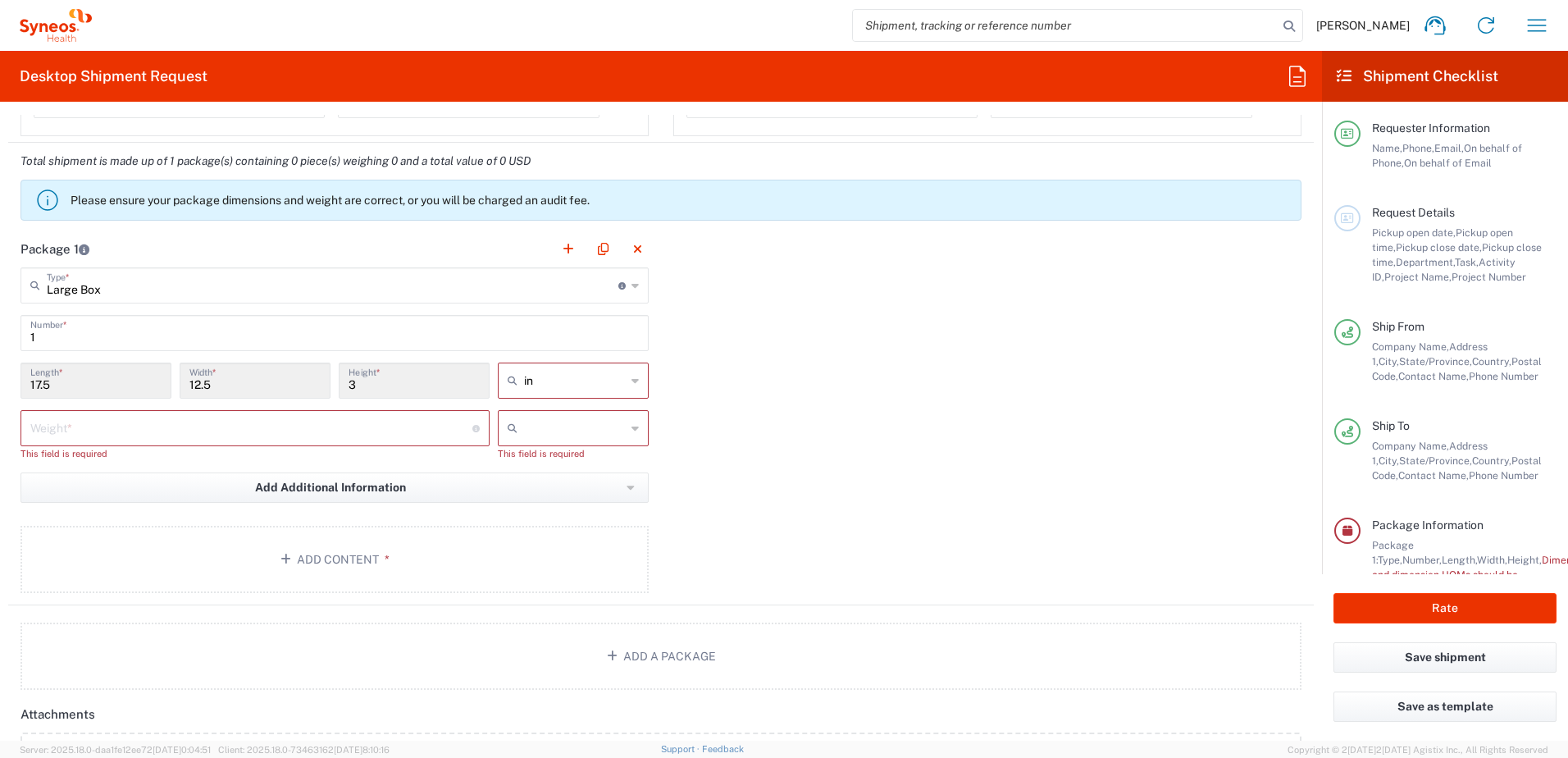
click at [632, 286] on icon at bounding box center [635, 284] width 7 height 26
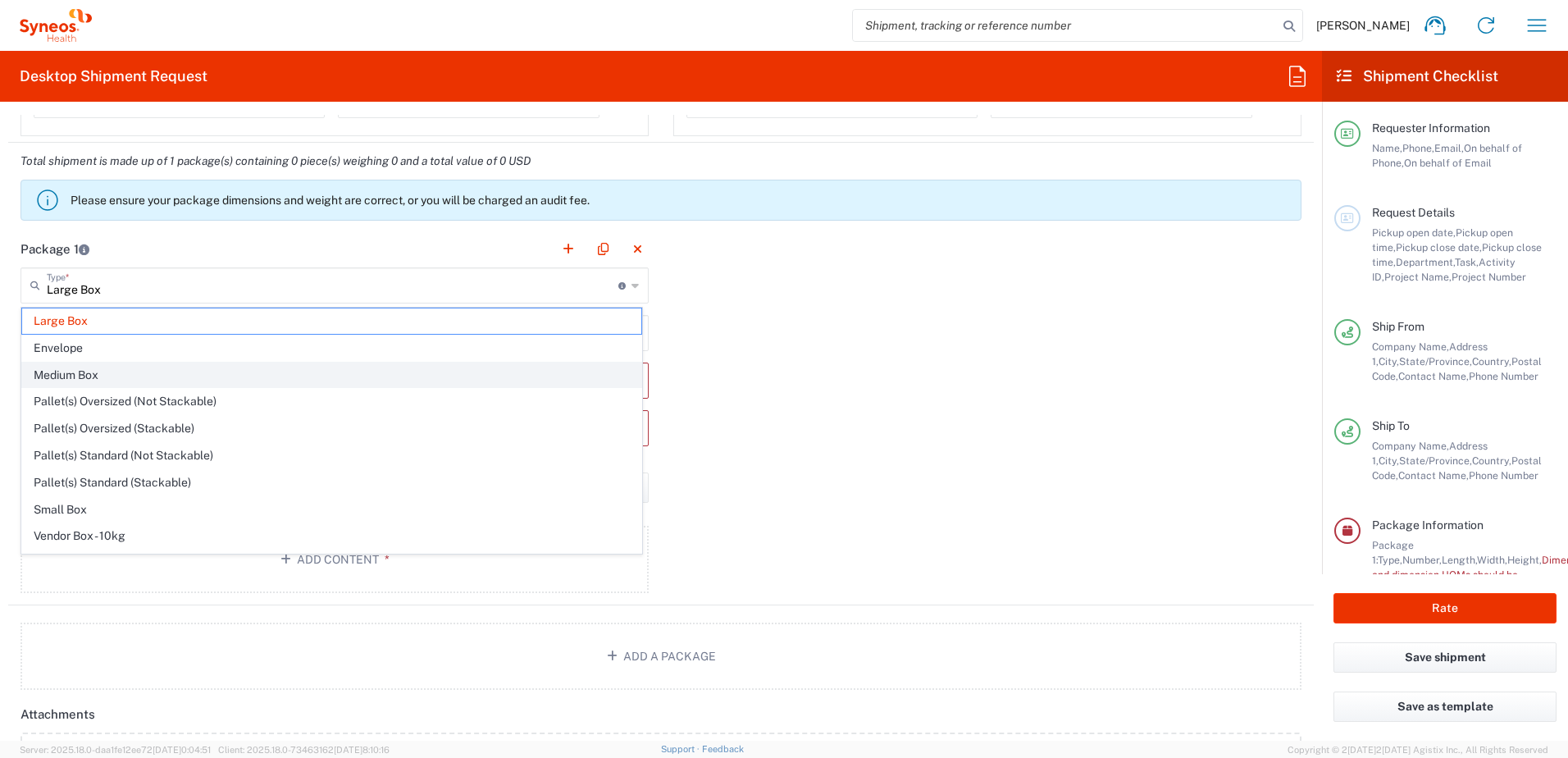
click at [126, 377] on span "Medium Box" at bounding box center [332, 375] width 619 height 25
type input "Medium Box"
type input "13"
type input "11.5"
type input "2.5"
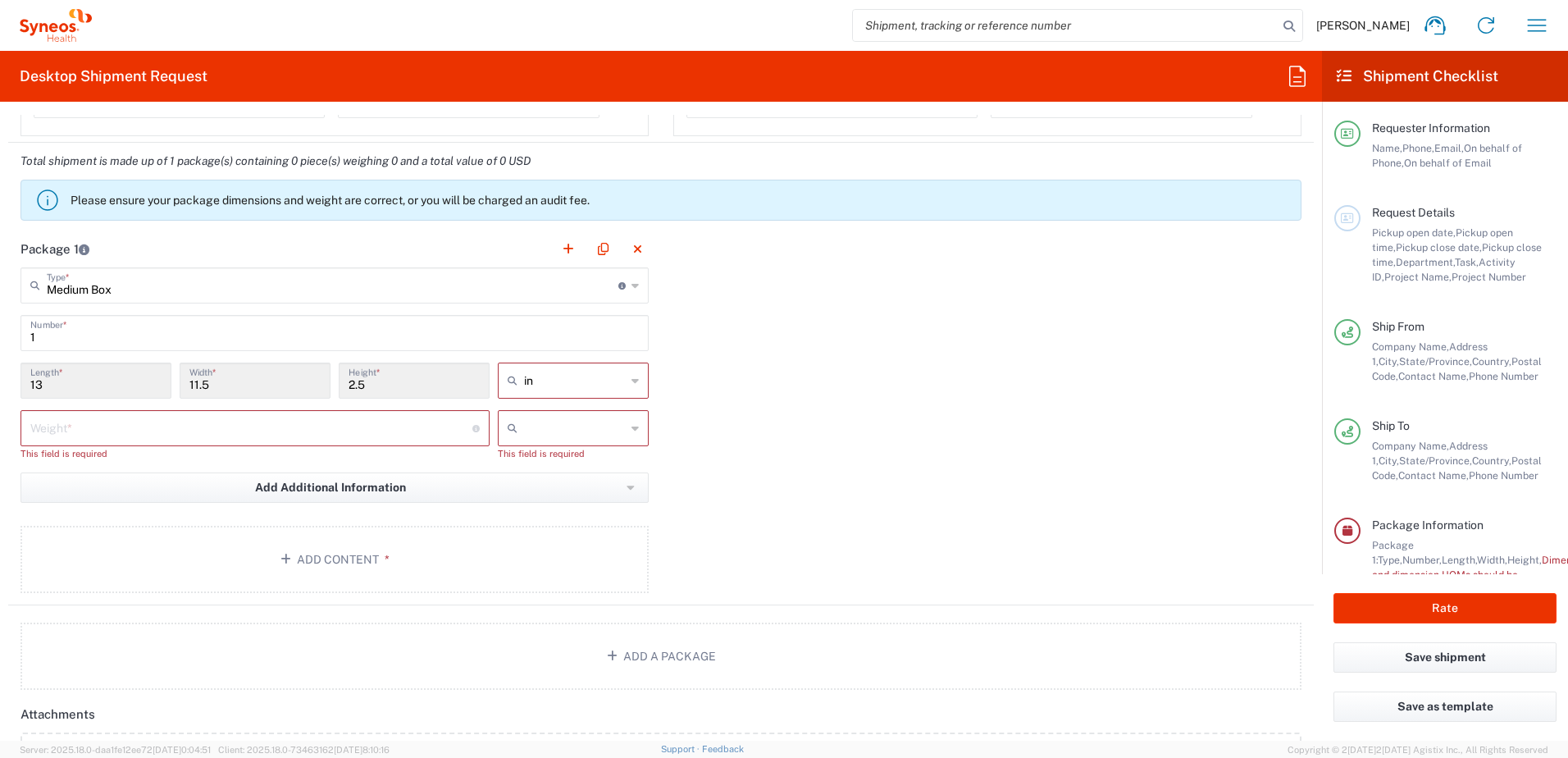
click at [632, 286] on icon at bounding box center [635, 284] width 7 height 26
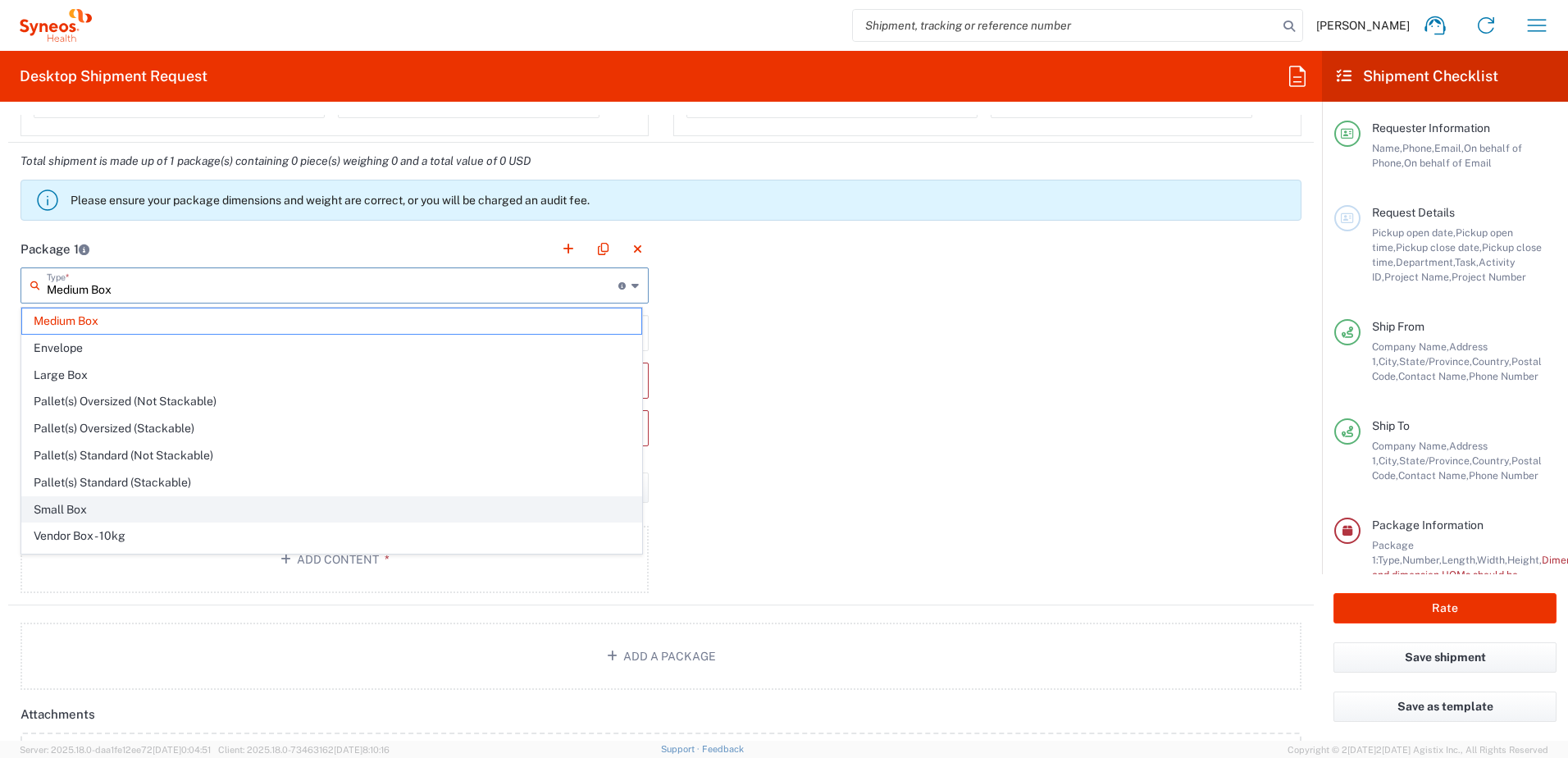
click at [95, 514] on span "Small Box" at bounding box center [332, 510] width 619 height 25
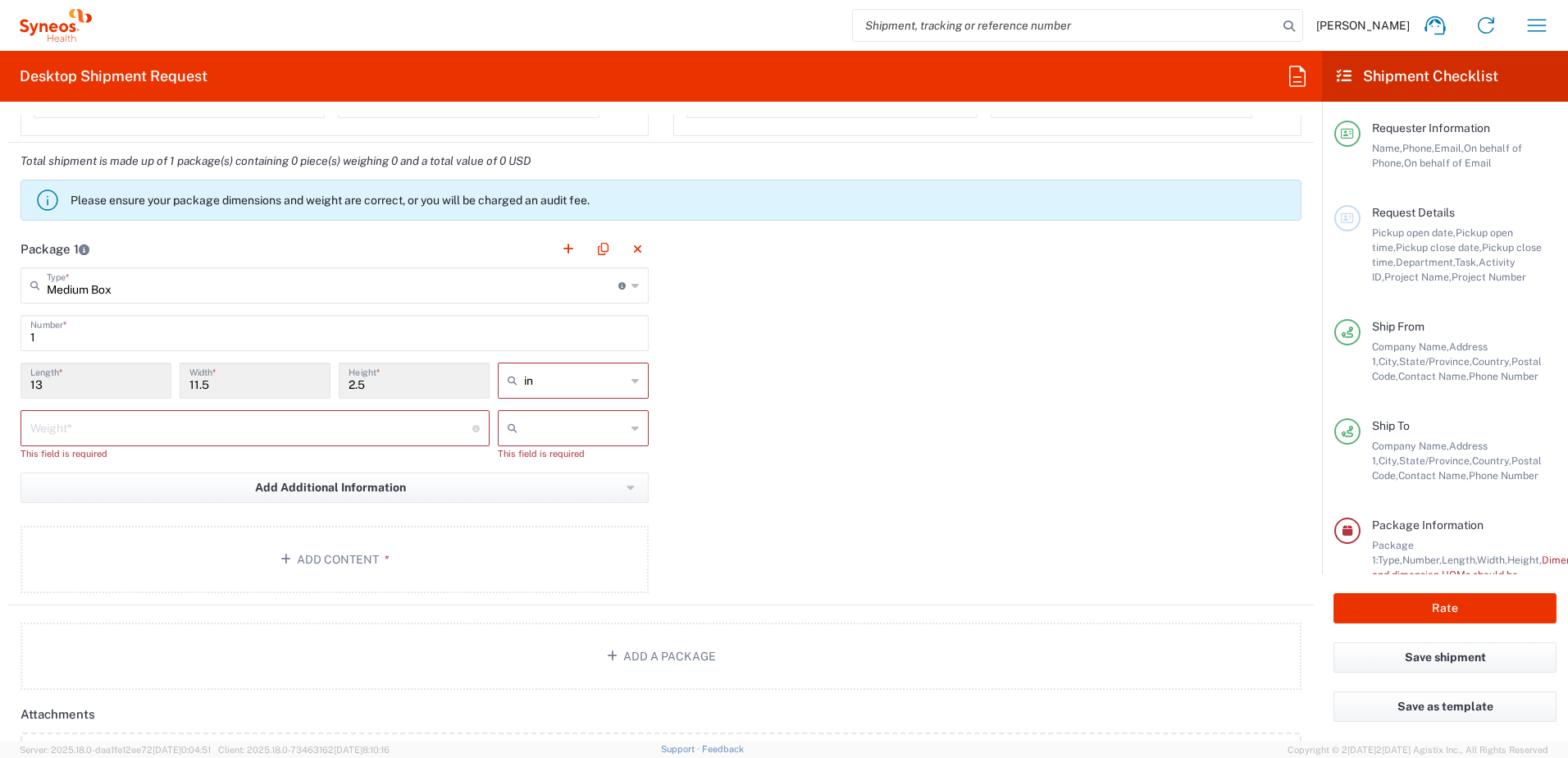
type input "Small Box"
type input "12.25"
type input "11"
type input "1.5"
click at [623, 284] on div "Small Box Type * Material used to package goods" at bounding box center [335, 285] width 628 height 36
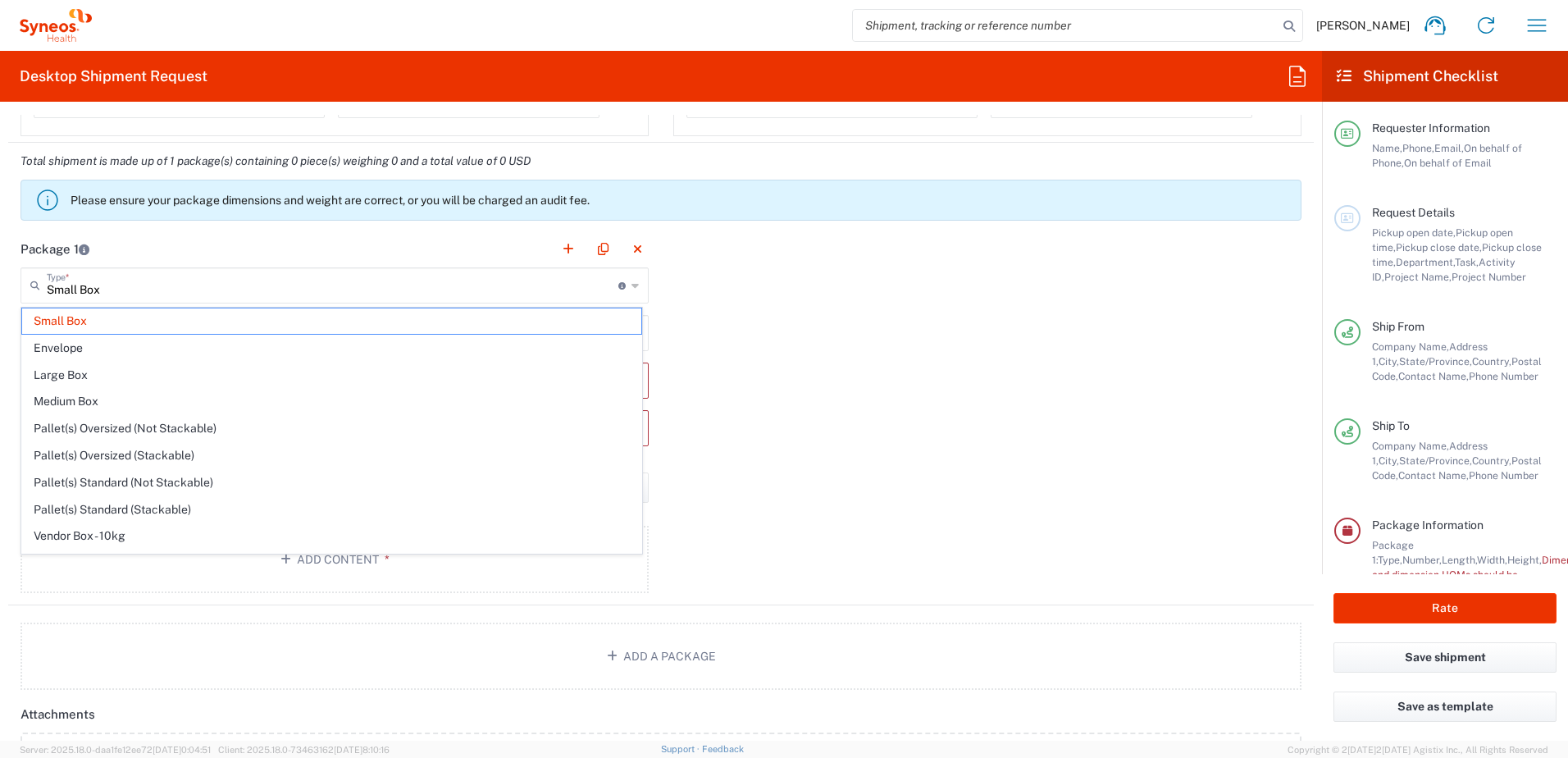
click at [55, 401] on span "Medium Box" at bounding box center [332, 401] width 619 height 25
type input "Medium Box"
type input "13"
type input "11.5"
type input "2.5"
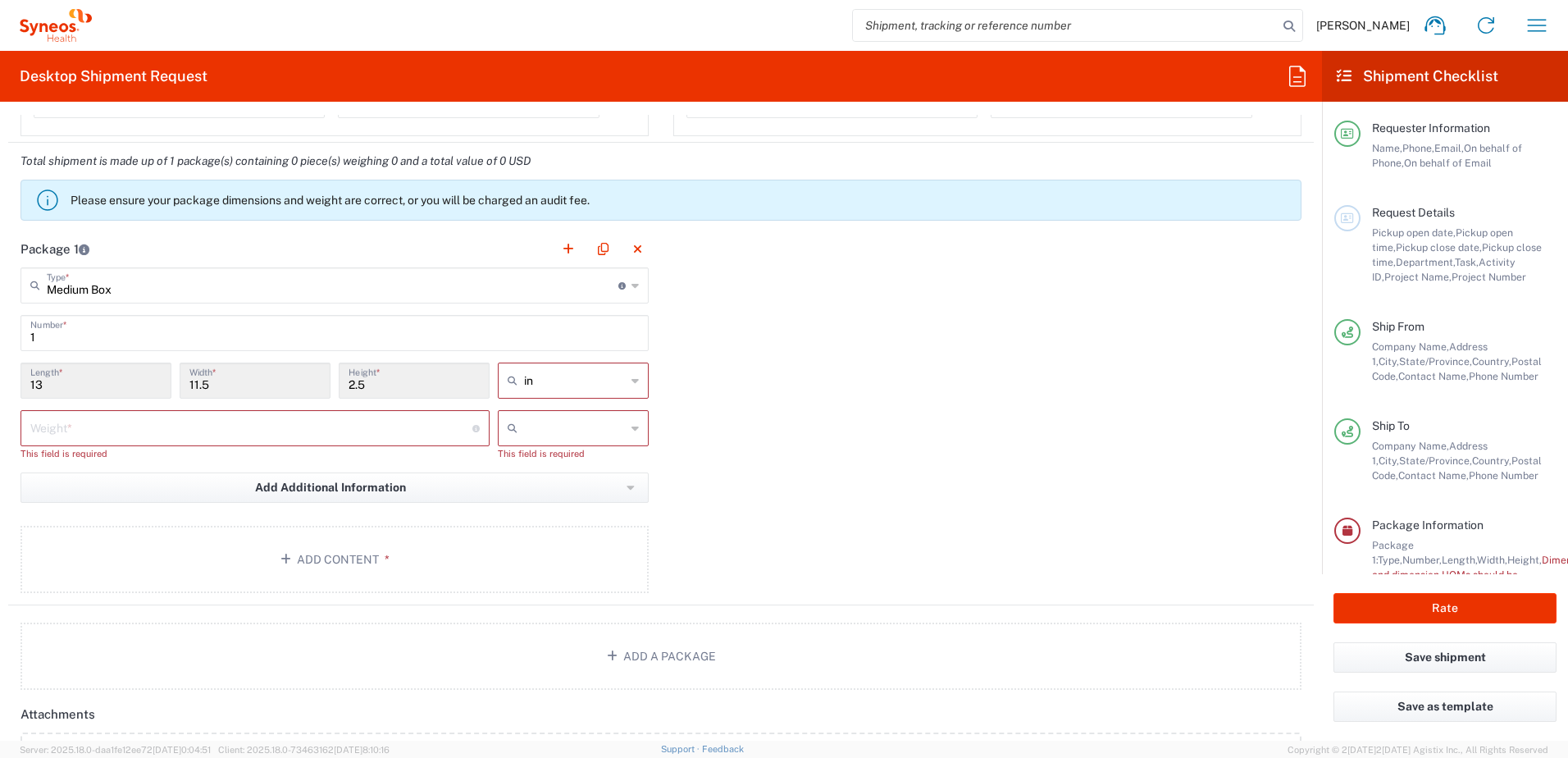
click at [239, 433] on input "number" at bounding box center [251, 427] width 442 height 29
type input "5"
click at [563, 431] on input "text" at bounding box center [574, 427] width 101 height 26
click at [543, 491] on span "lbs" at bounding box center [567, 491] width 146 height 25
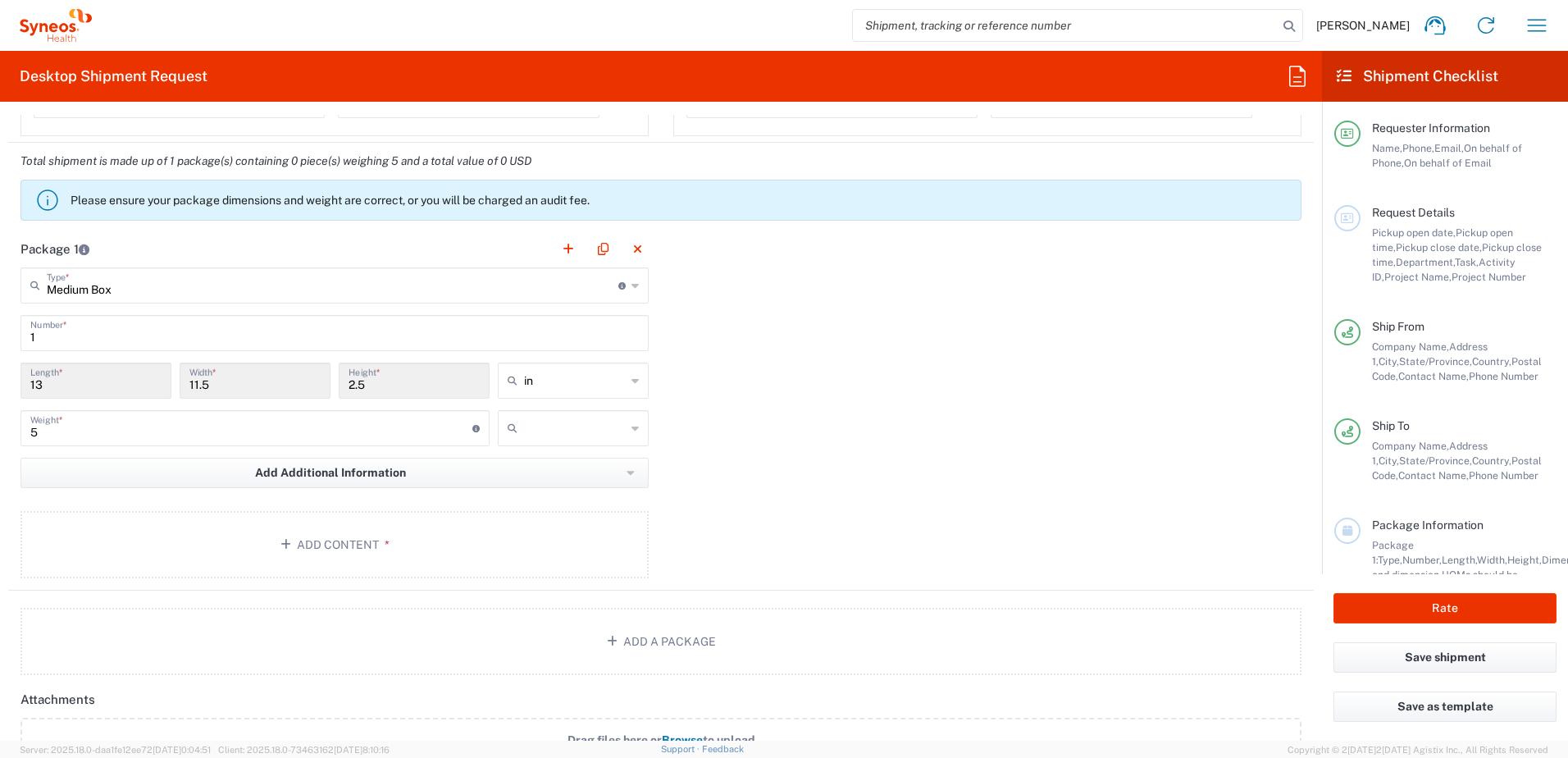
type input "lbs"
click at [181, 543] on button "Add Content *" at bounding box center [335, 544] width 628 height 67
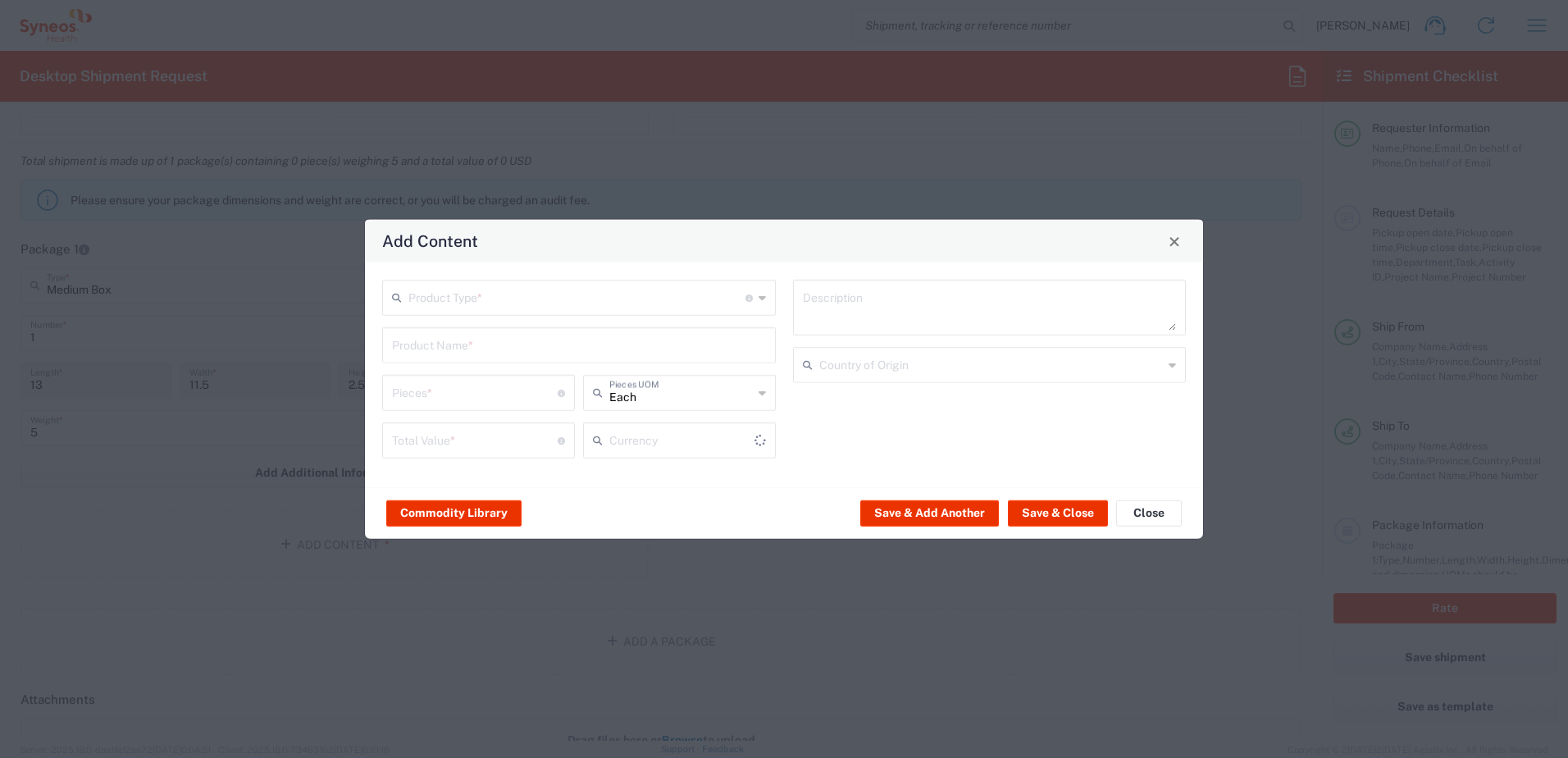
type input "US Dollar"
click at [471, 297] on input "text" at bounding box center [577, 296] width 337 height 29
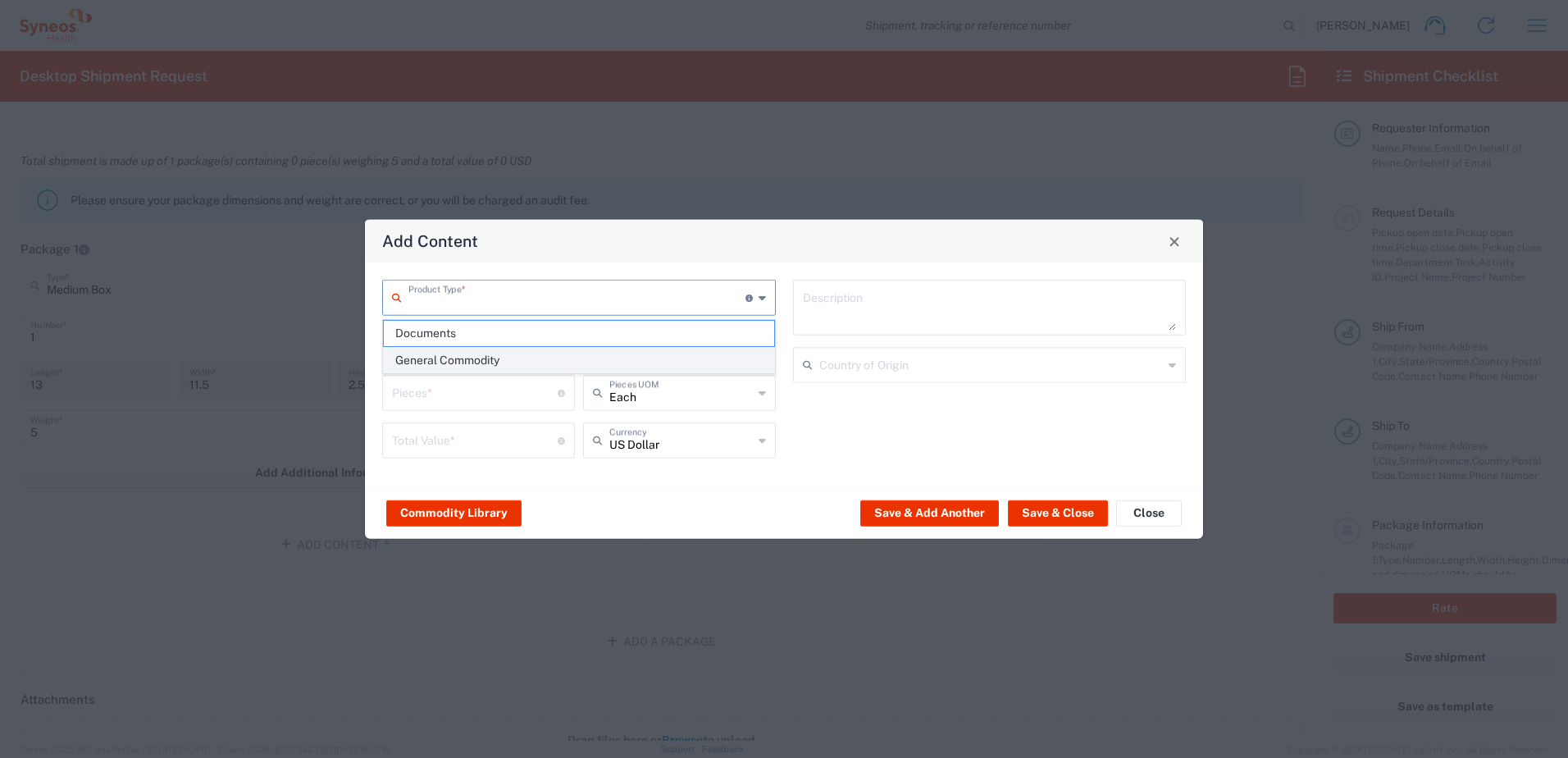
click at [472, 356] on span "General Commodity" at bounding box center [579, 361] width 390 height 25
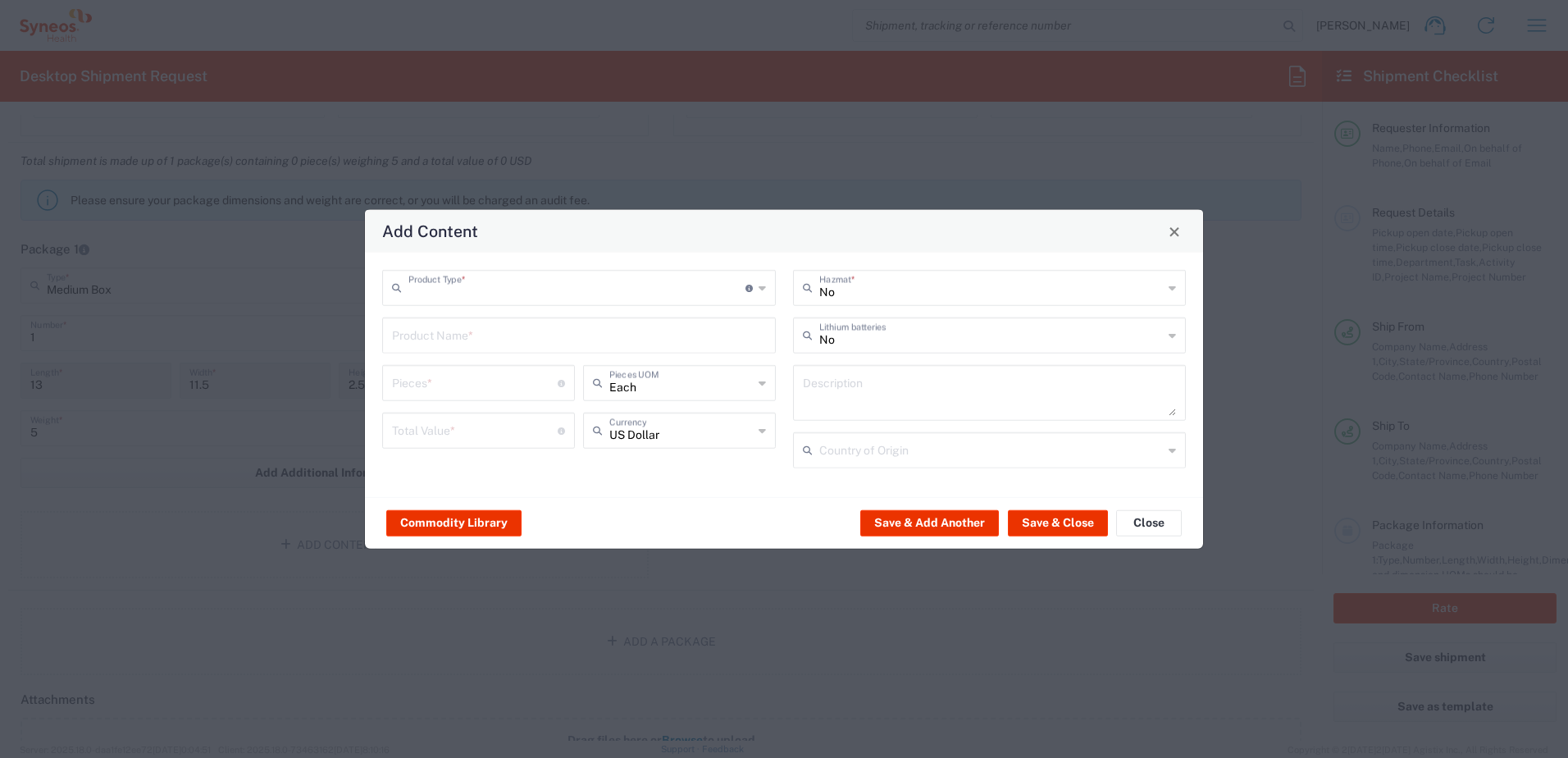
type input "General Commodity"
click at [459, 338] on input "text" at bounding box center [579, 334] width 374 height 29
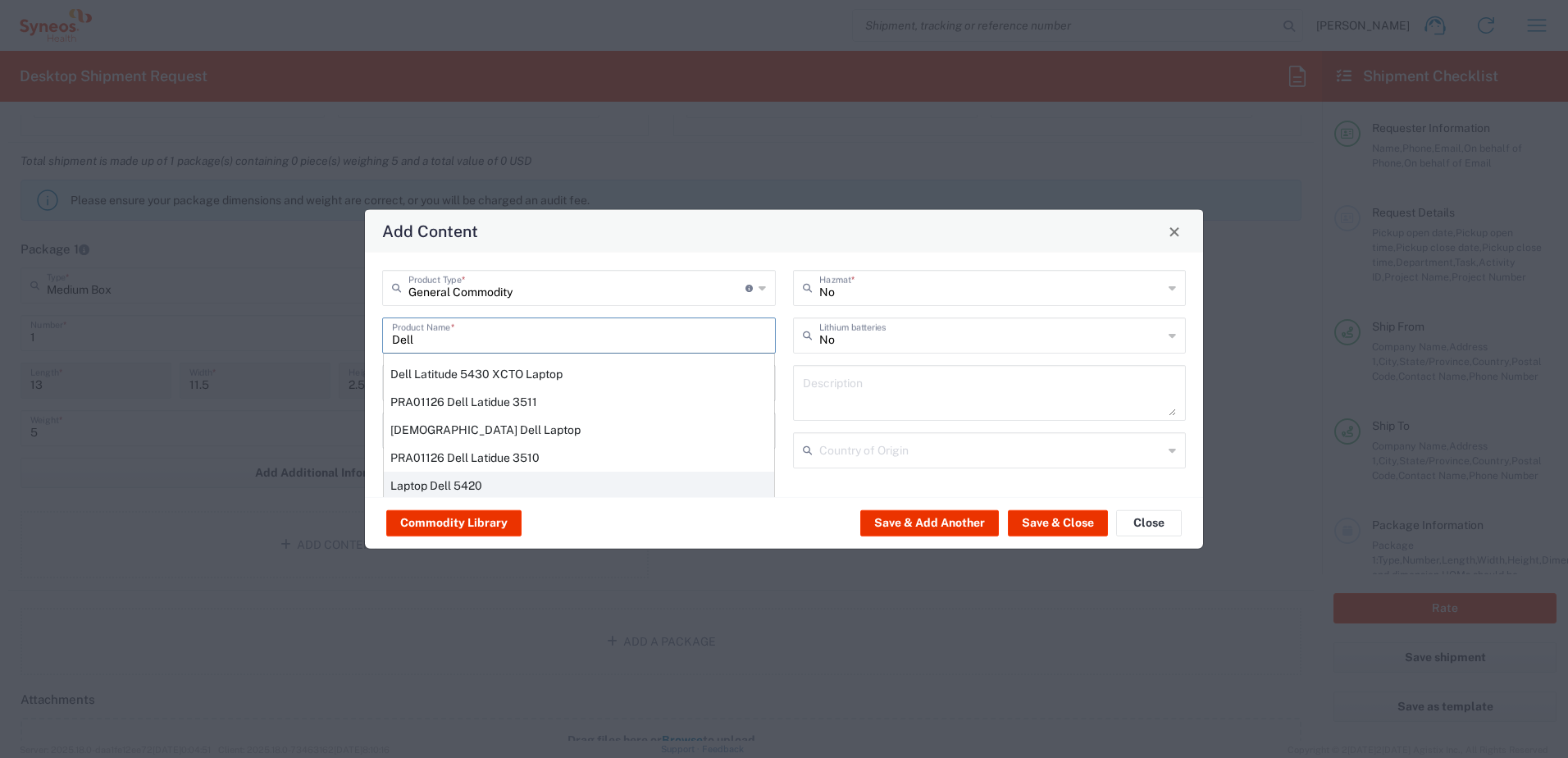
click at [453, 482] on div "Laptop Dell 5420" at bounding box center [579, 485] width 390 height 28
type input "Laptop Dell 5420"
type textarea "Laptop Latitude Dell 5420"
type input "[GEOGRAPHIC_DATA]"
type input "Yes"
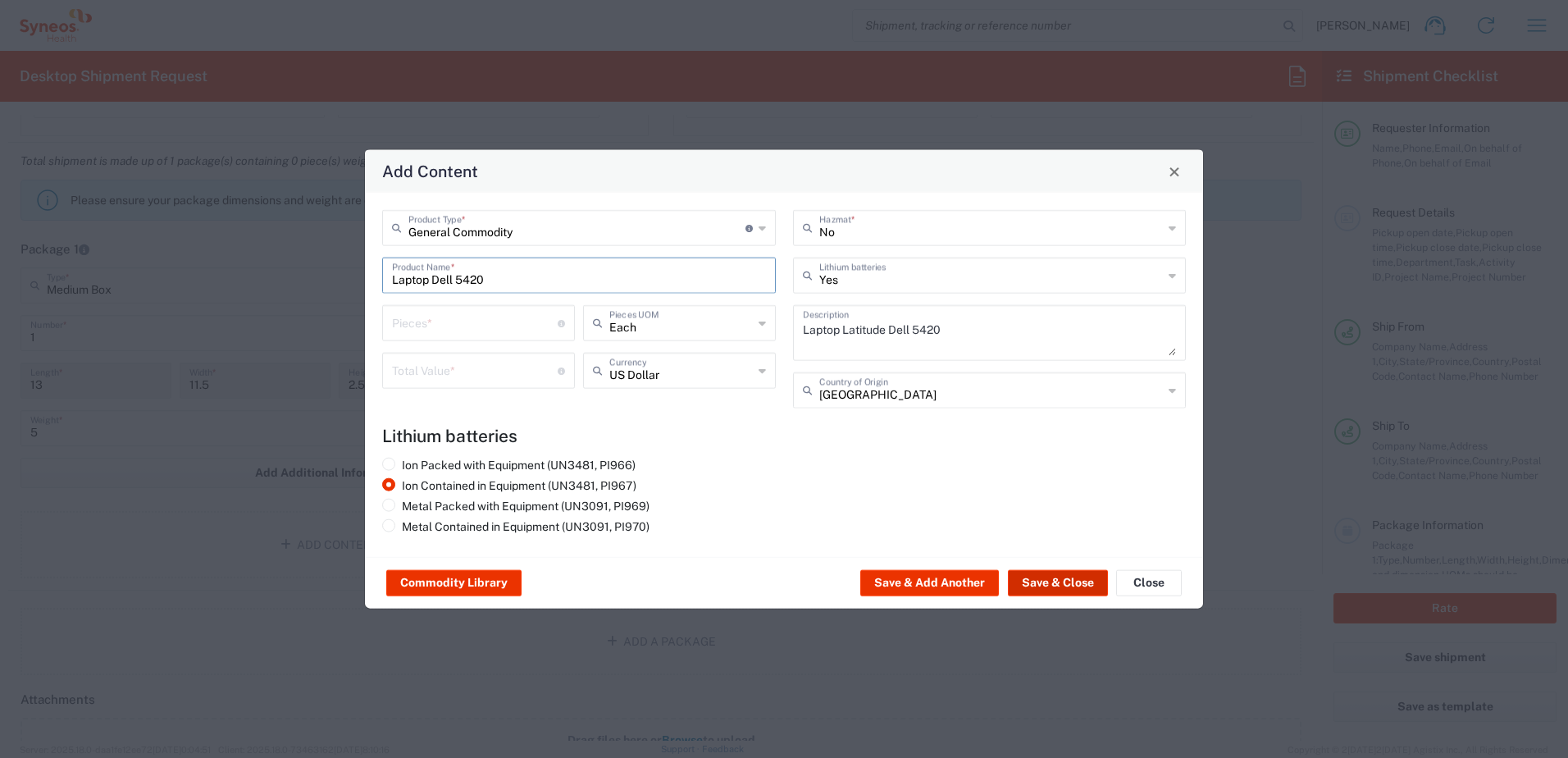
click at [1053, 585] on button "Save & Close" at bounding box center [1058, 582] width 100 height 26
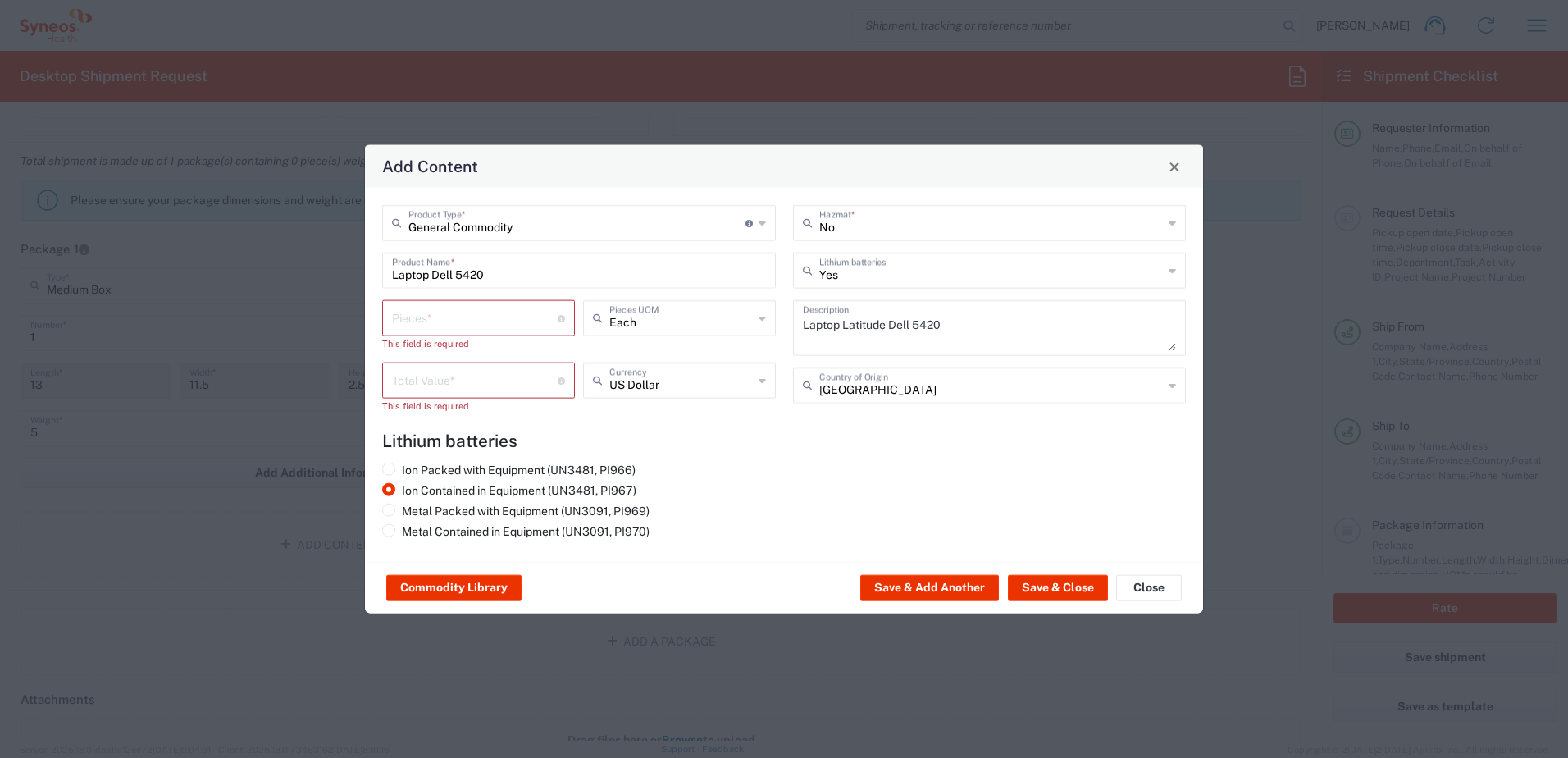
click at [436, 313] on input "number" at bounding box center [475, 317] width 166 height 29
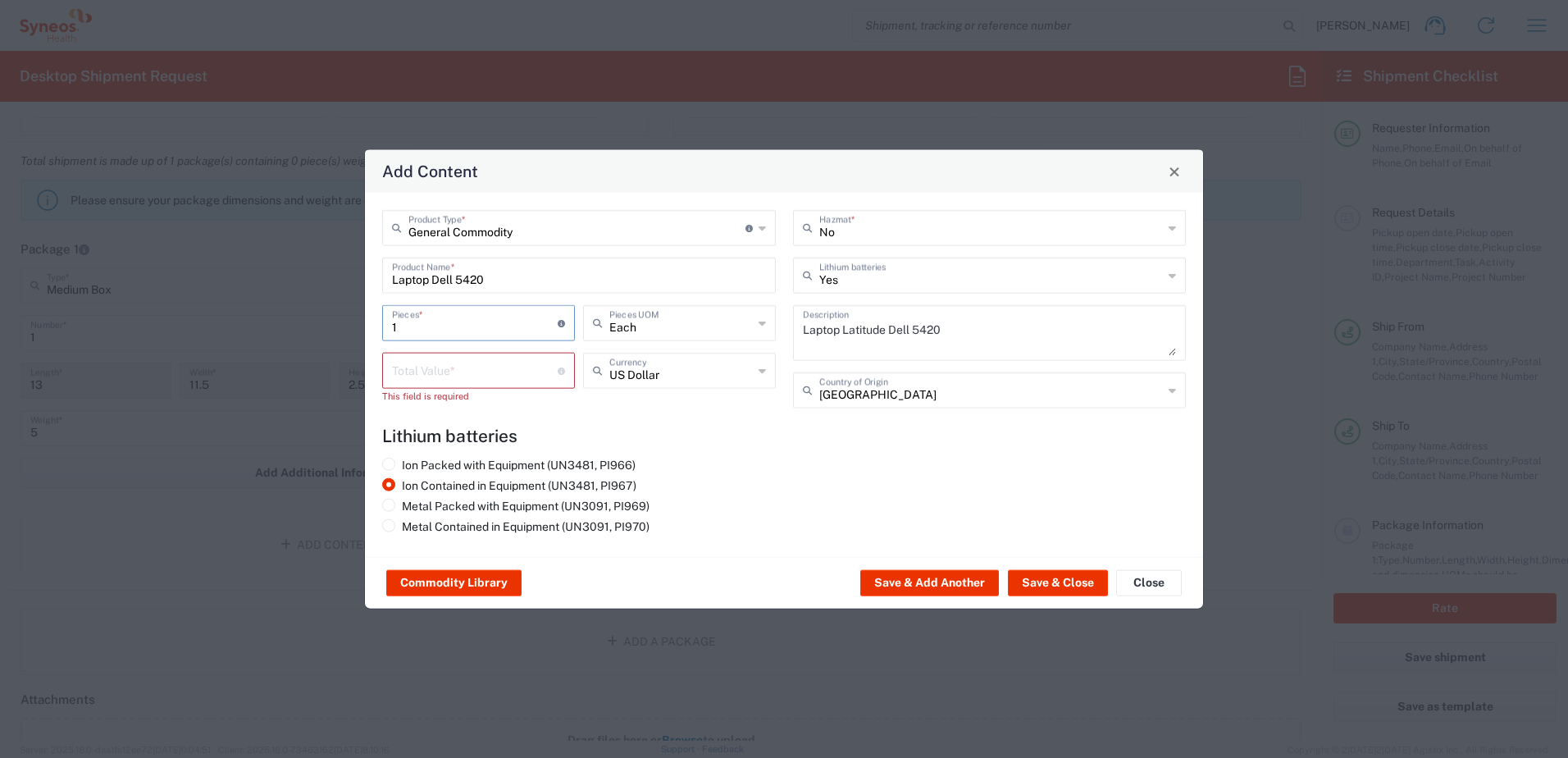
type input "1"
click at [453, 375] on input "number" at bounding box center [475, 370] width 166 height 29
type input "500"
click at [1057, 587] on button "Save & Close" at bounding box center [1058, 582] width 100 height 26
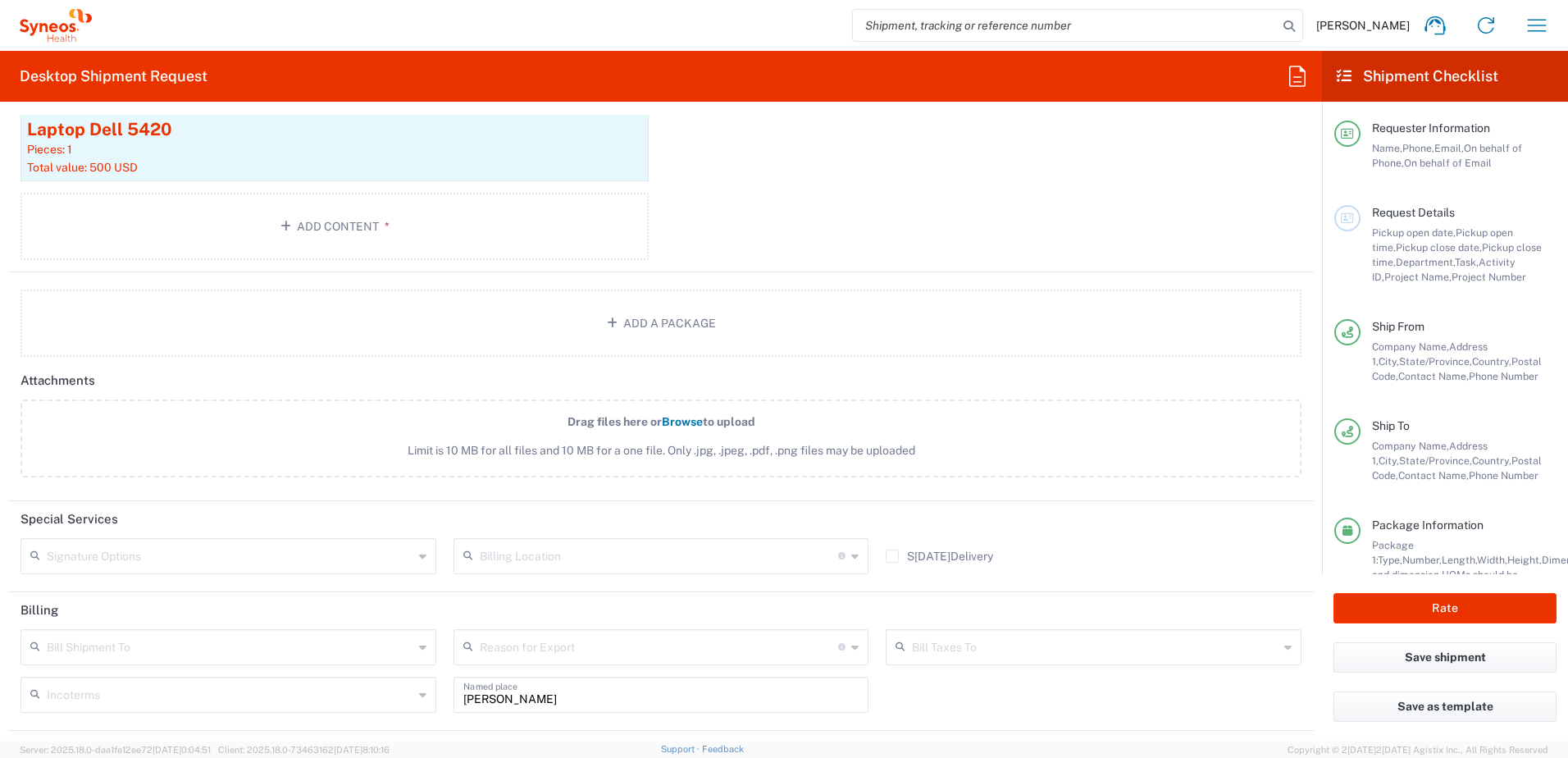
scroll to position [1904, 0]
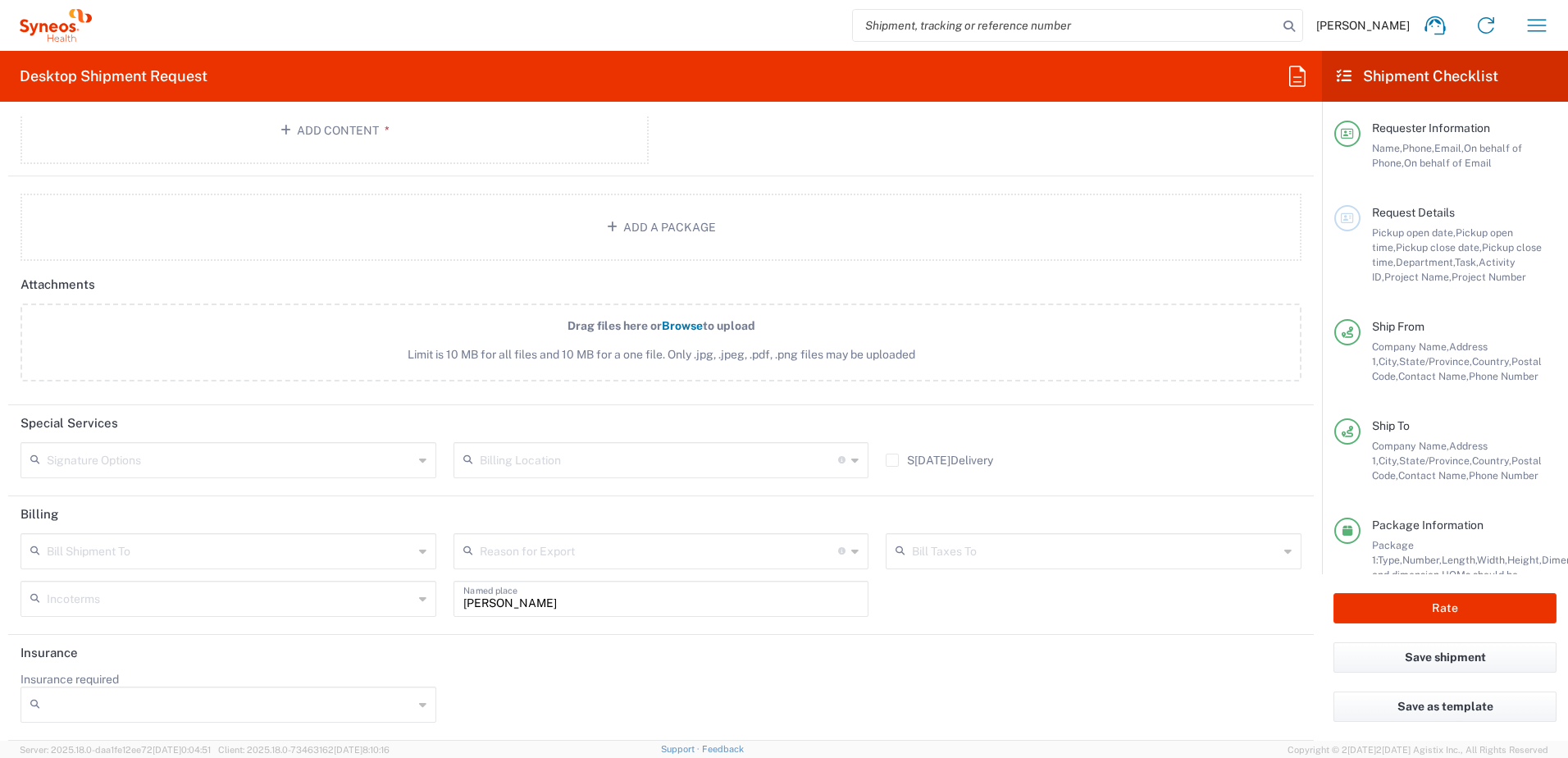
click at [237, 716] on input "Insurance required" at bounding box center [230, 704] width 367 height 26
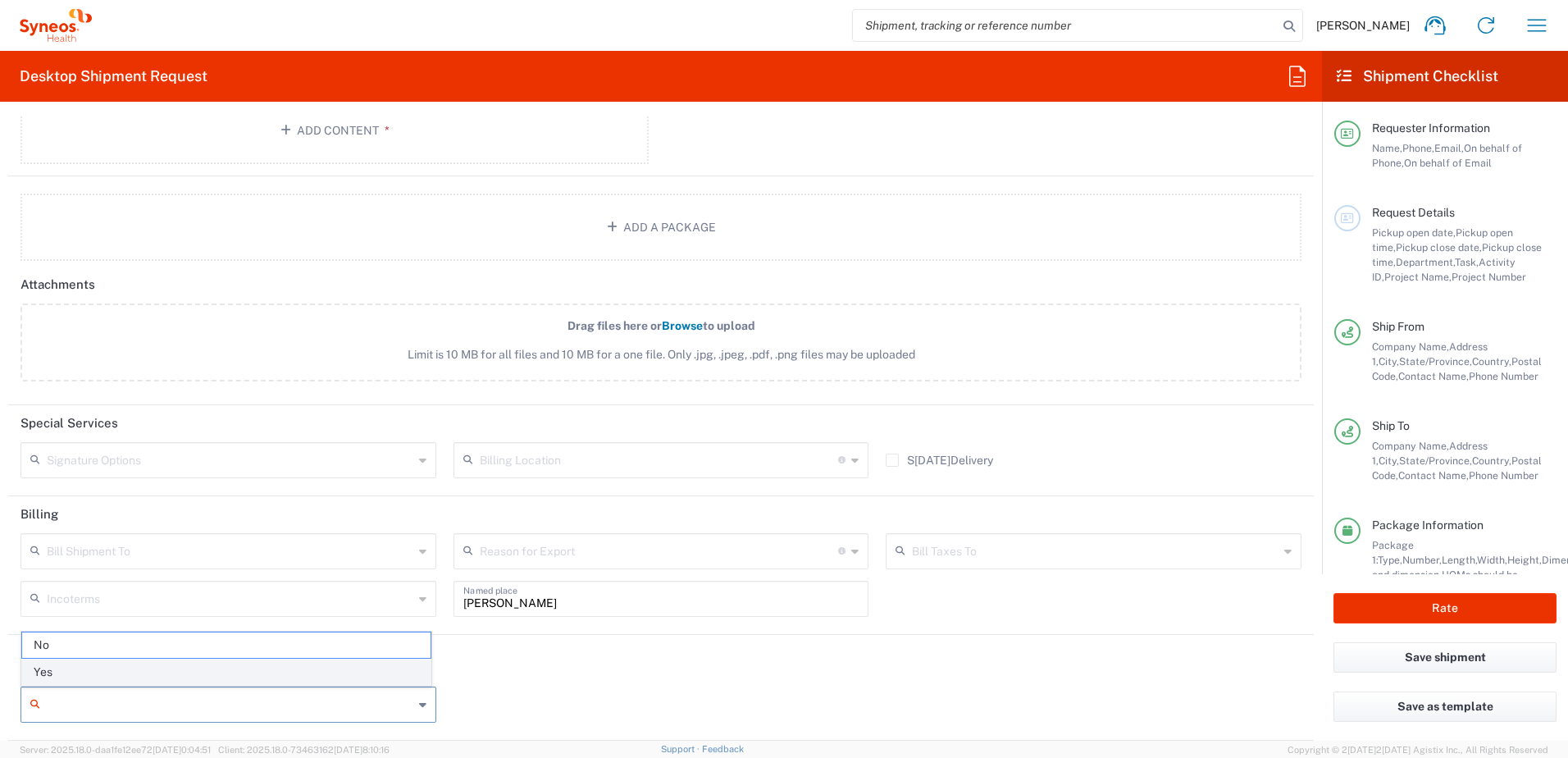
click at [145, 673] on span "Yes" at bounding box center [226, 672] width 408 height 25
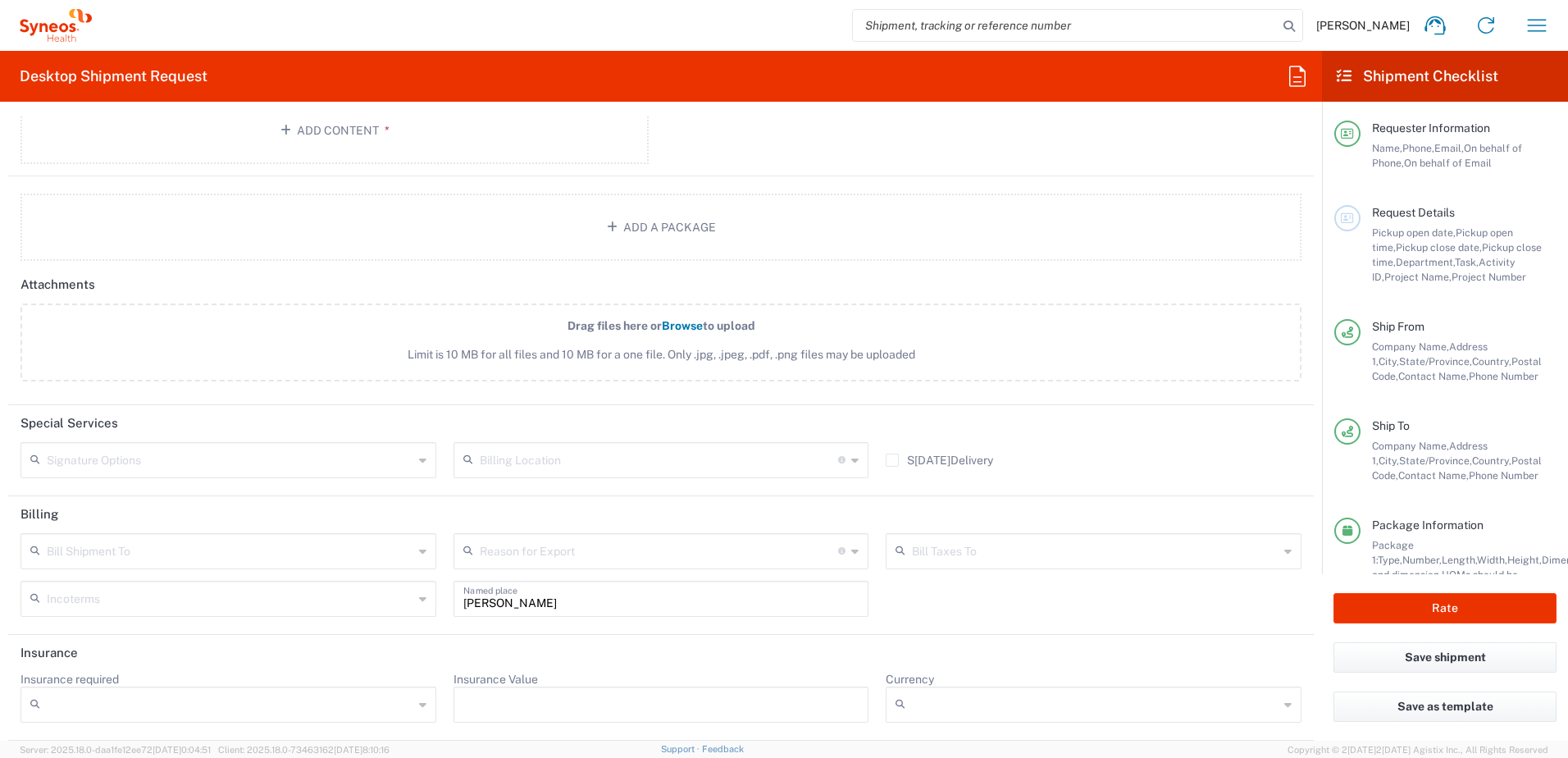
type input "Yes"
click at [528, 708] on input "Insurance Value" at bounding box center [660, 704] width 396 height 26
type input "500"
click at [970, 710] on input "Currency" at bounding box center [1094, 704] width 367 height 26
click at [908, 673] on span "USD" at bounding box center [1083, 672] width 408 height 25
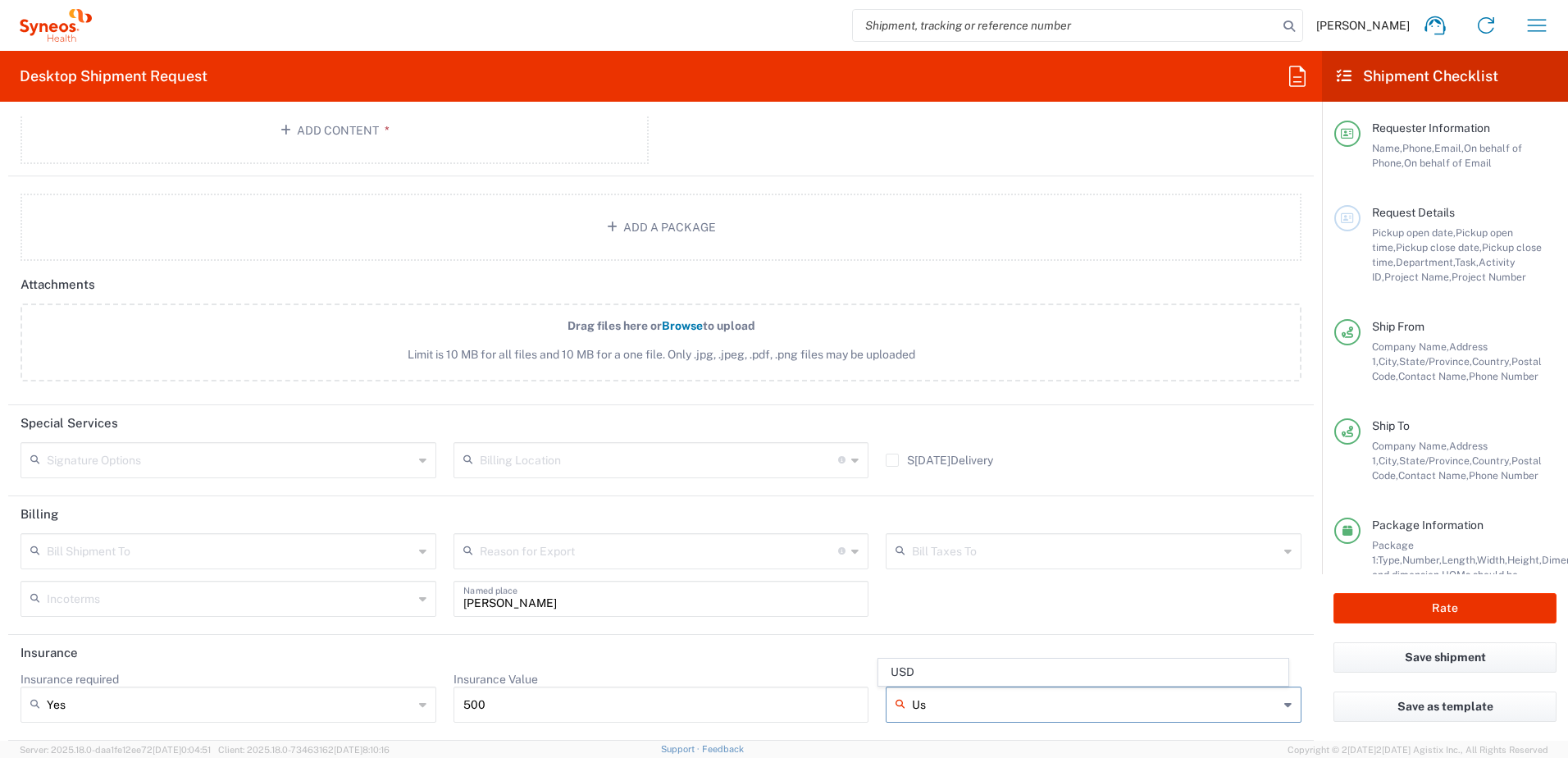
type input "USD"
click at [1426, 606] on button "Rate" at bounding box center [1444, 608] width 223 height 30
type input "Blueprint 1012740"
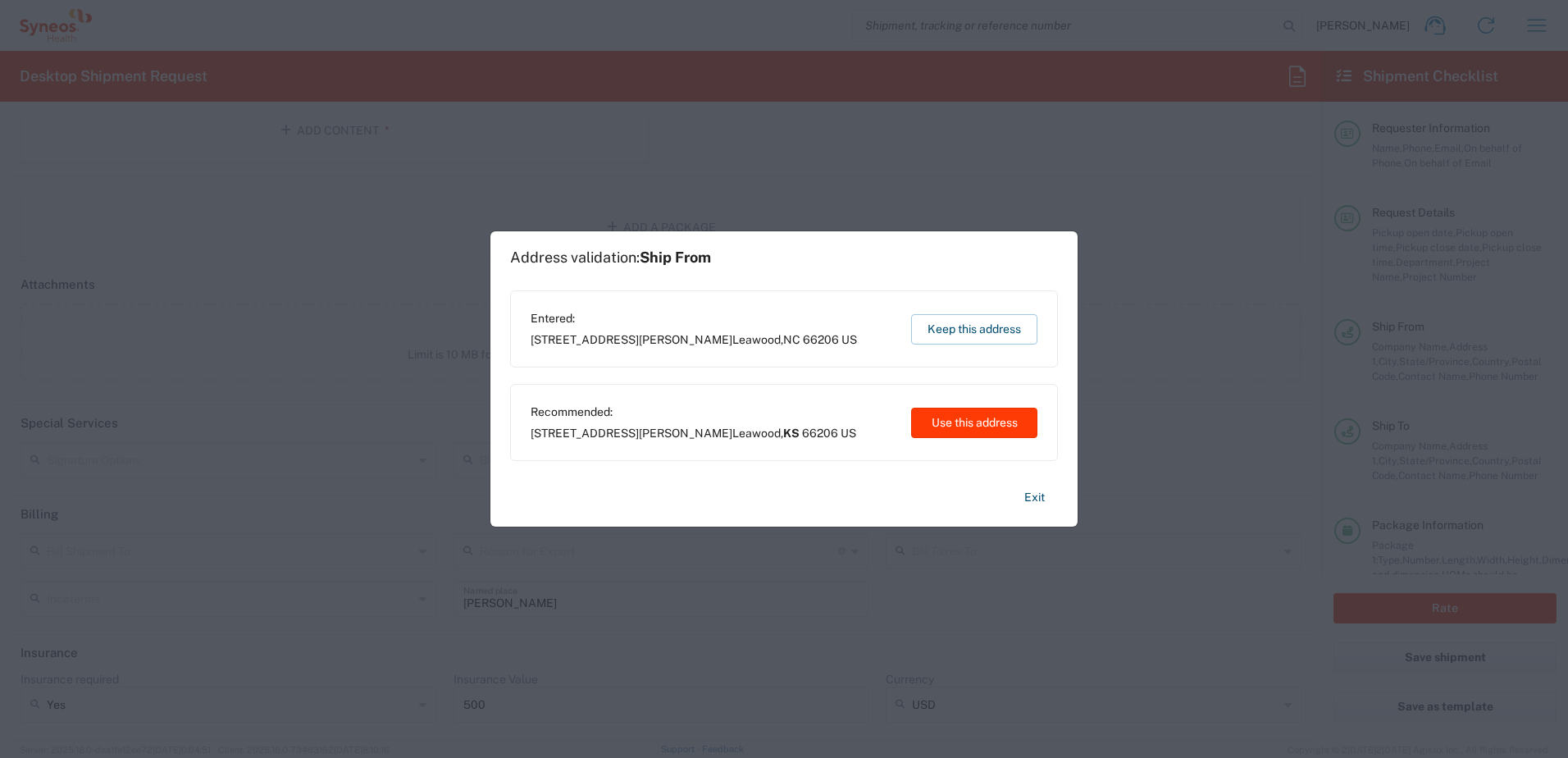
click at [948, 433] on button "Use this address" at bounding box center [973, 423] width 126 height 30
type input "[US_STATE]"
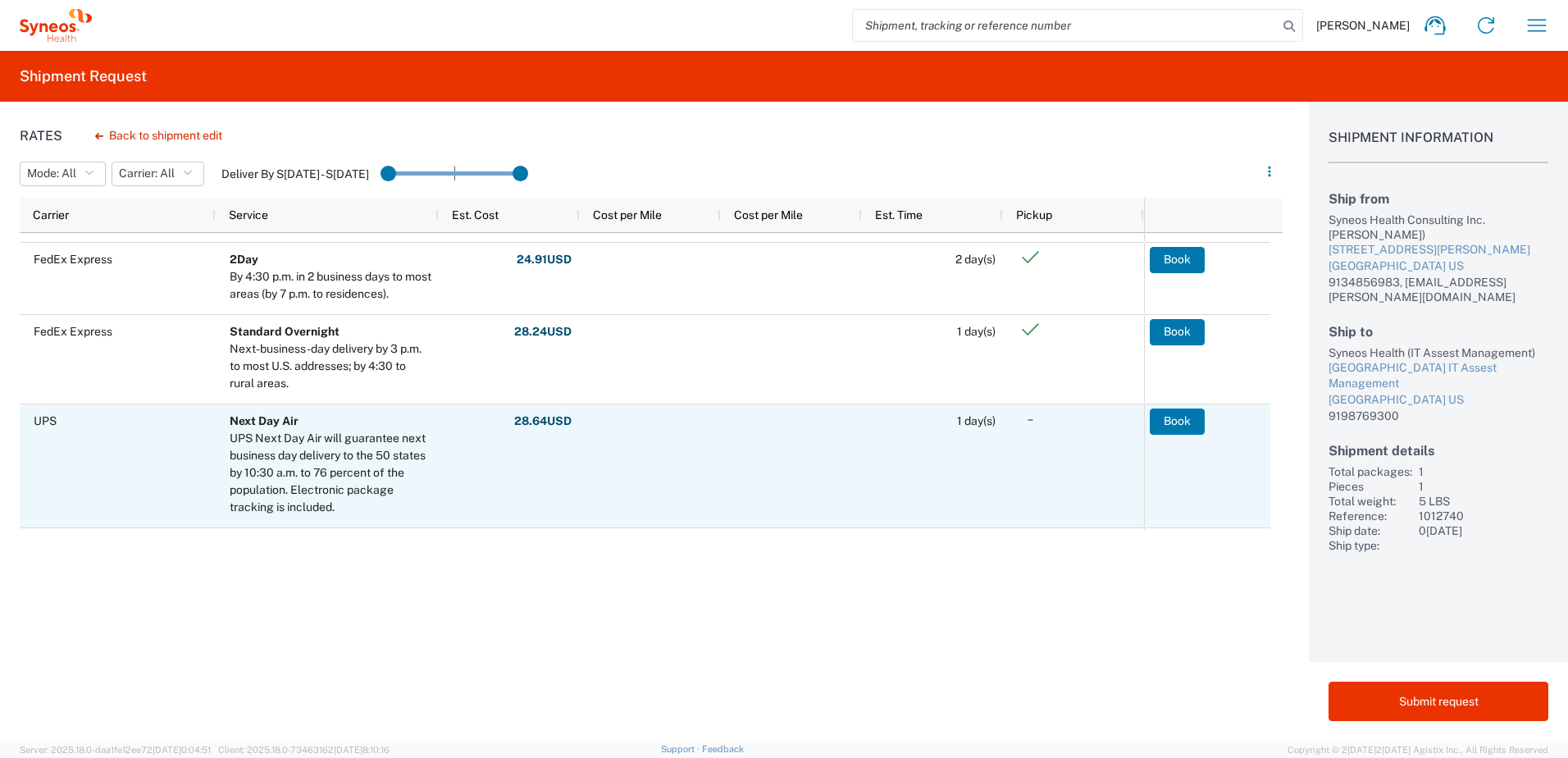
scroll to position [328, 0]
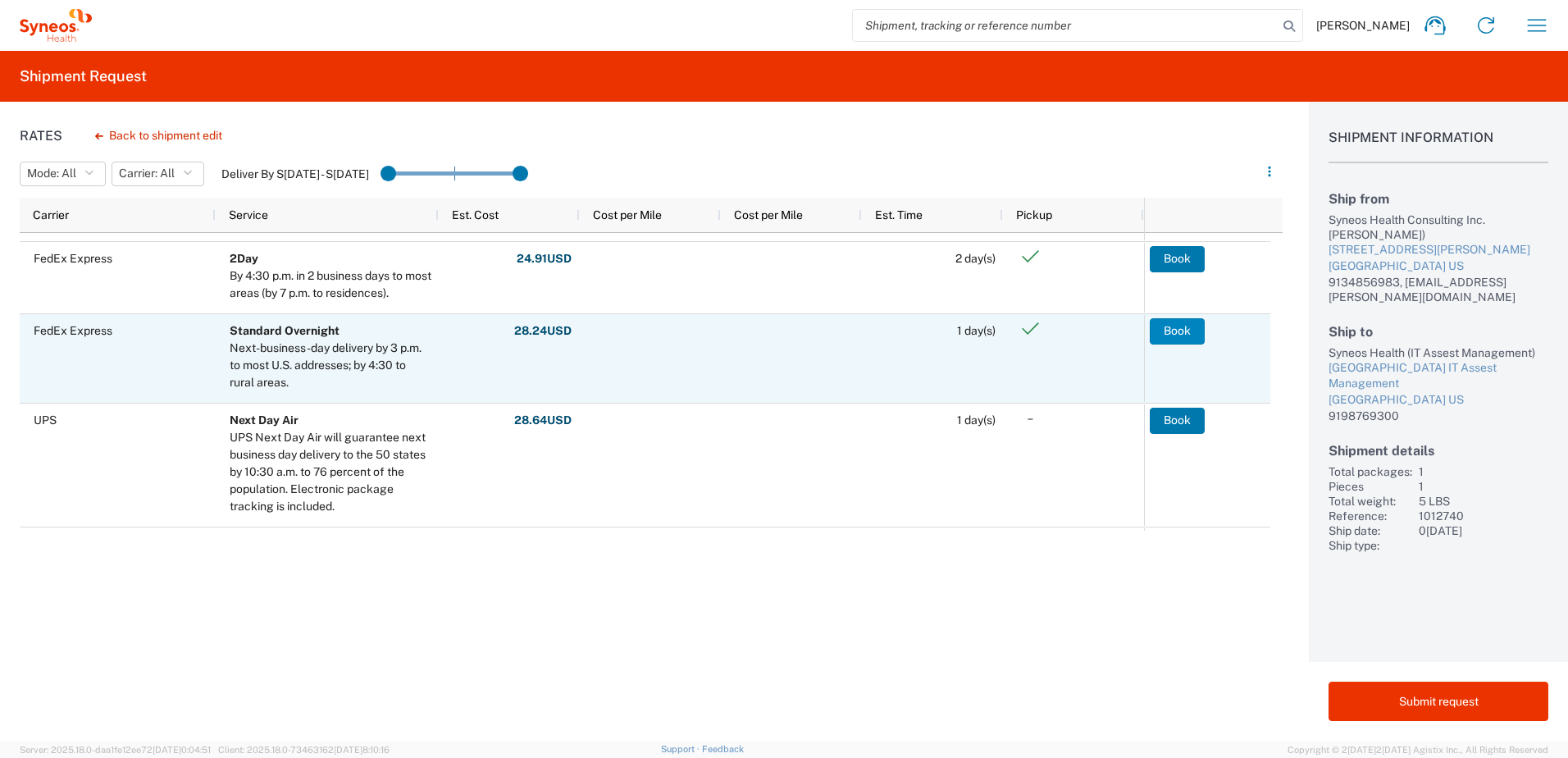
click at [1177, 334] on button "Book" at bounding box center [1176, 331] width 55 height 26
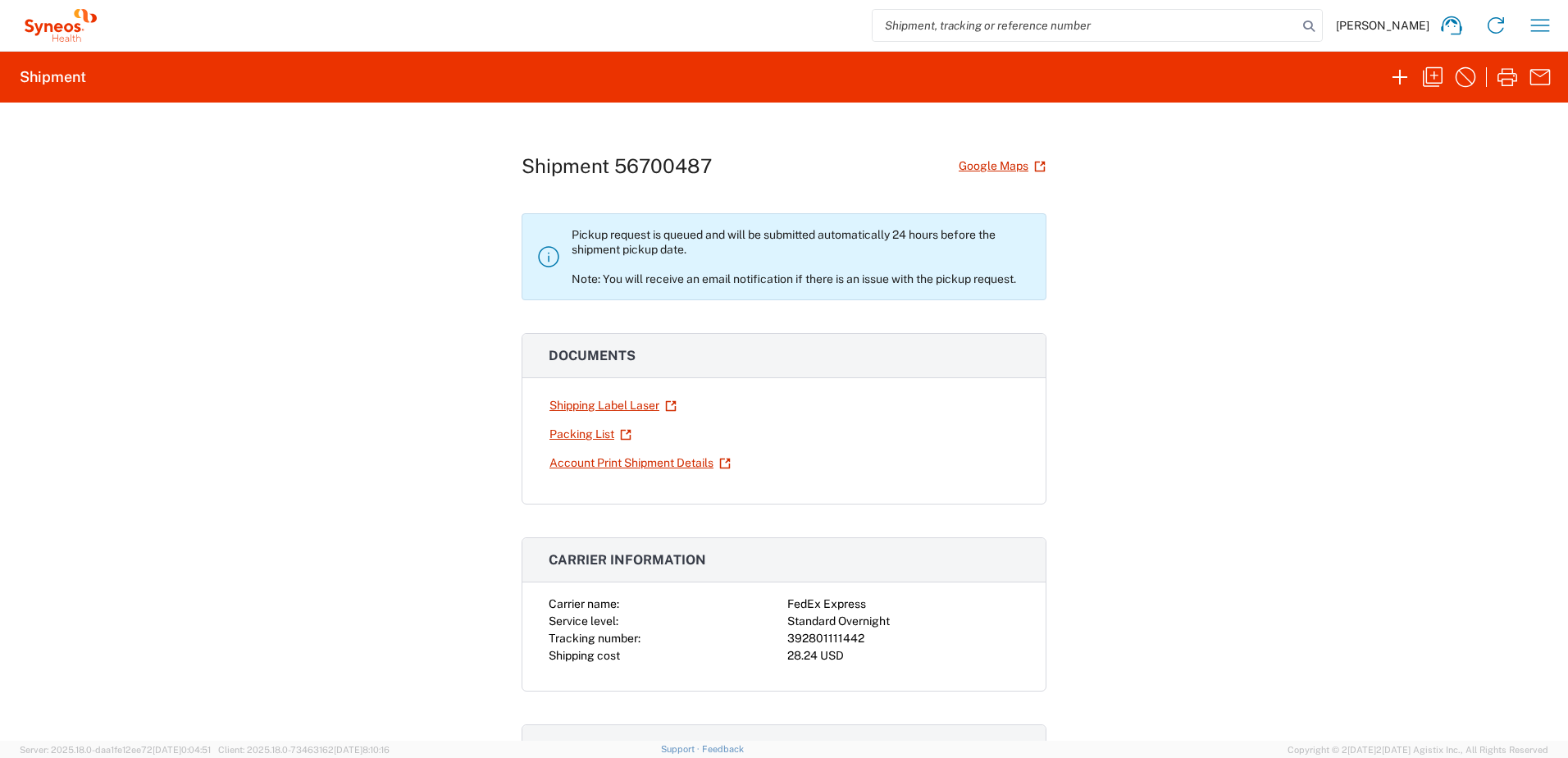
drag, startPoint x: 604, startPoint y: 405, endPoint x: 439, endPoint y: 482, distance: 182.1
click at [412, 499] on div "Shipment 56700487 Google Maps Pickup request is queued and will be submitted au…" at bounding box center [784, 421] width 1568 height 638
click at [573, 401] on link "Shipping Label Laser" at bounding box center [612, 405] width 128 height 29
click at [597, 432] on link "Packing List" at bounding box center [589, 434] width 83 height 29
click at [614, 462] on link "Account Print Shipment Details" at bounding box center [640, 463] width 183 height 29
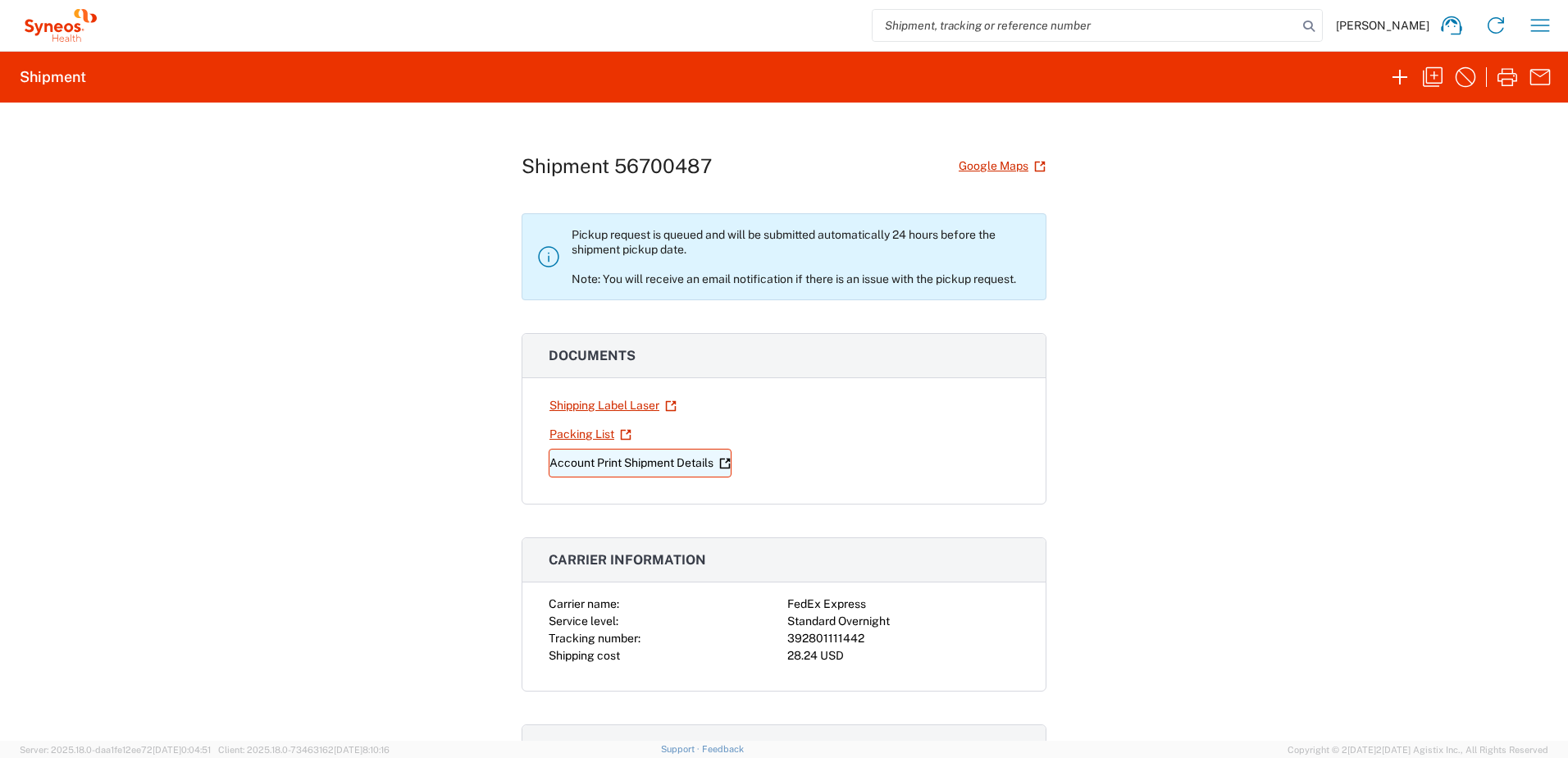
click at [595, 463] on link "Account Print Shipment Details" at bounding box center [640, 463] width 183 height 29
